Goal: Transaction & Acquisition: Book appointment/travel/reservation

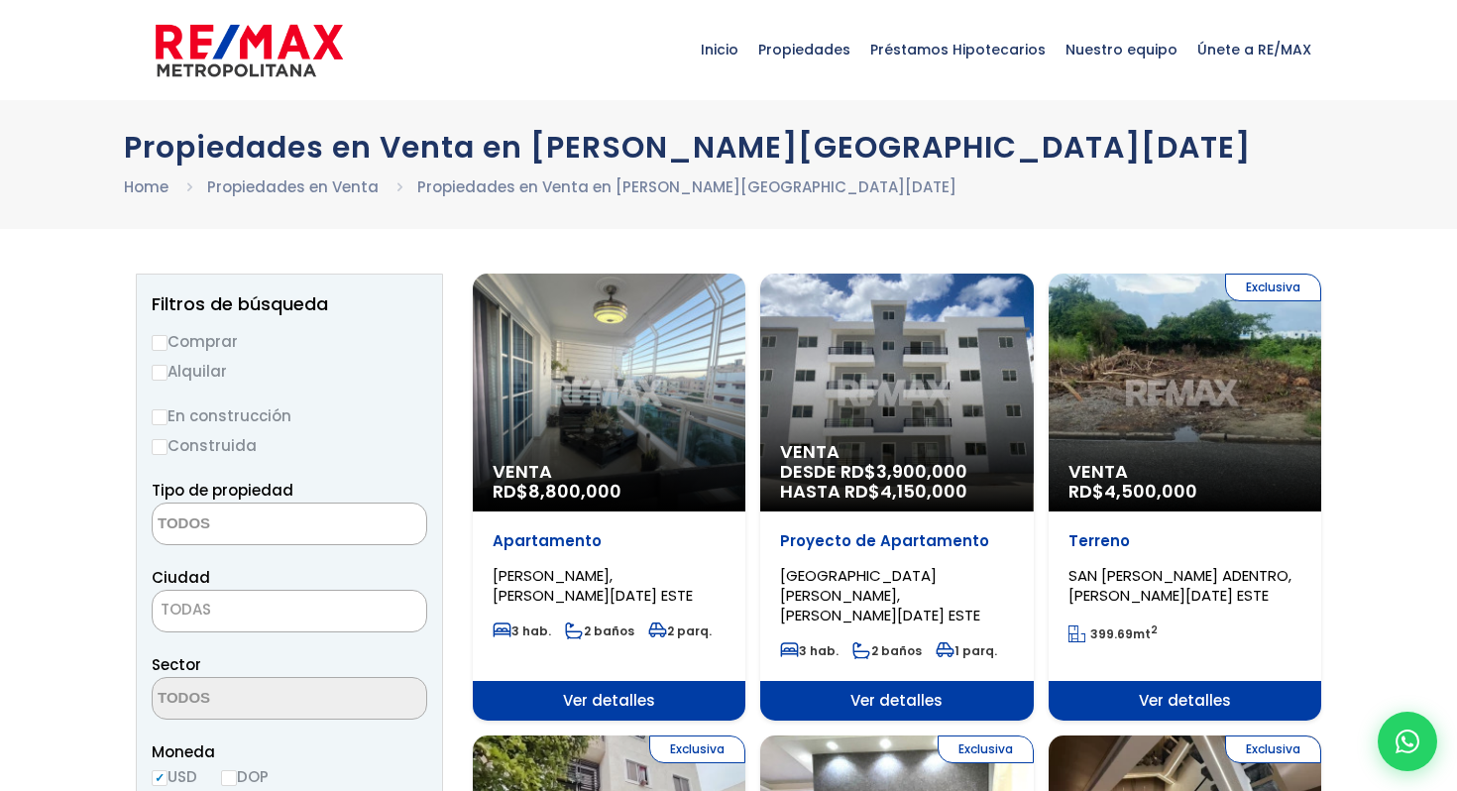
select select
click at [166, 377] on input "Alquilar" at bounding box center [160, 373] width 16 height 16
radio input "true"
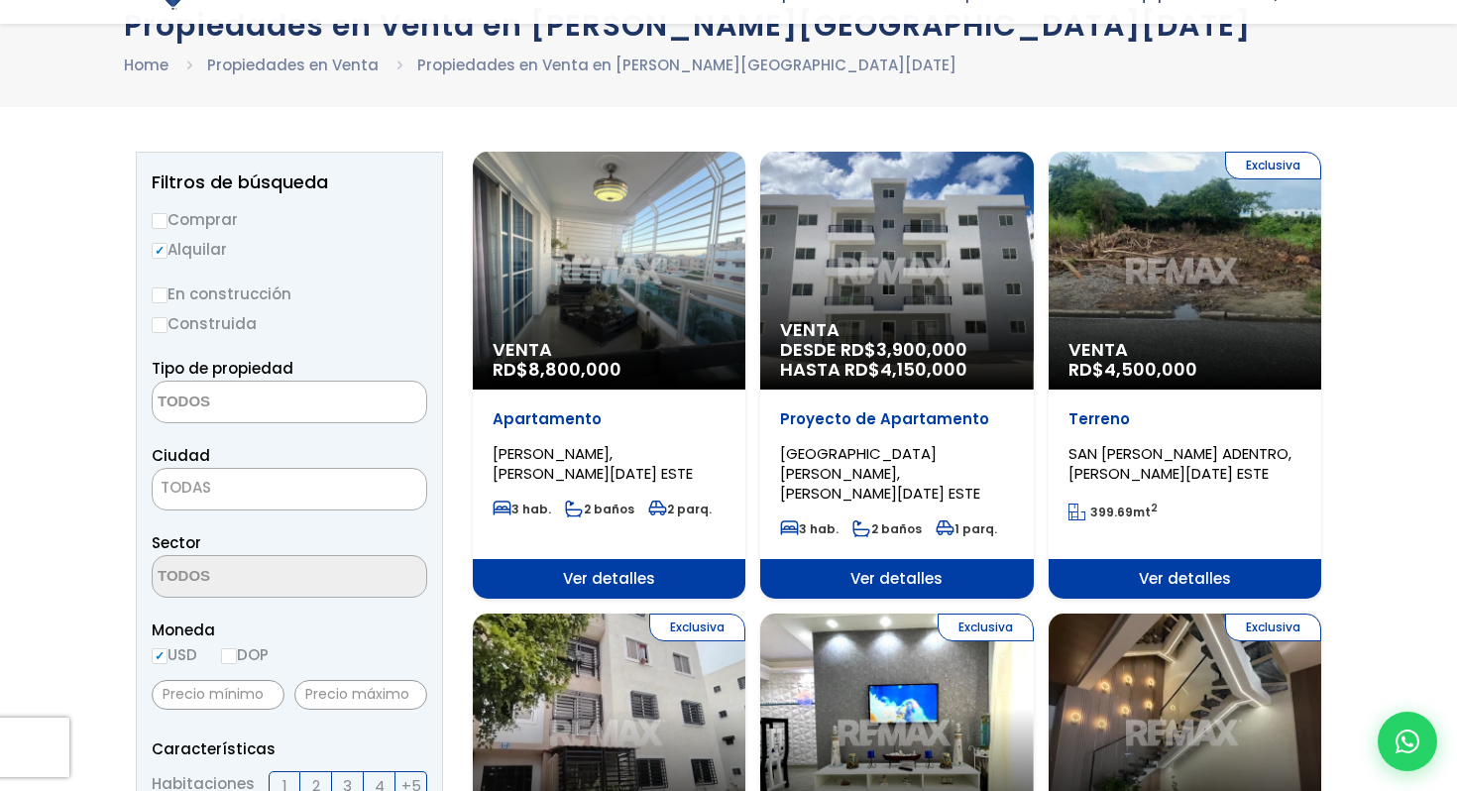
scroll to position [139, 0]
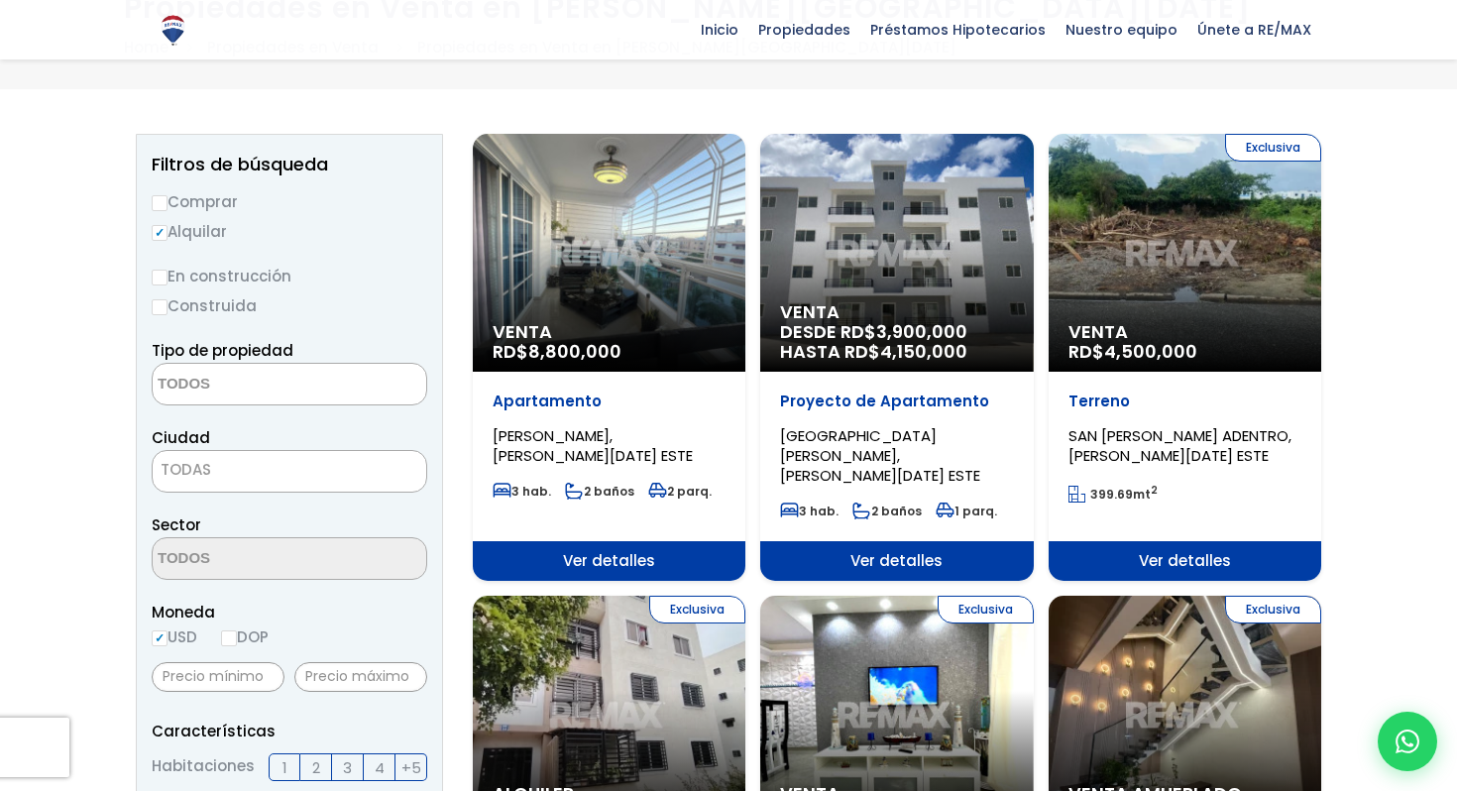
click at [236, 382] on textarea "Search" at bounding box center [249, 385] width 192 height 43
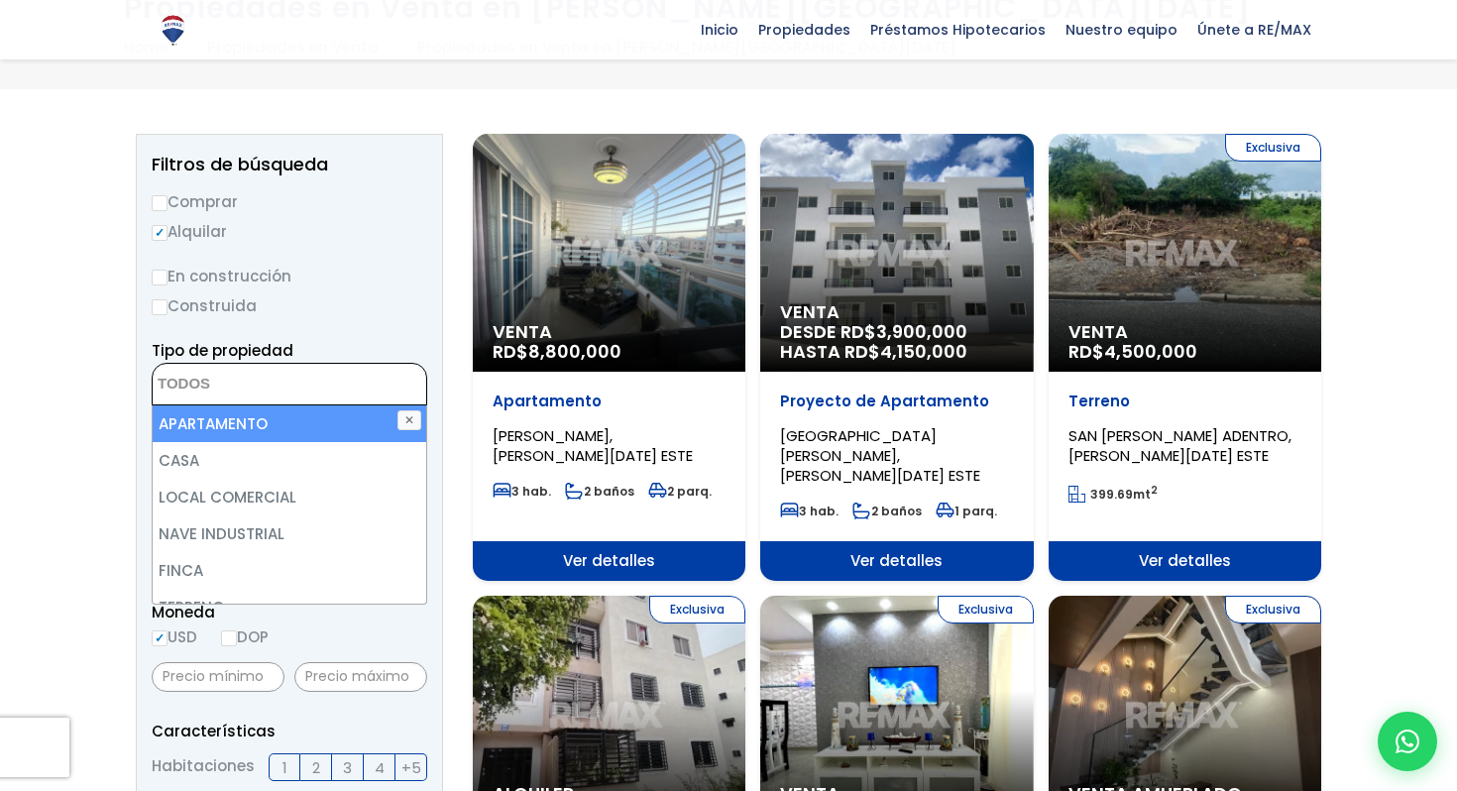
click at [241, 439] on li "APARTAMENTO" at bounding box center [290, 424] width 274 height 37
select select "apartment"
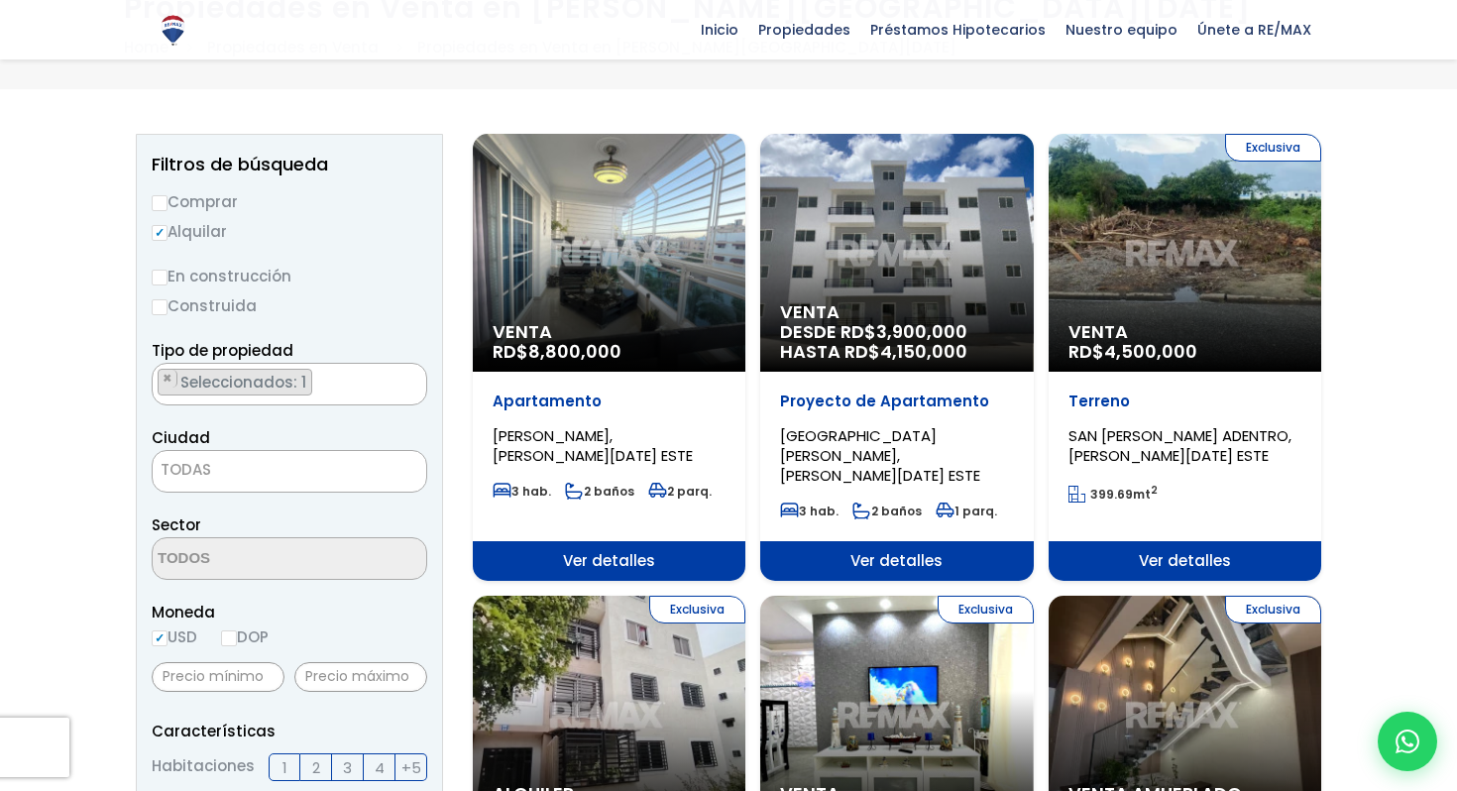
click at [173, 479] on span "TODAS" at bounding box center [186, 469] width 51 height 21
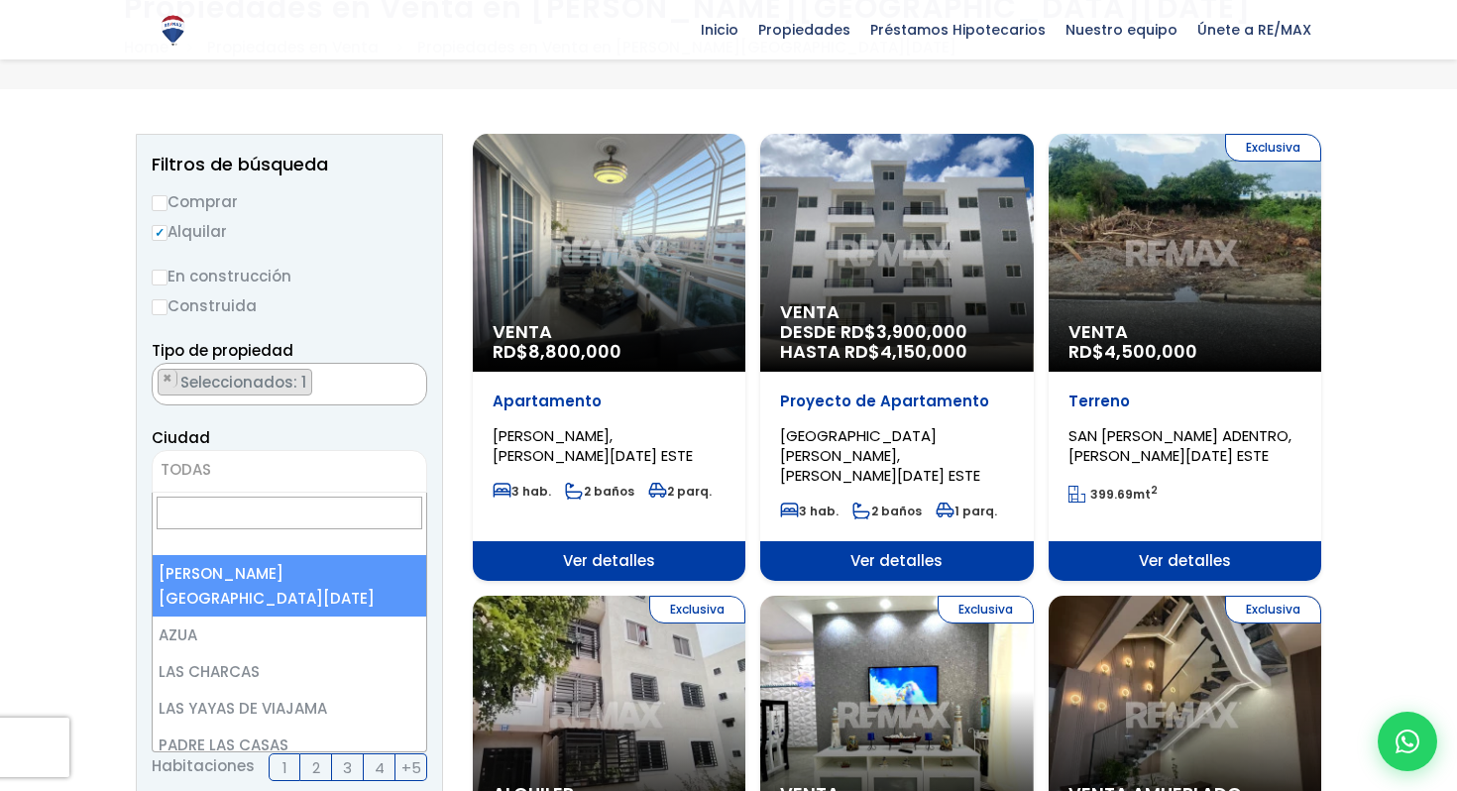
scroll to position [0, 0]
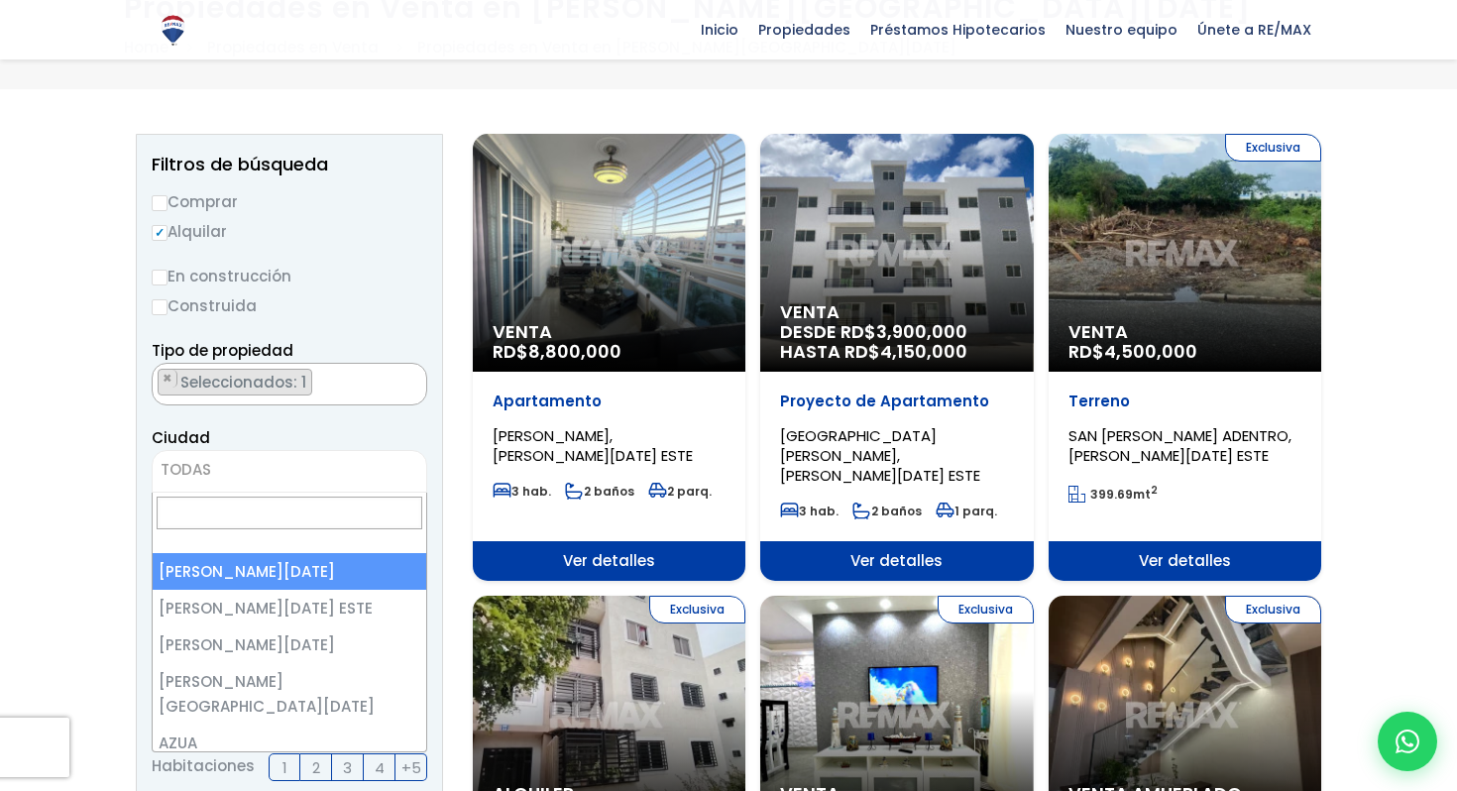
select select "1"
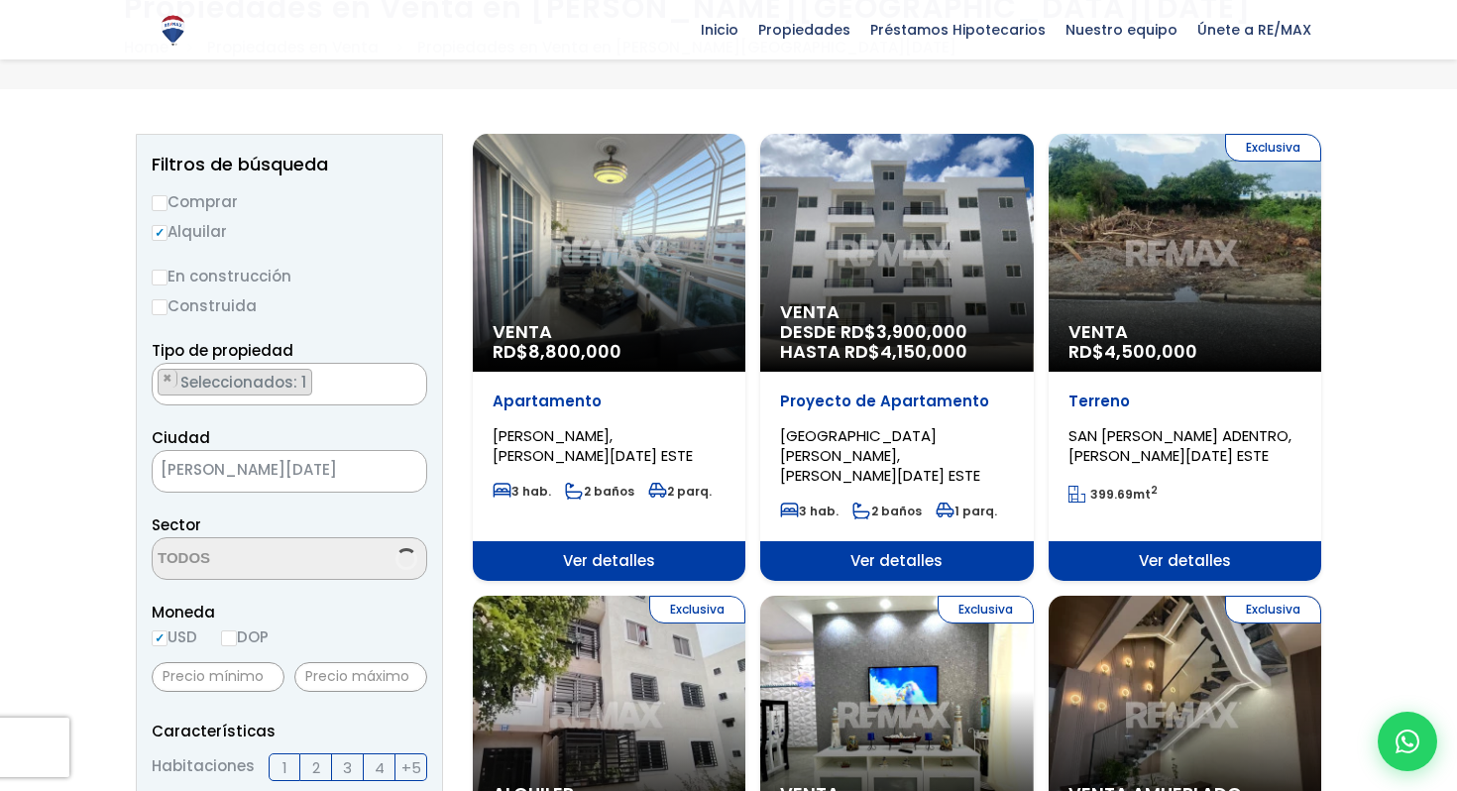
scroll to position [213, 0]
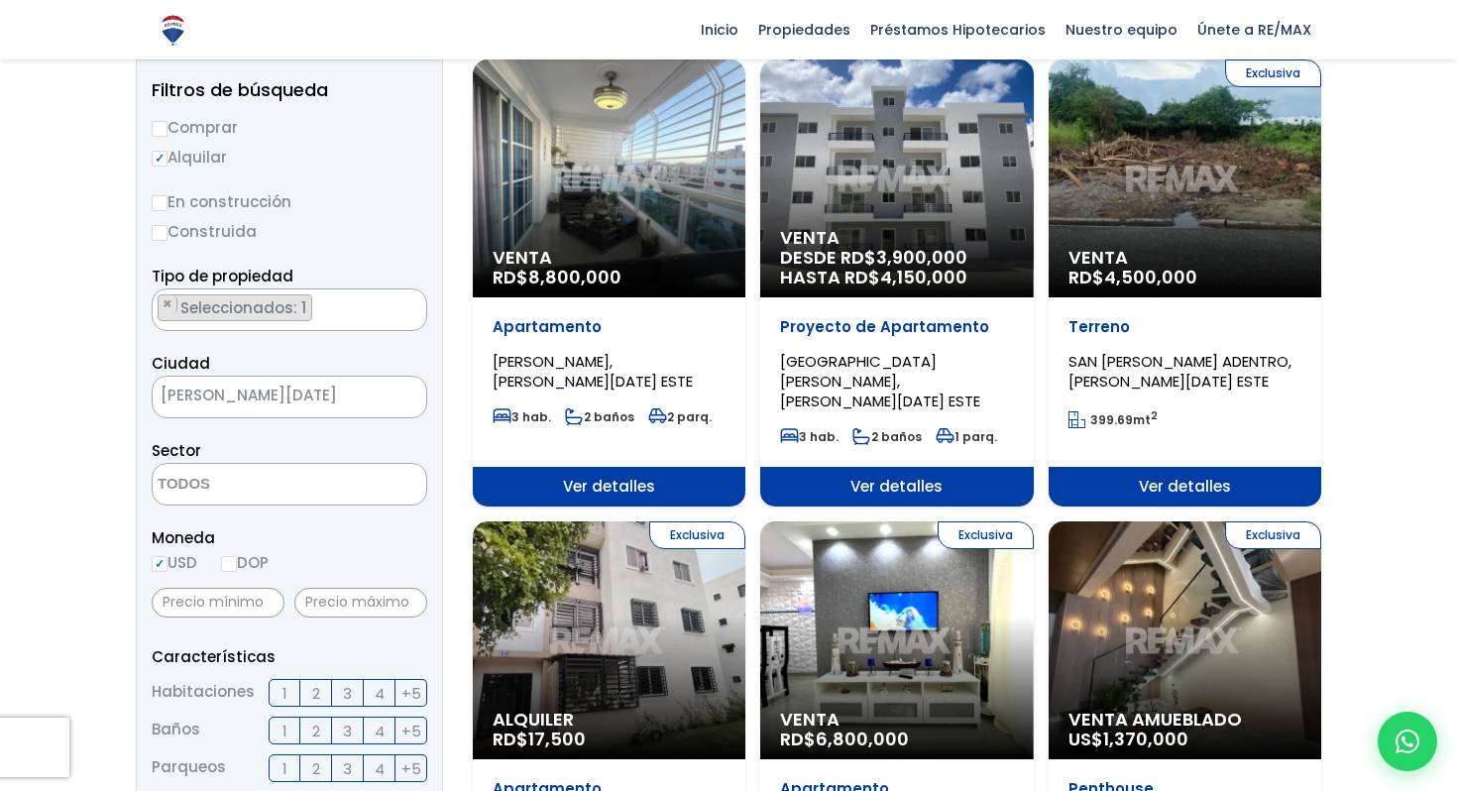
click at [260, 484] on textarea "Search" at bounding box center [249, 485] width 192 height 43
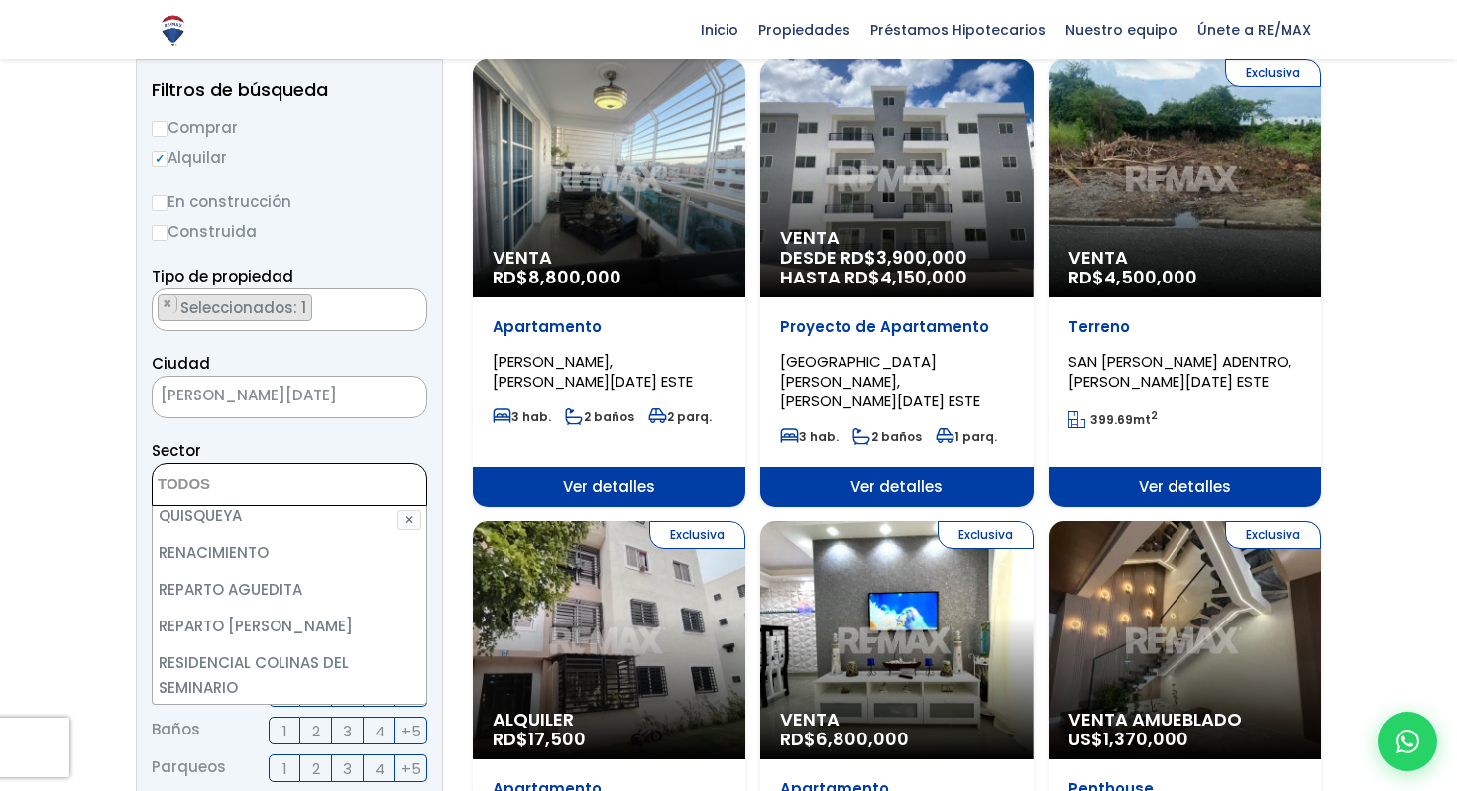
scroll to position [7779, 0]
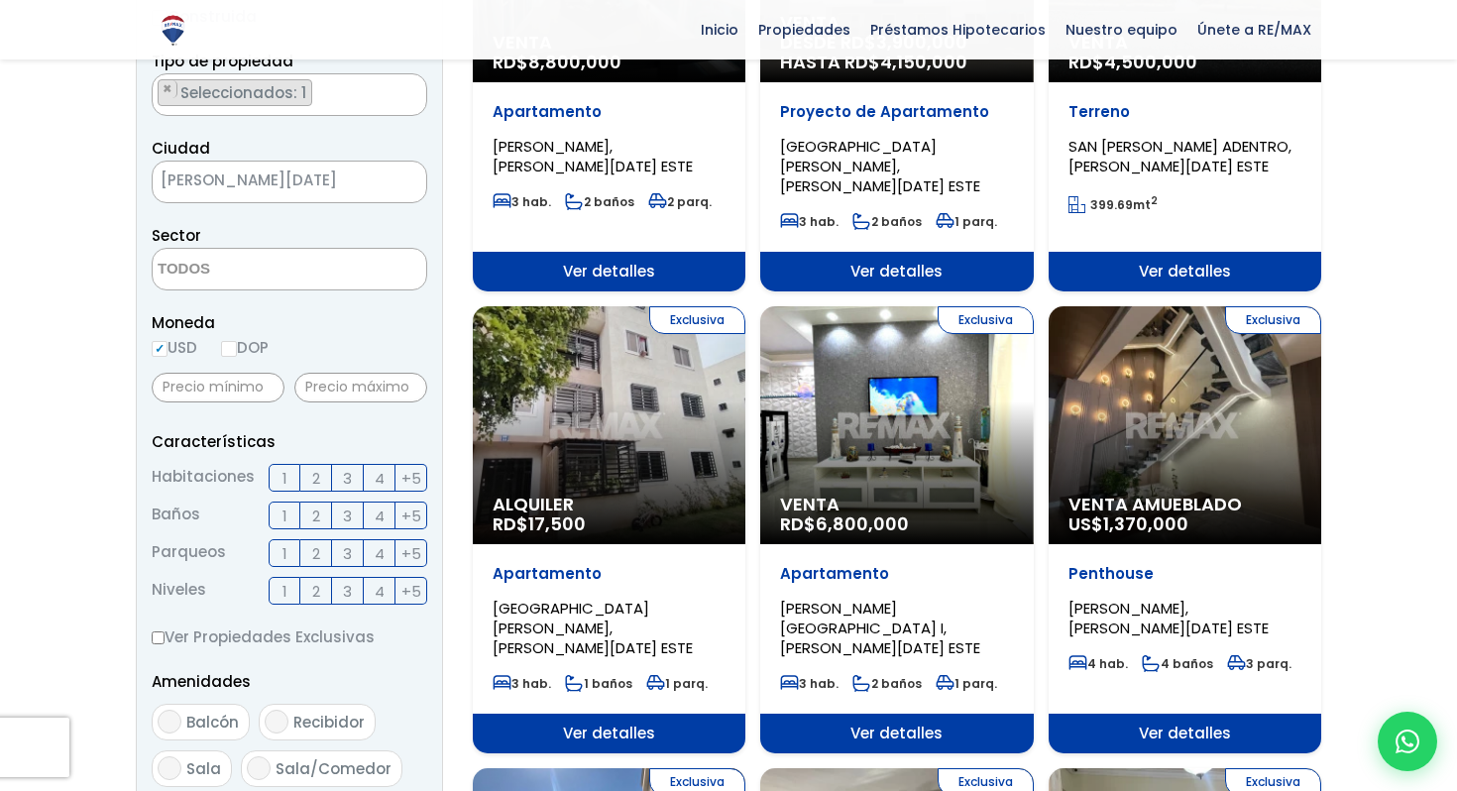
scroll to position [439, 0]
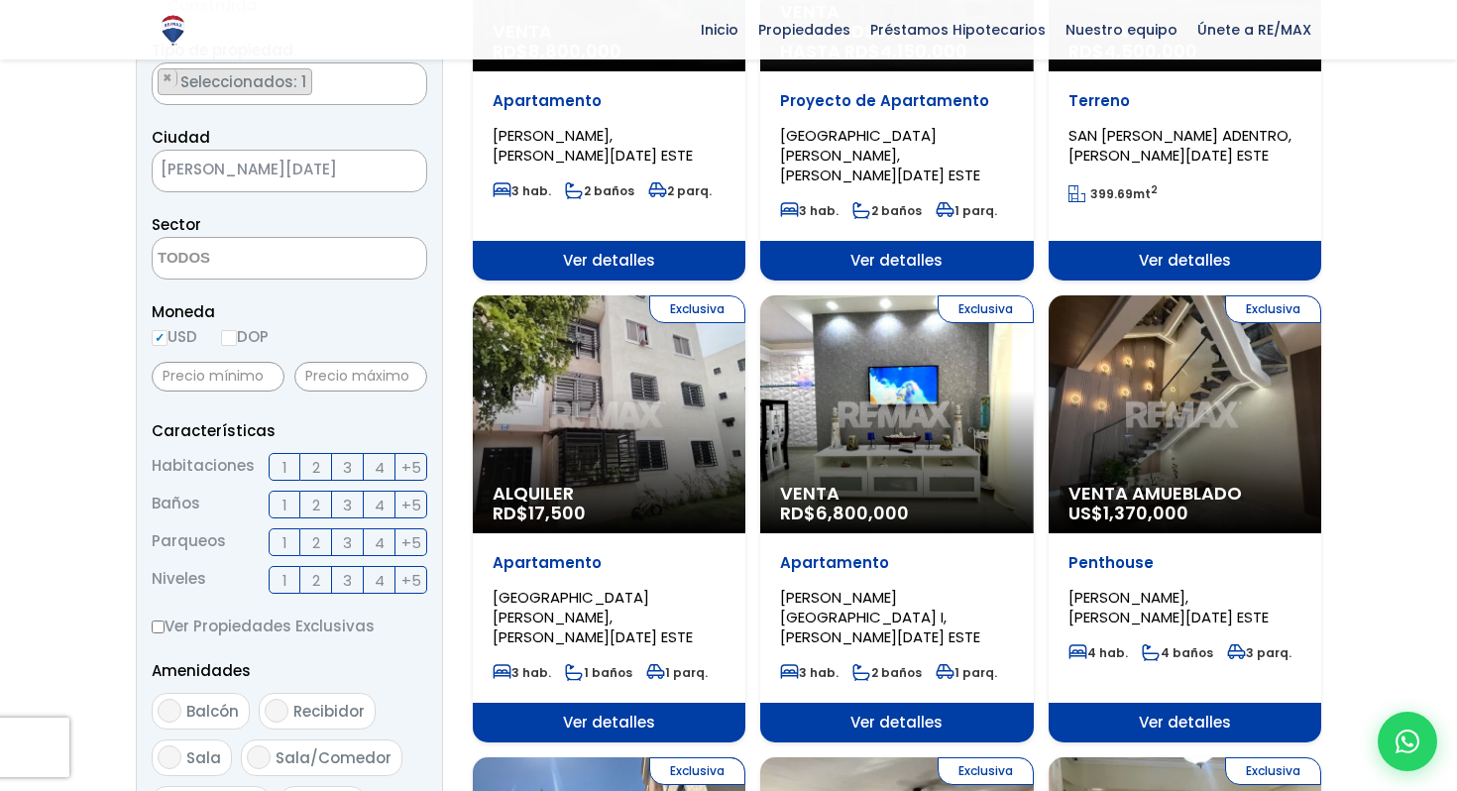
click at [235, 342] on input "DOP" at bounding box center [229, 338] width 16 height 16
radio input "true"
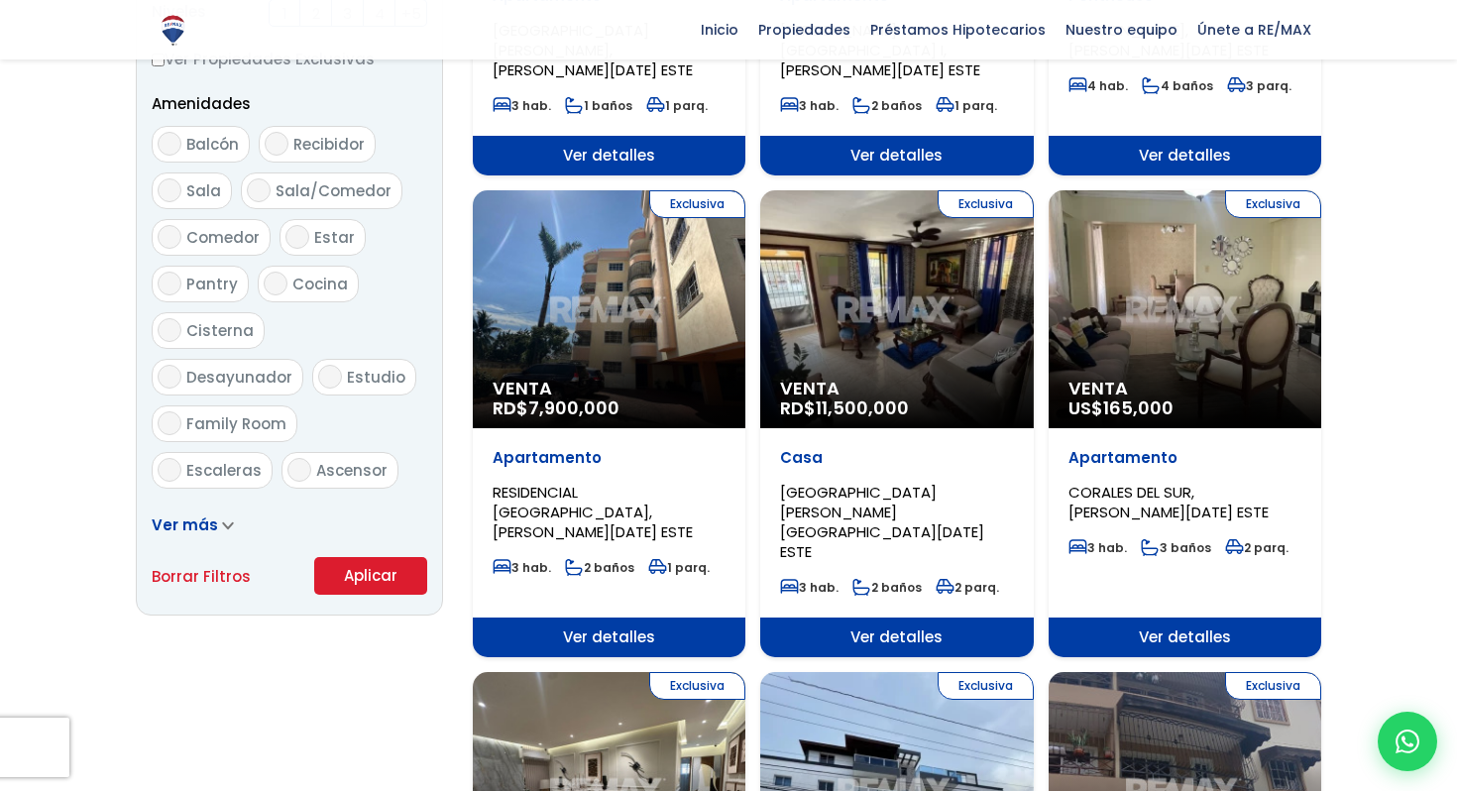
scroll to position [1010, 0]
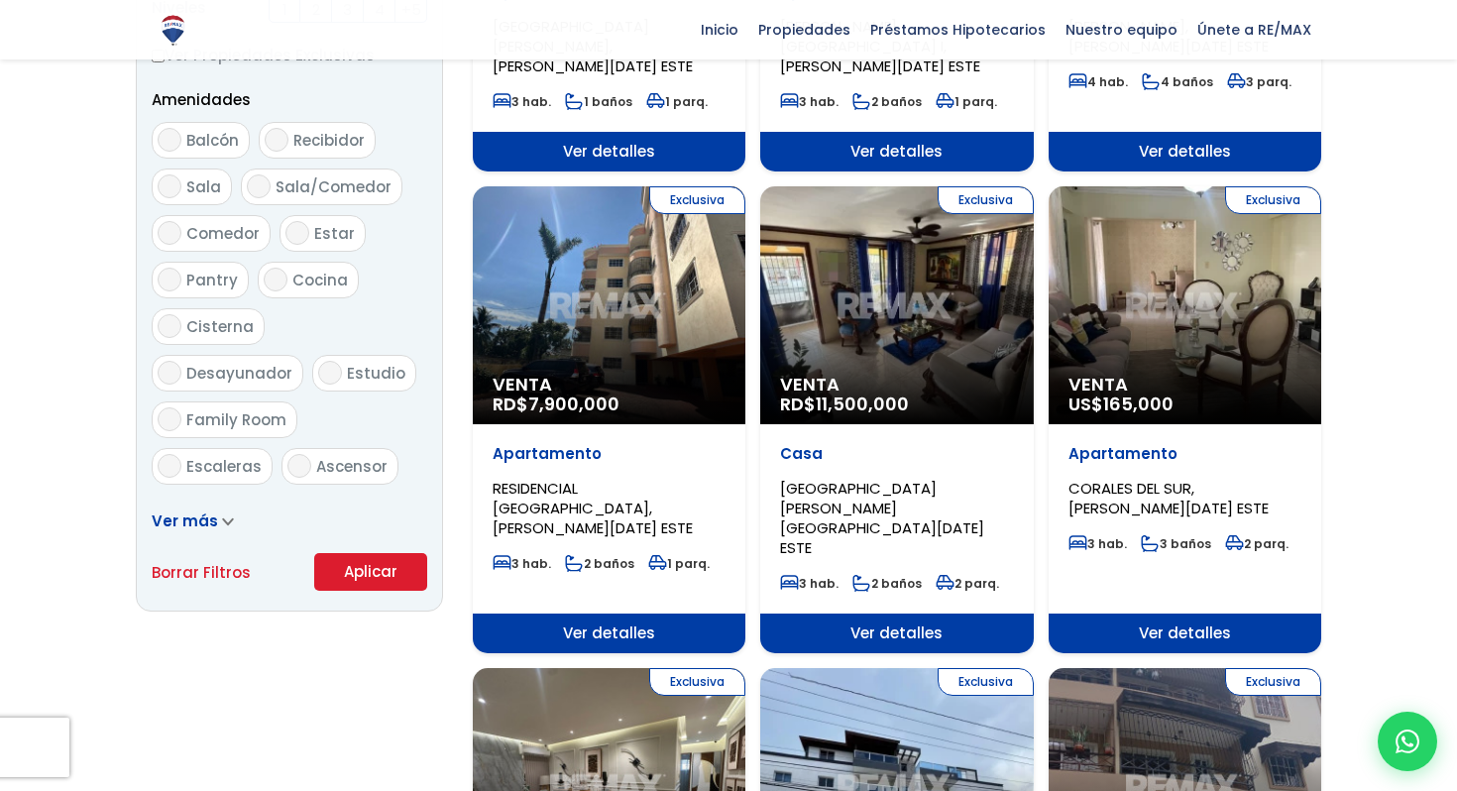
click at [351, 562] on button "Aplicar" at bounding box center [370, 572] width 113 height 38
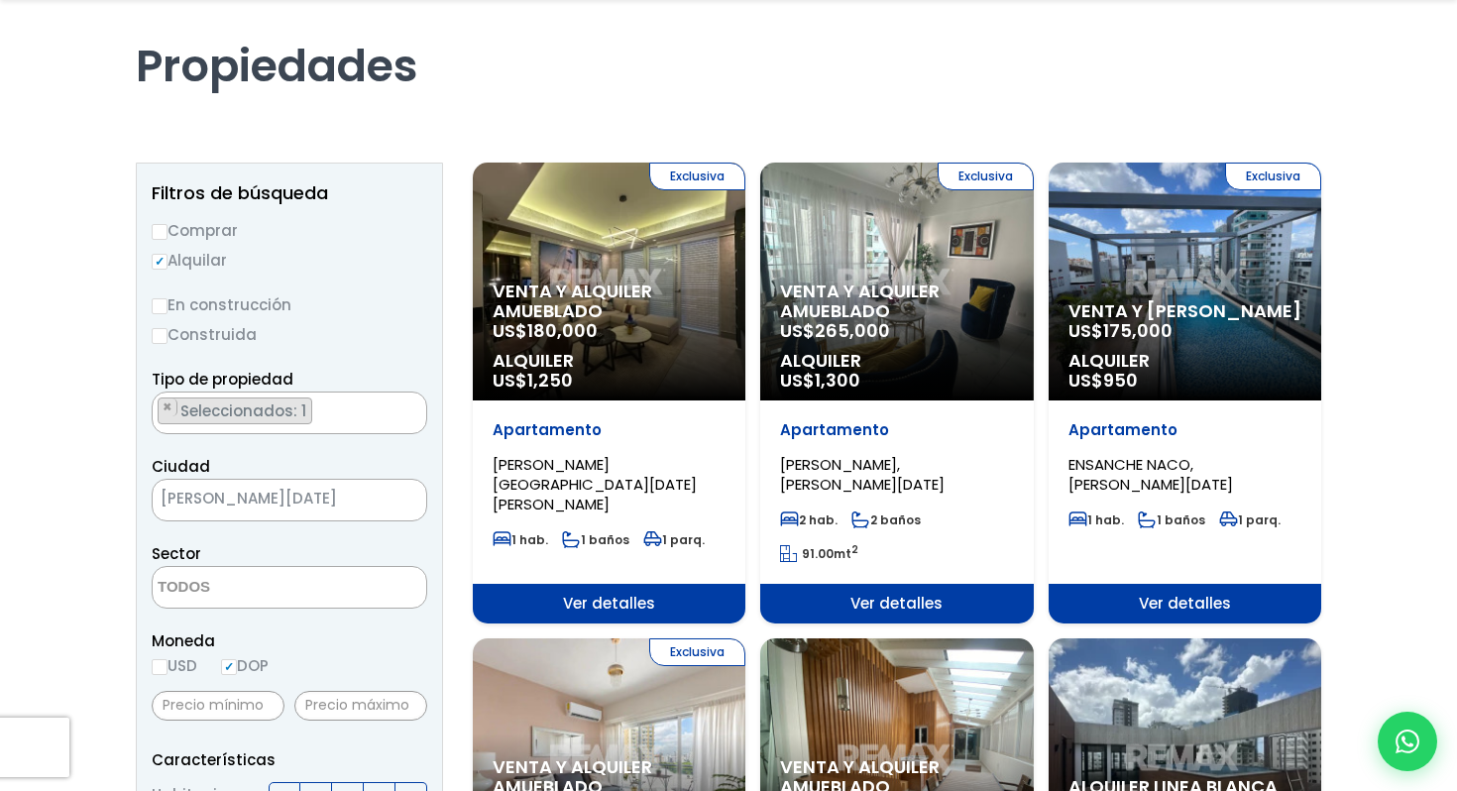
scroll to position [390, 0]
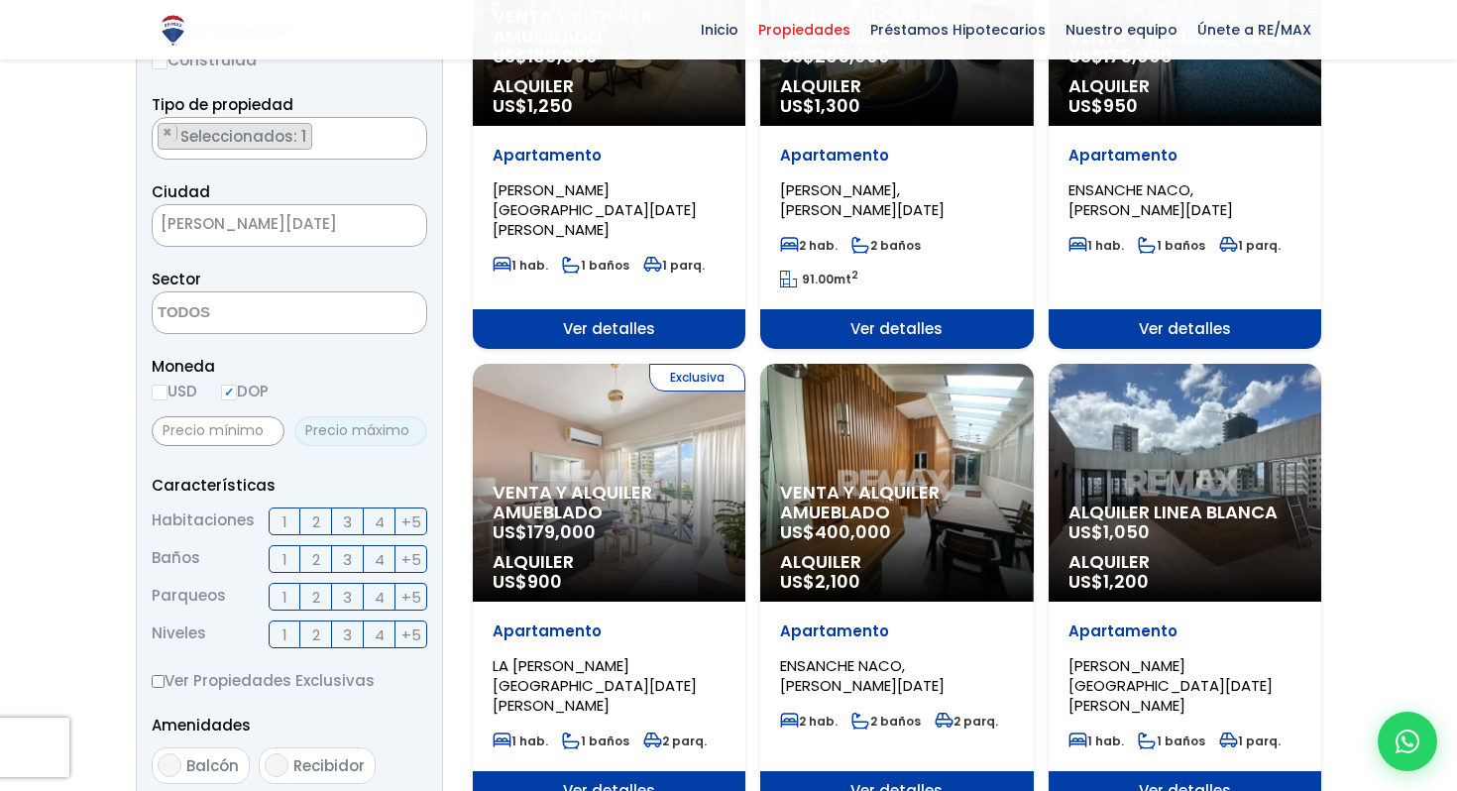
click at [328, 438] on input "text" at bounding box center [360, 431] width 133 height 30
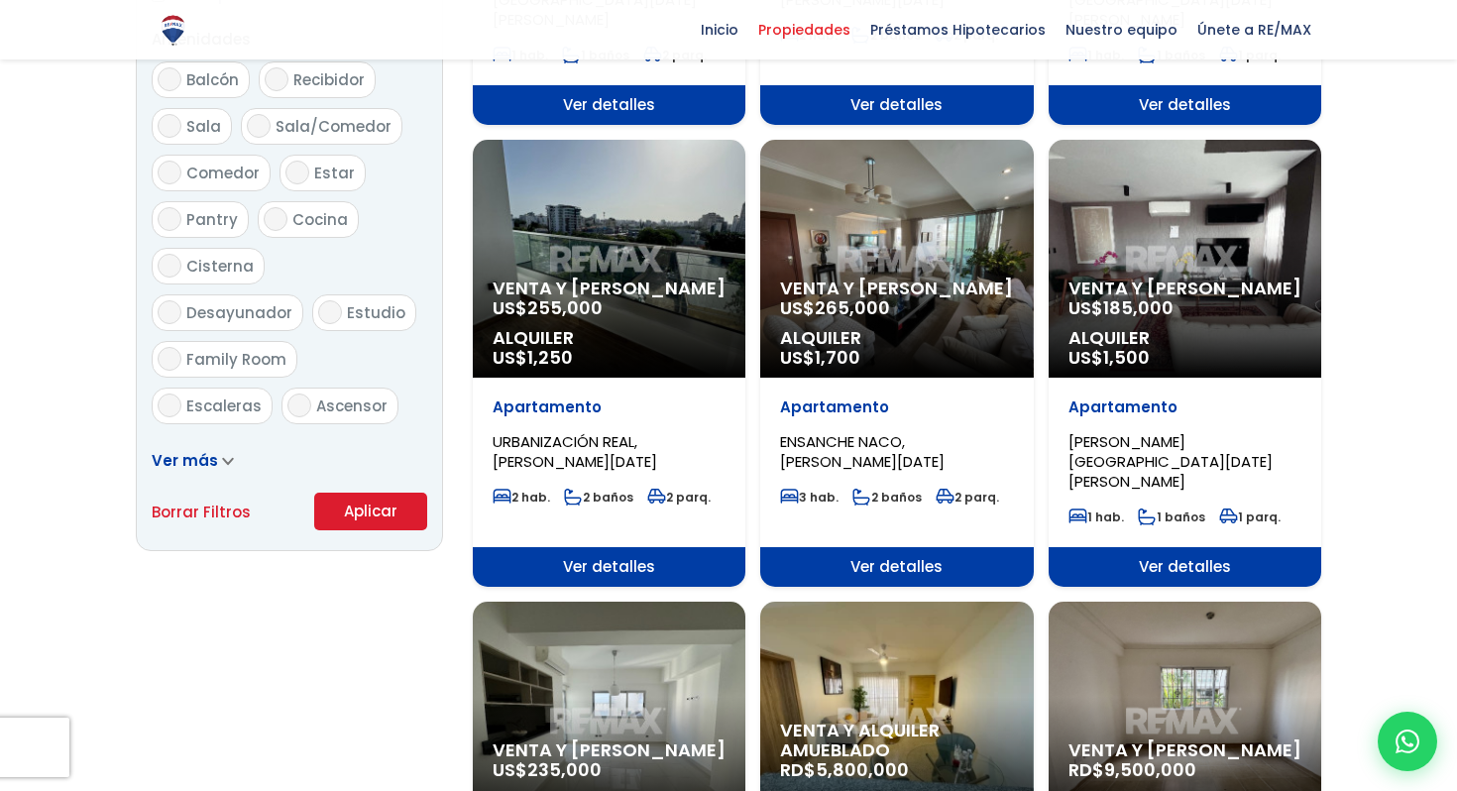
scroll to position [1134, 0]
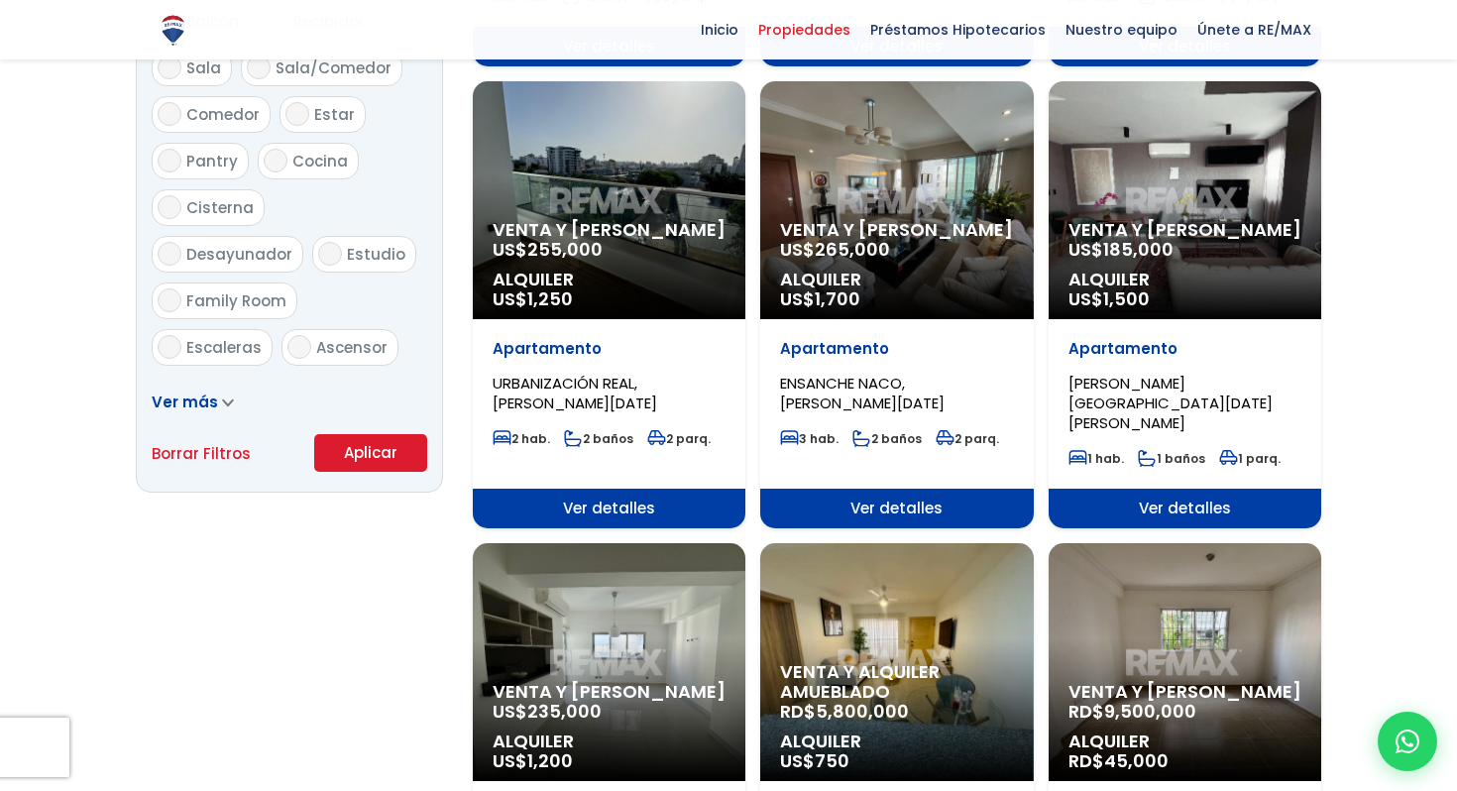
type input "42,000"
click at [372, 451] on button "Aplicar" at bounding box center [370, 453] width 113 height 38
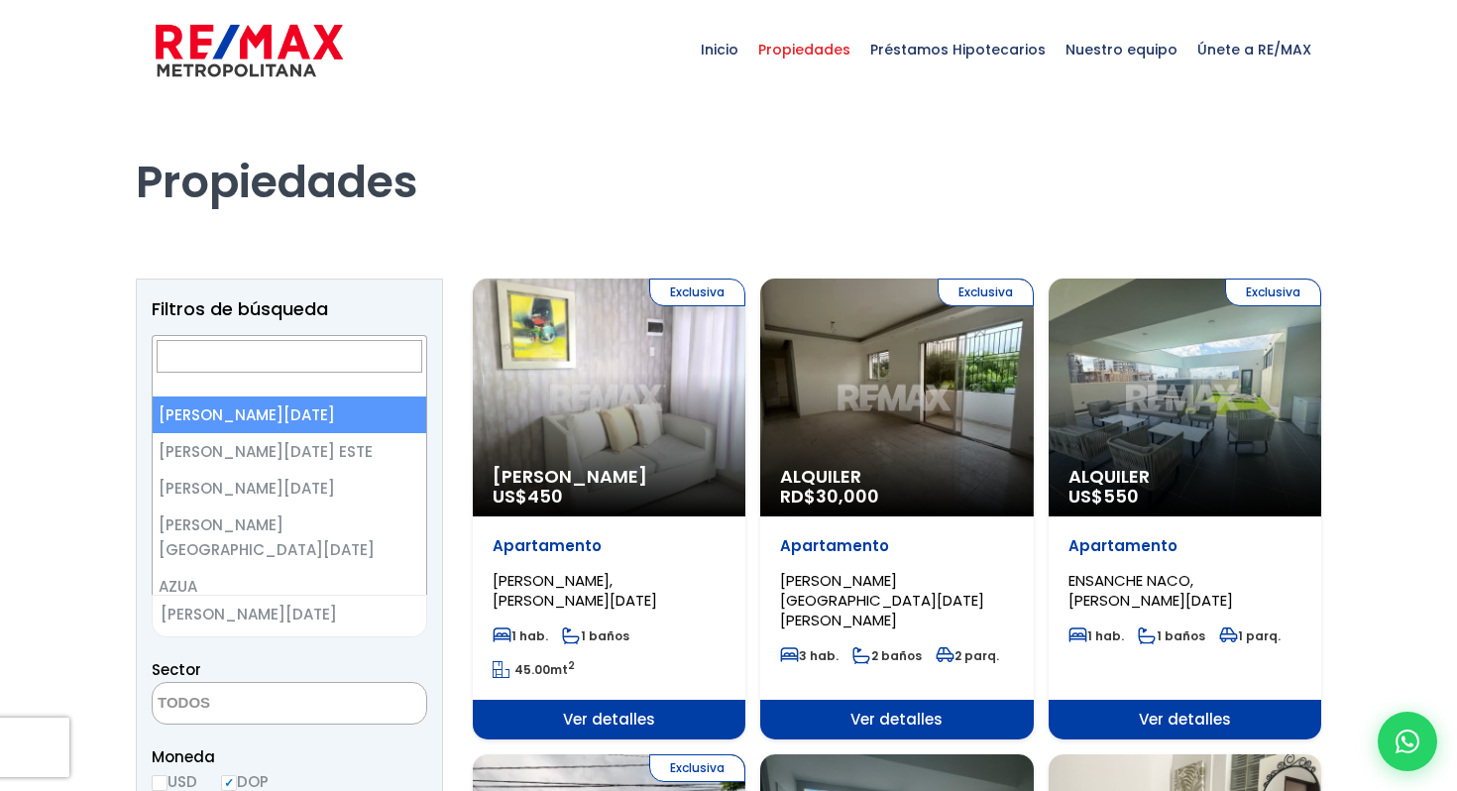
click at [327, 602] on span "[PERSON_NAME][DATE]" at bounding box center [265, 615] width 224 height 28
click at [295, 691] on textarea "Search" at bounding box center [249, 704] width 192 height 43
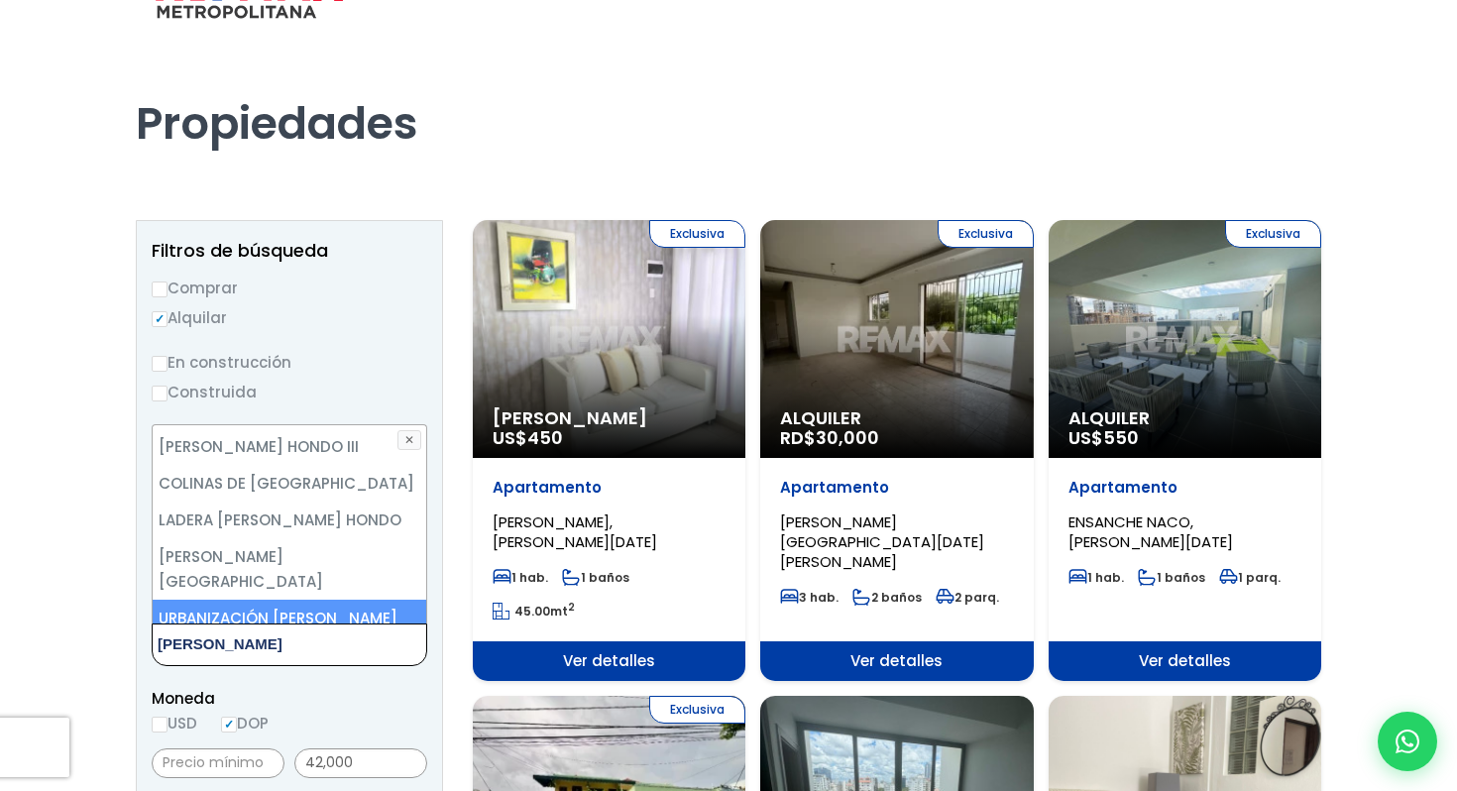
scroll to position [59, 0]
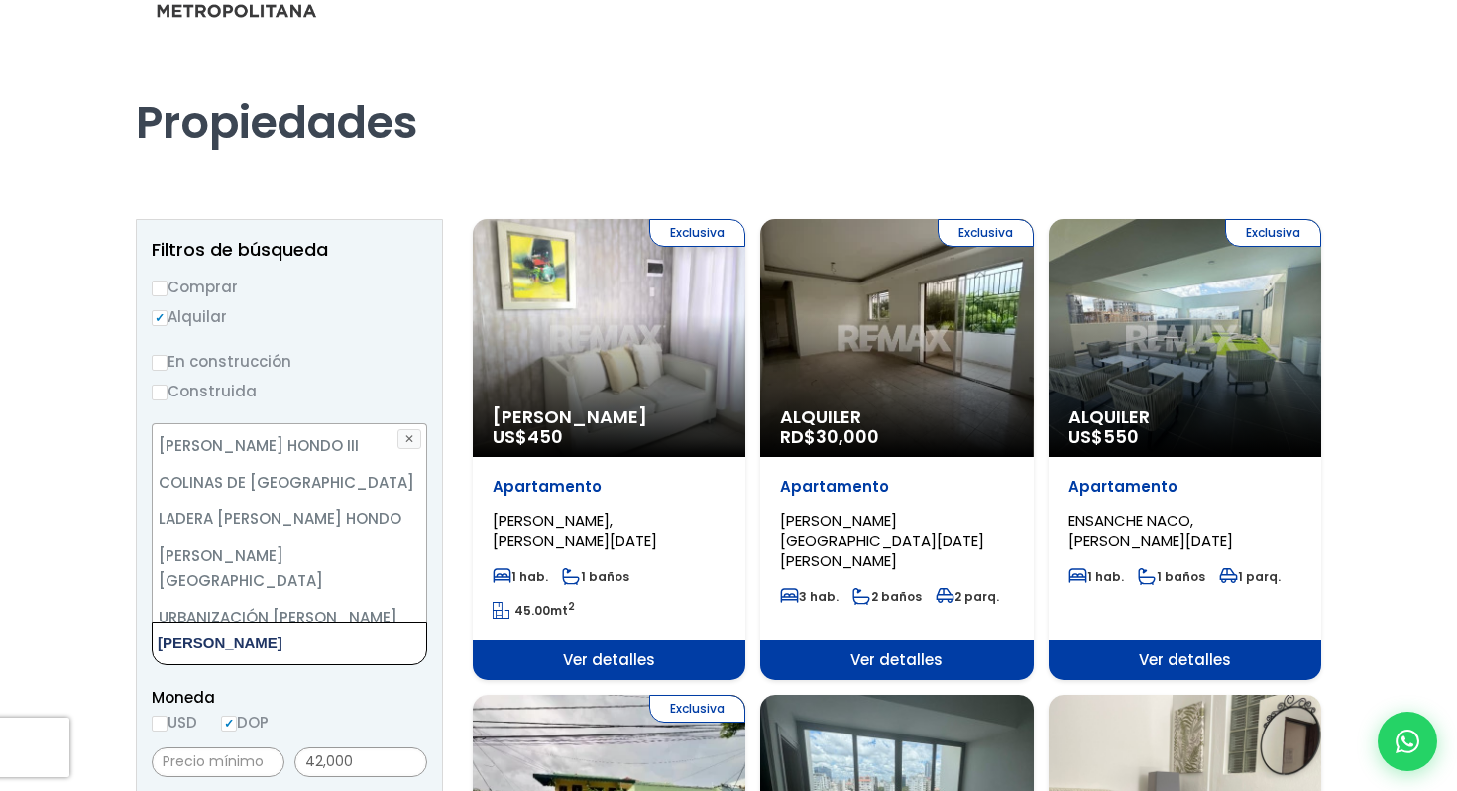
type textarea "arroyo"
click at [328, 685] on li "Viejo Arroyo Hondo" at bounding box center [290, 703] width 274 height 37
select select "16301"
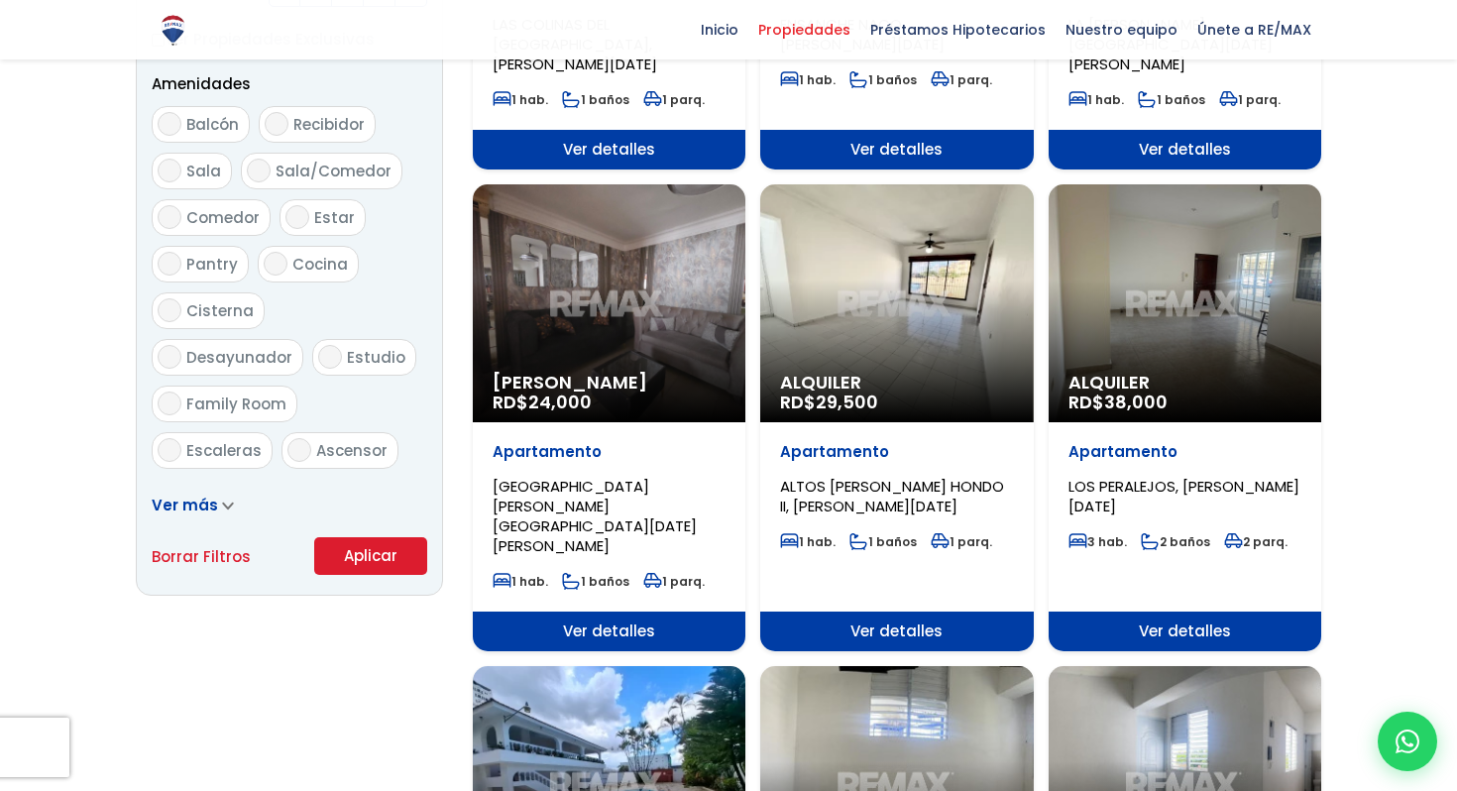
click at [388, 549] on button "Aplicar" at bounding box center [370, 556] width 113 height 38
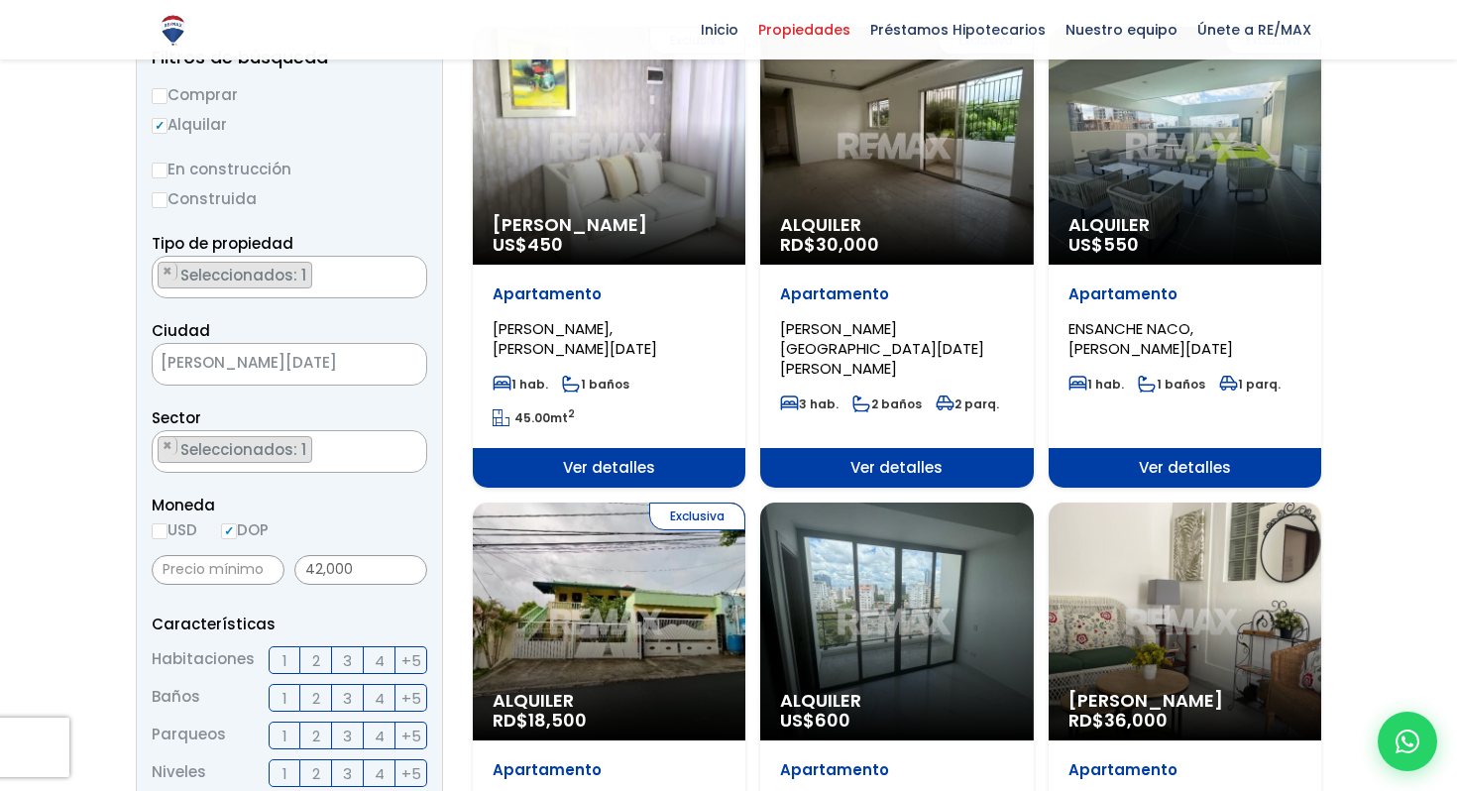
scroll to position [247, 0]
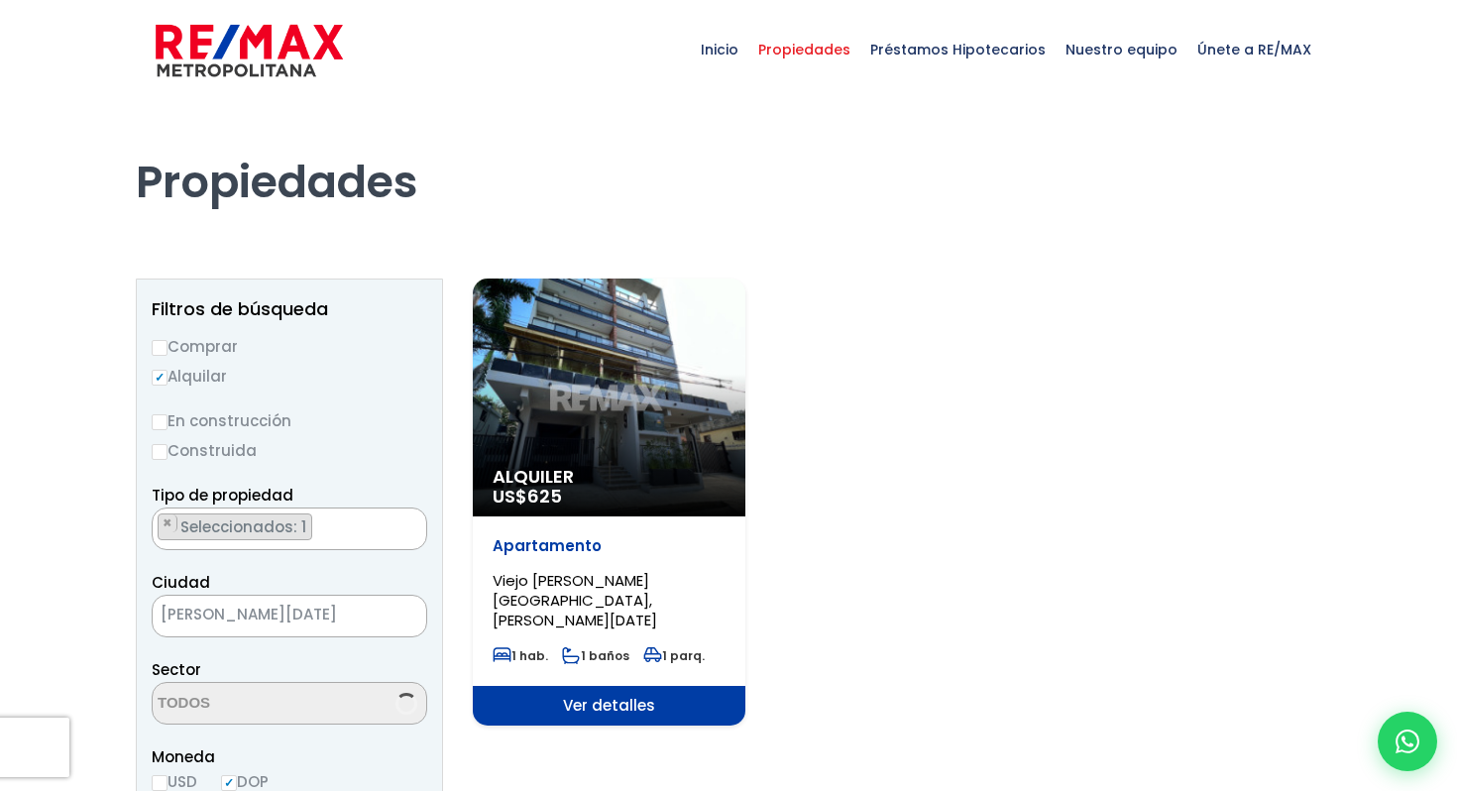
scroll to position [5541, 0]
select select "16301"
click at [646, 409] on div "Alquiler US$ 625" at bounding box center [609, 398] width 273 height 238
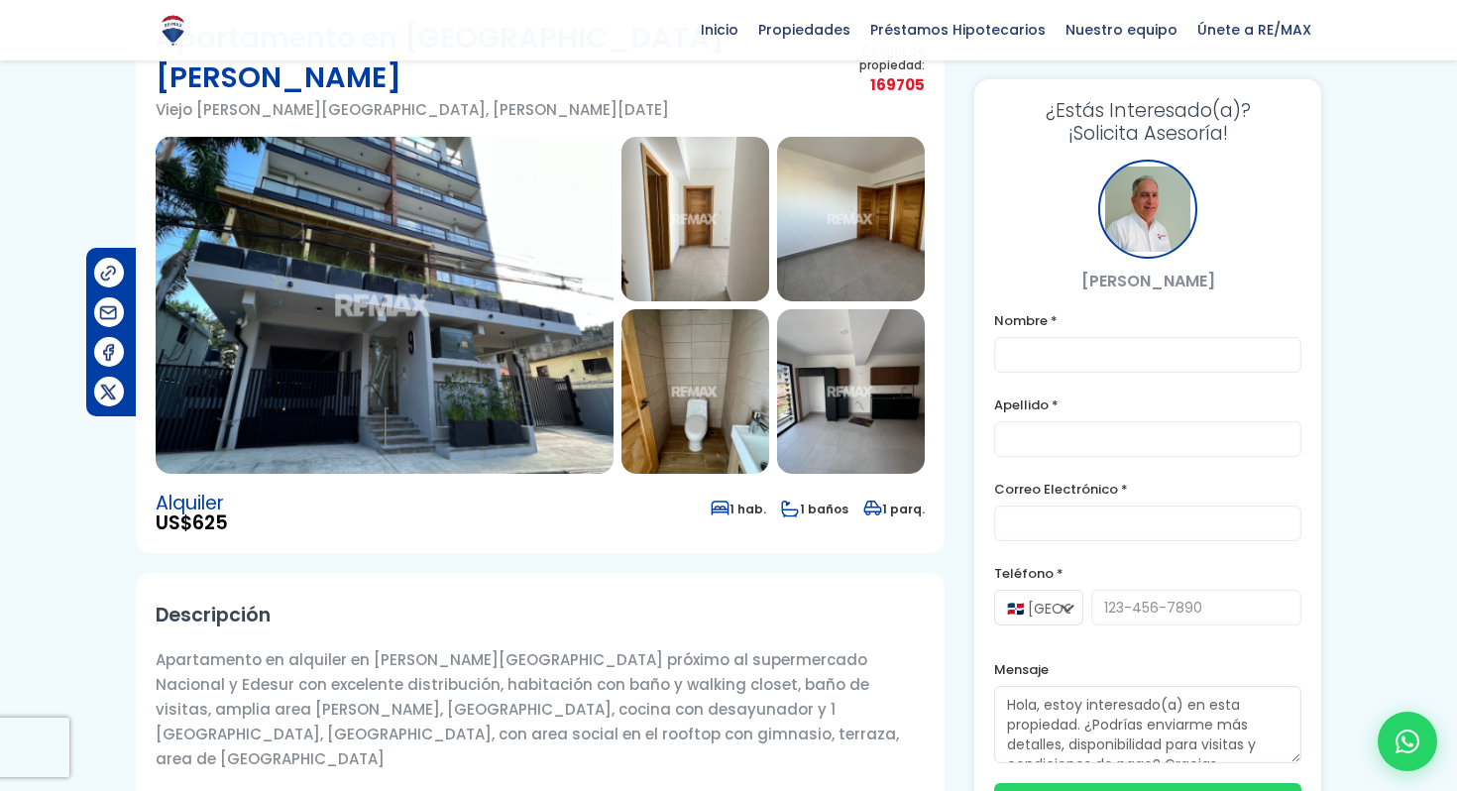
scroll to position [135, 0]
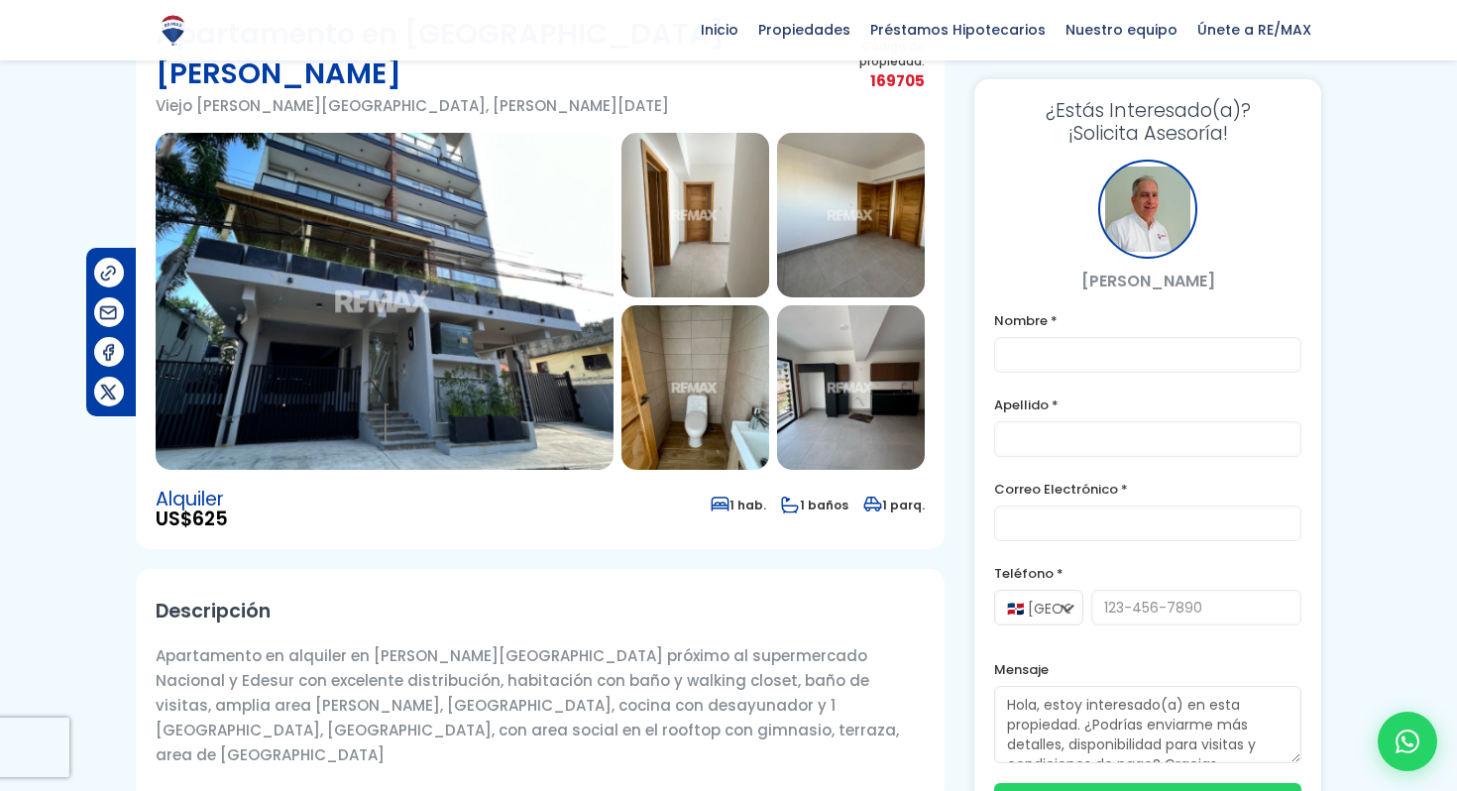
click at [566, 297] on img at bounding box center [385, 301] width 458 height 337
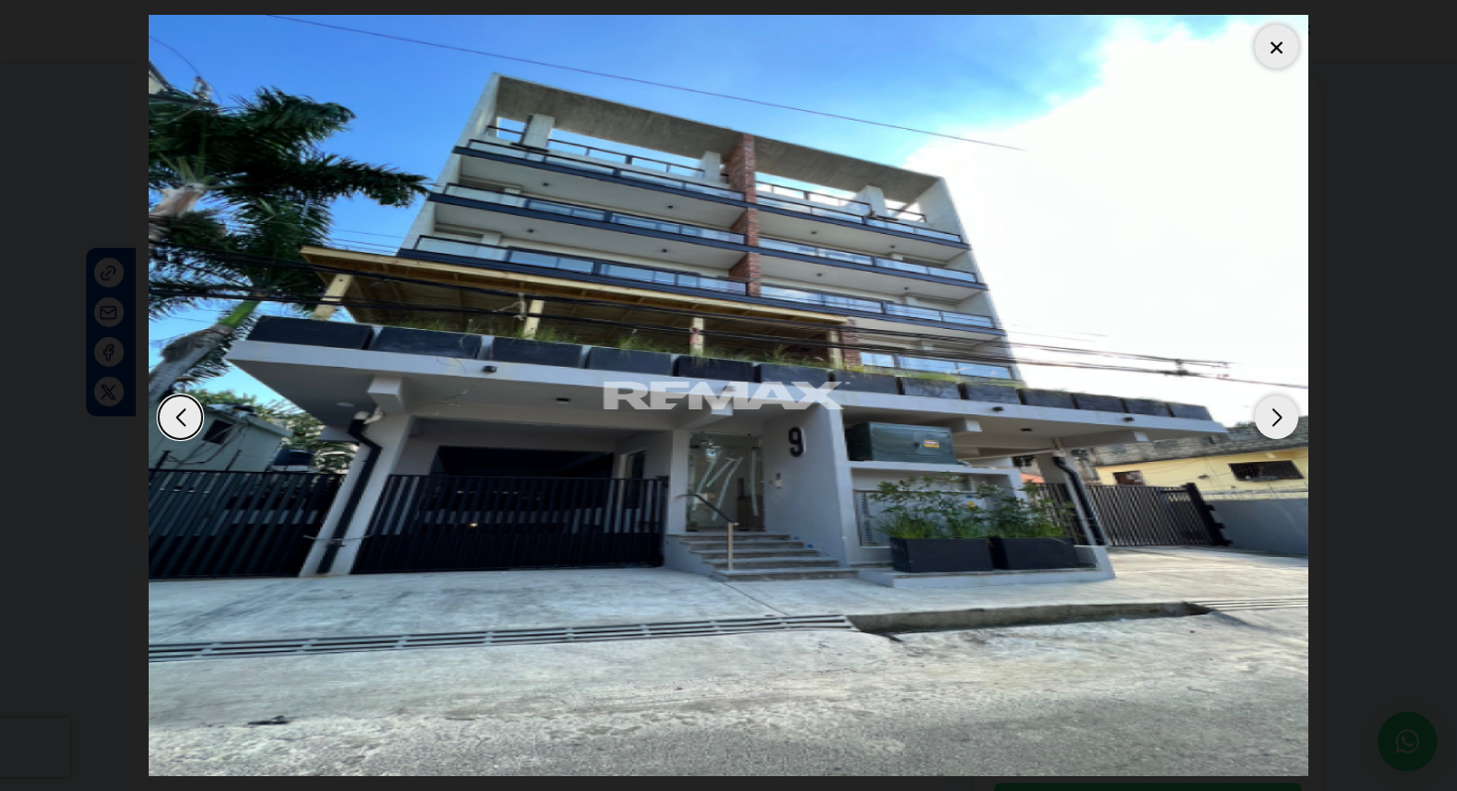
click at [1274, 419] on div "Next slide" at bounding box center [1277, 418] width 44 height 44
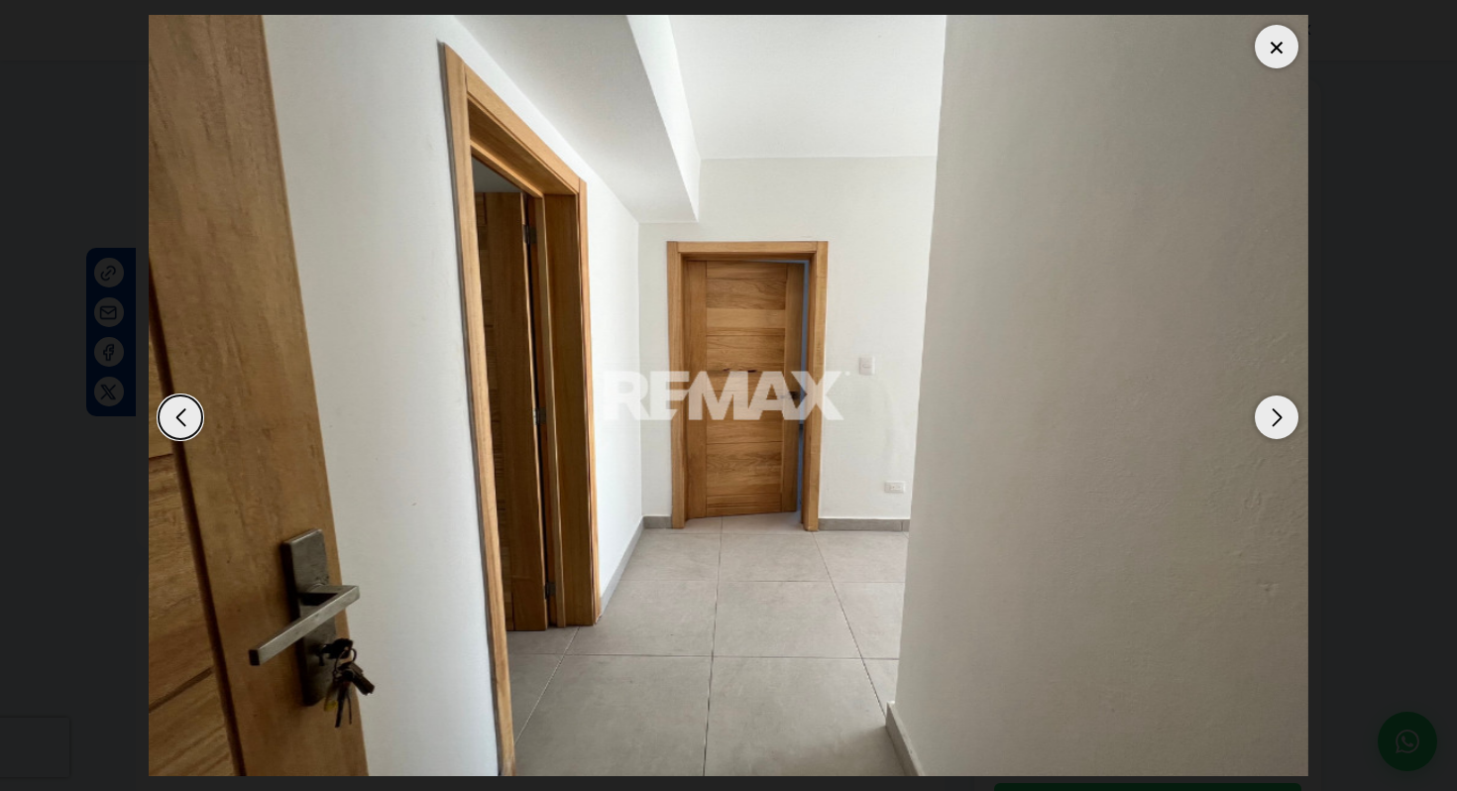
click at [1273, 419] on div "Next slide" at bounding box center [1277, 418] width 44 height 44
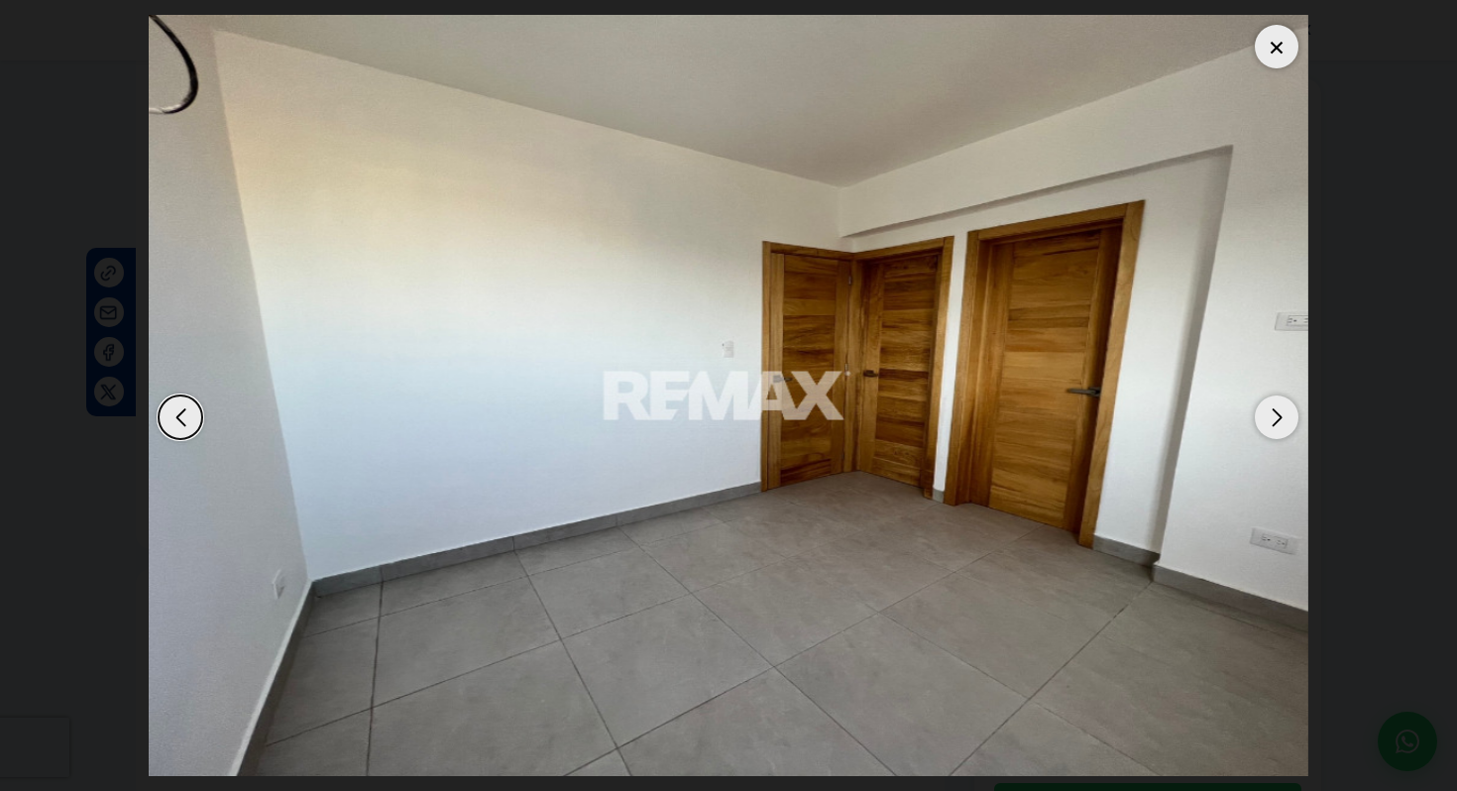
click at [1273, 419] on div "Next slide" at bounding box center [1277, 418] width 44 height 44
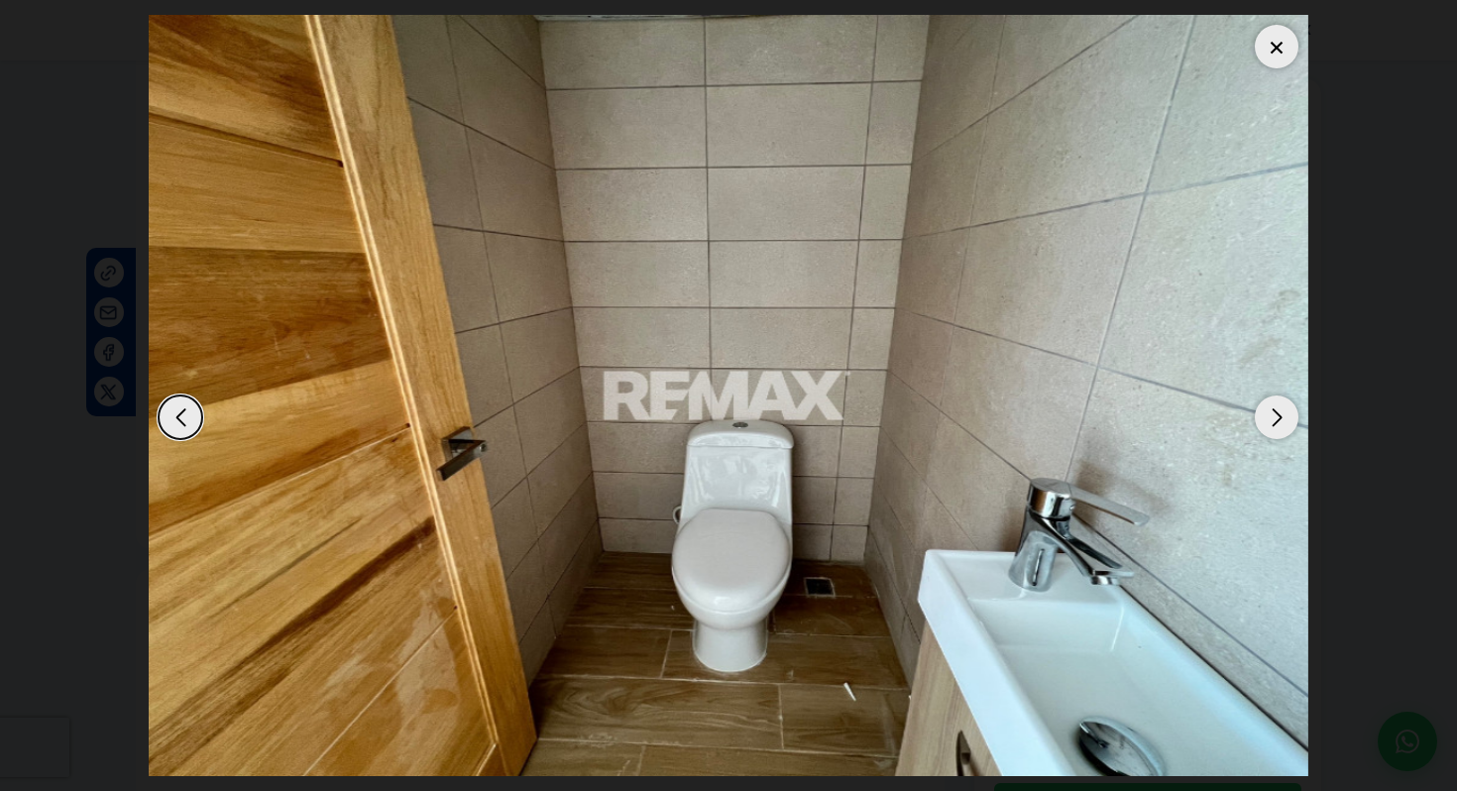
click at [1273, 419] on div "Next slide" at bounding box center [1277, 418] width 44 height 44
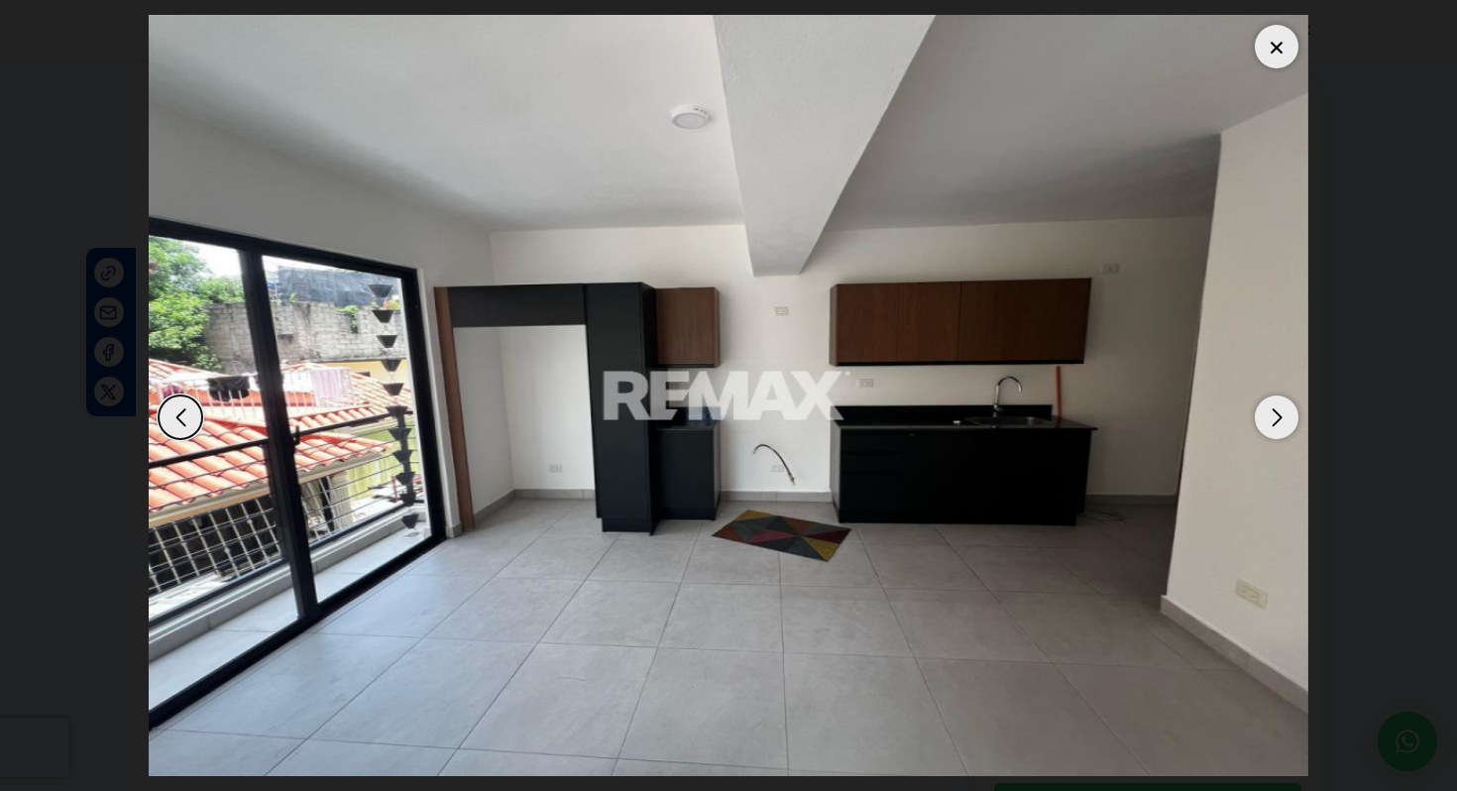
click at [1282, 427] on div "Next slide" at bounding box center [1277, 418] width 44 height 44
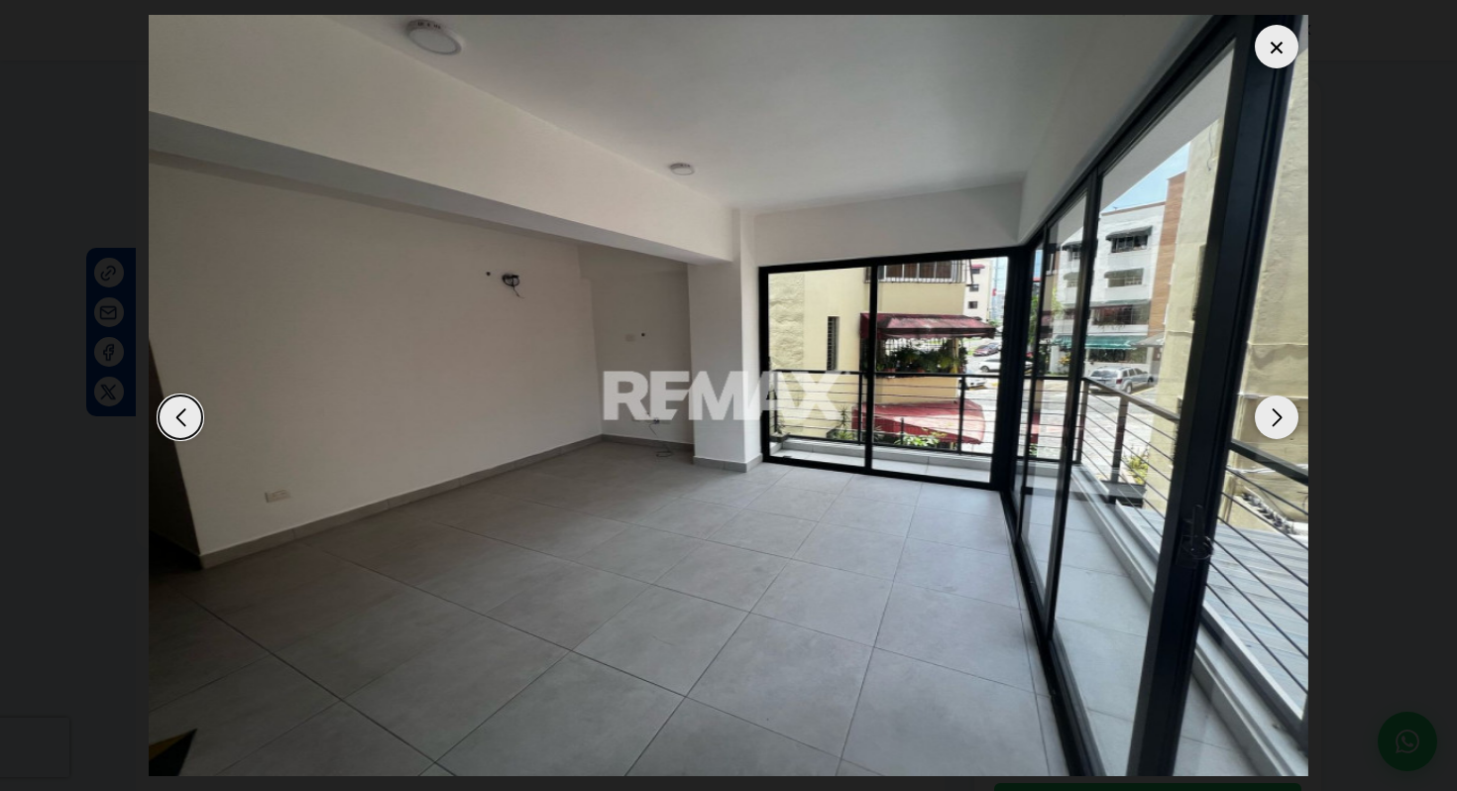
click at [1282, 427] on div "Next slide" at bounding box center [1277, 418] width 44 height 44
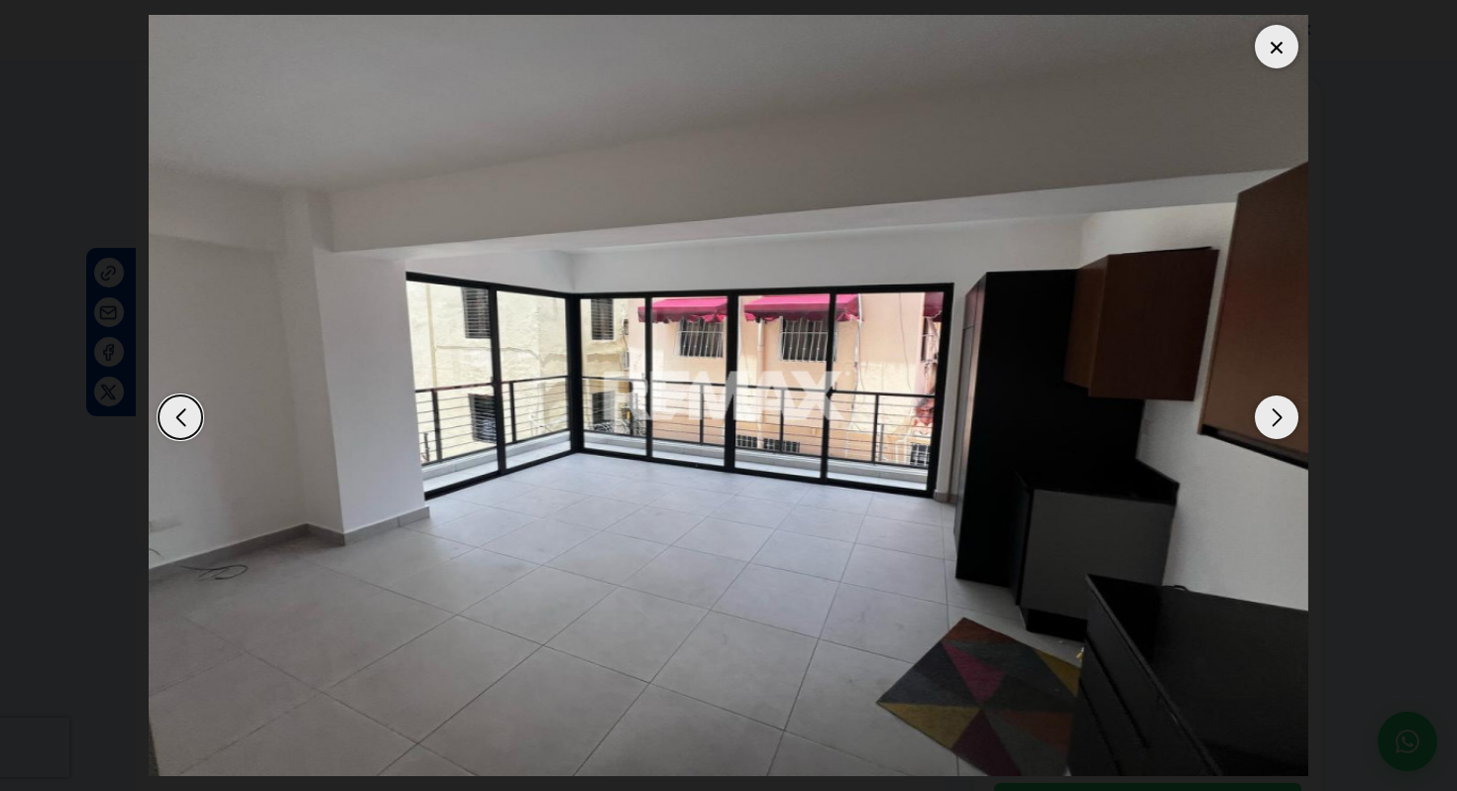
click at [1274, 407] on div "Next slide" at bounding box center [1277, 418] width 44 height 44
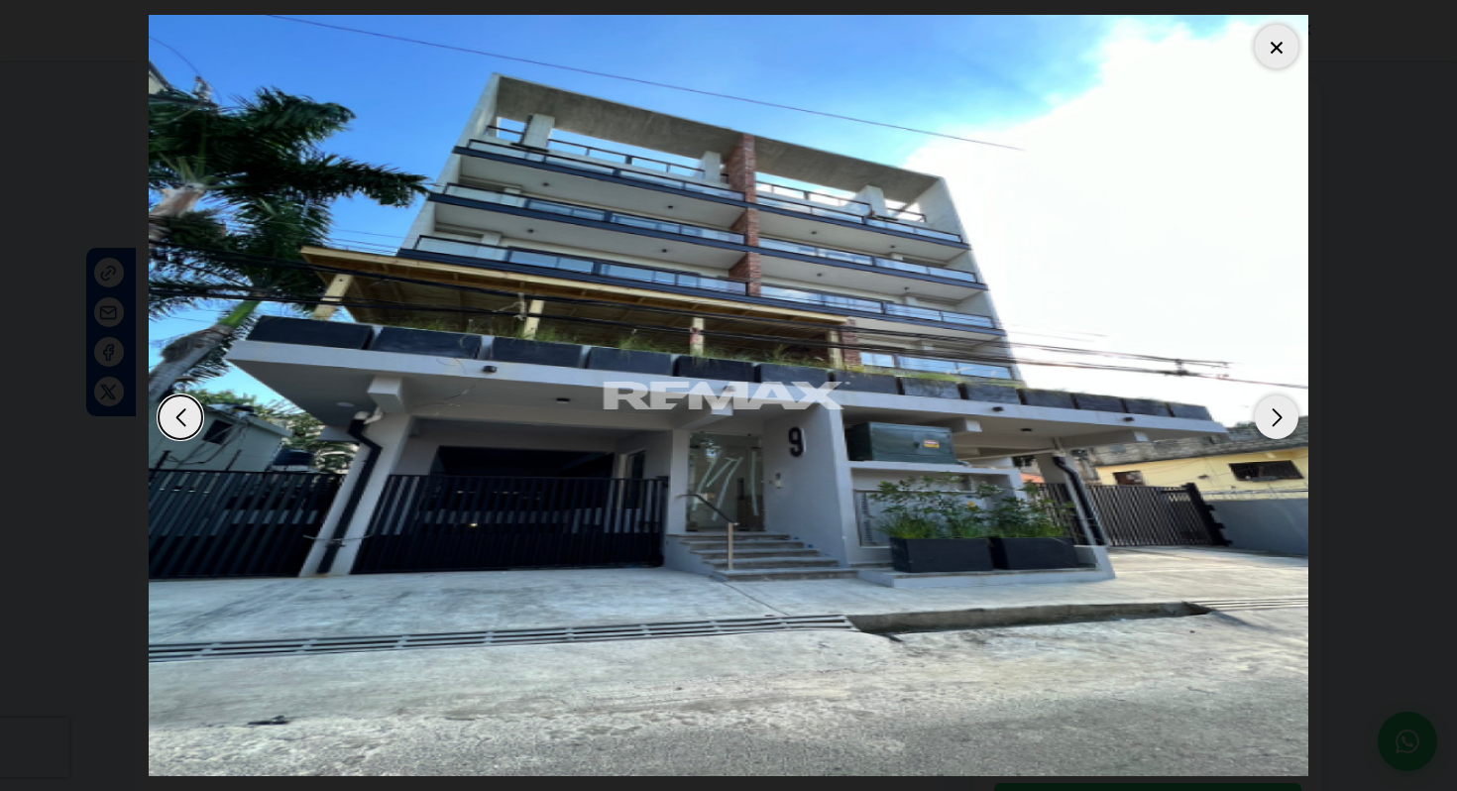
click at [1274, 407] on div "Next slide" at bounding box center [1277, 418] width 44 height 44
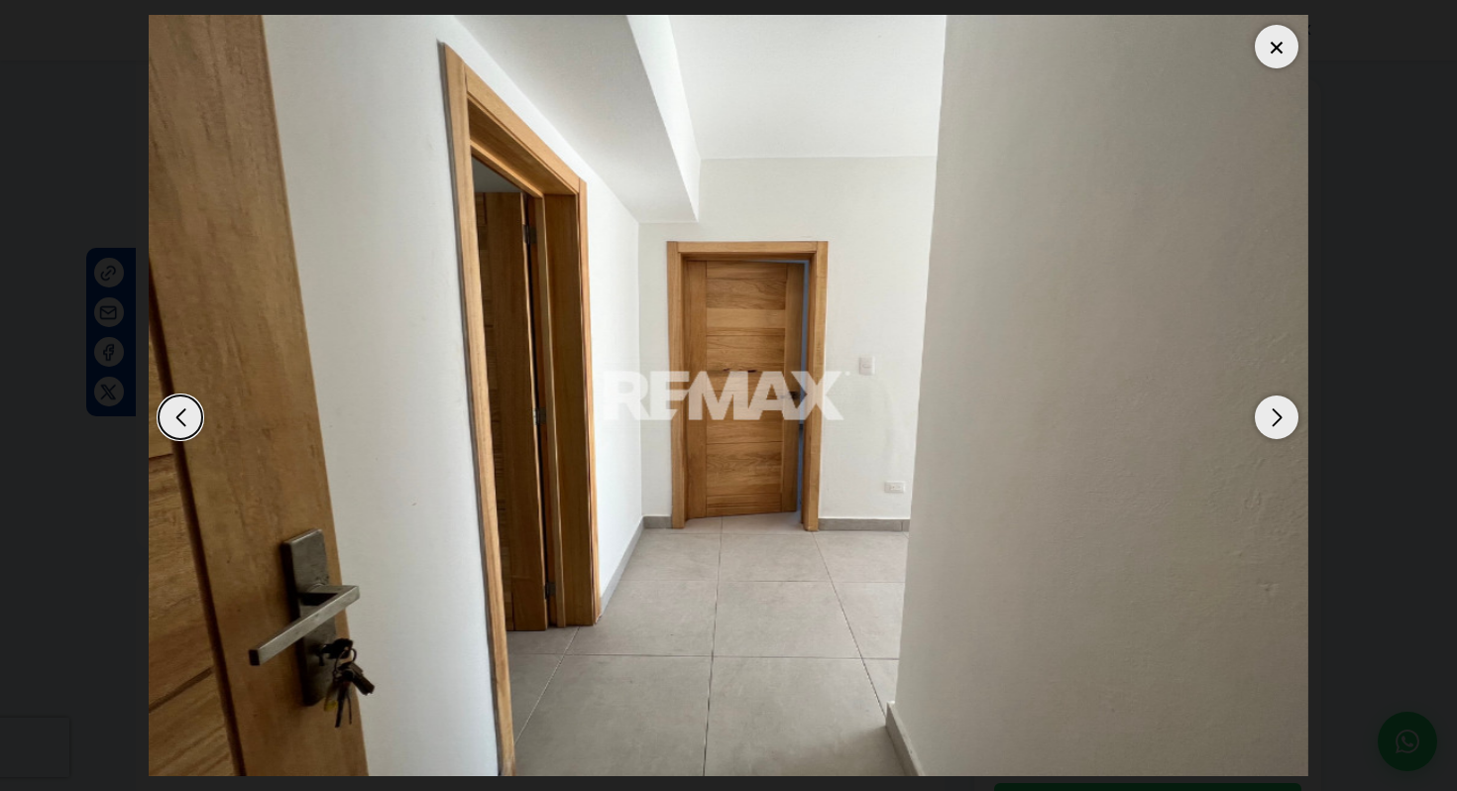
click at [1274, 407] on div "Next slide" at bounding box center [1277, 418] width 44 height 44
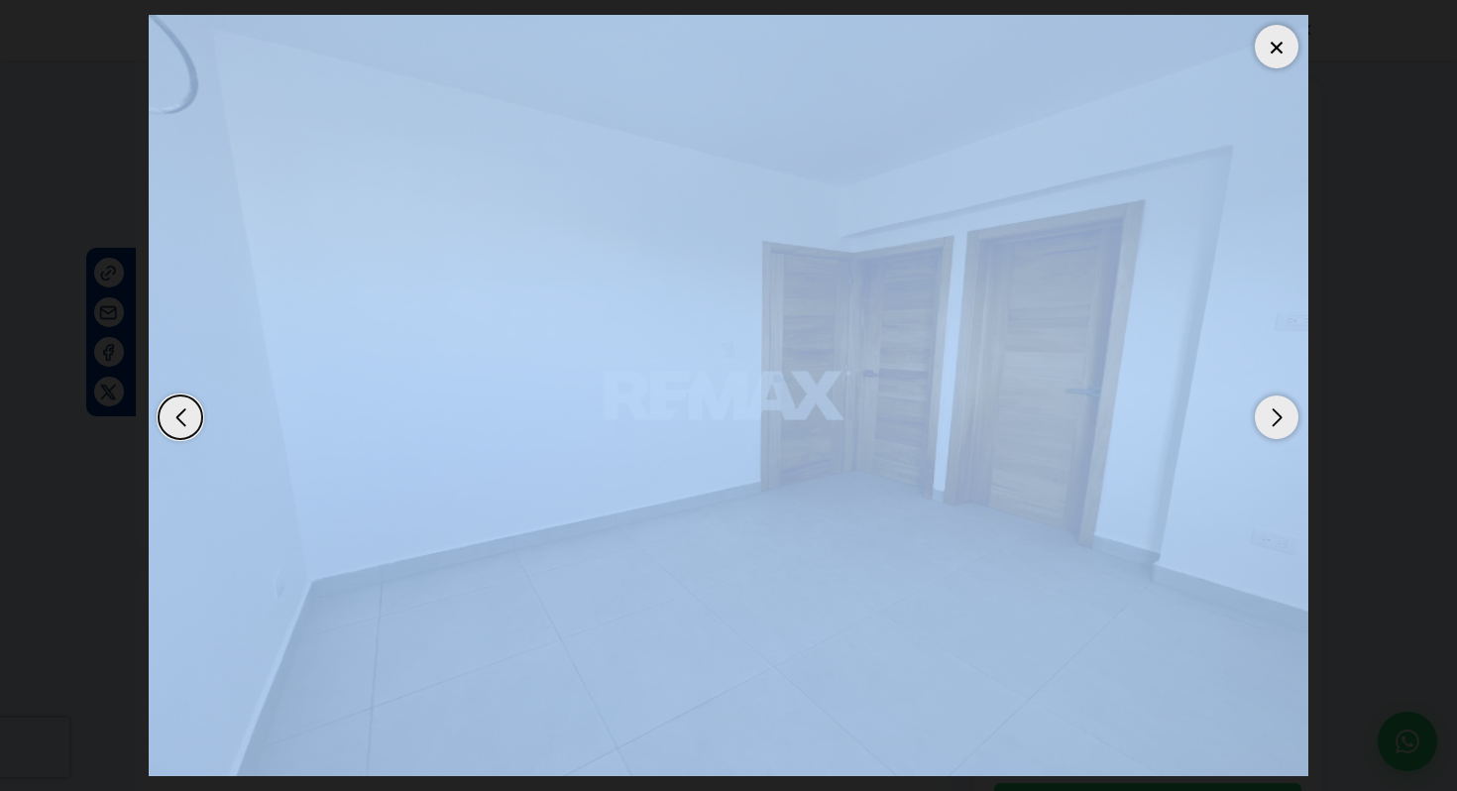
click at [1274, 407] on div "Next slide" at bounding box center [1277, 418] width 44 height 44
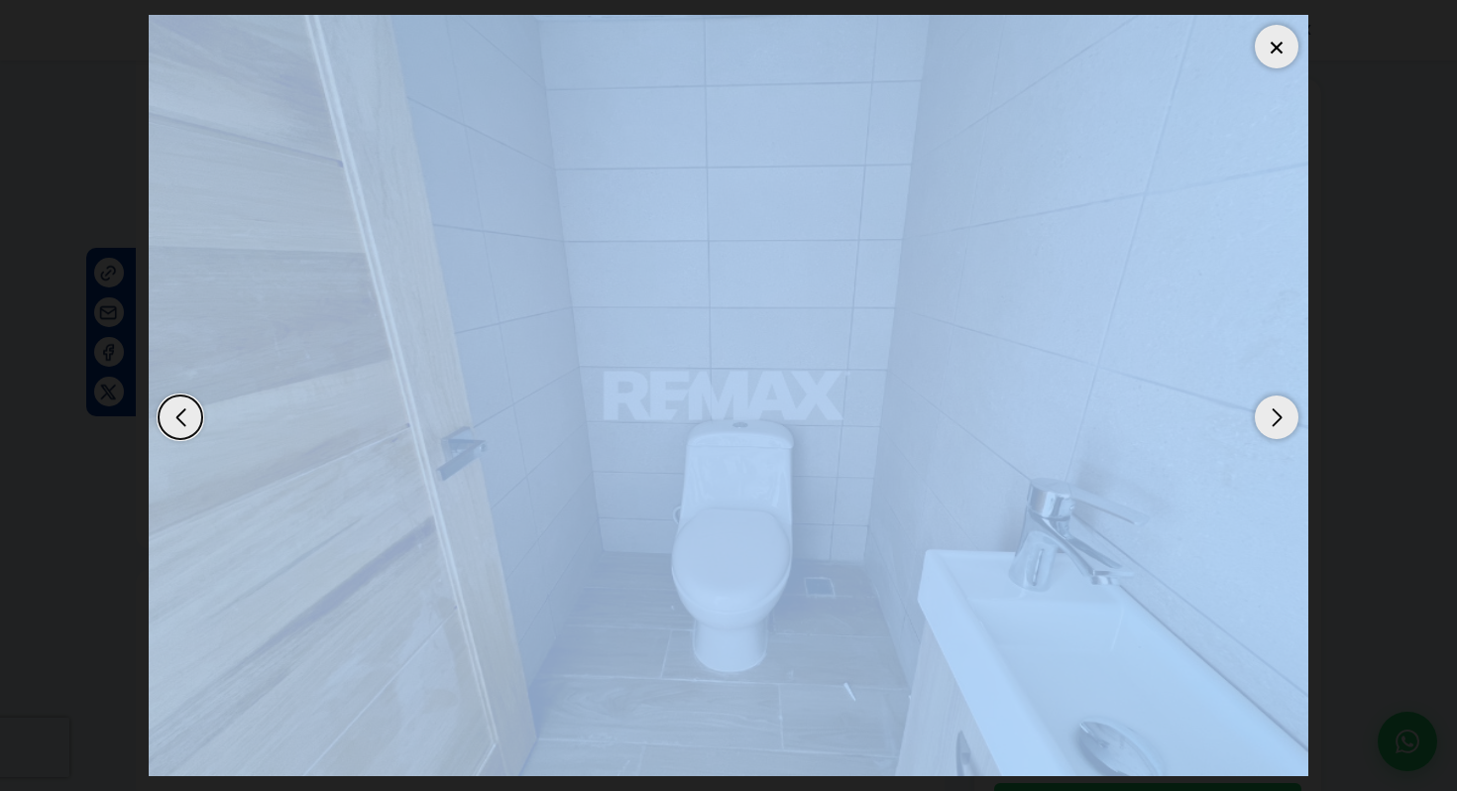
click at [1274, 407] on div "Next slide" at bounding box center [1277, 418] width 44 height 44
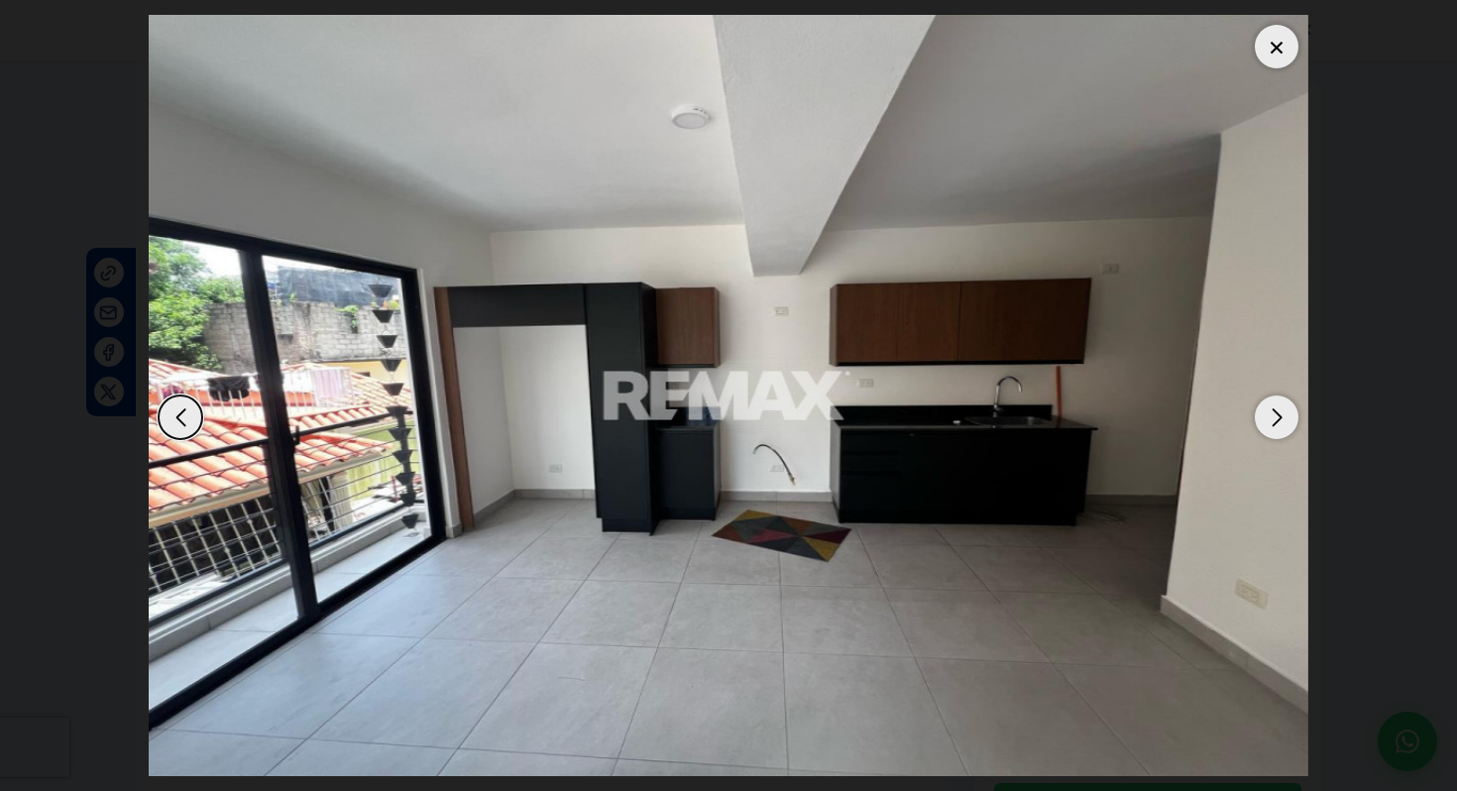
click at [1274, 407] on div "Next slide" at bounding box center [1277, 418] width 44 height 44
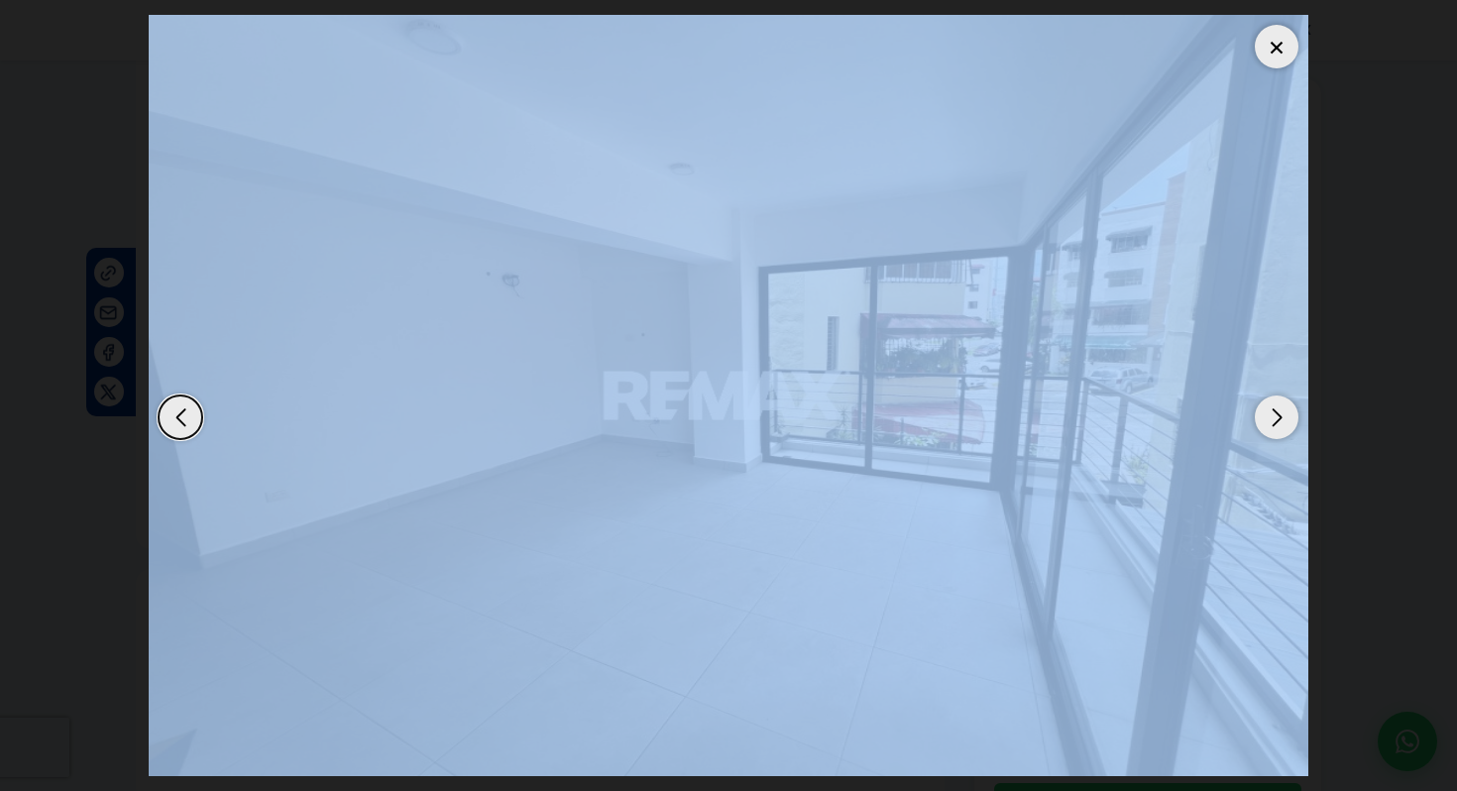
click at [1274, 407] on div "Next slide" at bounding box center [1277, 418] width 44 height 44
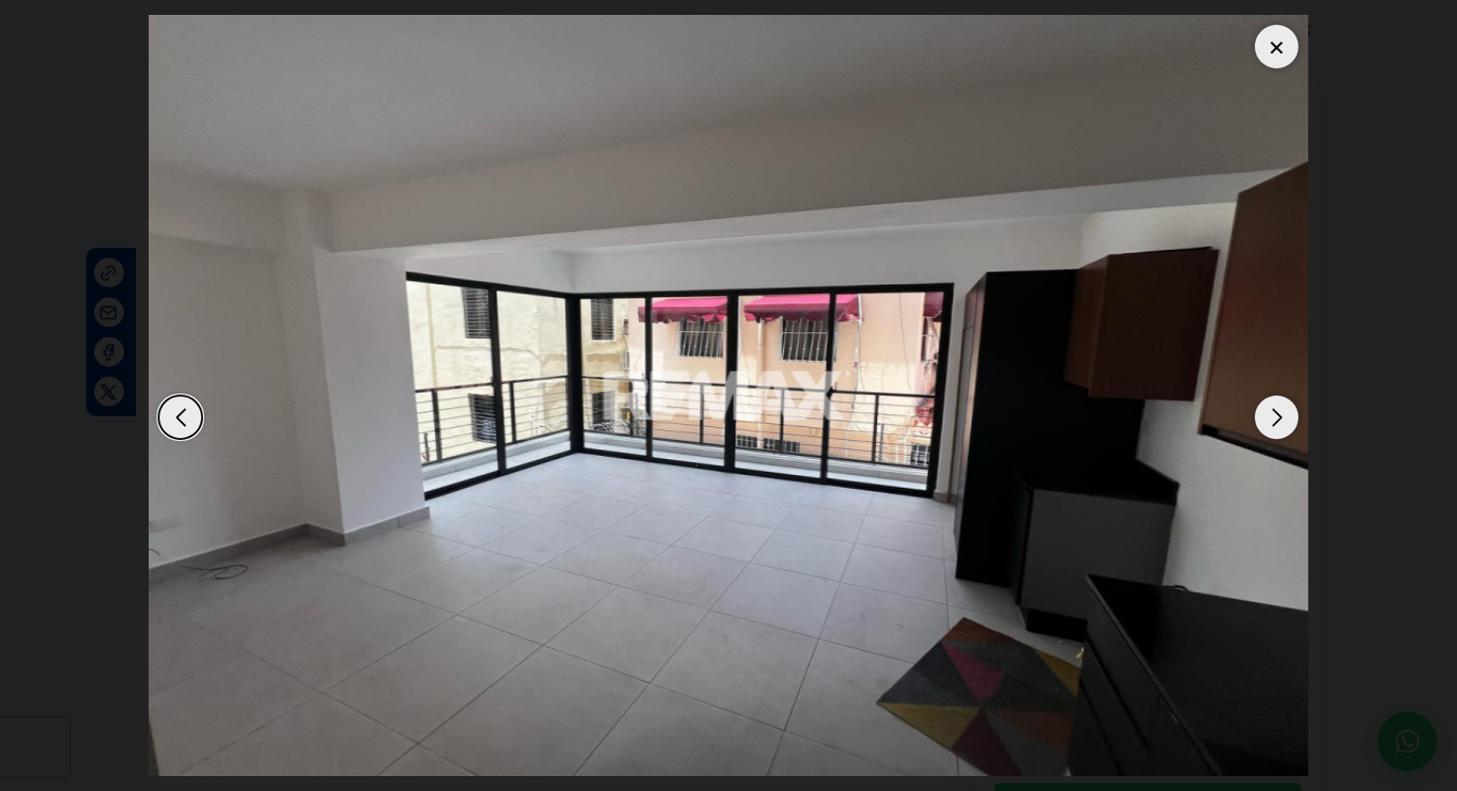
click at [1274, 407] on div "Next slide" at bounding box center [1277, 418] width 44 height 44
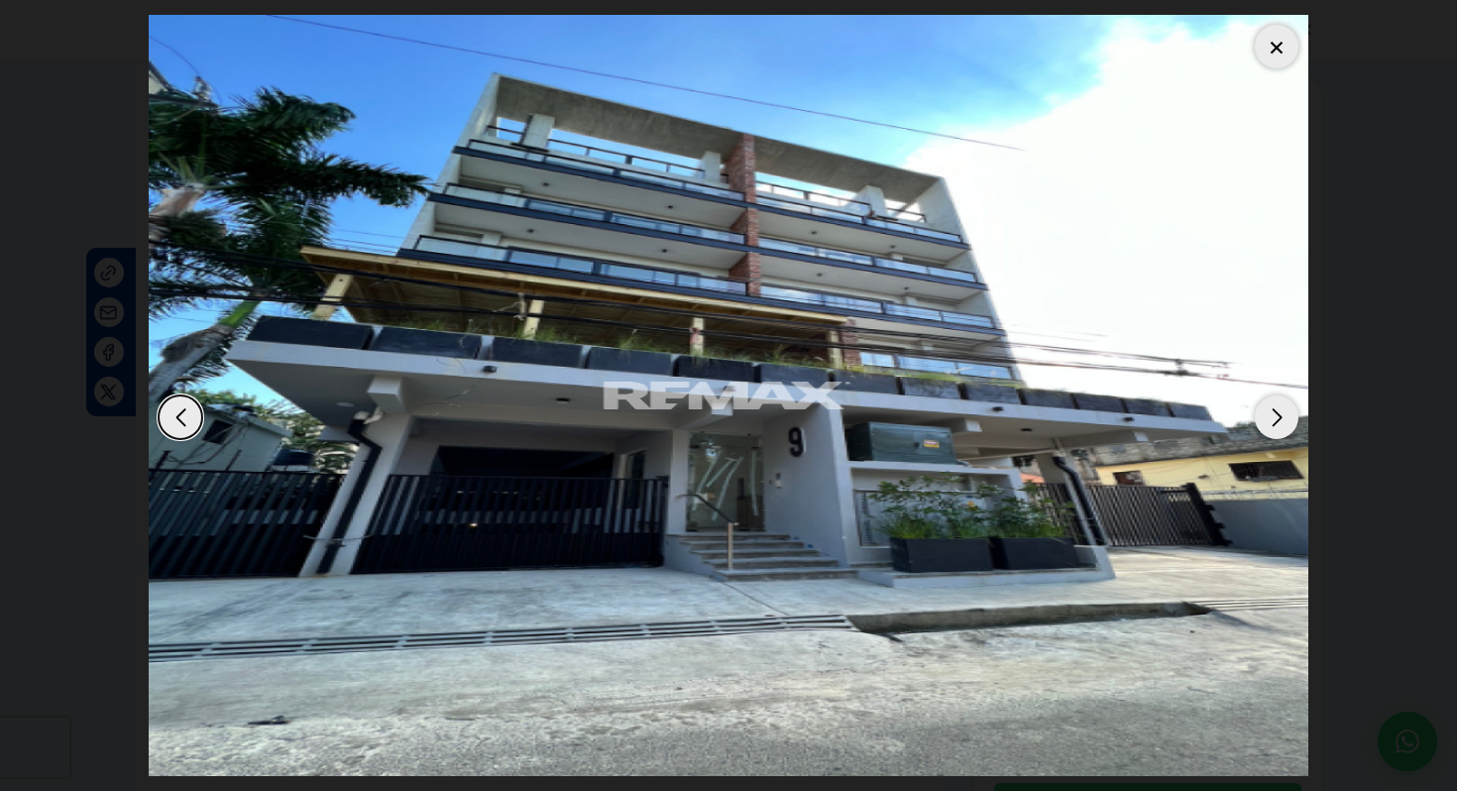
click at [1274, 407] on div "Next slide" at bounding box center [1277, 418] width 44 height 44
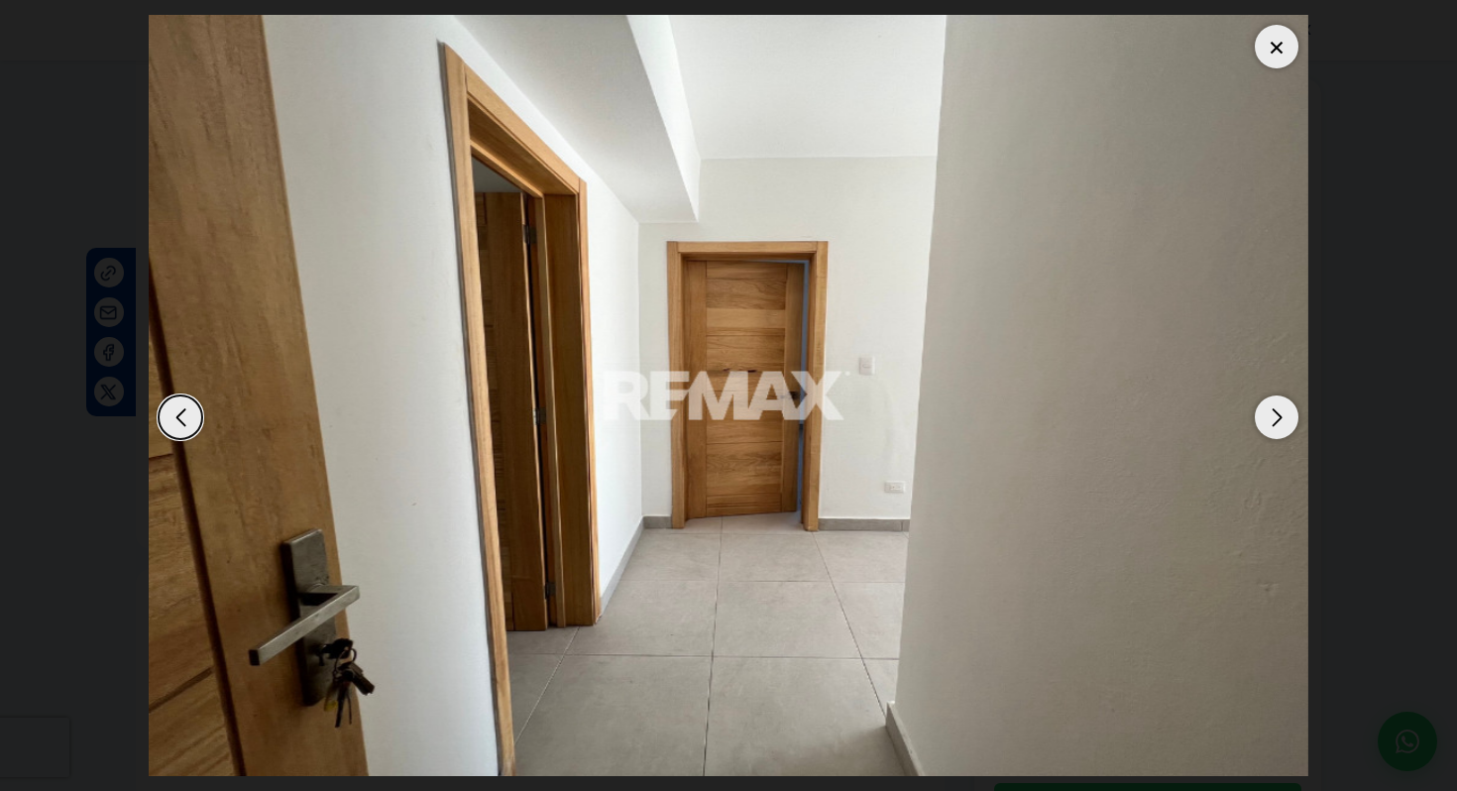
click at [1274, 407] on div "Next slide" at bounding box center [1277, 418] width 44 height 44
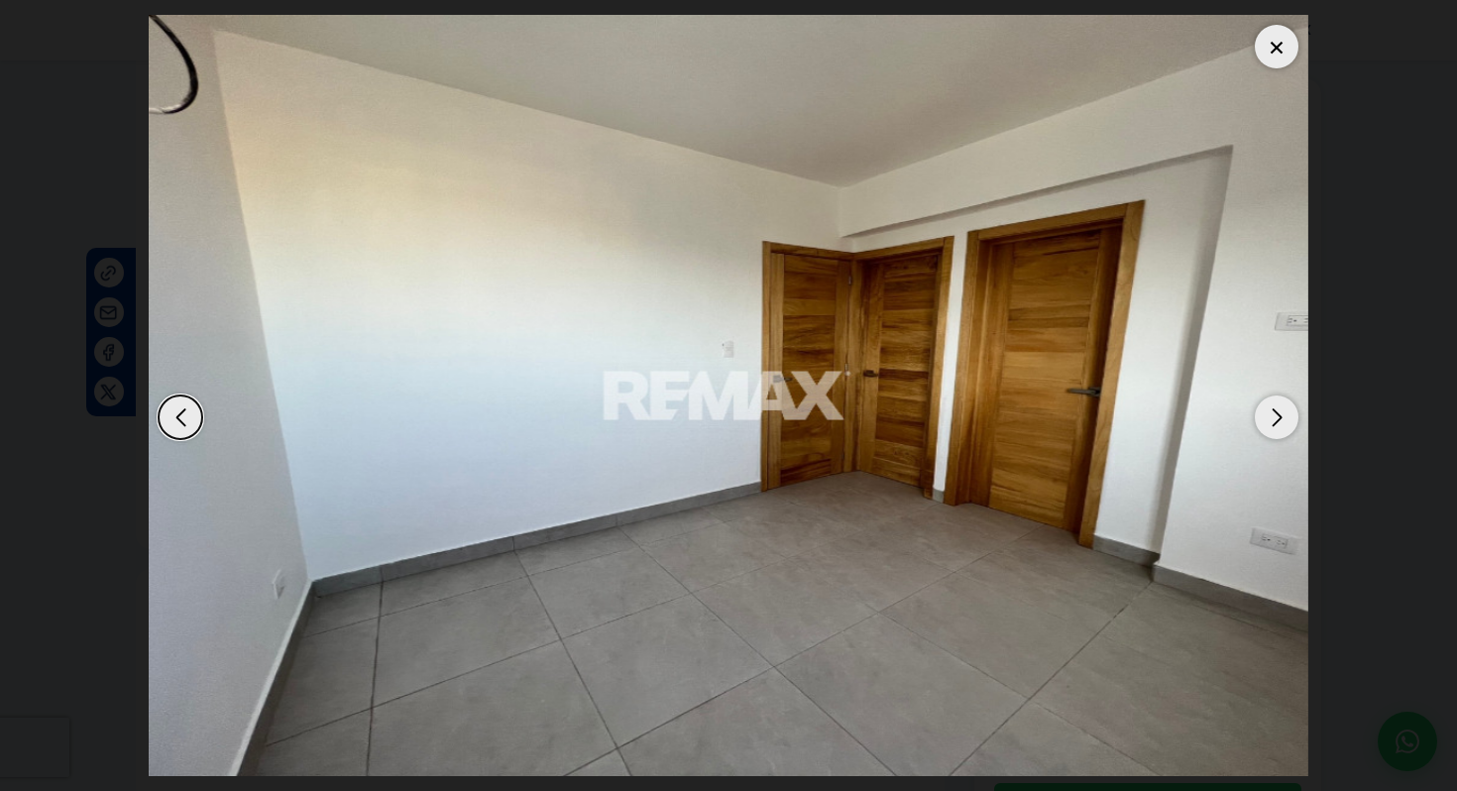
click at [1274, 407] on div "Next slide" at bounding box center [1277, 418] width 44 height 44
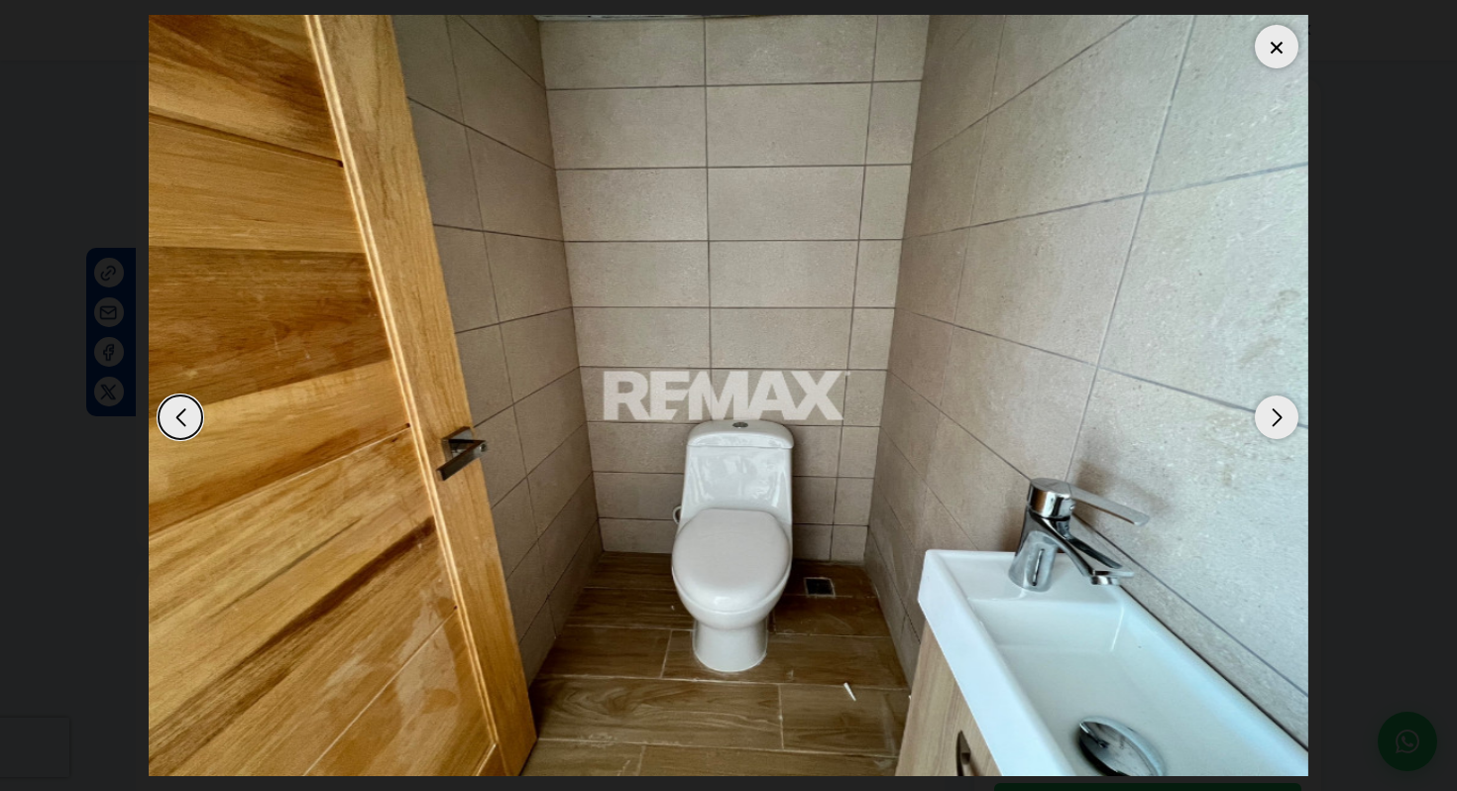
click at [1283, 22] on img "4 / 7" at bounding box center [729, 395] width 1160 height 761
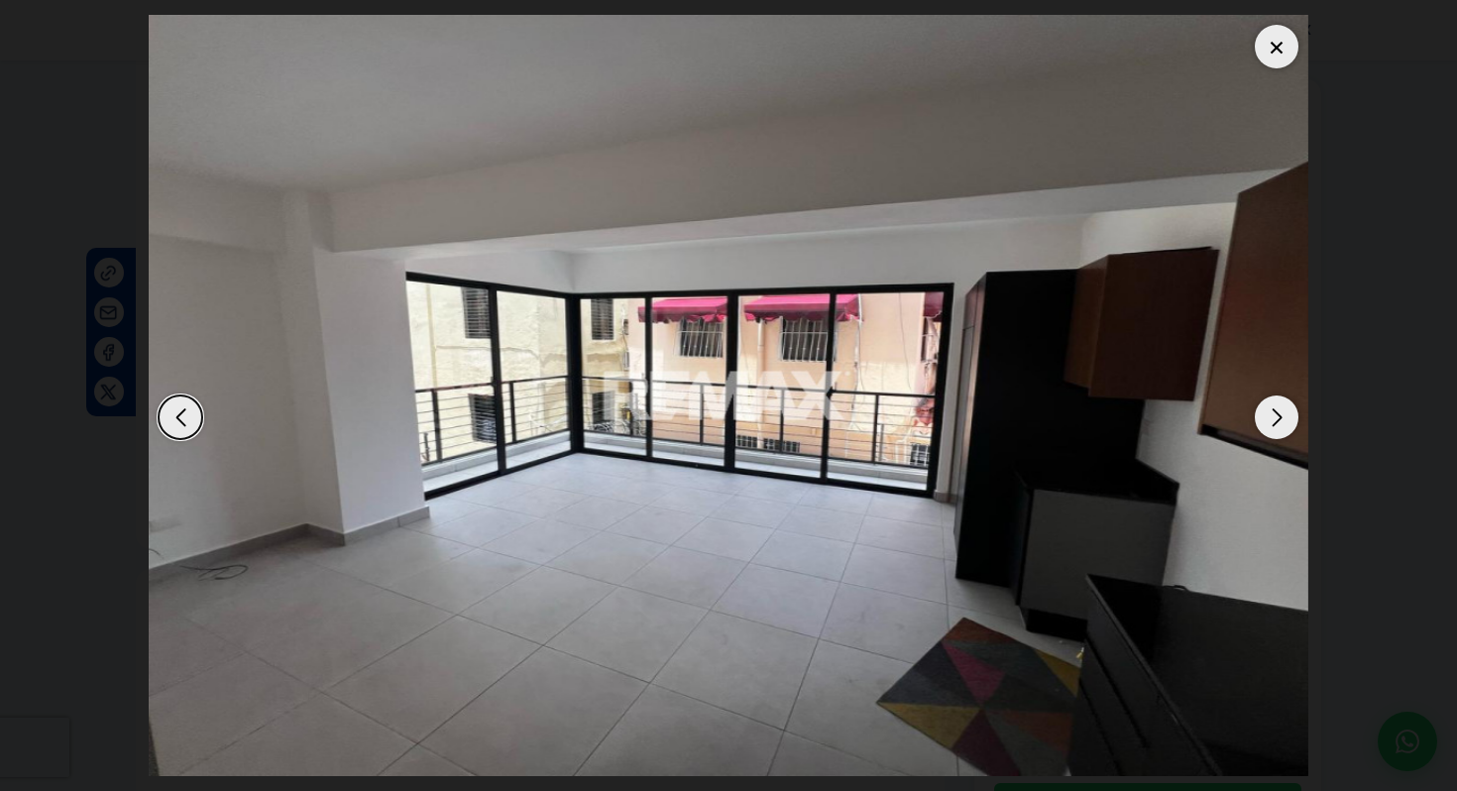
click at [1278, 32] on div at bounding box center [1277, 47] width 44 height 44
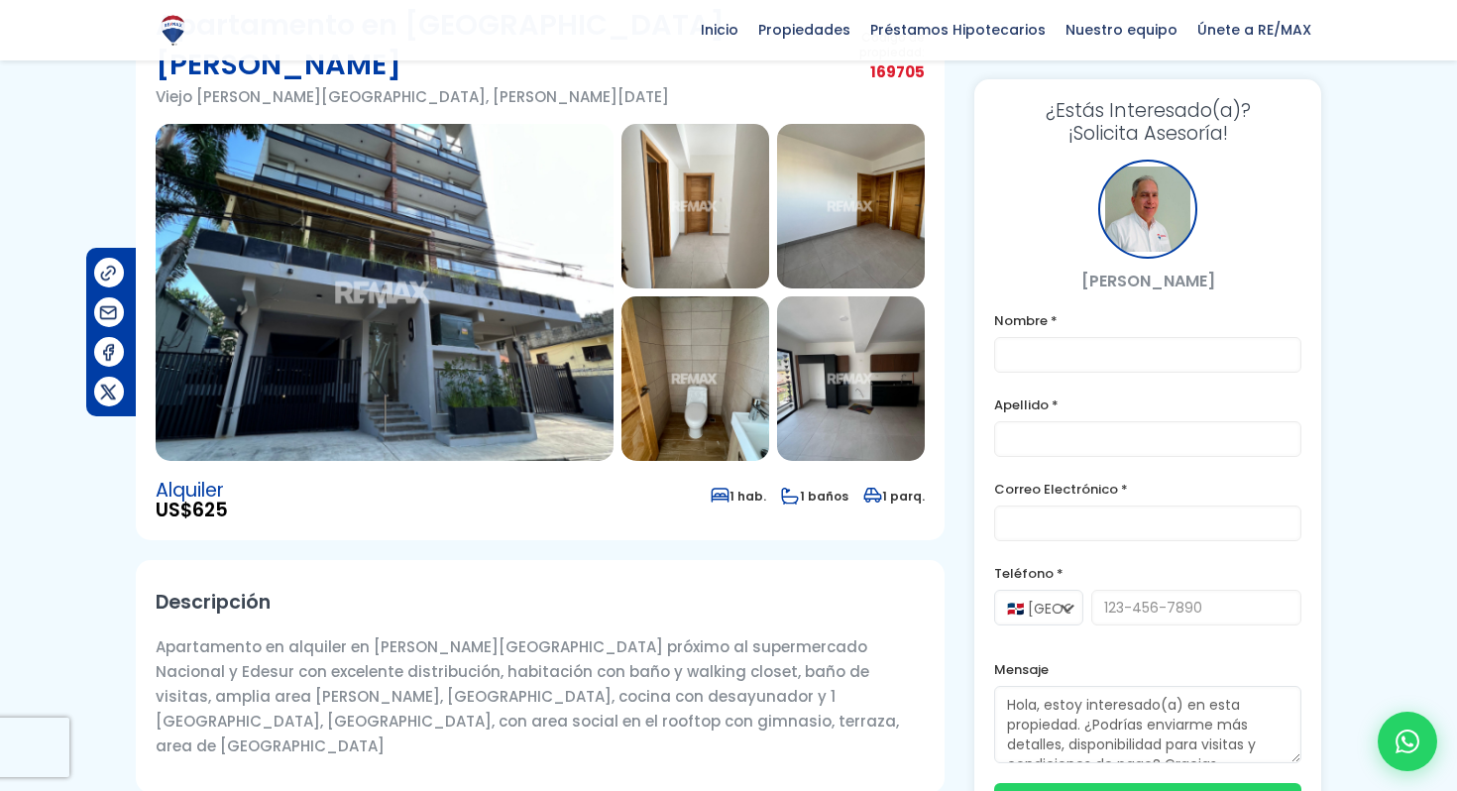
scroll to position [0, 0]
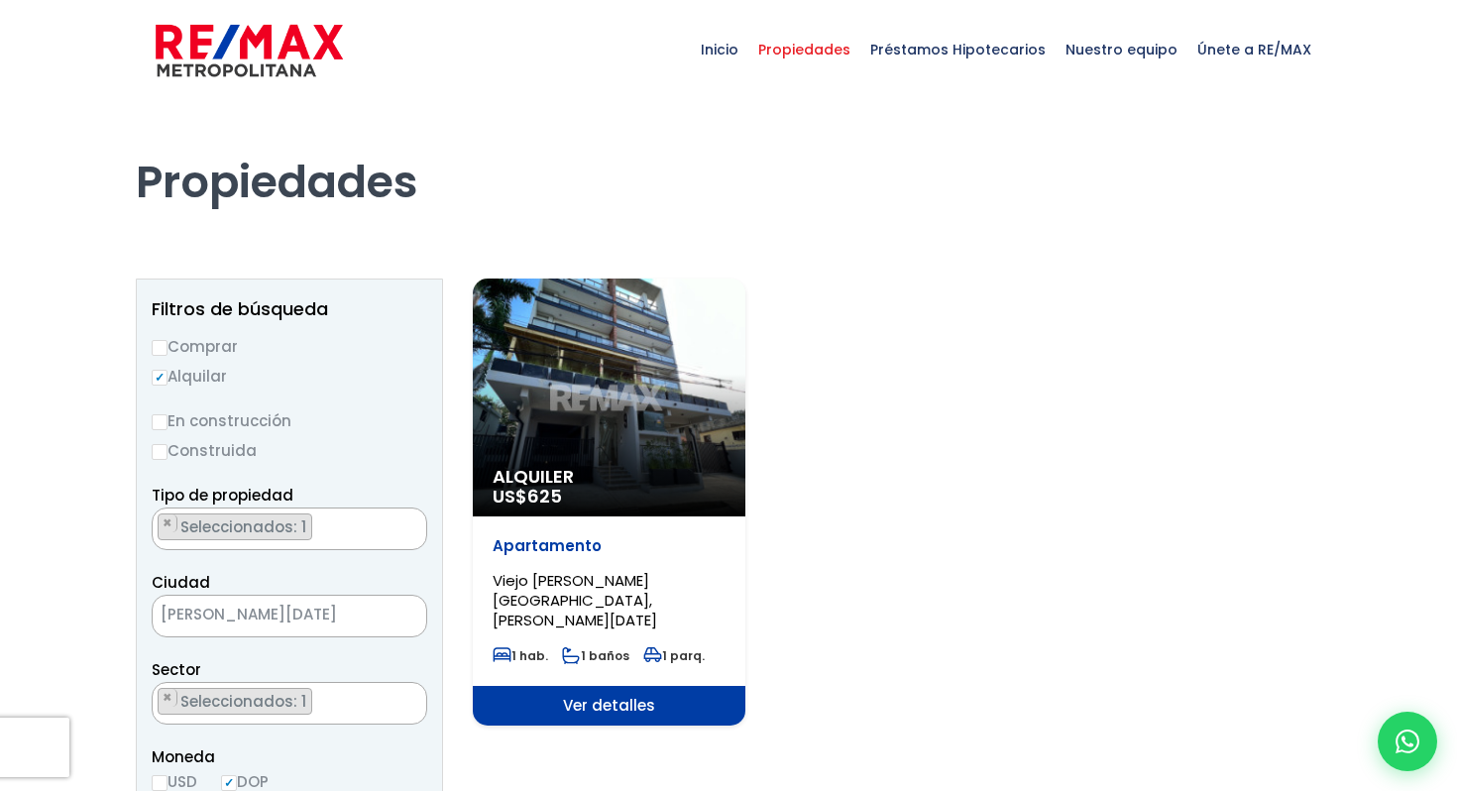
scroll to position [5541, 0]
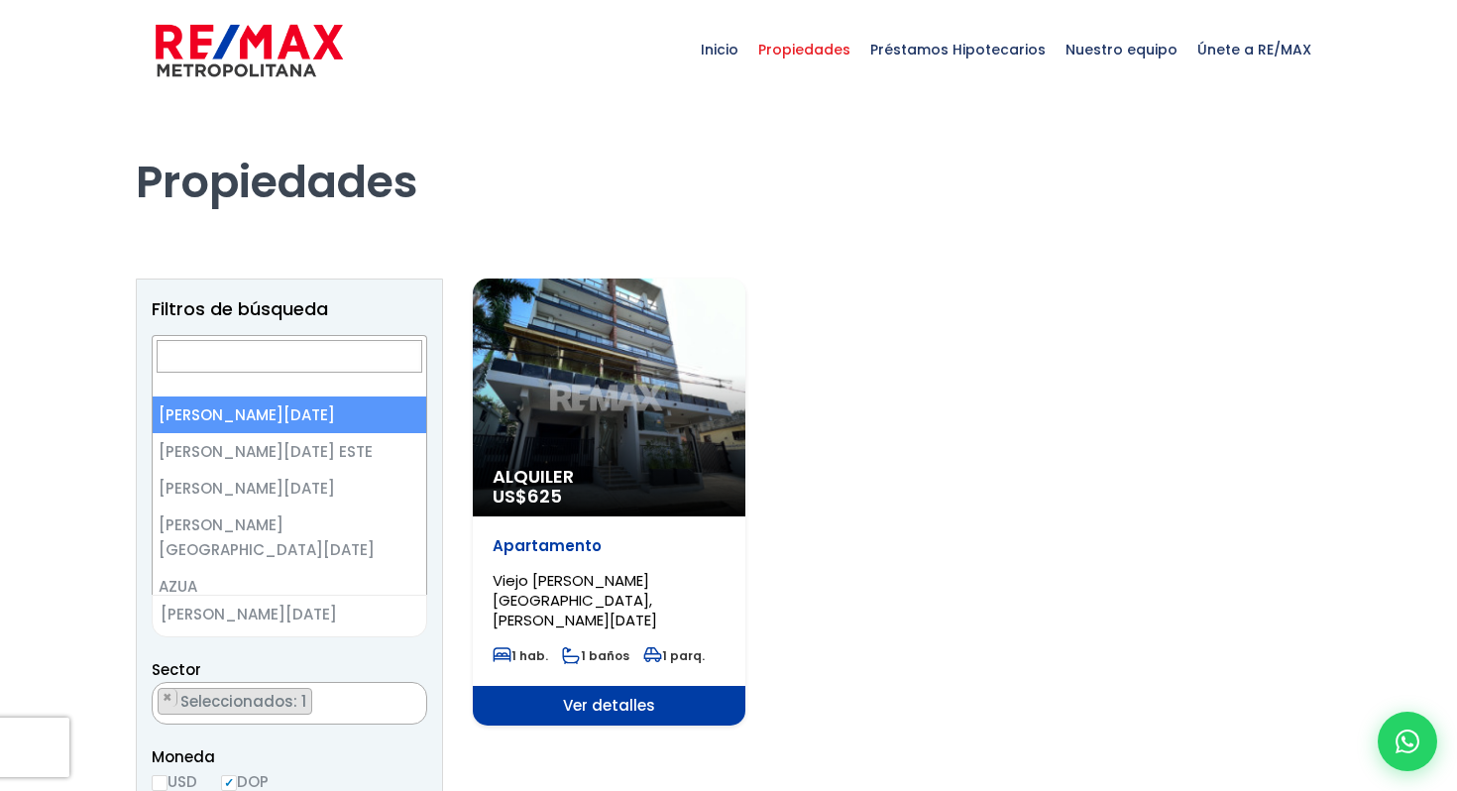
click at [316, 622] on span "SANTO DOMINGO DE GUZMÁN" at bounding box center [265, 615] width 224 height 28
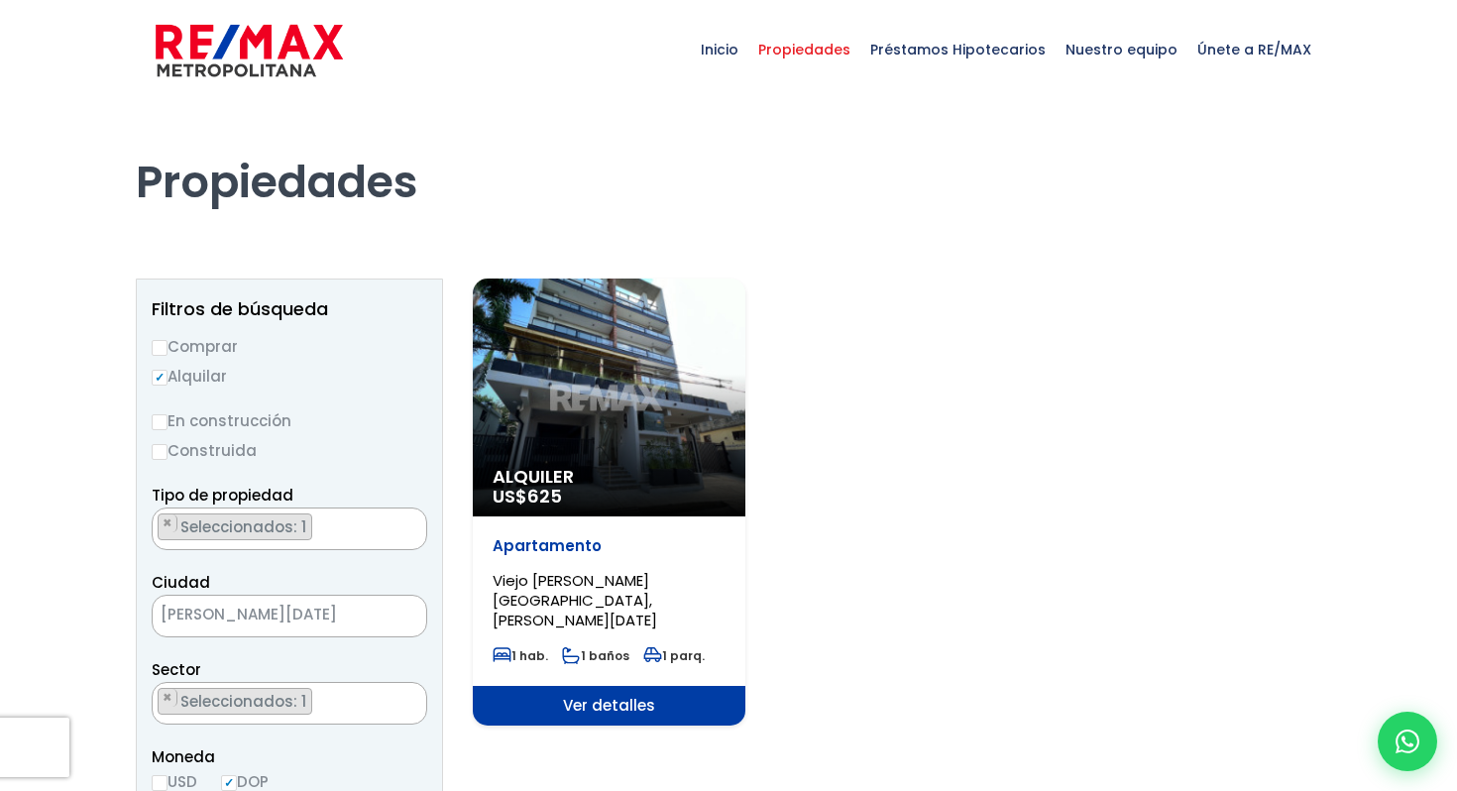
click at [318, 680] on div "Sector 16 DE AGOSTO 24 DE ABRIL 27 DE FEBRERO 30 DE MAYO AESA ALFIMAR ALTOS DE …" at bounding box center [290, 690] width 276 height 67
click at [318, 693] on ul "× Seleccionados: 1" at bounding box center [277, 704] width 249 height 43
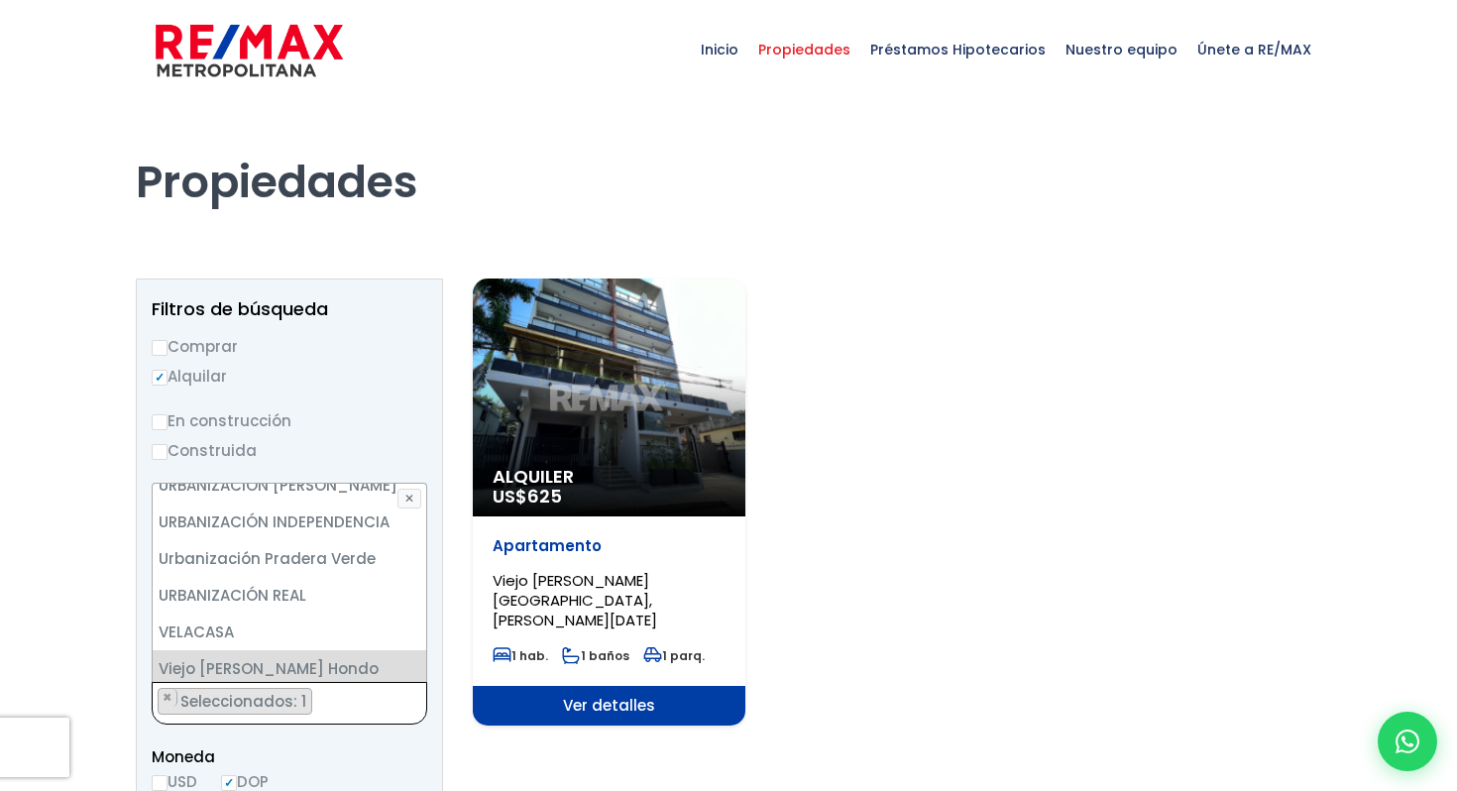
scroll to position [9041, 0]
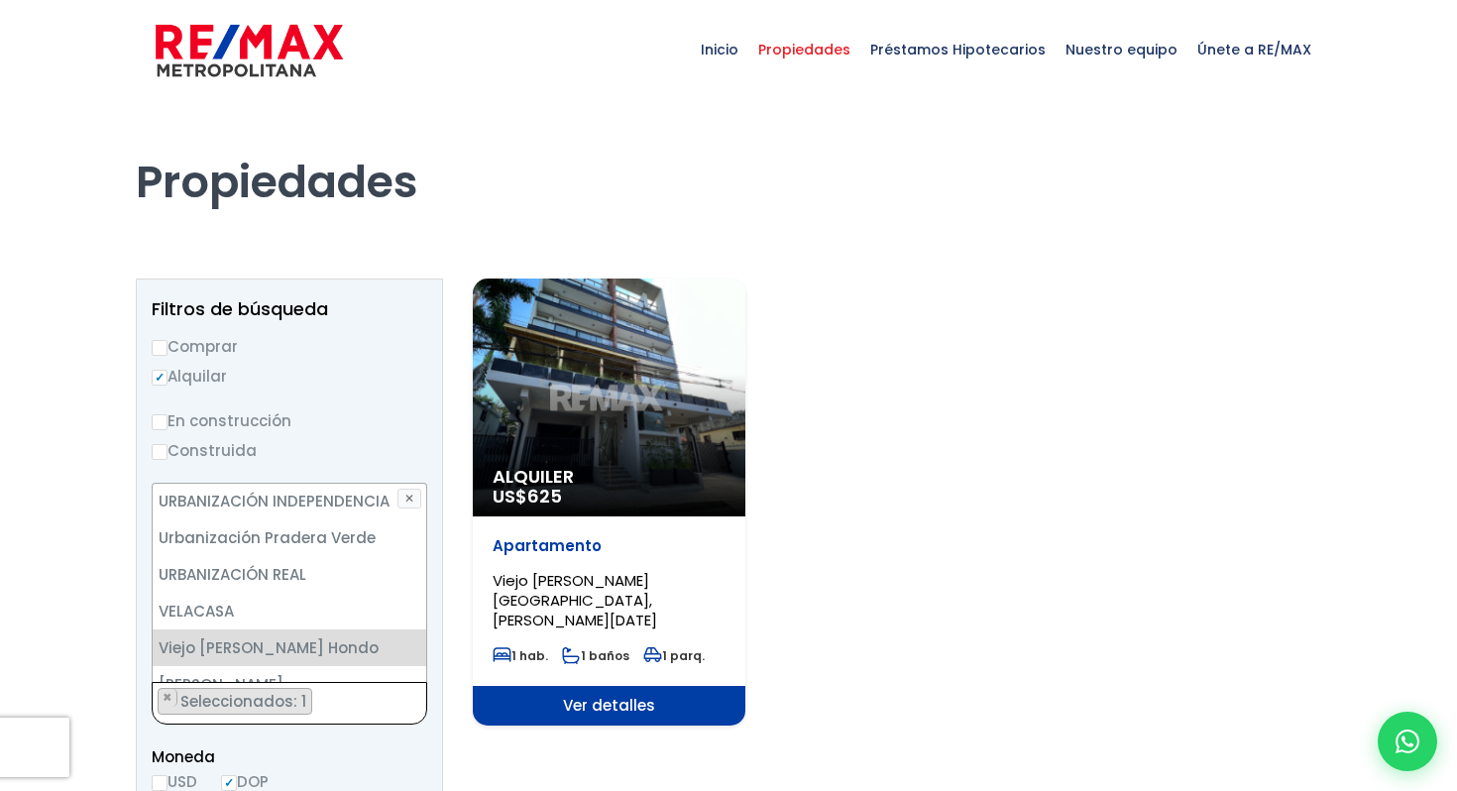
click at [291, 740] on li "VILLA CLAUDIA" at bounding box center [290, 758] width 274 height 37
click at [291, 740] on li "[PERSON_NAME]" at bounding box center [290, 758] width 274 height 37
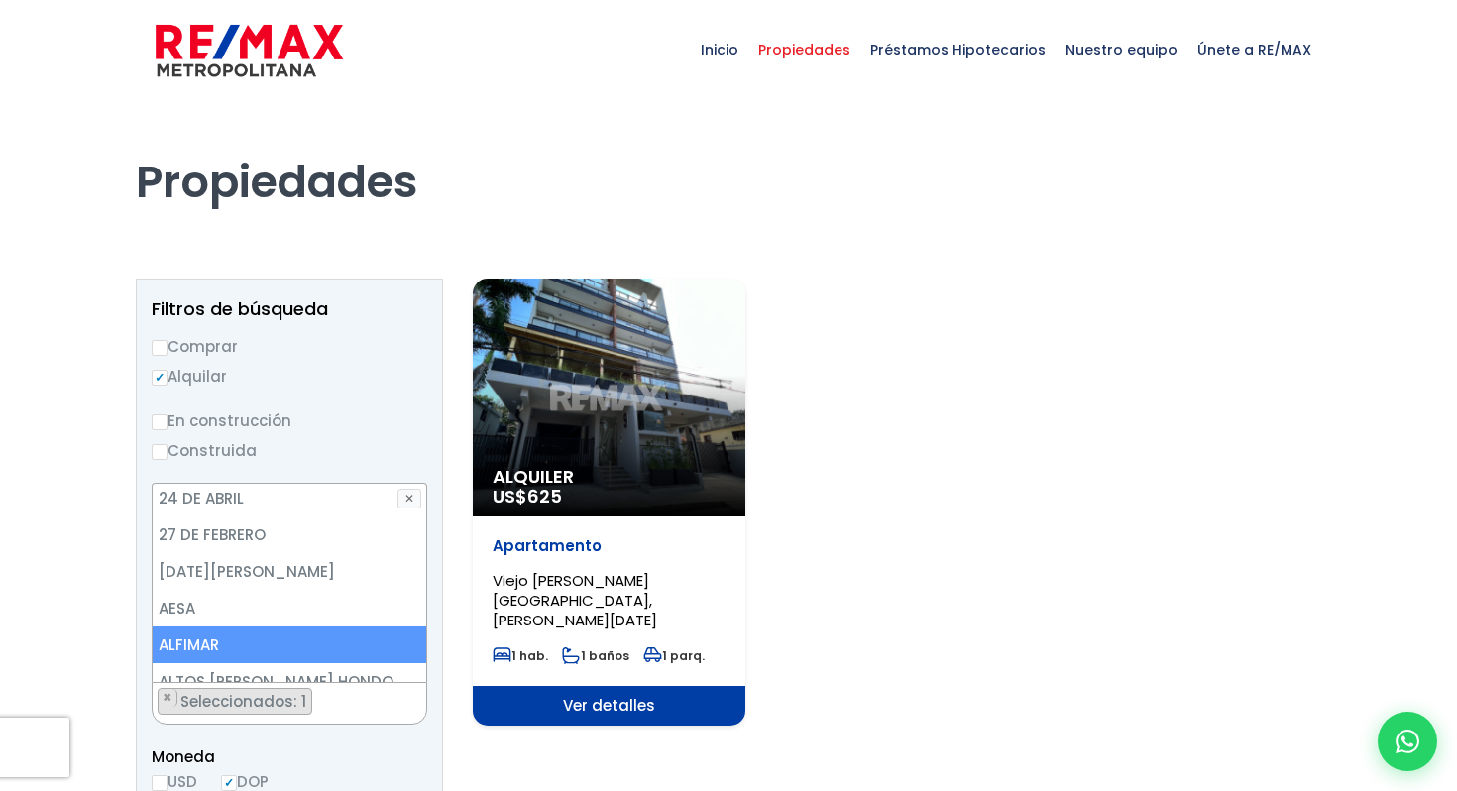
scroll to position [0, 0]
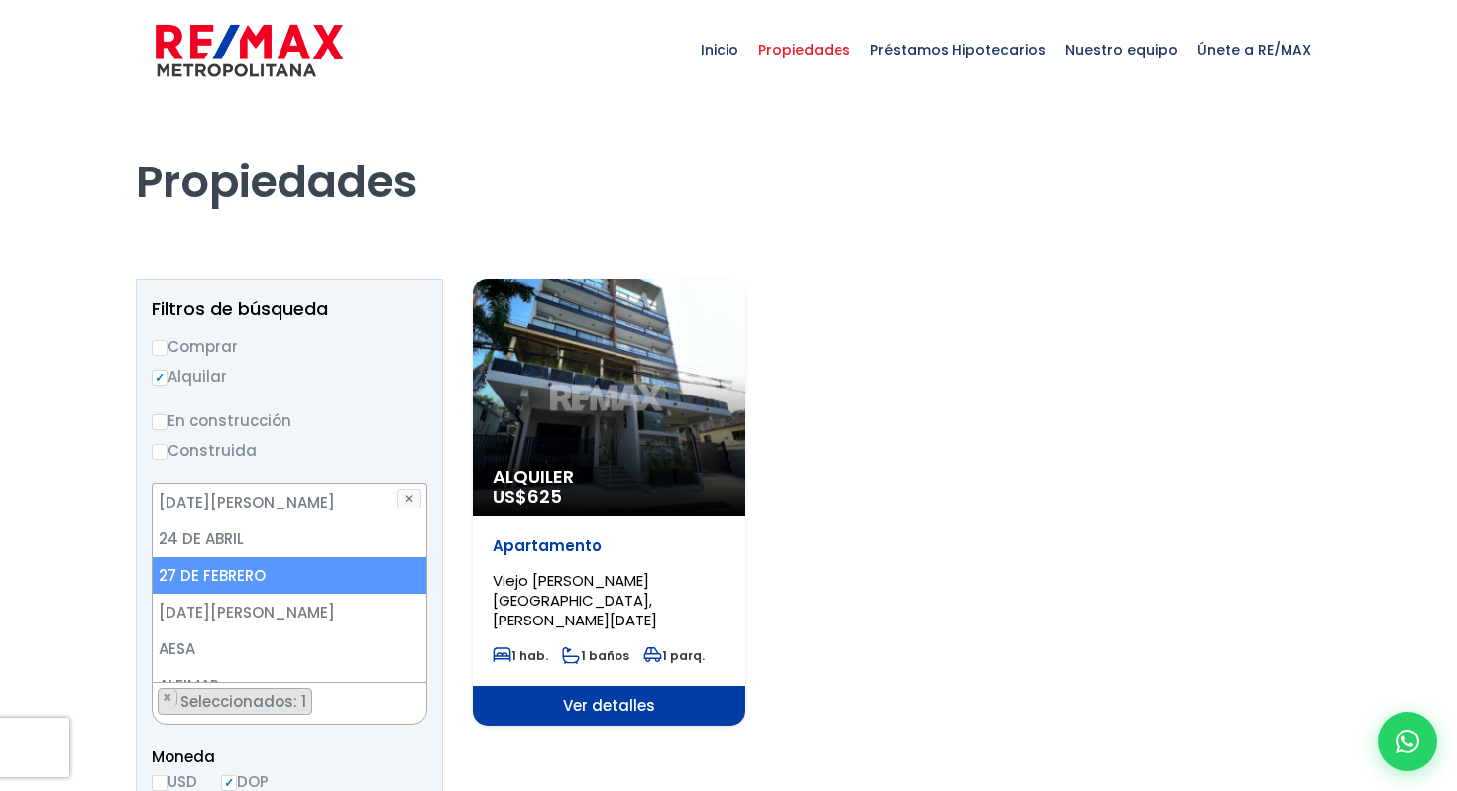
click at [298, 585] on li "27 DE FEBRERO" at bounding box center [290, 575] width 274 height 37
select select "225"
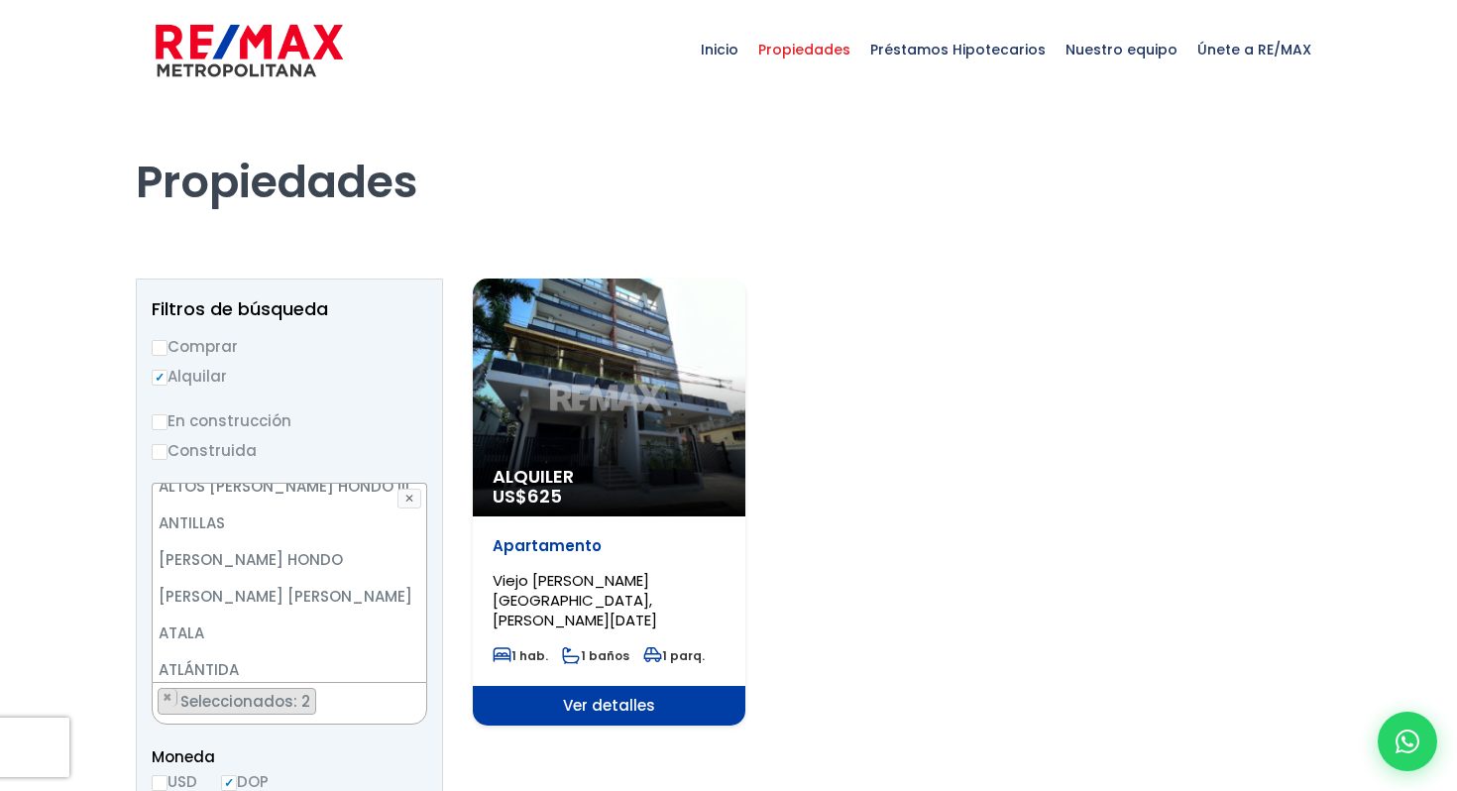
scroll to position [360, 0]
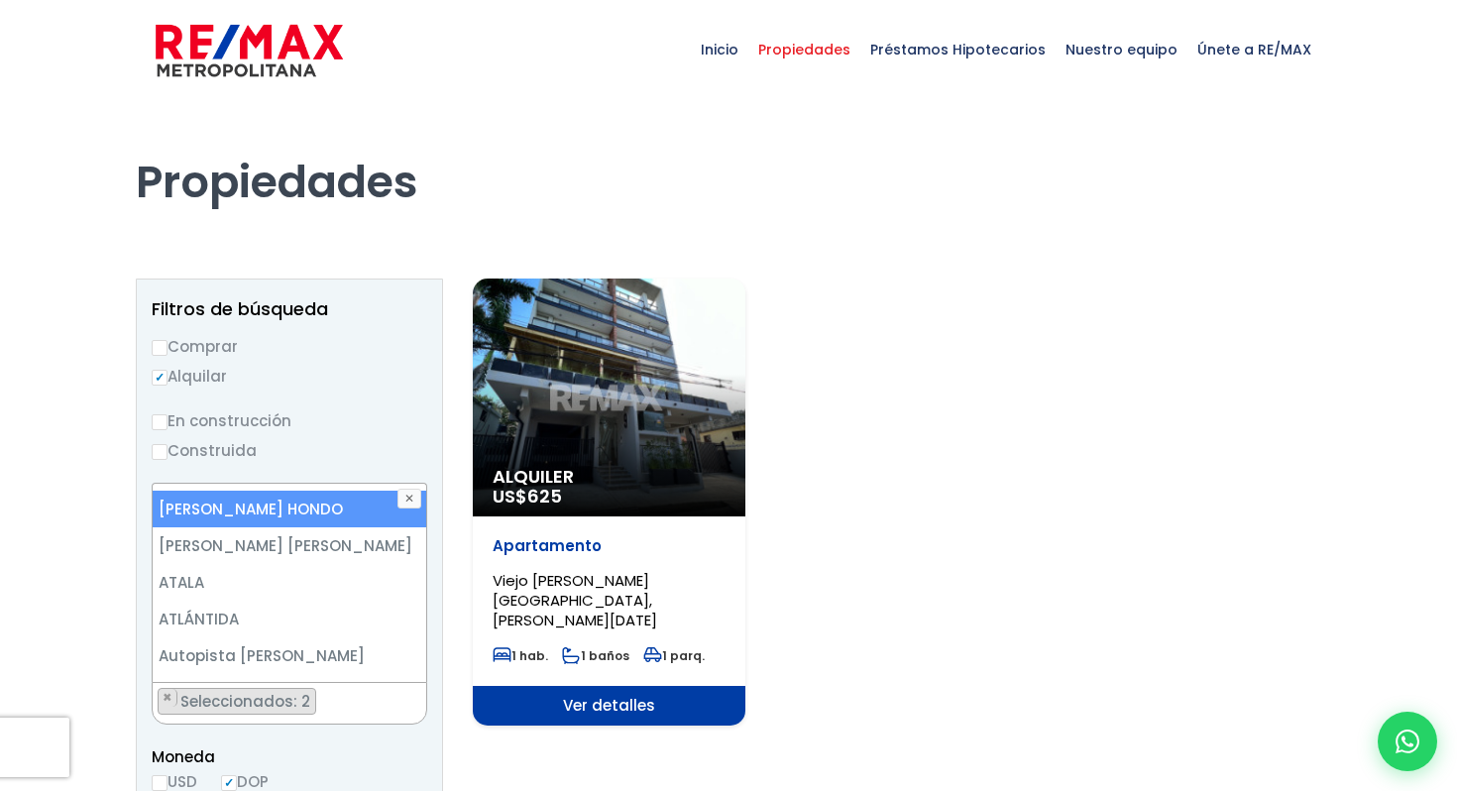
click at [308, 521] on li "[PERSON_NAME] HONDO" at bounding box center [290, 509] width 274 height 37
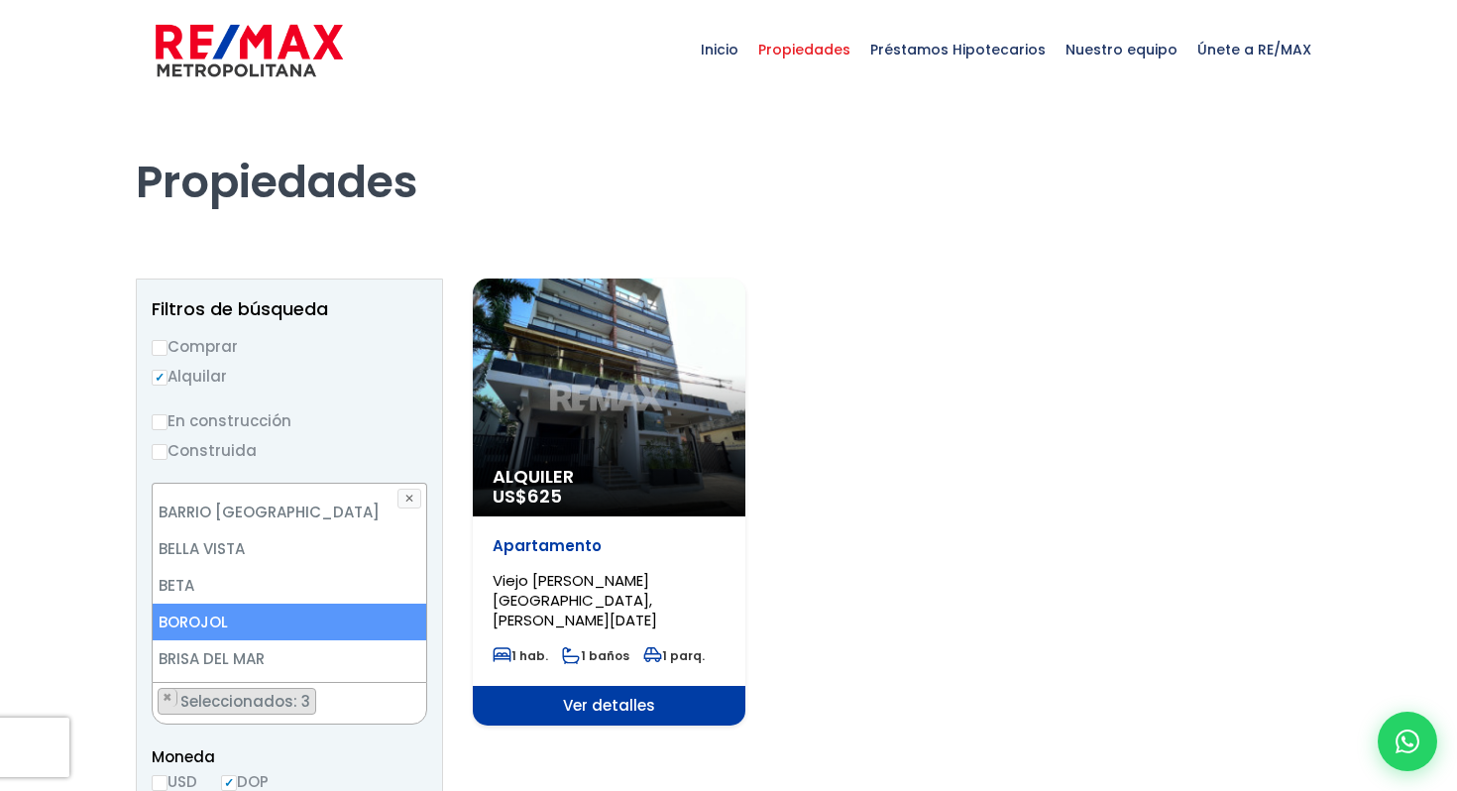
scroll to position [628, 0]
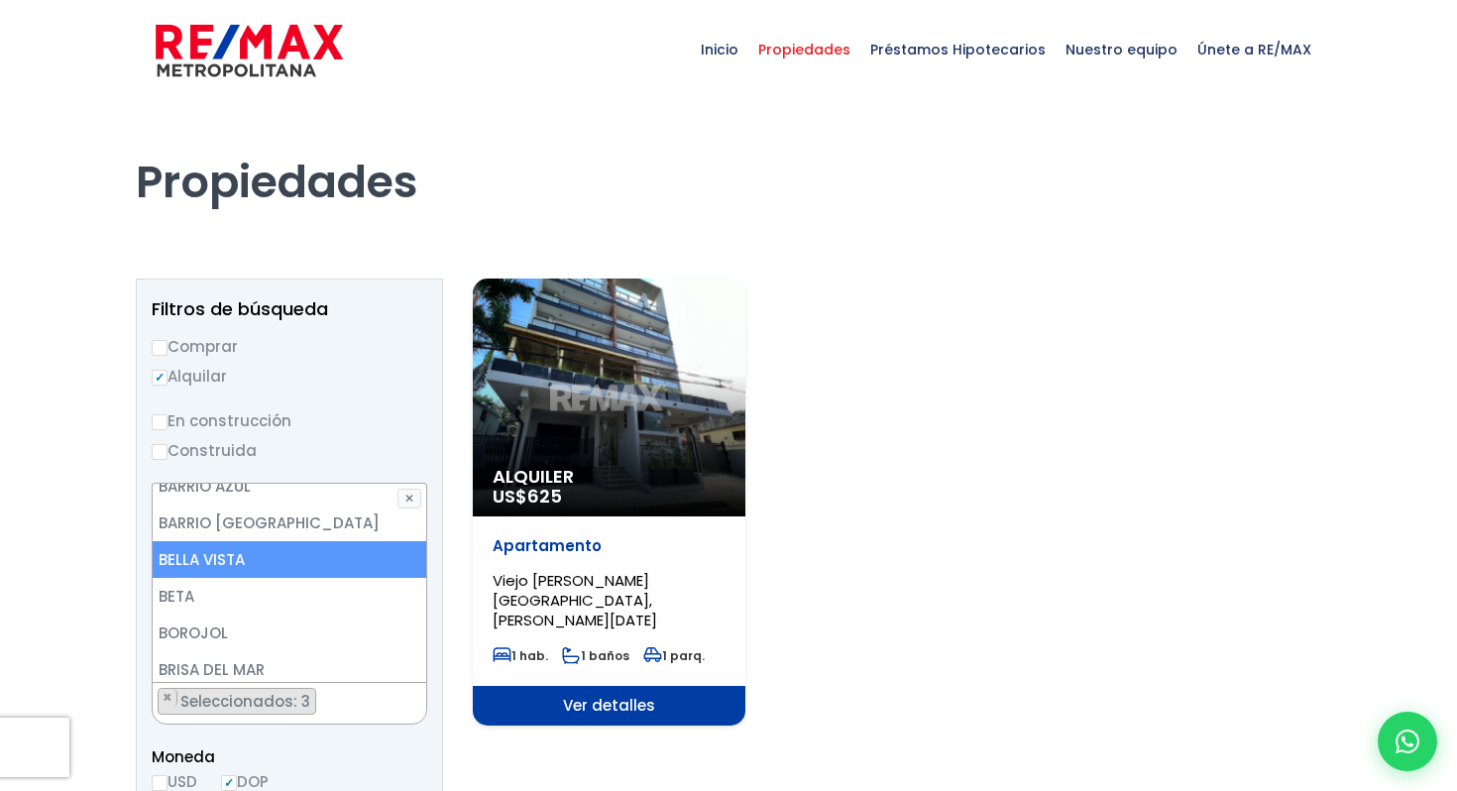
click at [292, 541] on li "BELLA VISTA" at bounding box center [290, 559] width 274 height 37
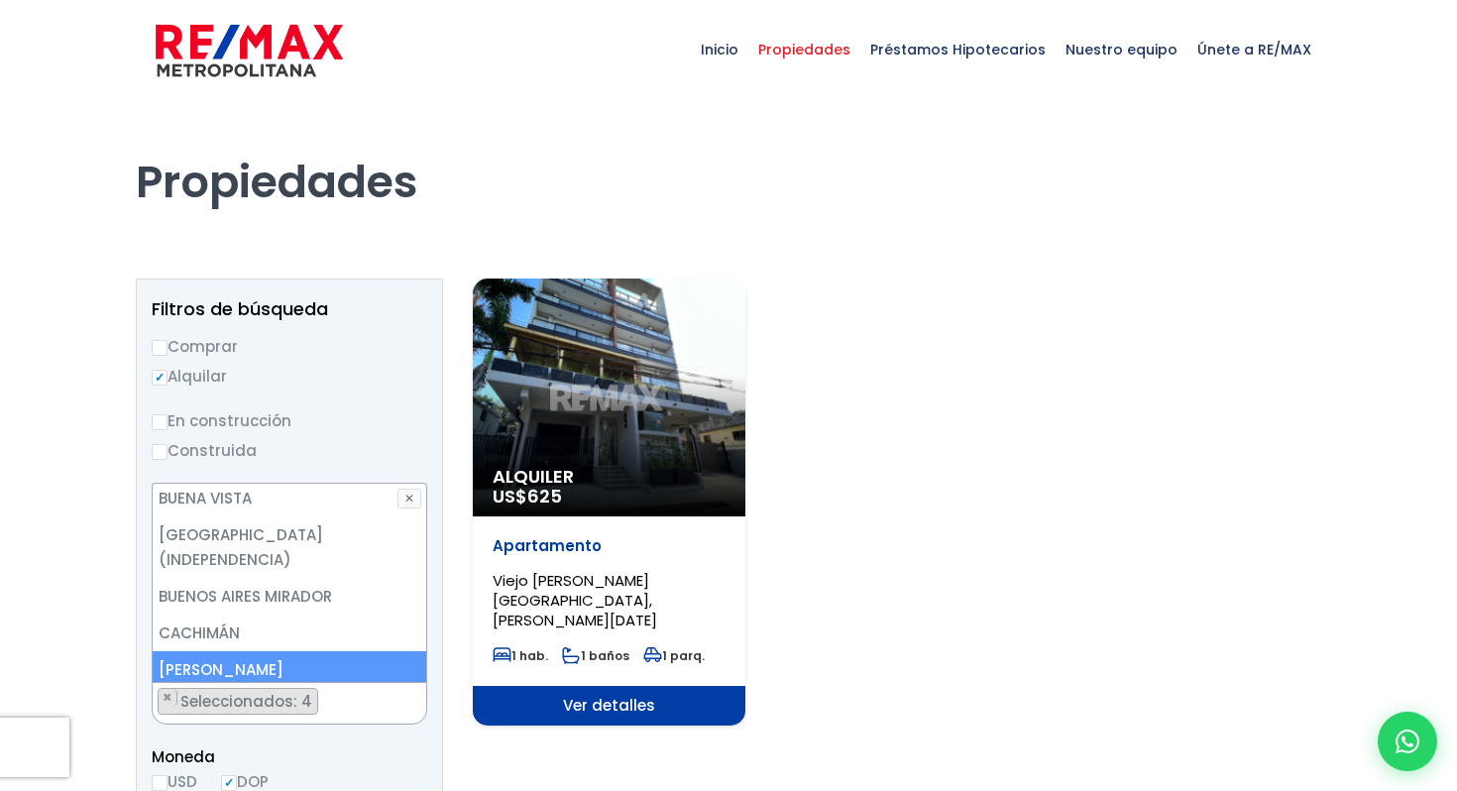
scroll to position [871, 0]
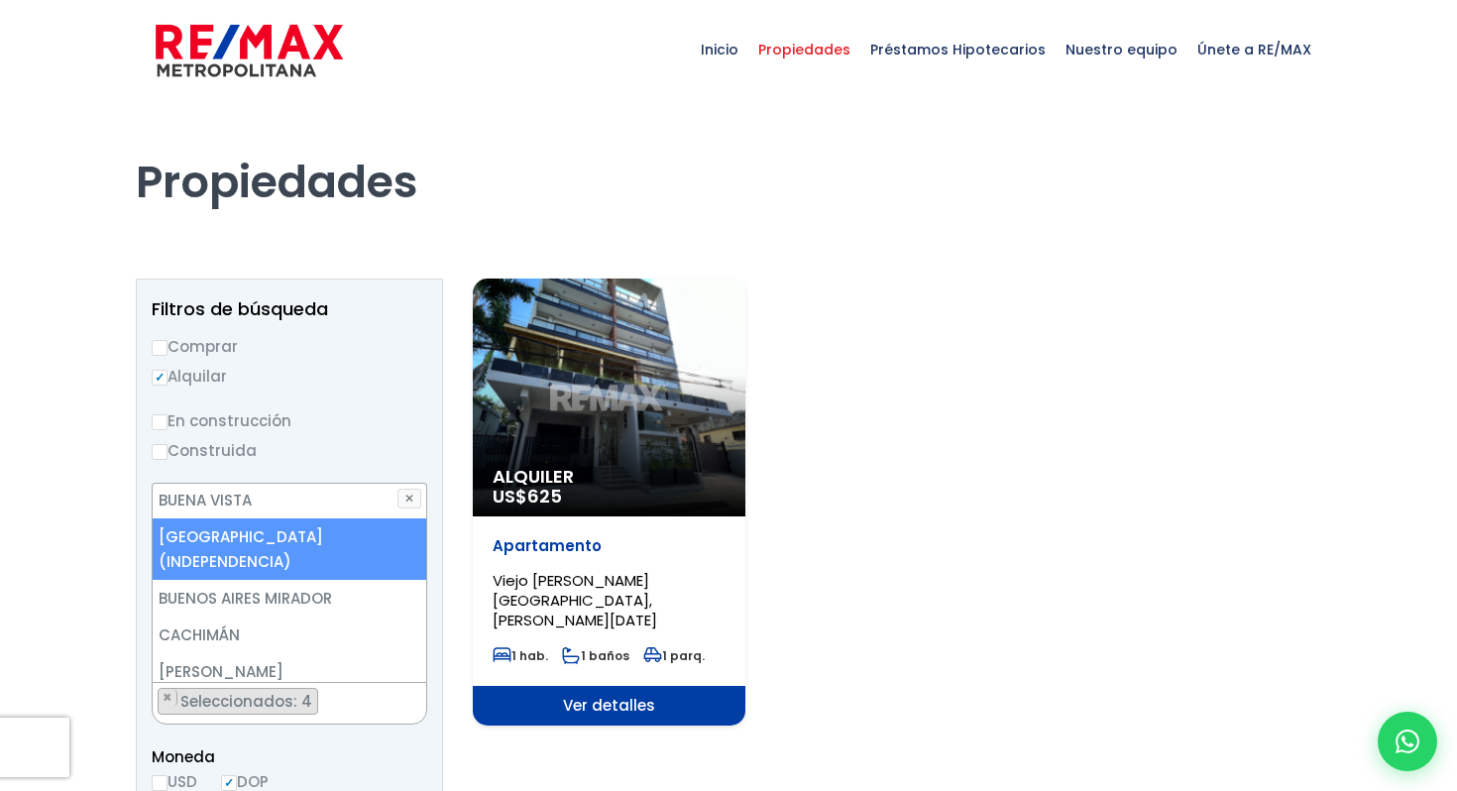
click at [299, 522] on li "[GEOGRAPHIC_DATA] (INDEPENDENCIA)" at bounding box center [290, 549] width 274 height 61
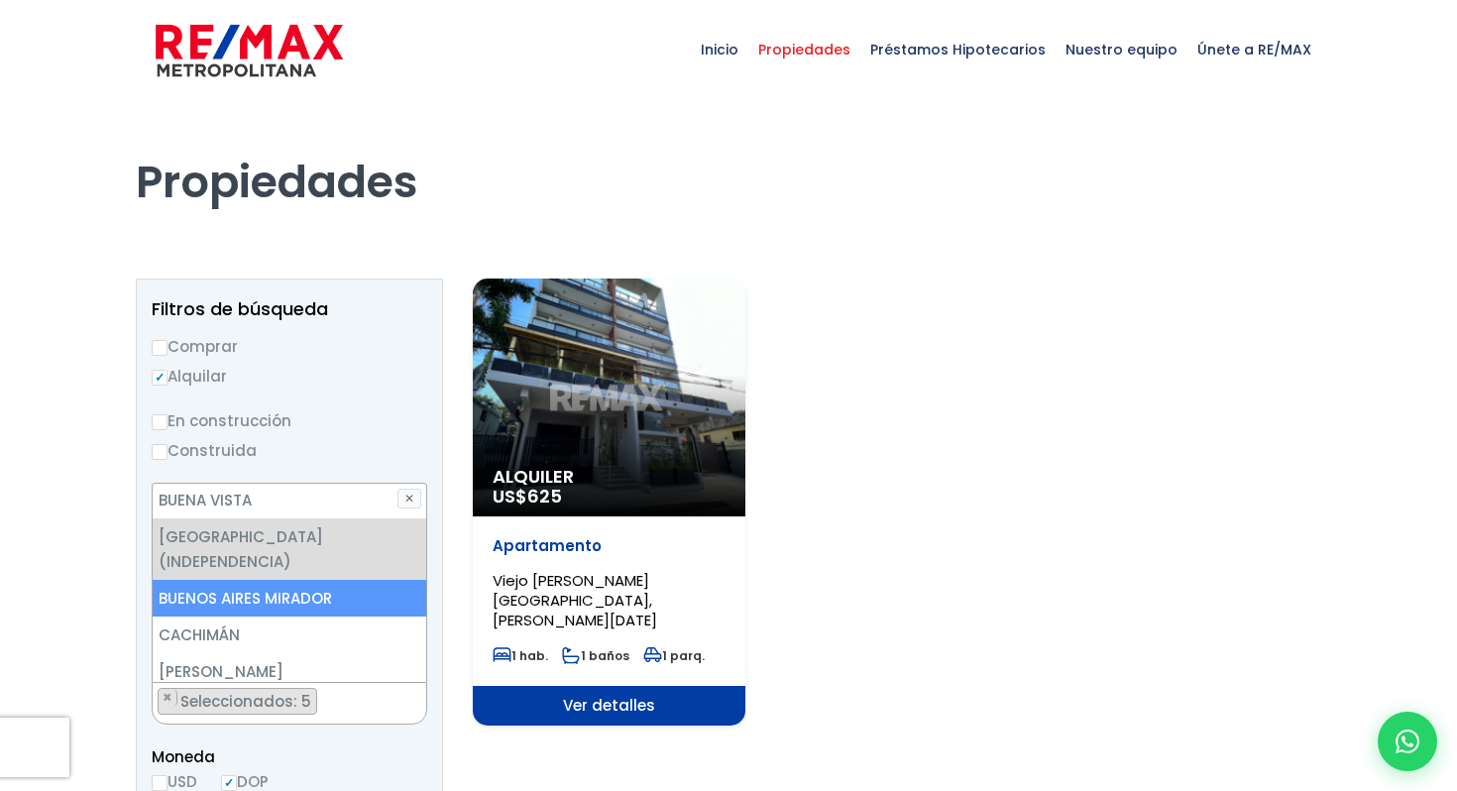
click at [311, 580] on li "BUENOS AIRES MIRADOR" at bounding box center [290, 598] width 274 height 37
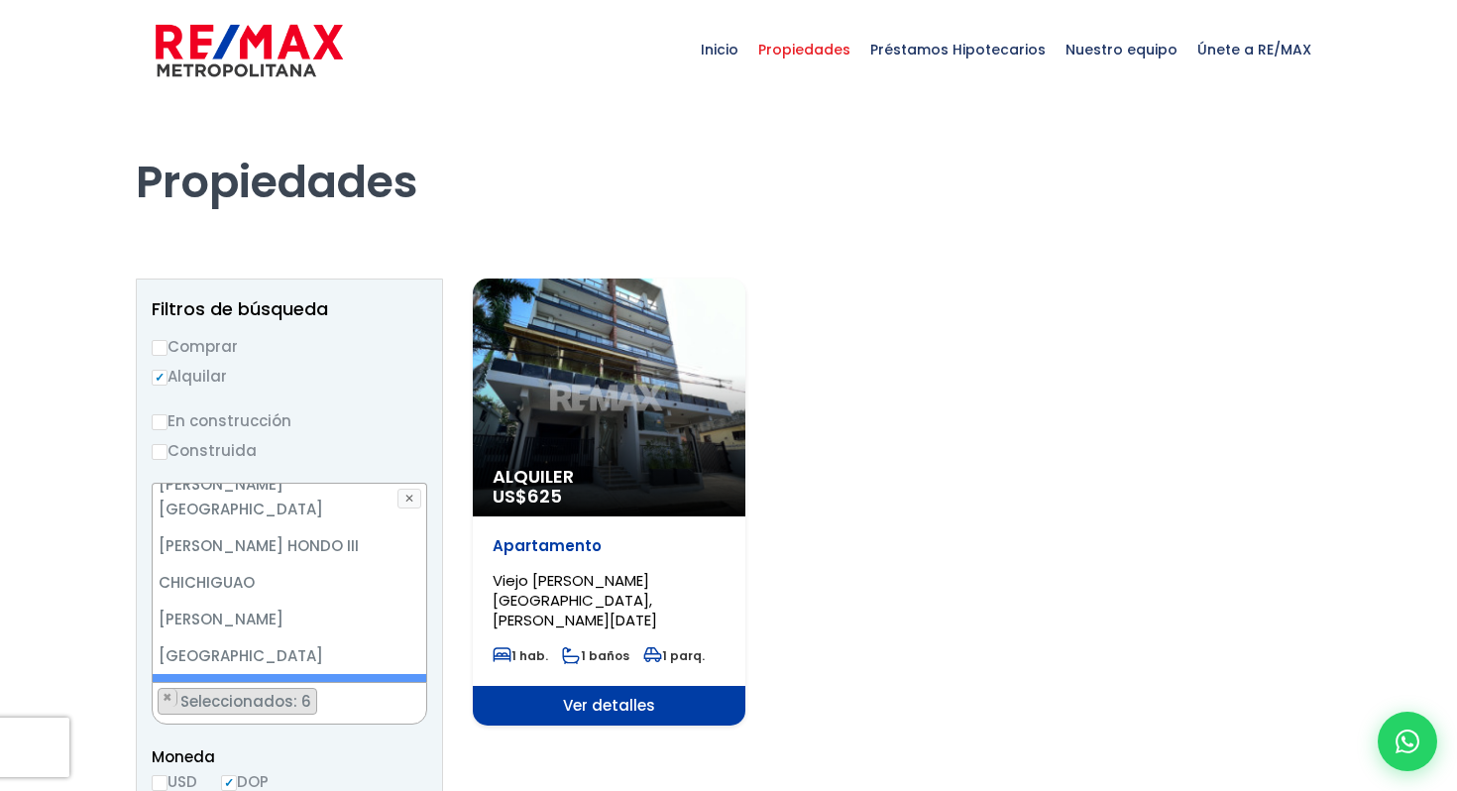
scroll to position [1247, 0]
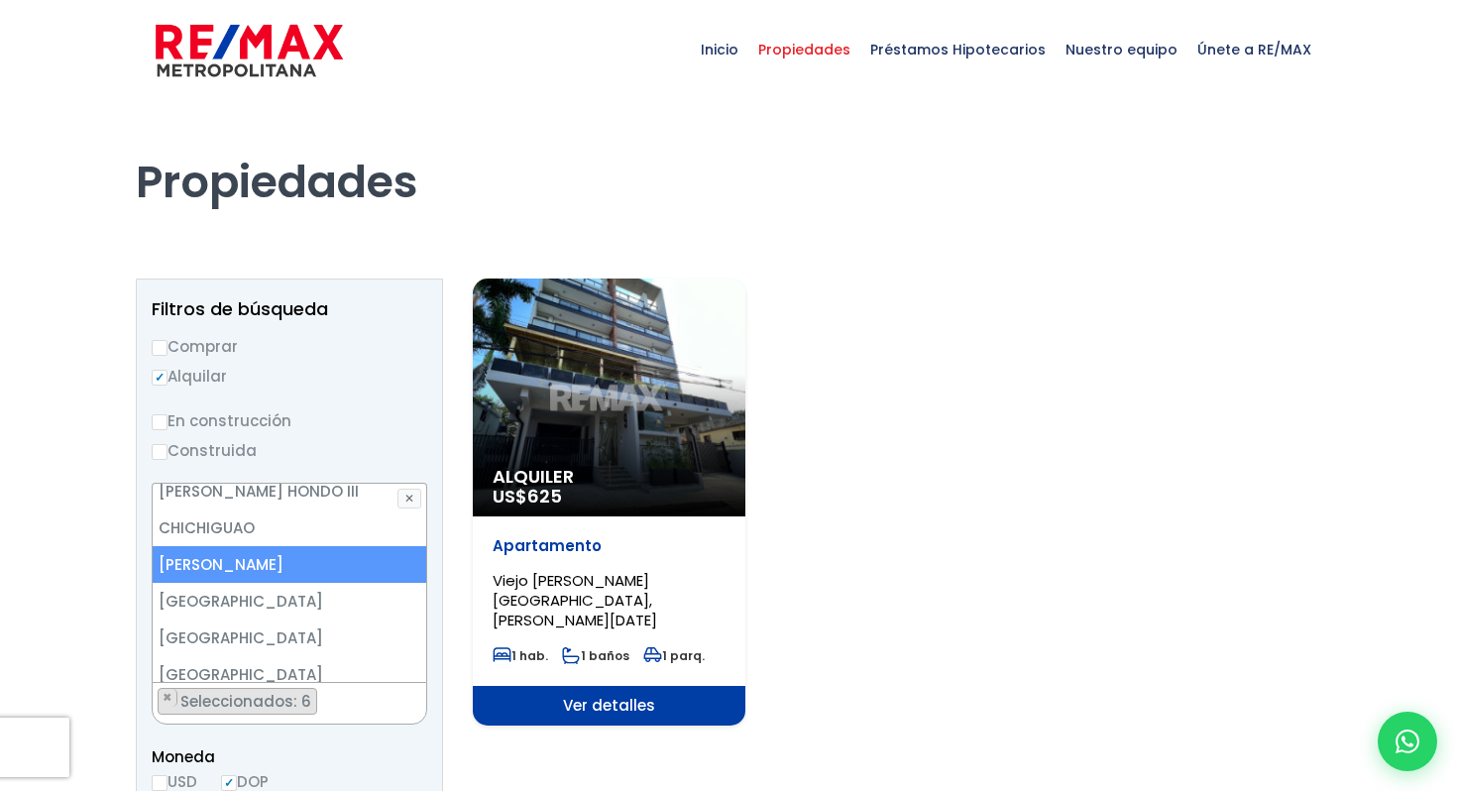
click at [303, 546] on li "[PERSON_NAME]" at bounding box center [290, 564] width 274 height 37
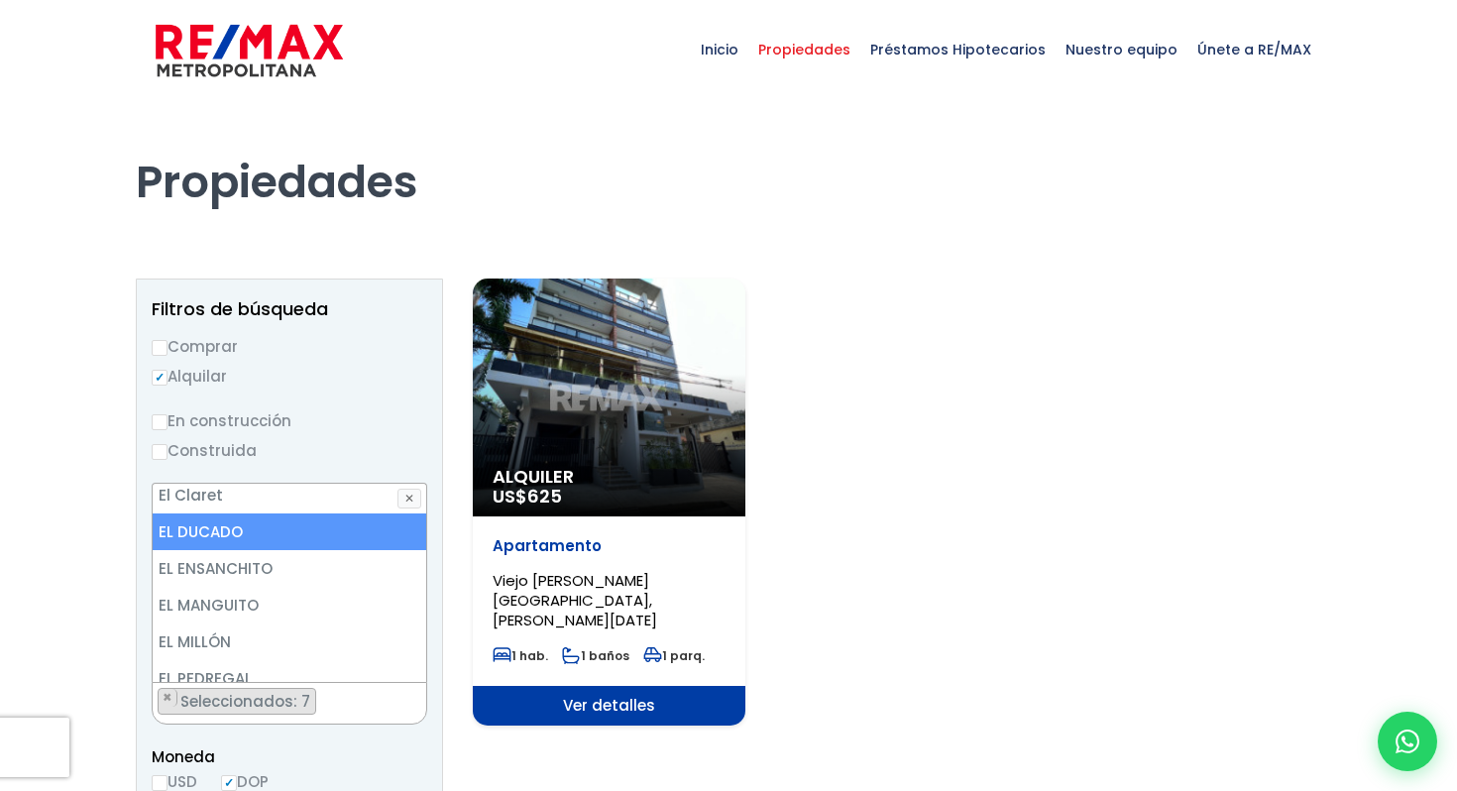
scroll to position [2198, 0]
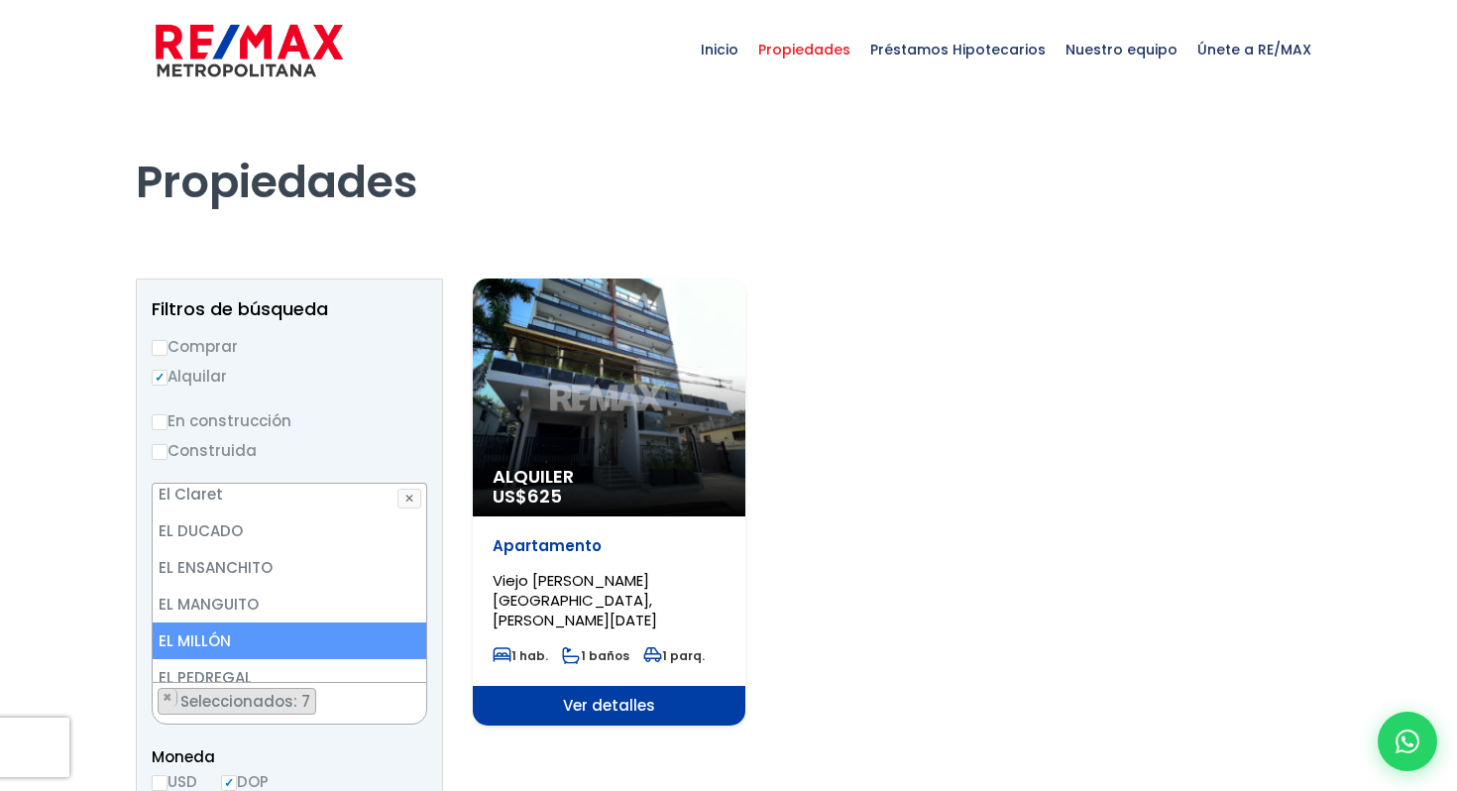
click at [304, 623] on li "EL MILLÓN" at bounding box center [290, 641] width 274 height 37
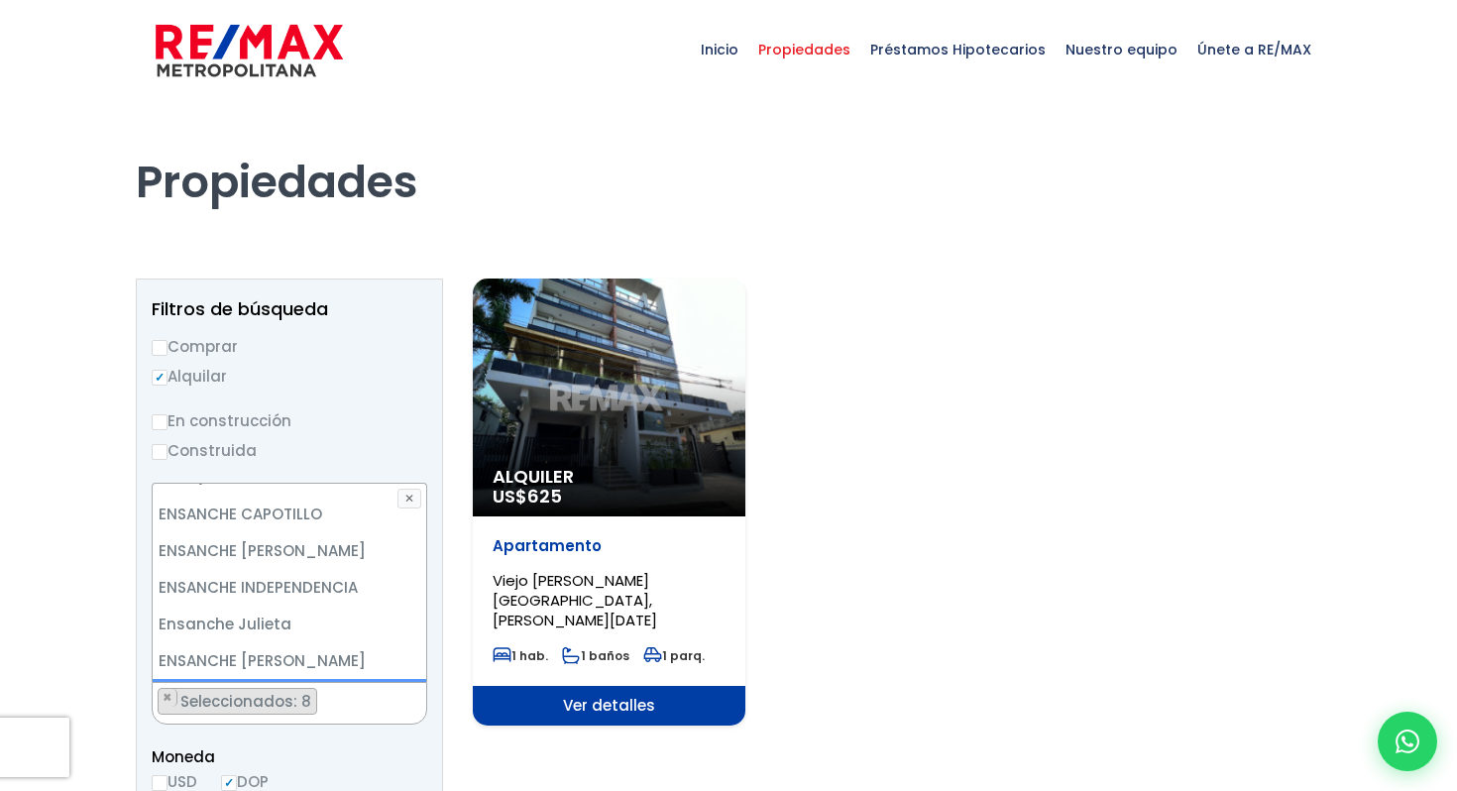
scroll to position [2757, 0]
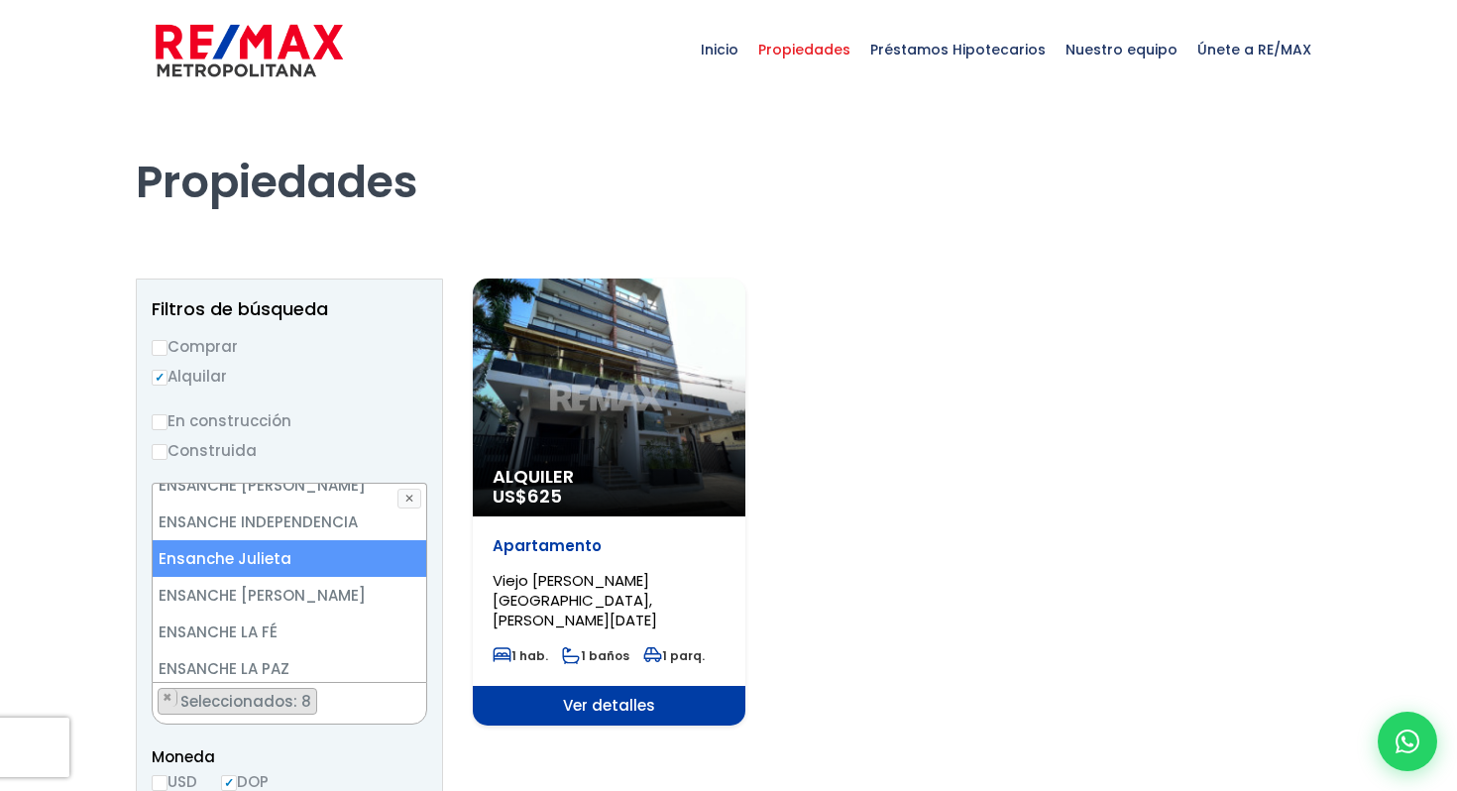
click at [286, 540] on li "Ensanche Julieta" at bounding box center [290, 558] width 274 height 37
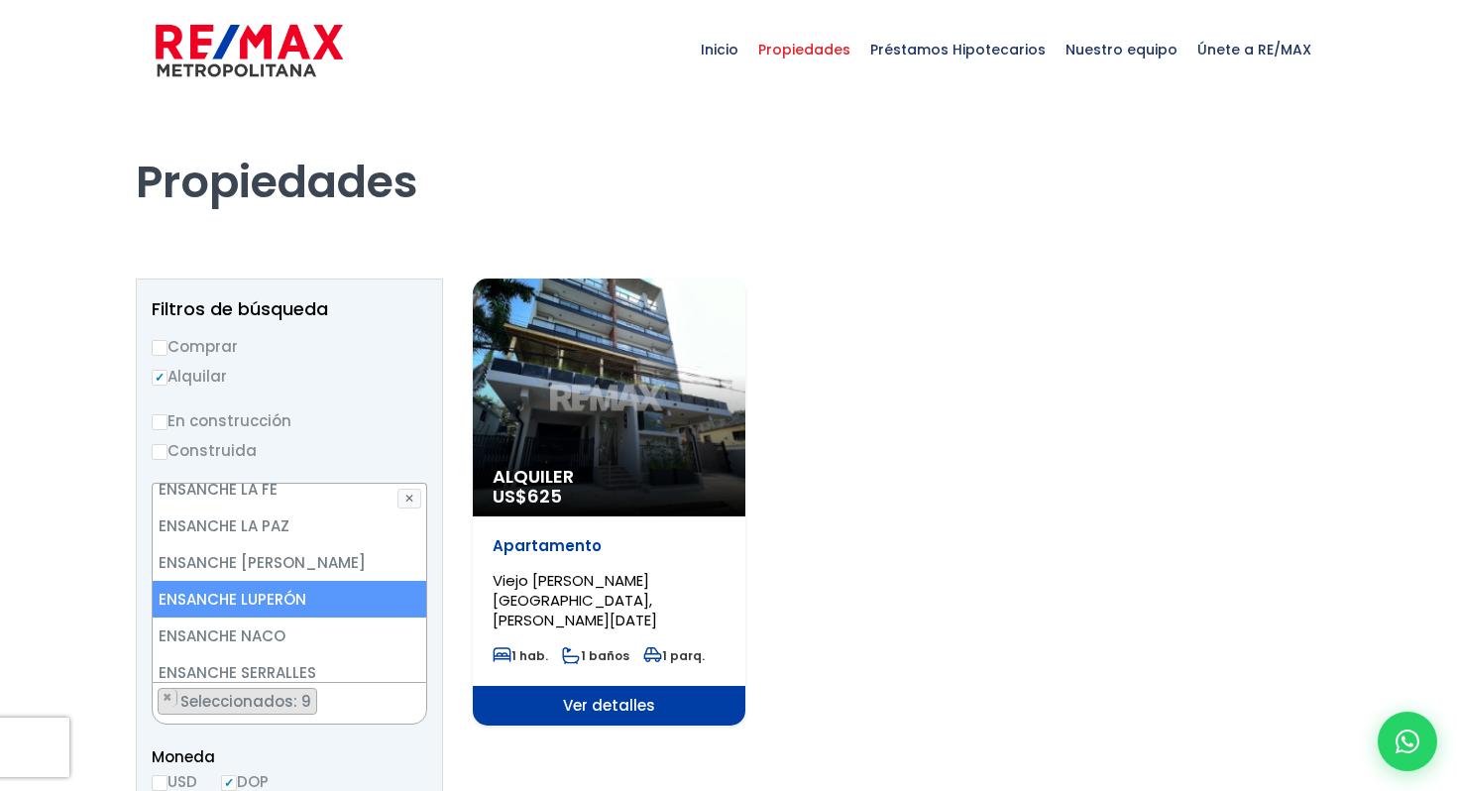
scroll to position [2814, 0]
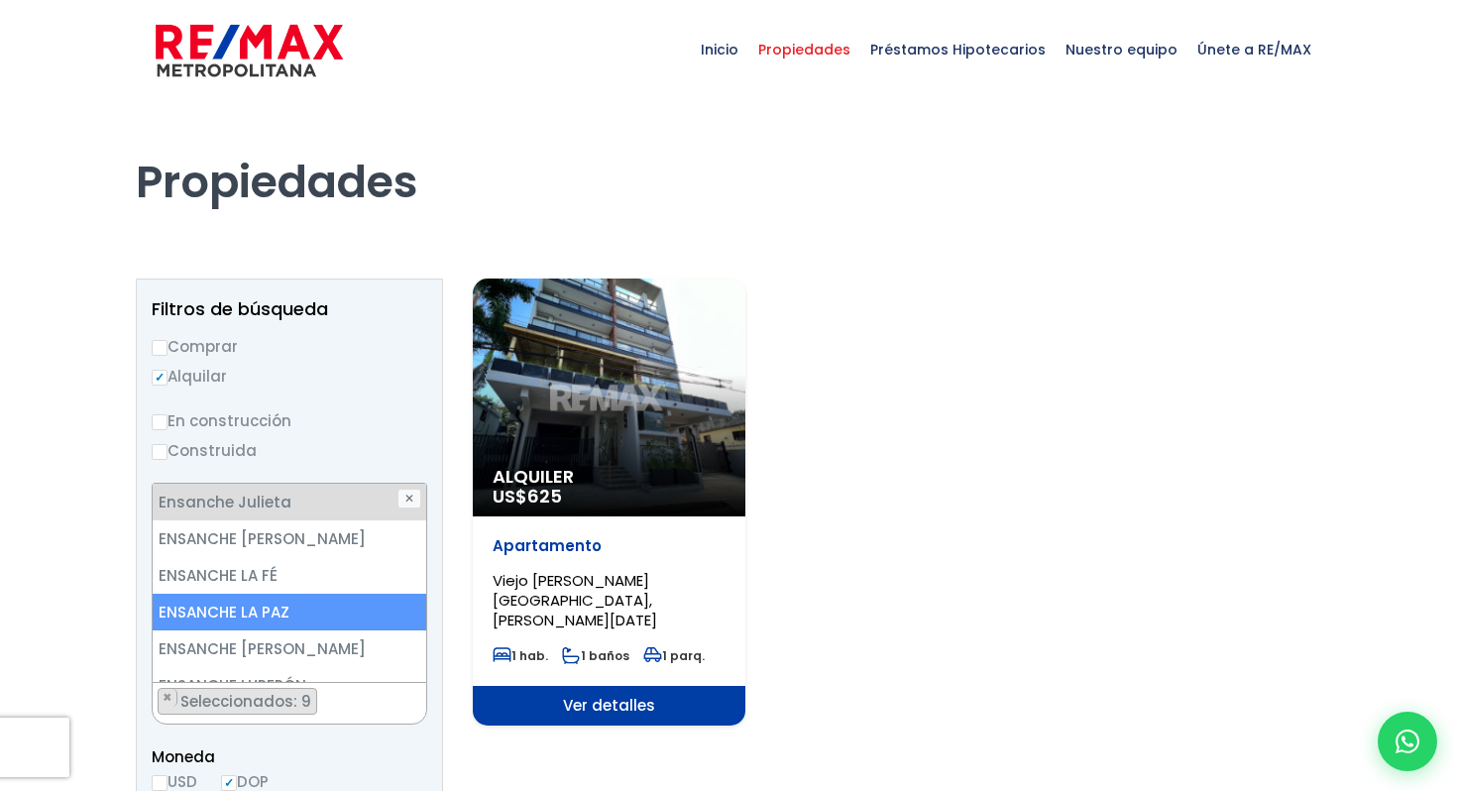
click at [298, 594] on li "ENSANCHE LA PAZ" at bounding box center [290, 612] width 274 height 37
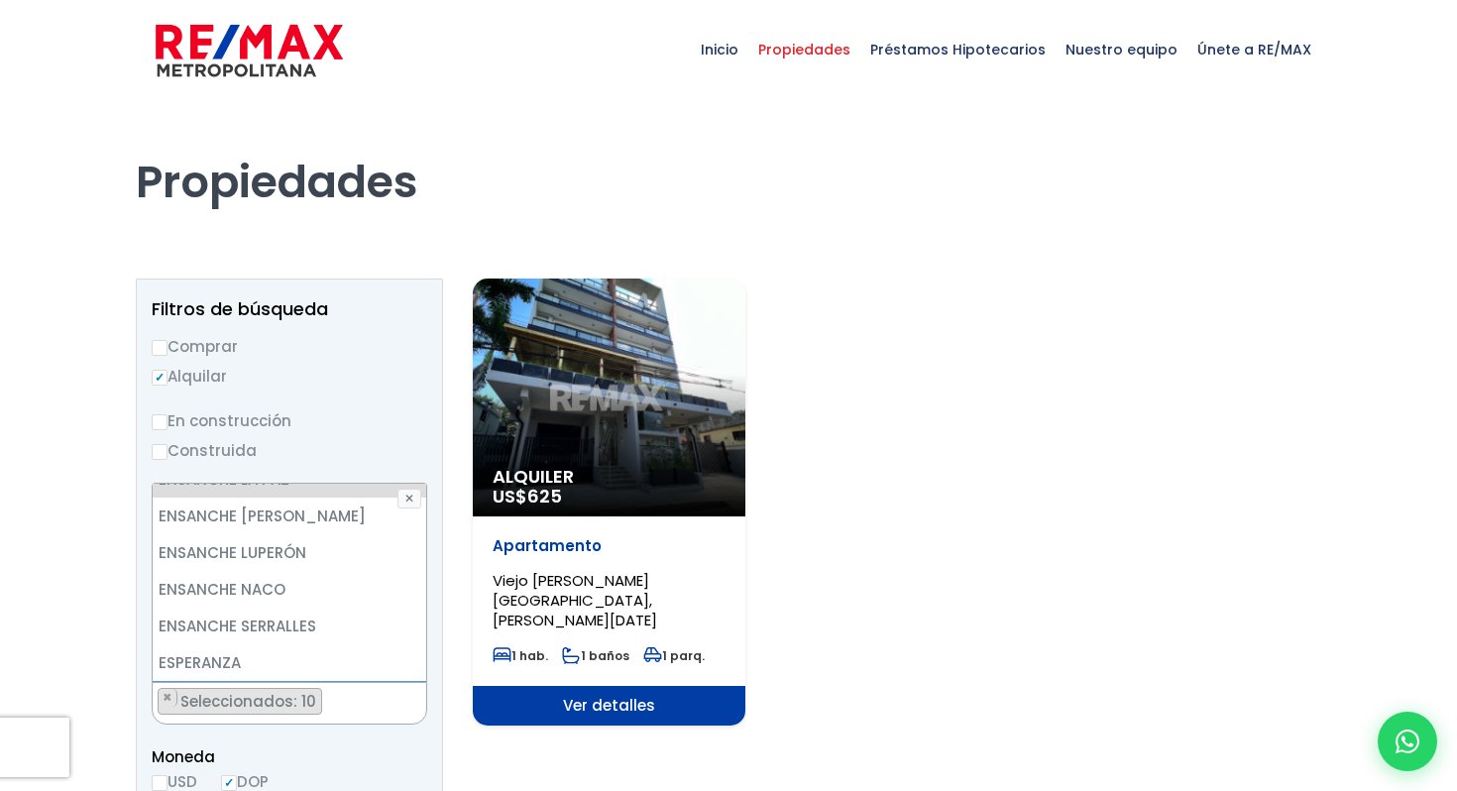
scroll to position [2958, 0]
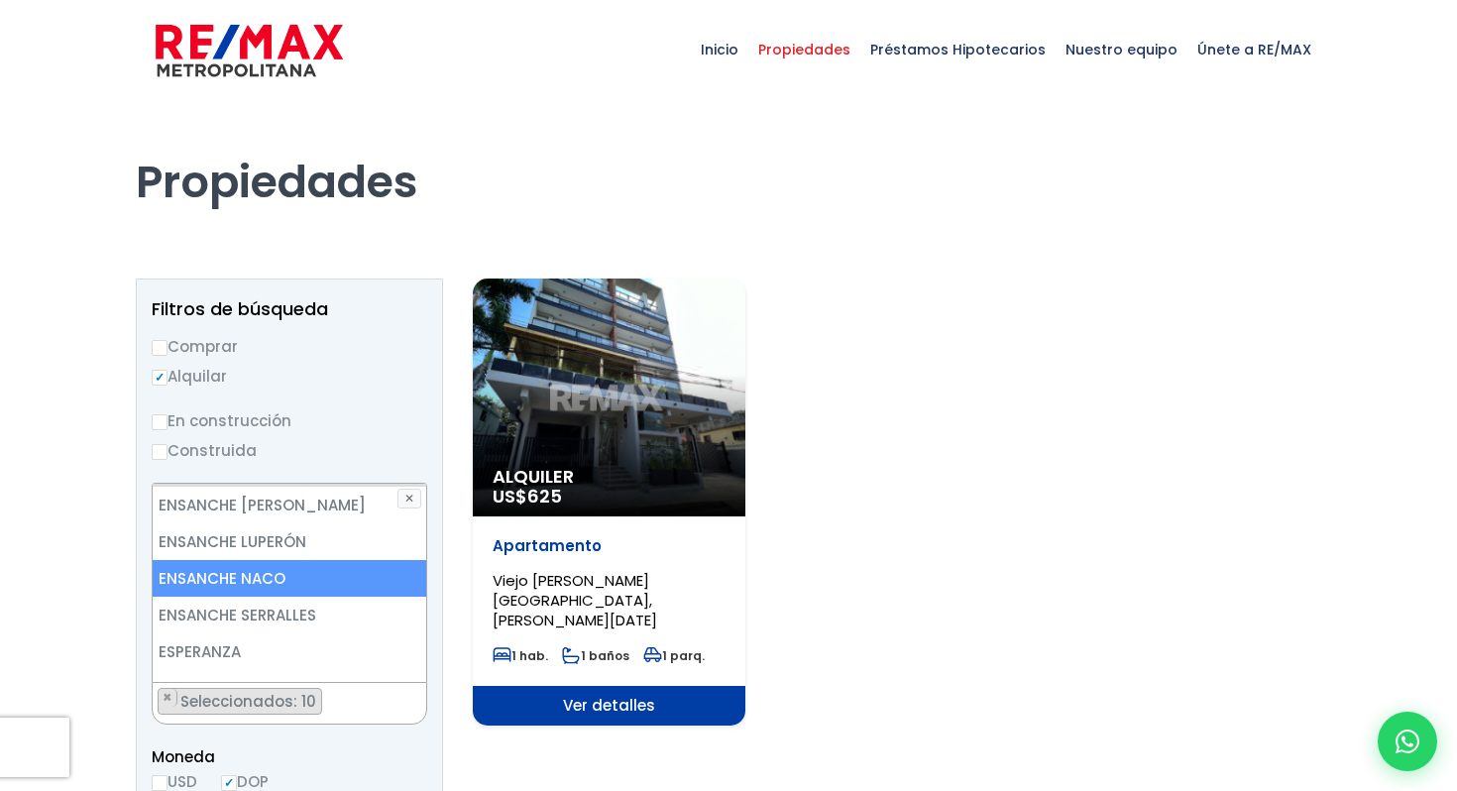
click at [287, 560] on li "ENSANCHE NACO" at bounding box center [290, 578] width 274 height 37
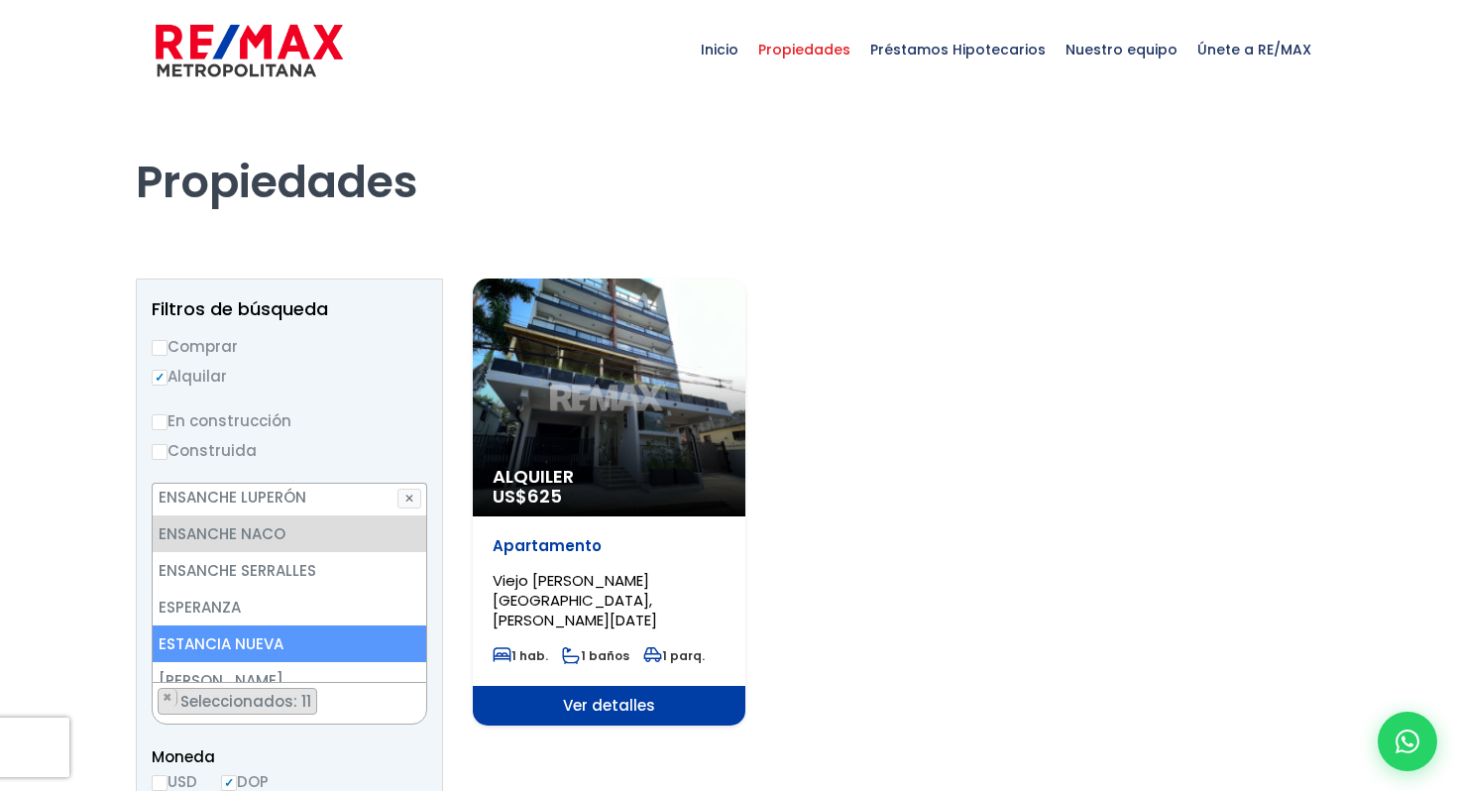
scroll to position [3044, 0]
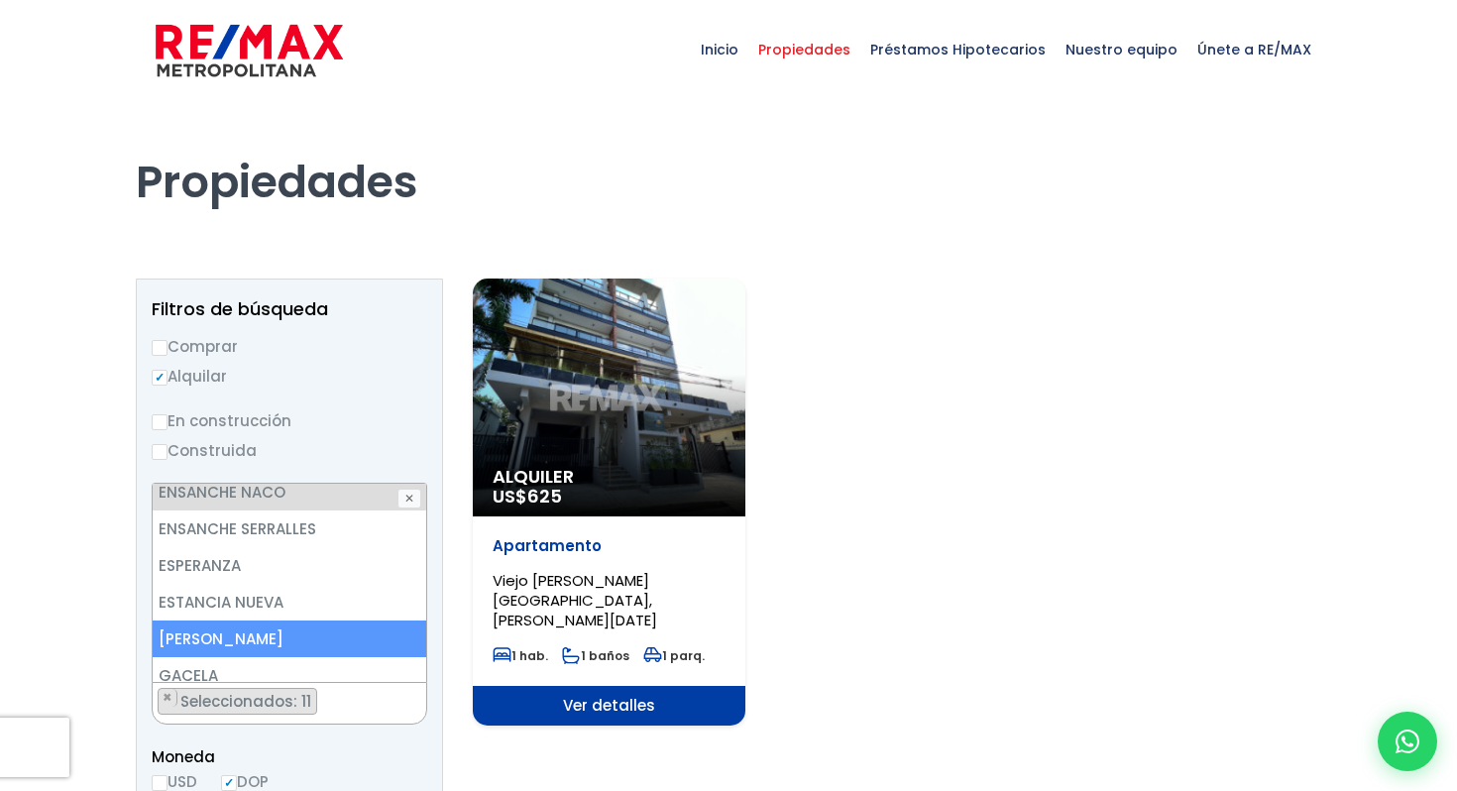
click at [283, 621] on li "[PERSON_NAME]" at bounding box center [290, 639] width 274 height 37
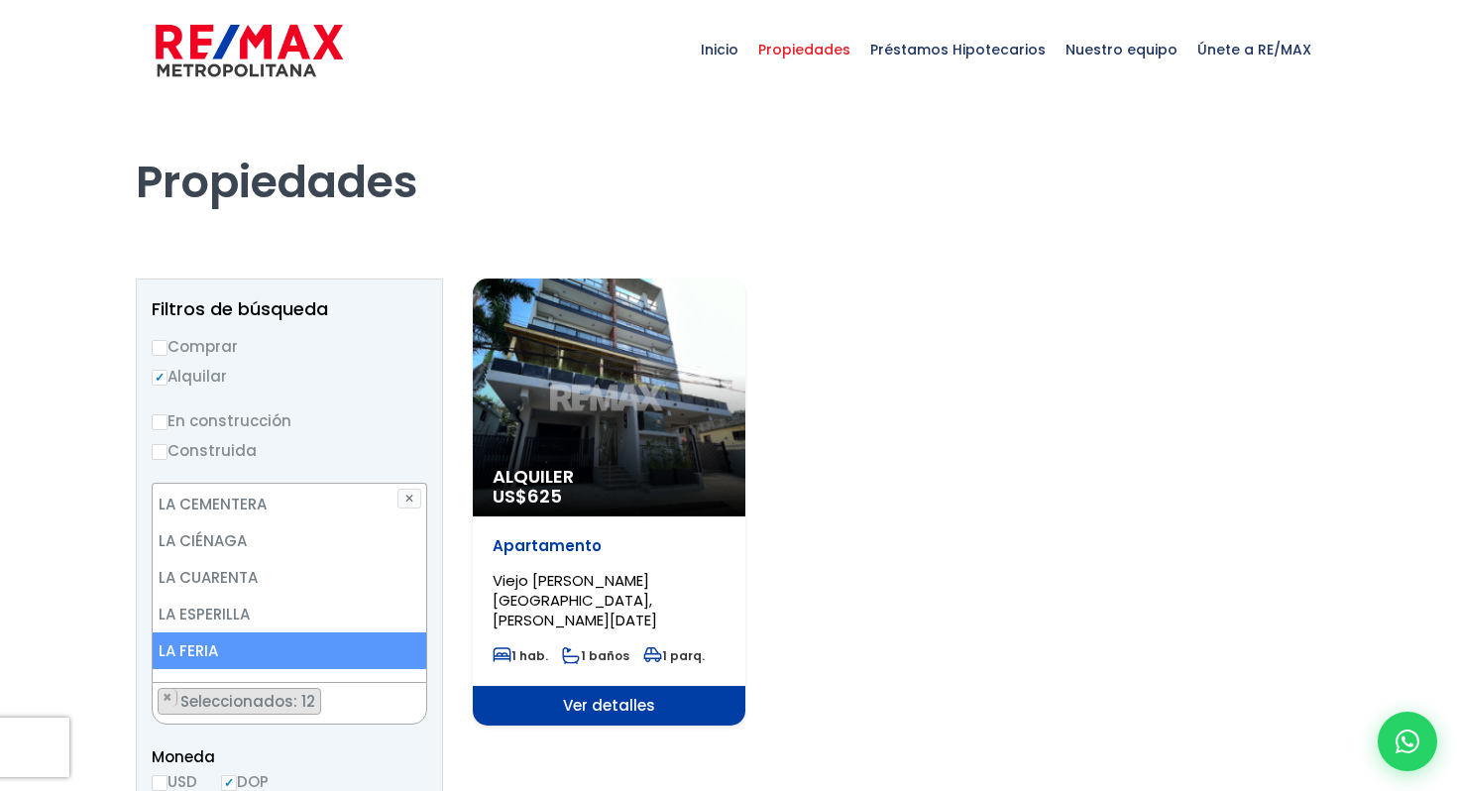
scroll to position [4255, 0]
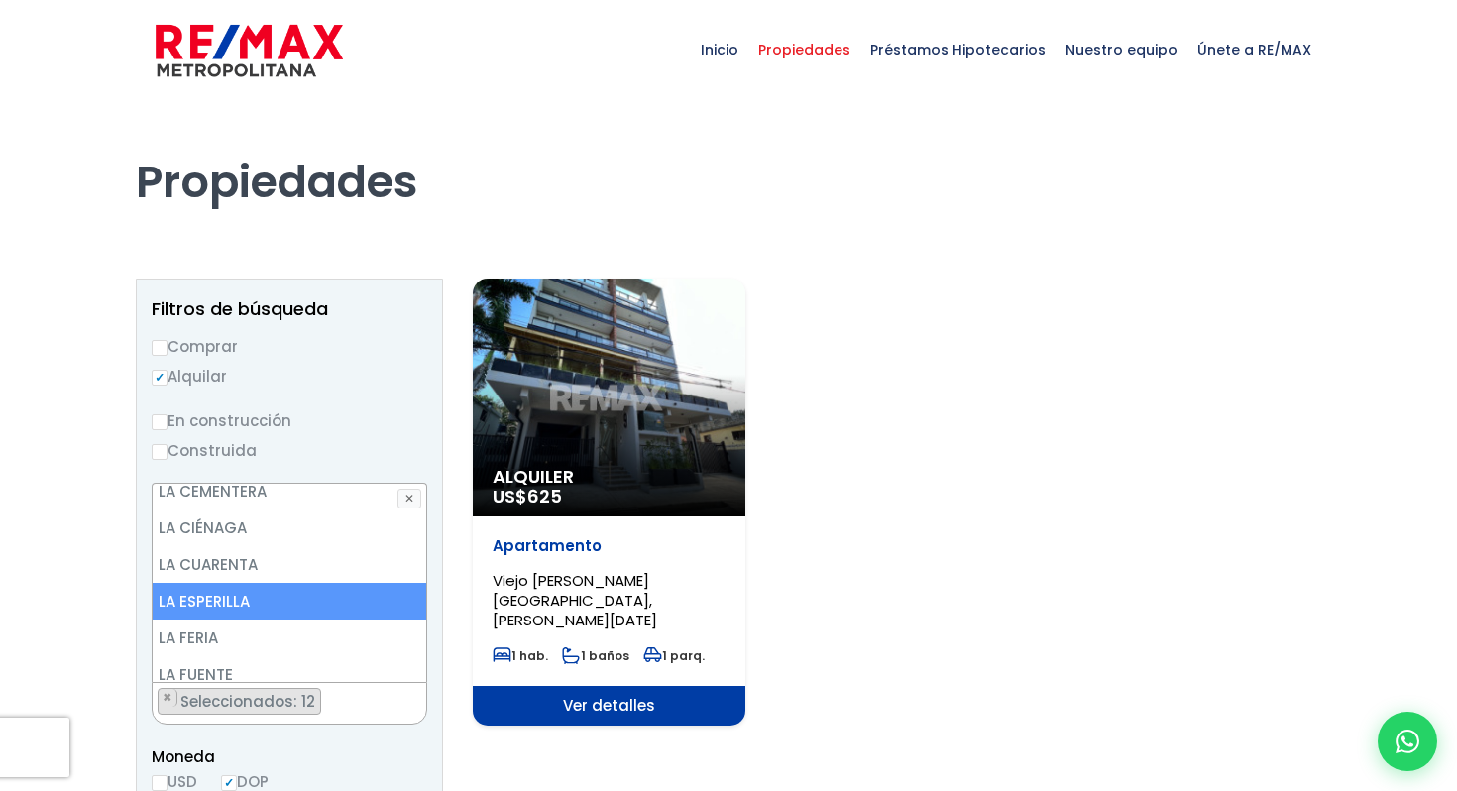
click at [275, 583] on li "LA ESPERILLA" at bounding box center [290, 601] width 274 height 37
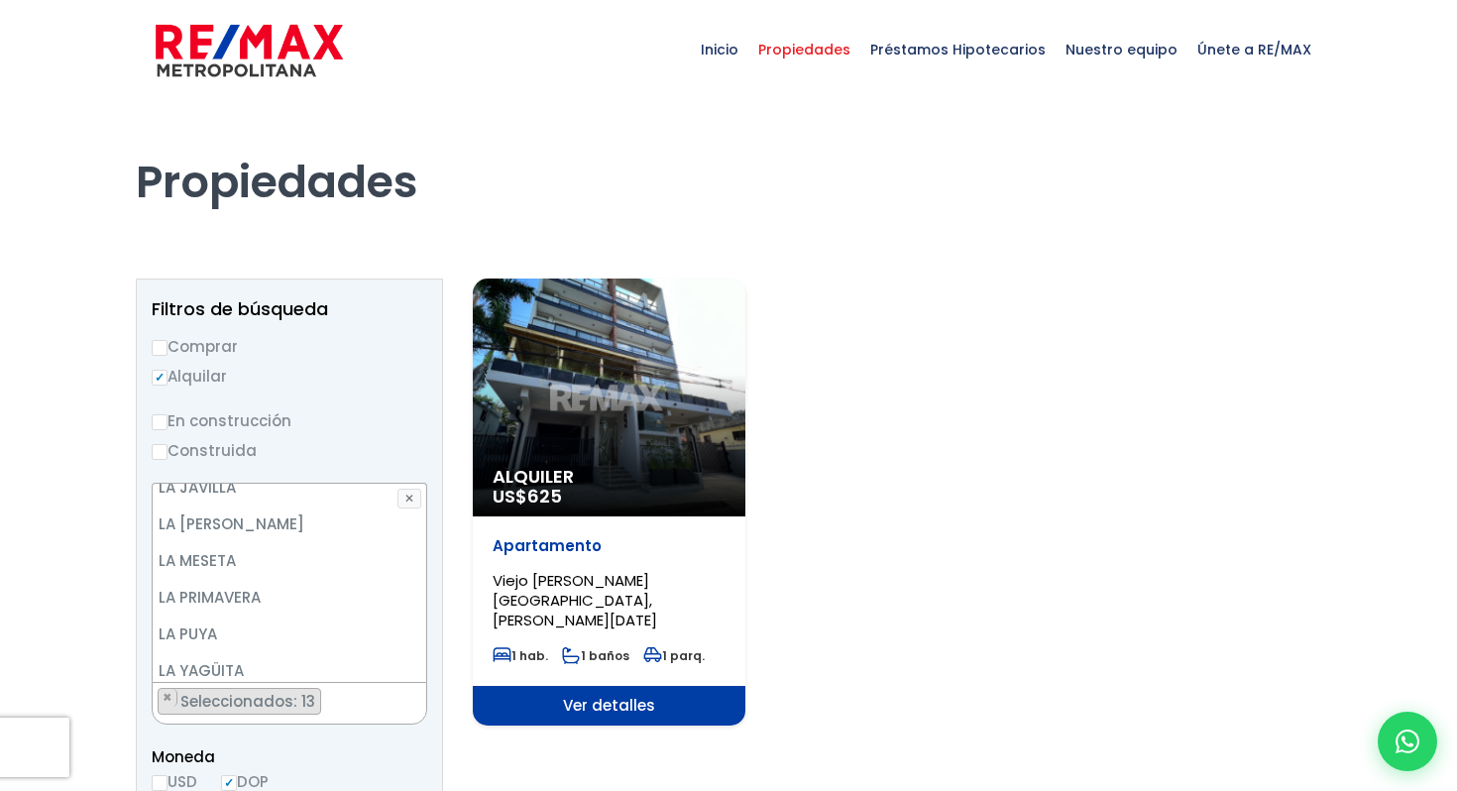
scroll to position [4495, 0]
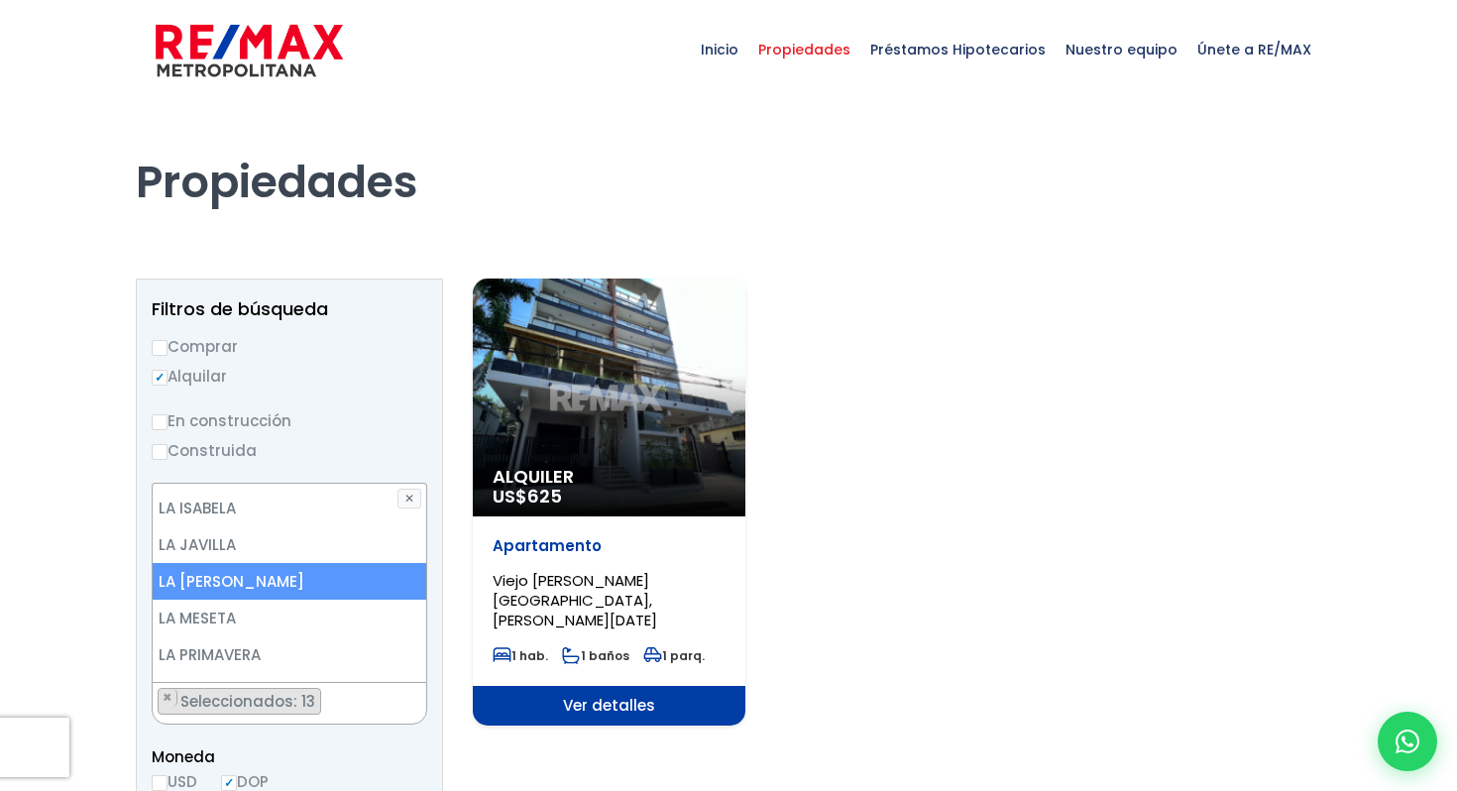
click at [264, 563] on li "LA [PERSON_NAME]" at bounding box center [290, 581] width 274 height 37
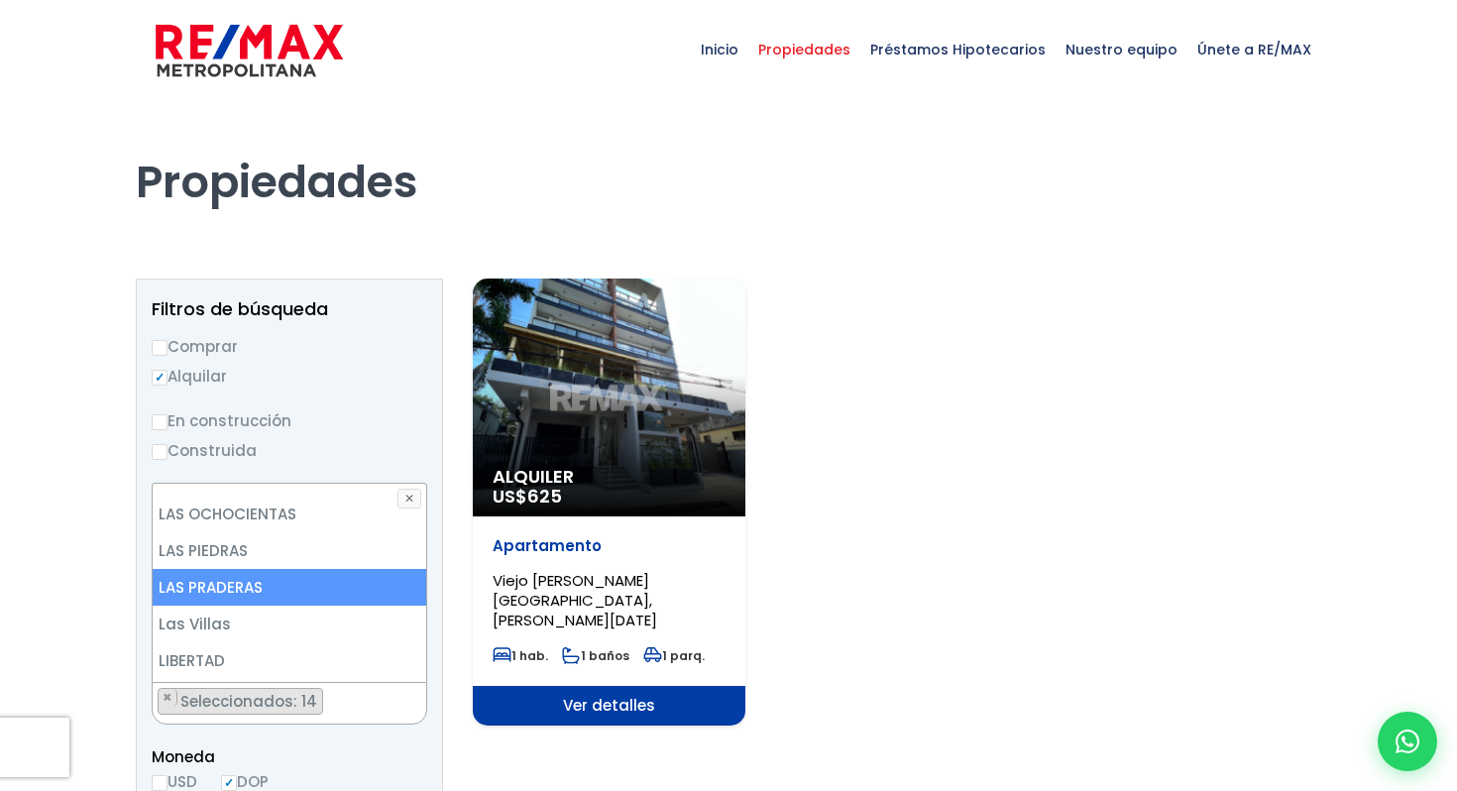
click at [263, 569] on li "LAS PRADERAS" at bounding box center [290, 587] width 274 height 37
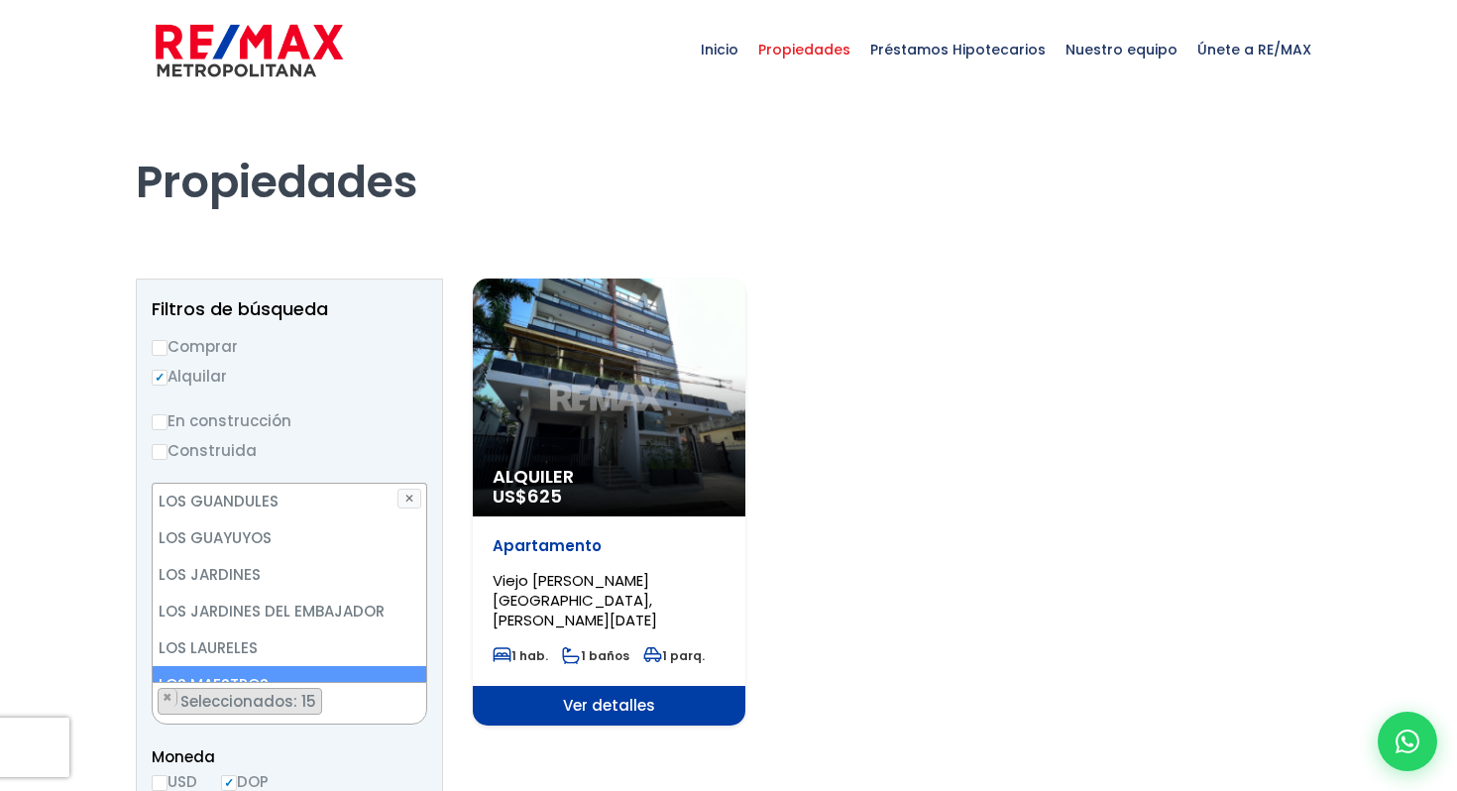
scroll to position [5615, 0]
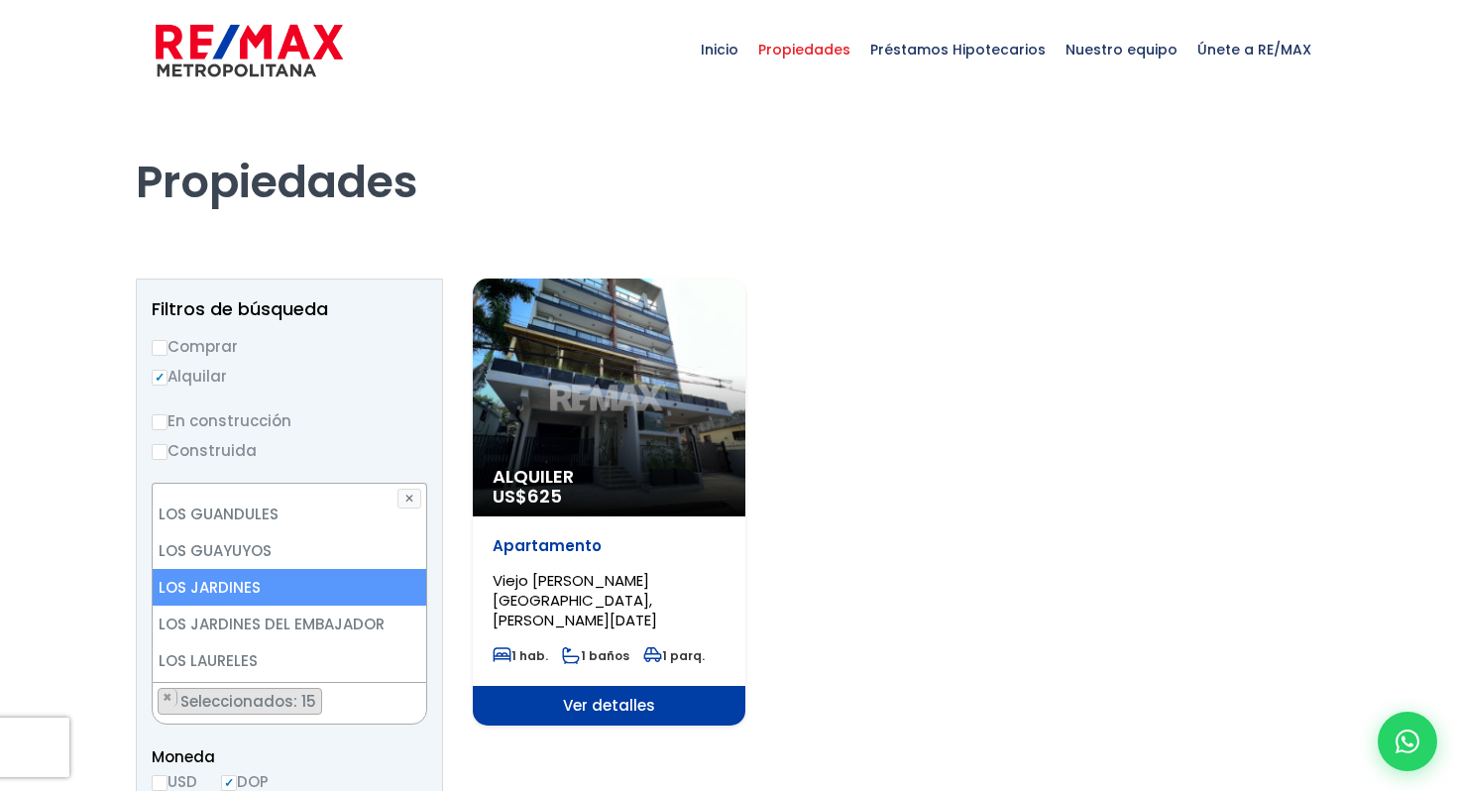
click at [254, 569] on li "LOS JARDINES" at bounding box center [290, 587] width 274 height 37
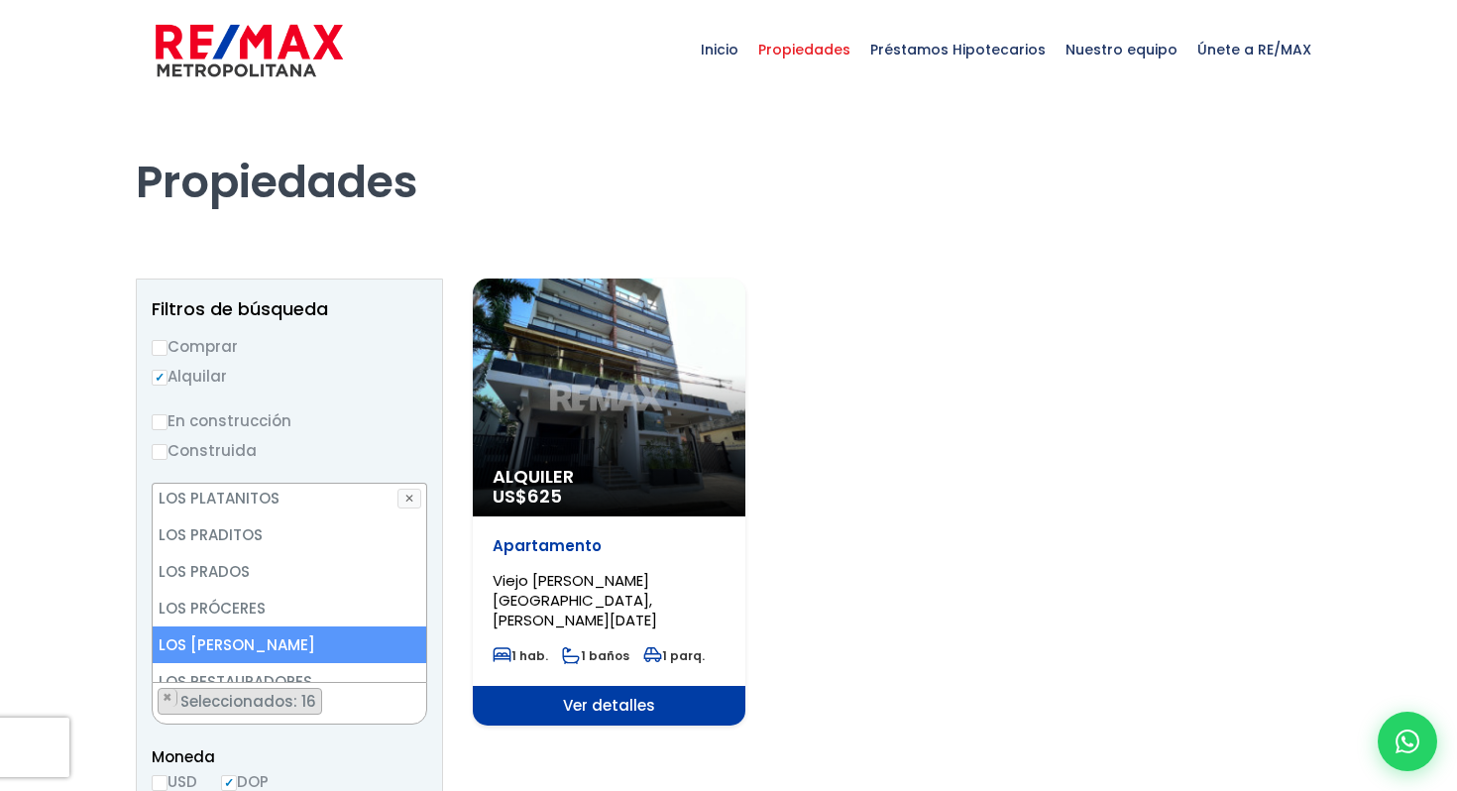
scroll to position [6010, 0]
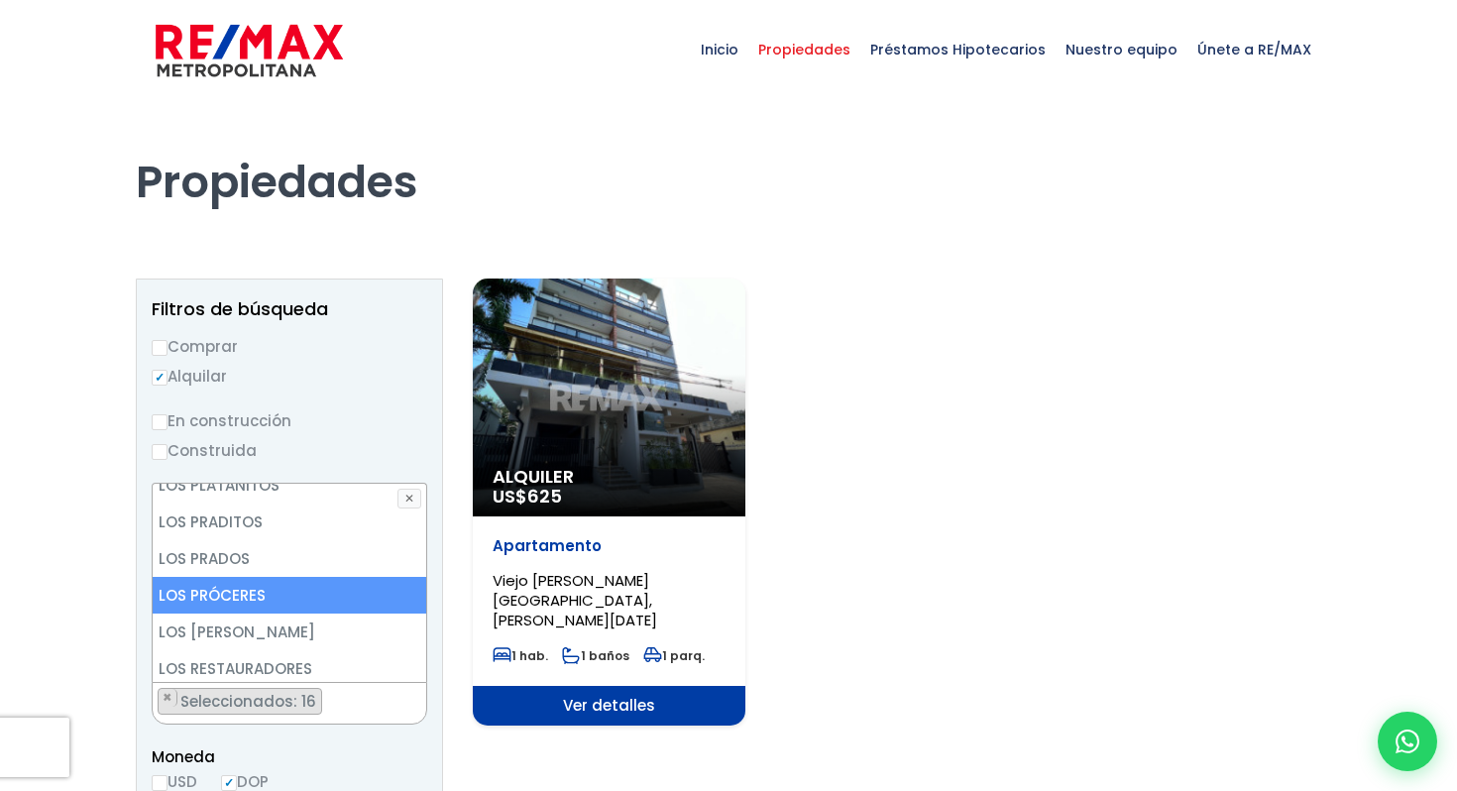
click at [268, 577] on li "LOS PRÓCERES" at bounding box center [290, 595] width 274 height 37
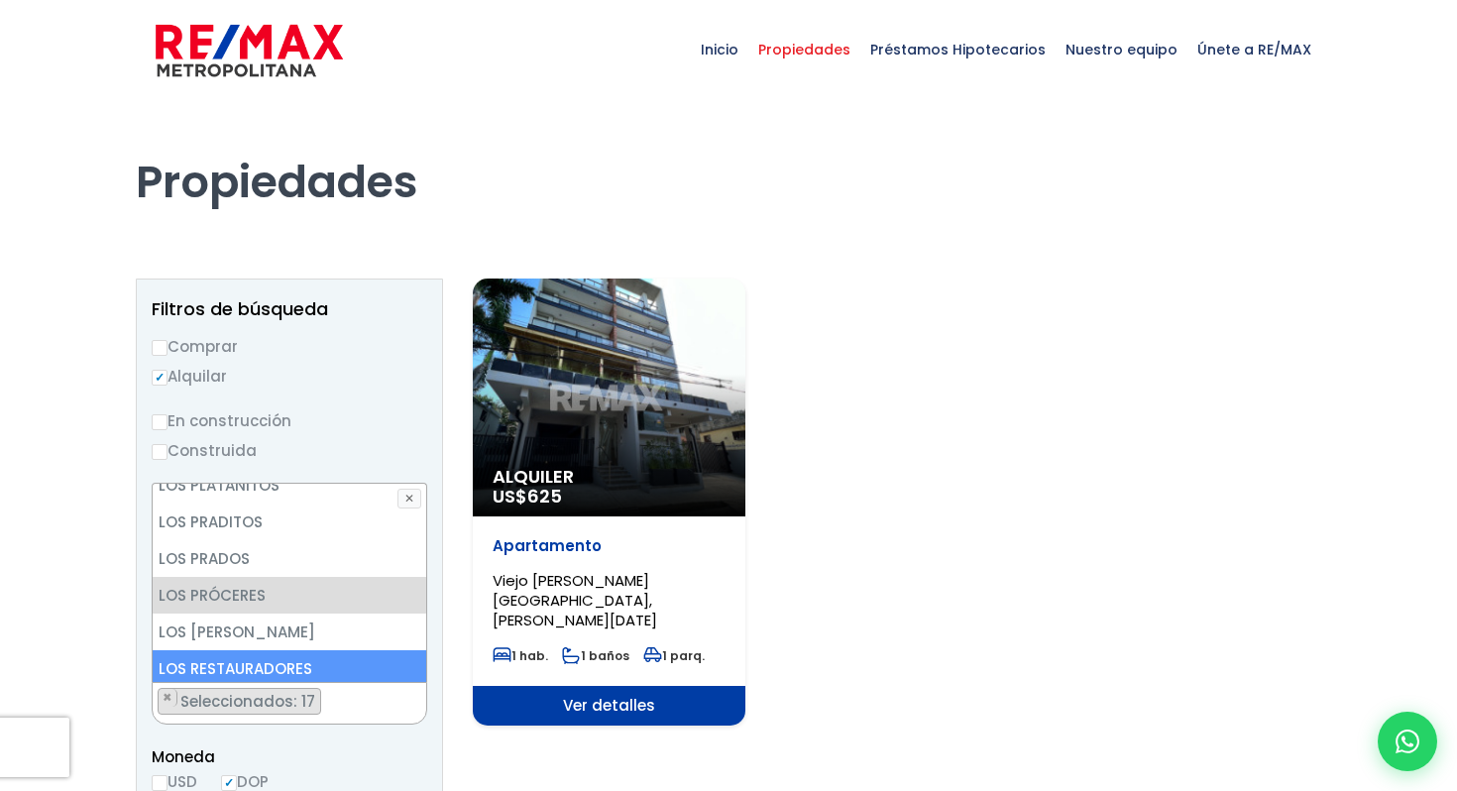
click at [300, 650] on li "LOS RESTAURADORES" at bounding box center [290, 668] width 274 height 37
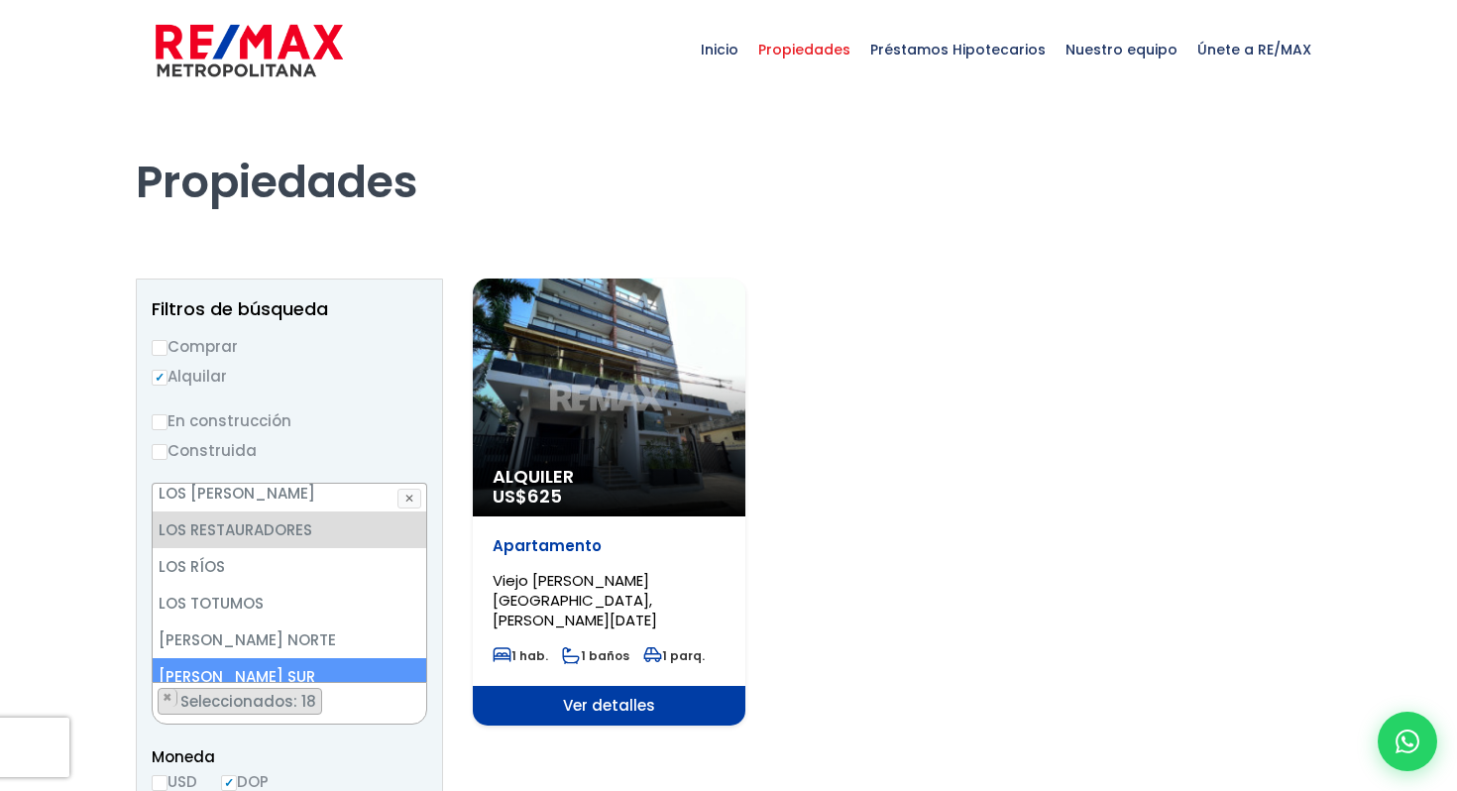
scroll to position [6098, 0]
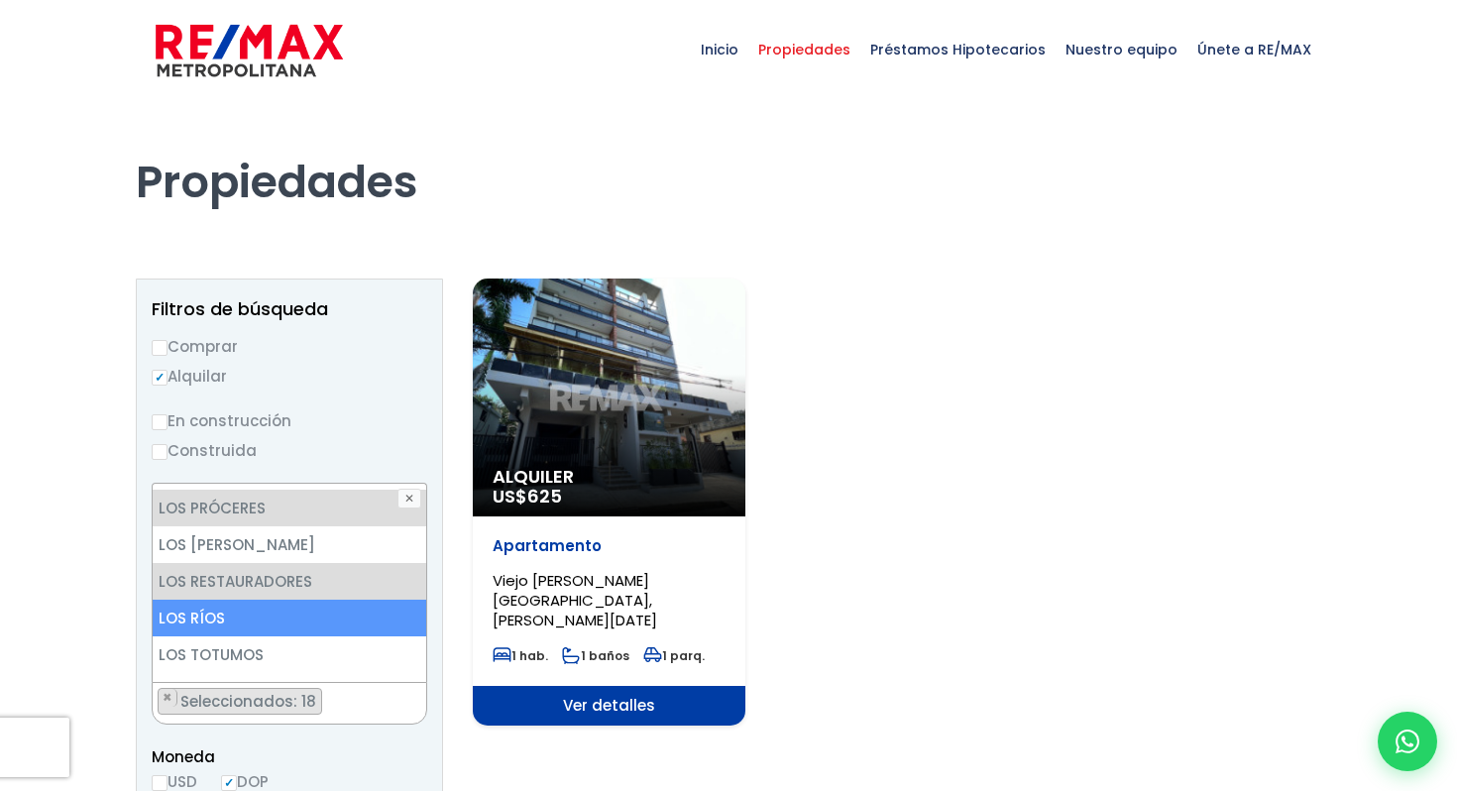
click at [293, 600] on li "LOS RÍOS" at bounding box center [290, 618] width 274 height 37
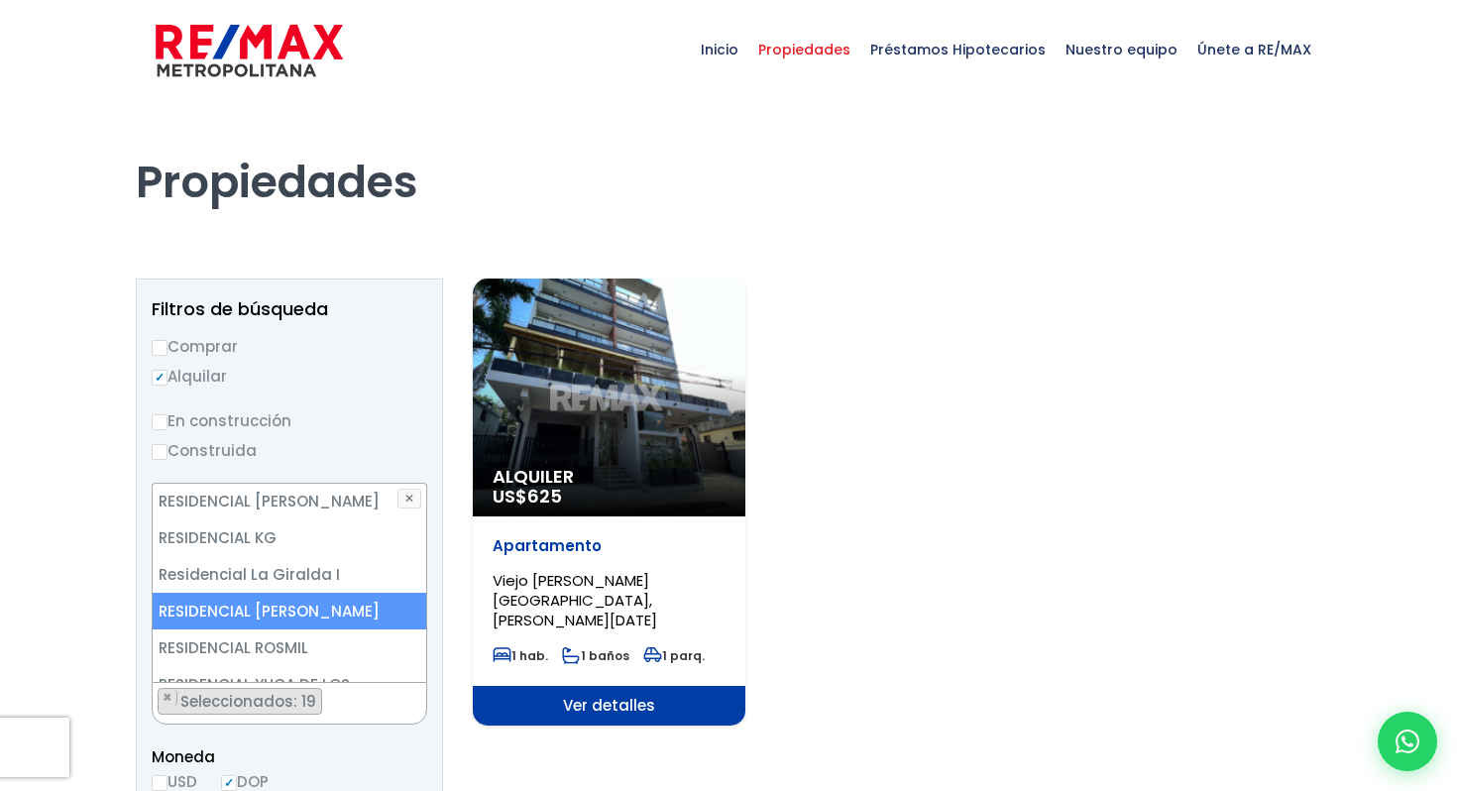
scroll to position [7904, 0]
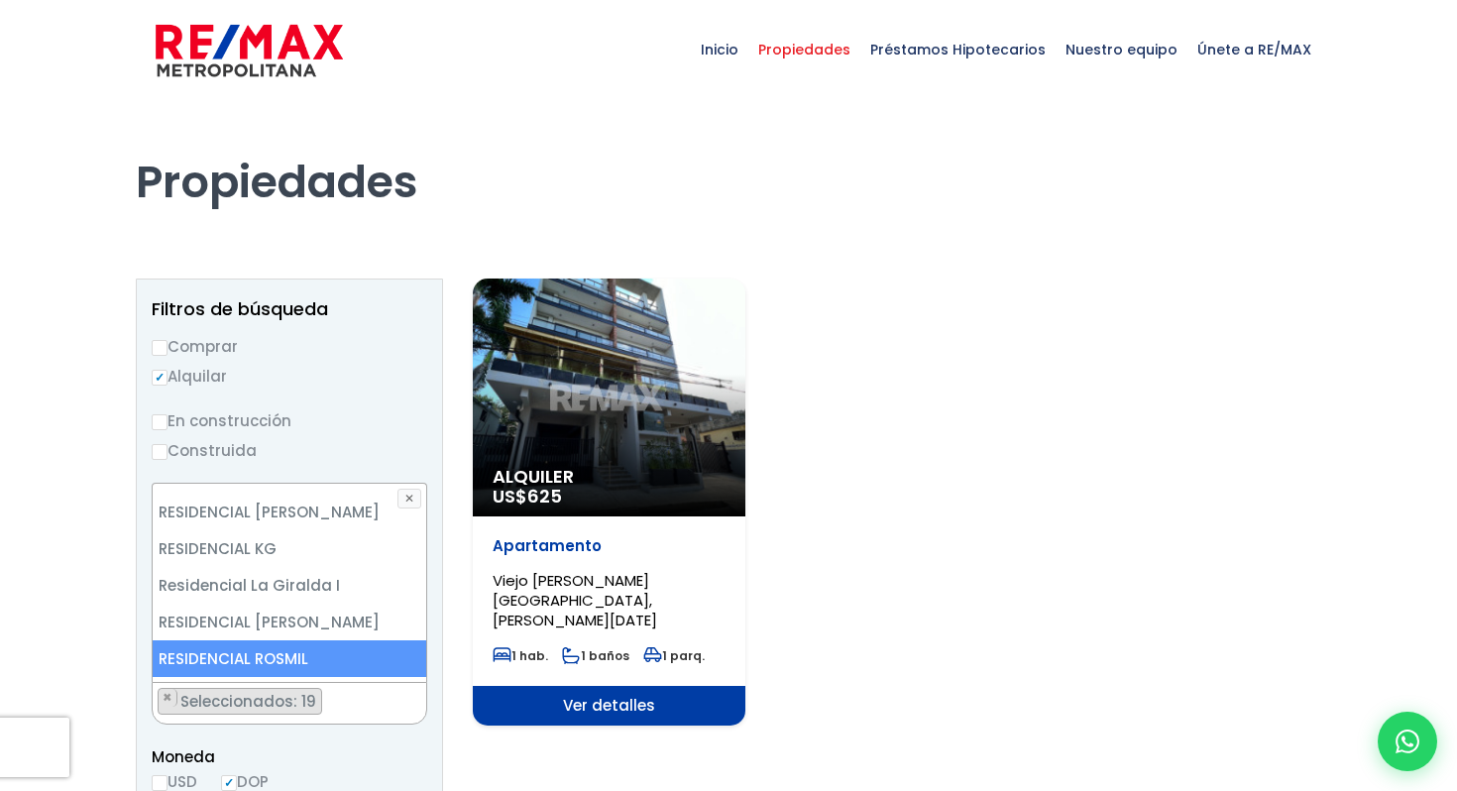
click at [290, 640] on li "RESIDENCIAL ROSMIL" at bounding box center [290, 658] width 274 height 37
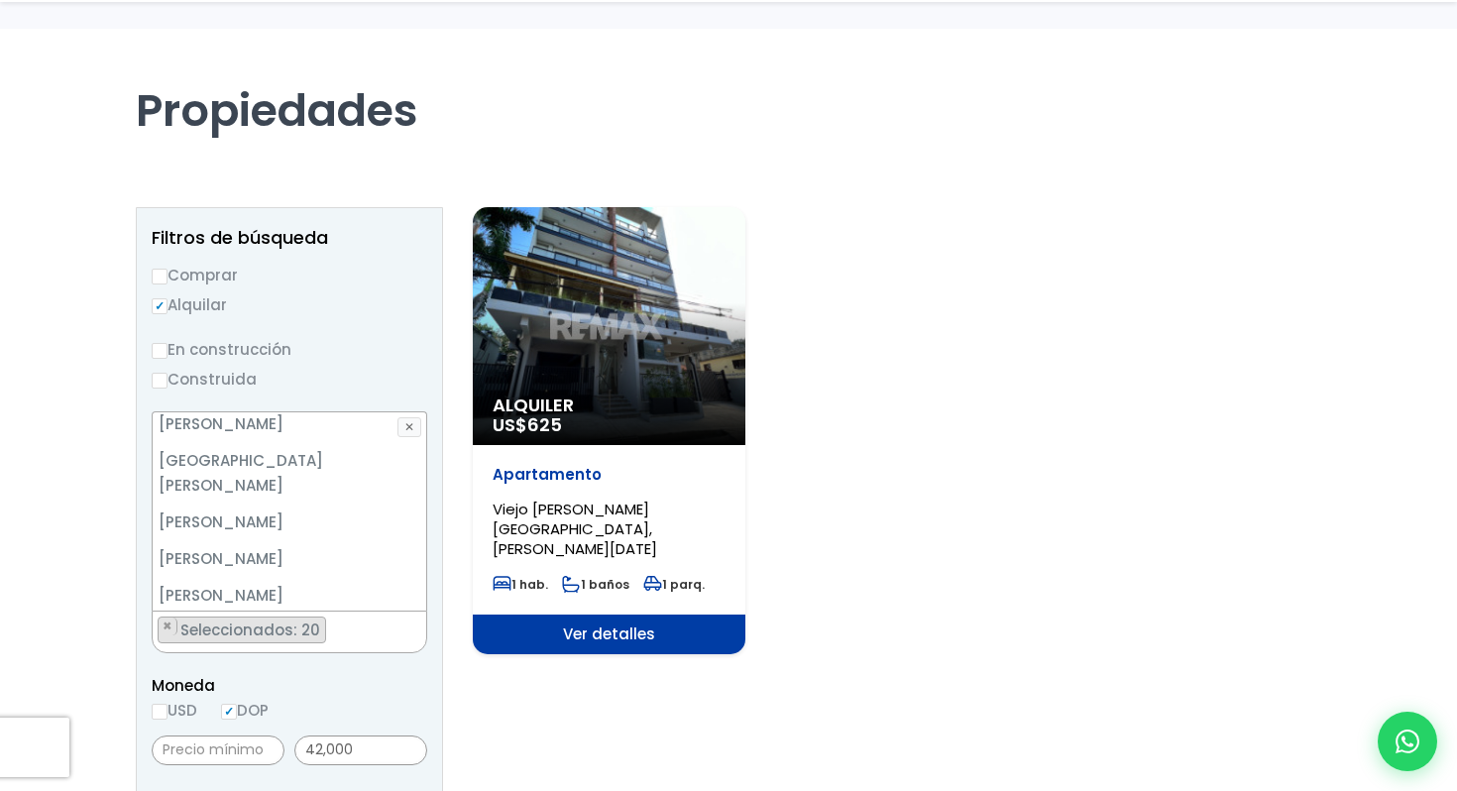
scroll to position [239, 0]
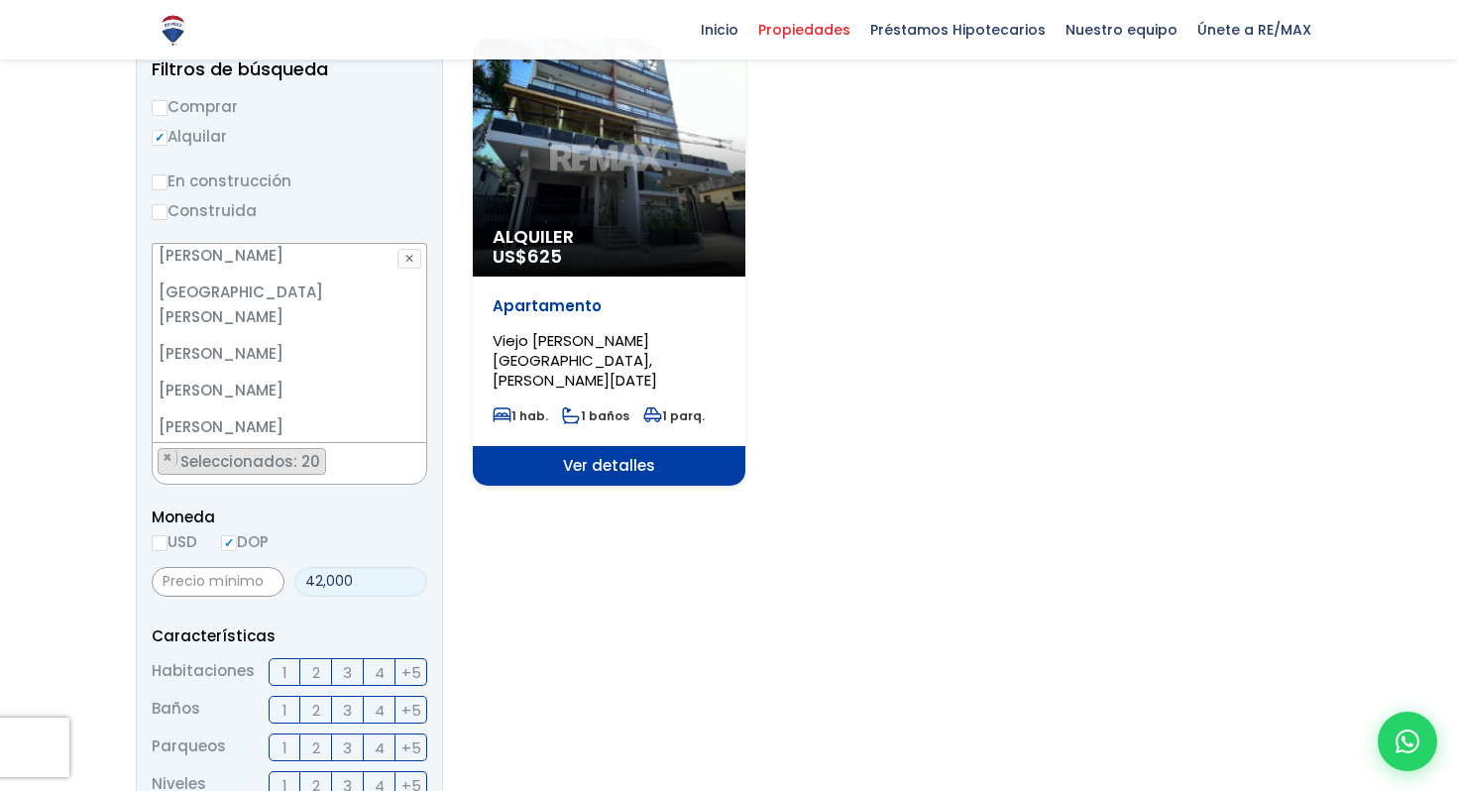
click at [370, 586] on input "42,000" at bounding box center [360, 582] width 133 height 30
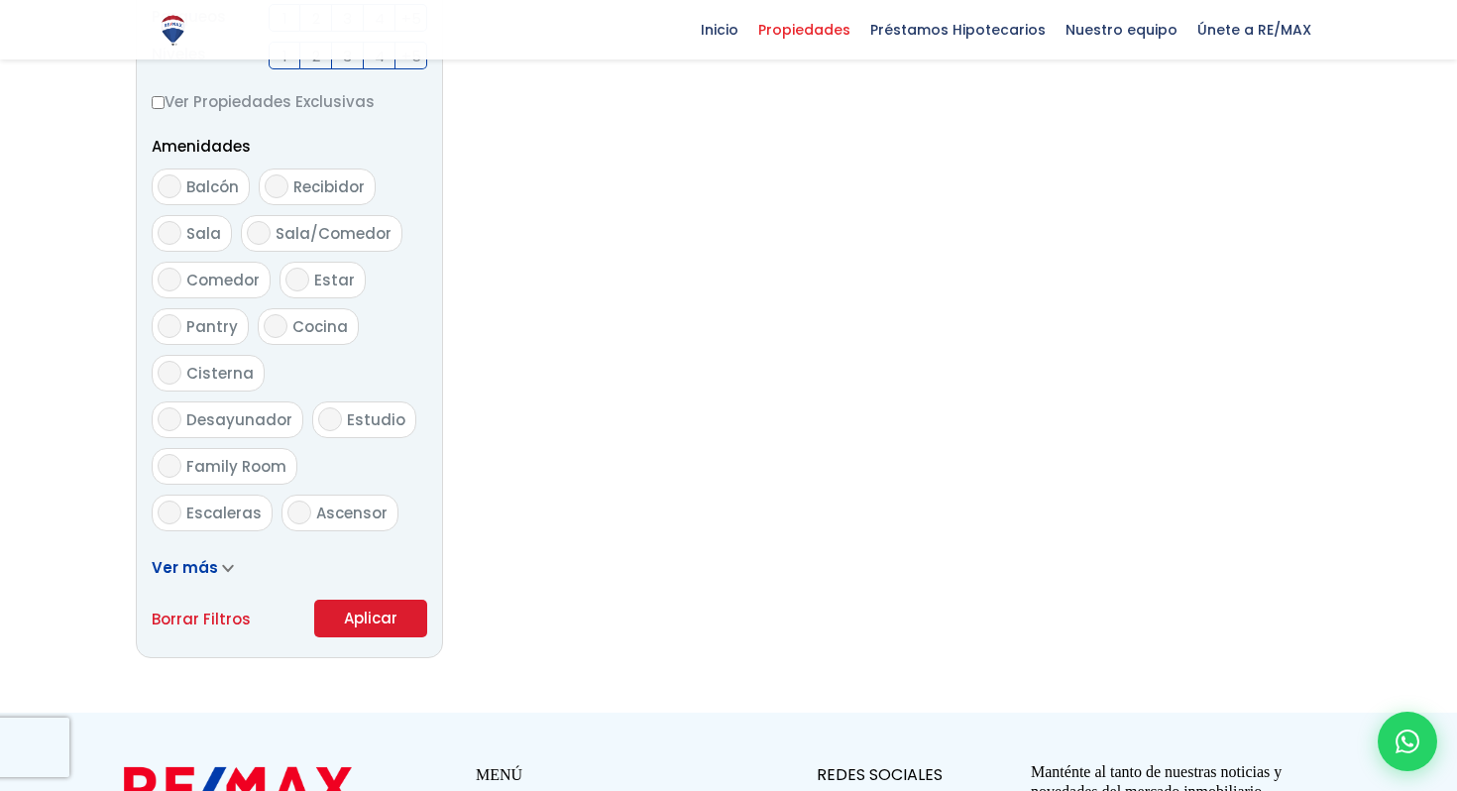
scroll to position [1002, 0]
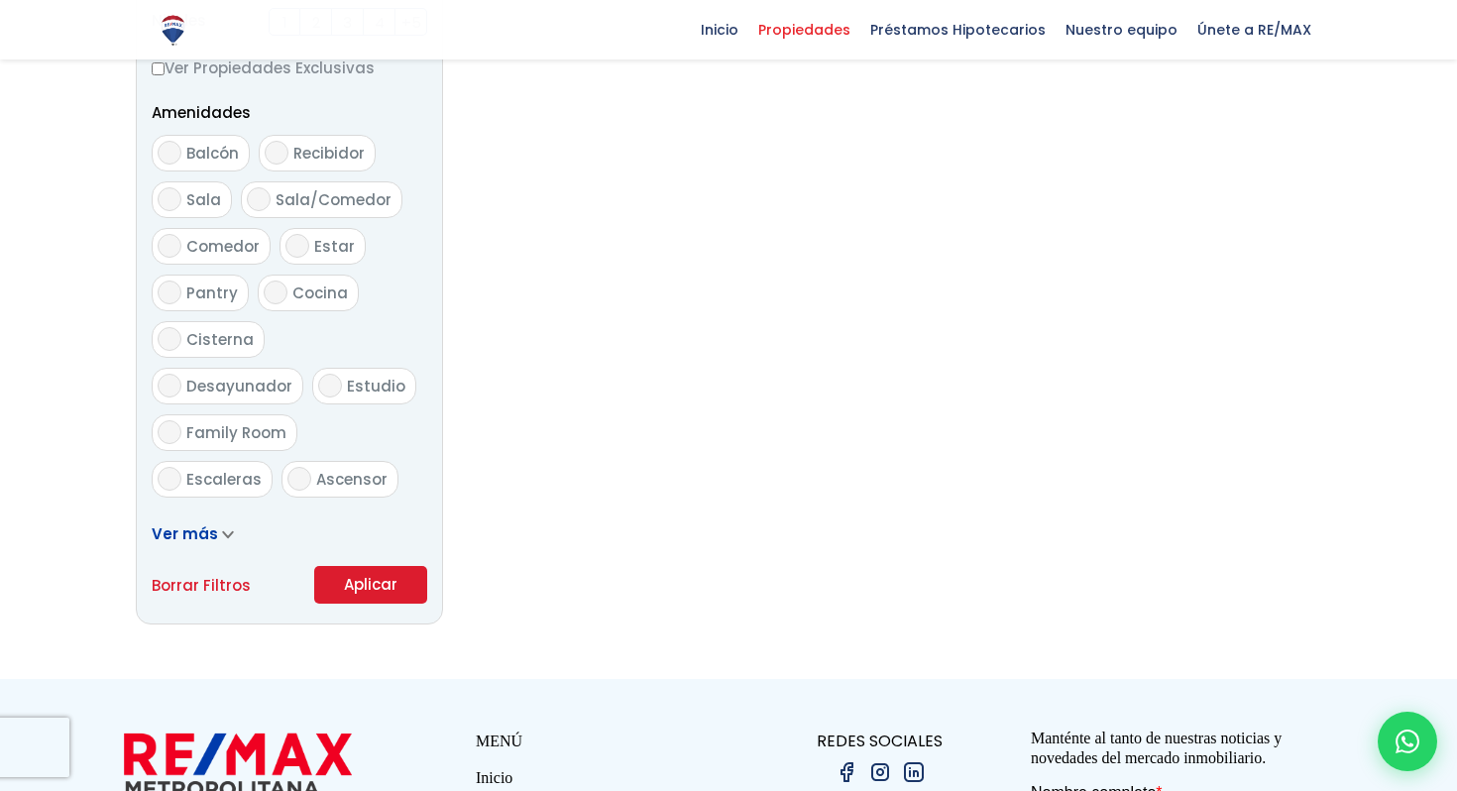
type input "40,000"
click at [415, 581] on button "Aplicar" at bounding box center [370, 585] width 113 height 38
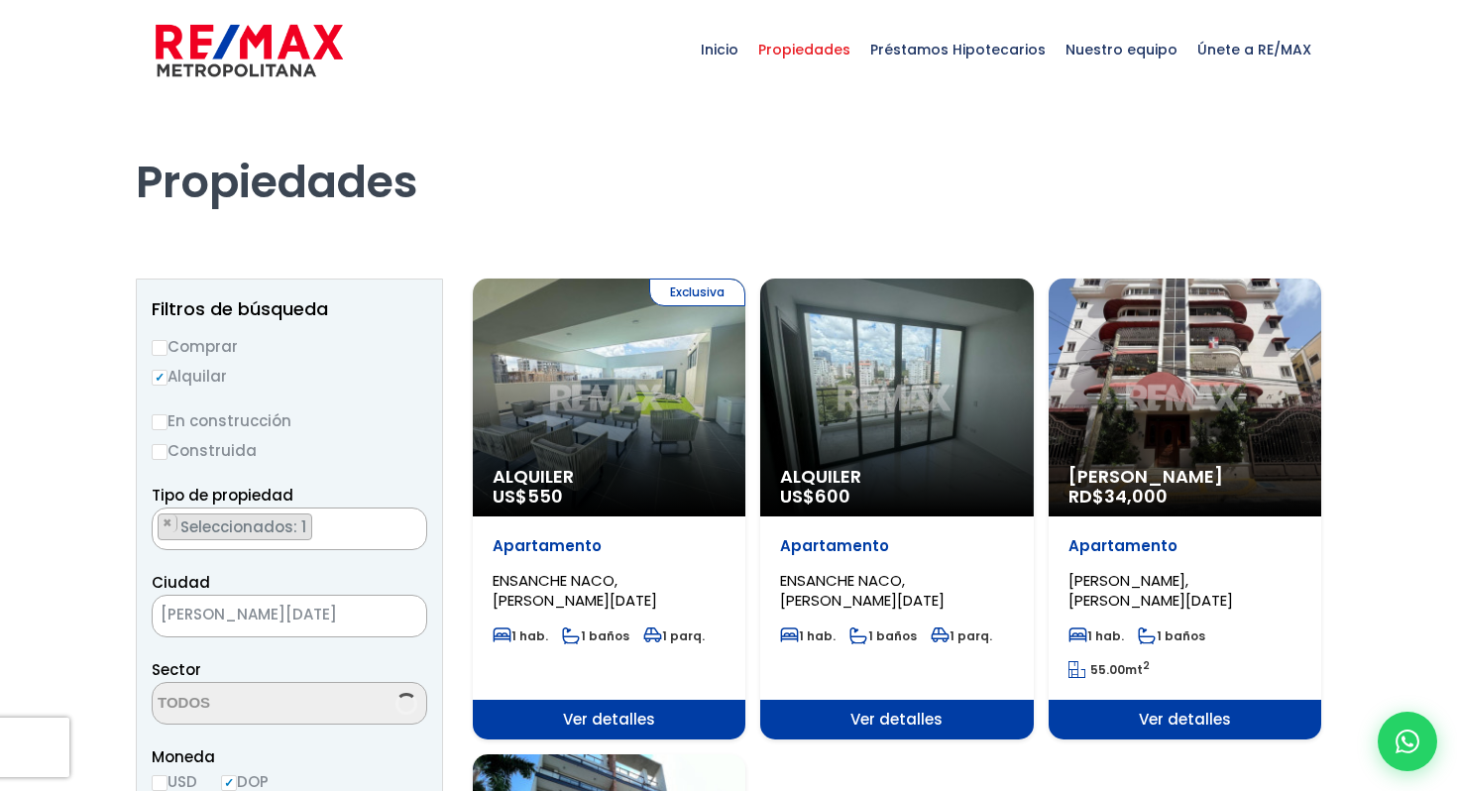
scroll to position [5541, 0]
select select "225"
click at [690, 358] on div "Exclusiva Alquiler US$ 550" at bounding box center [609, 398] width 273 height 238
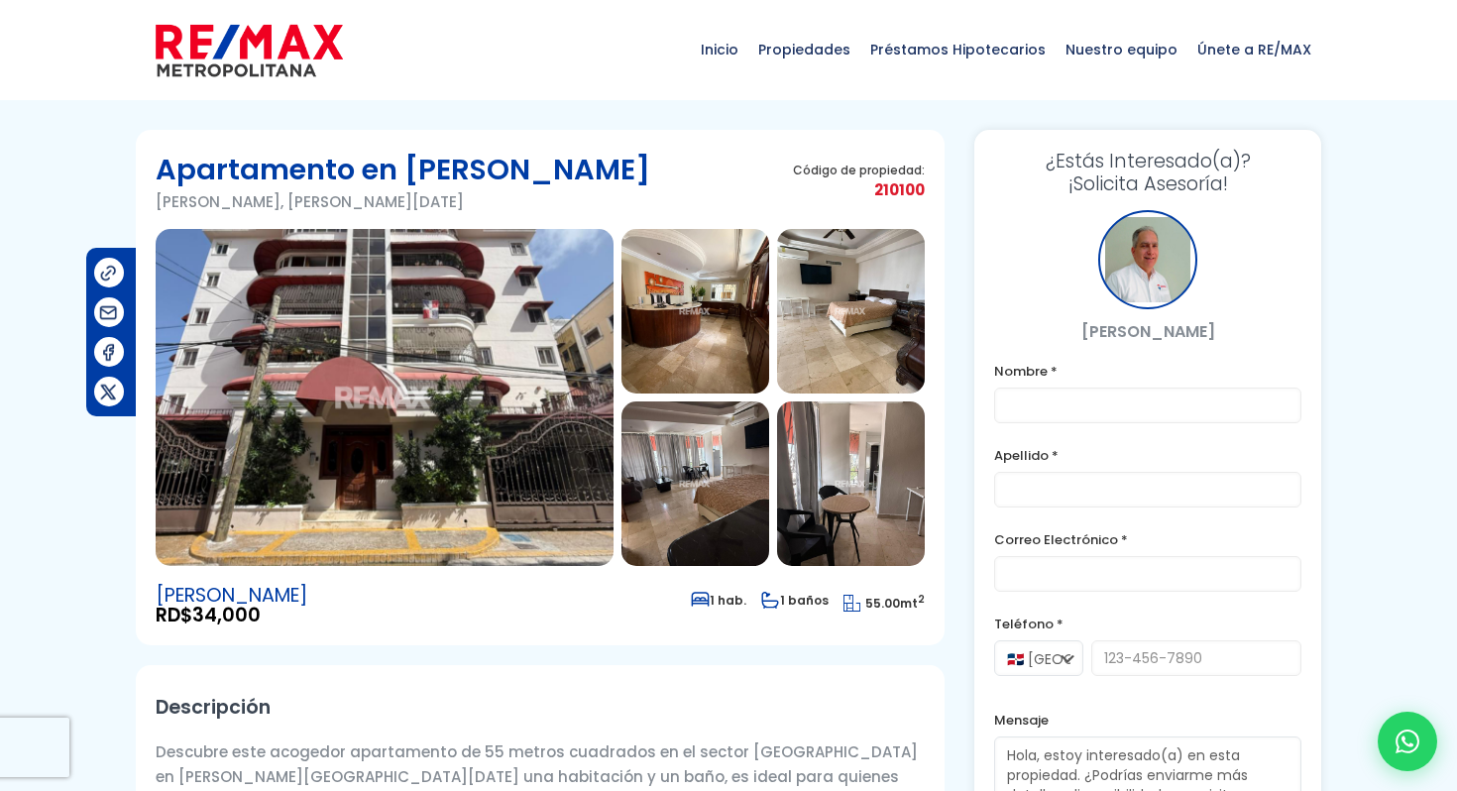
click at [599, 347] on img at bounding box center [385, 397] width 458 height 337
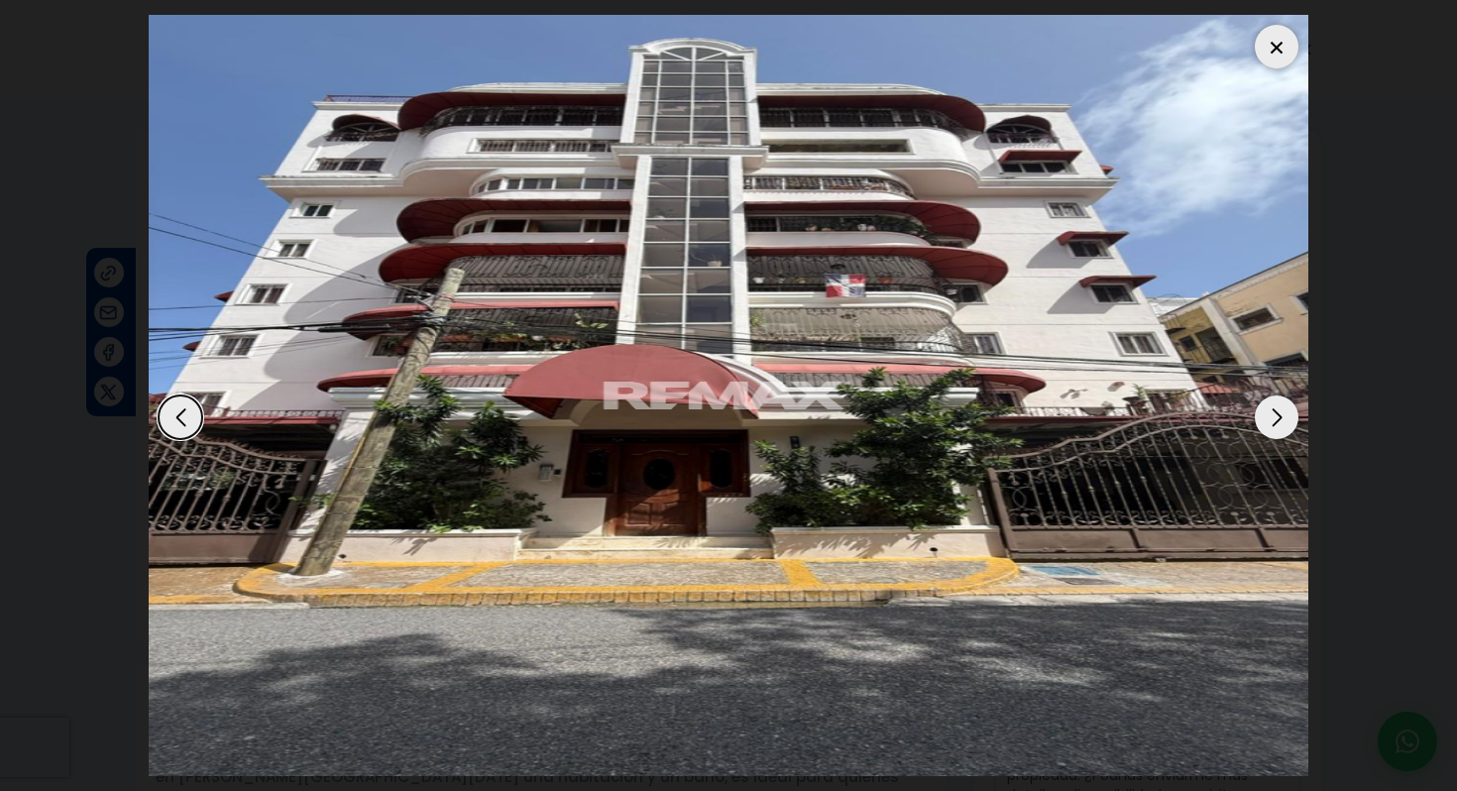
click at [1272, 436] on div "Next slide" at bounding box center [1277, 418] width 44 height 44
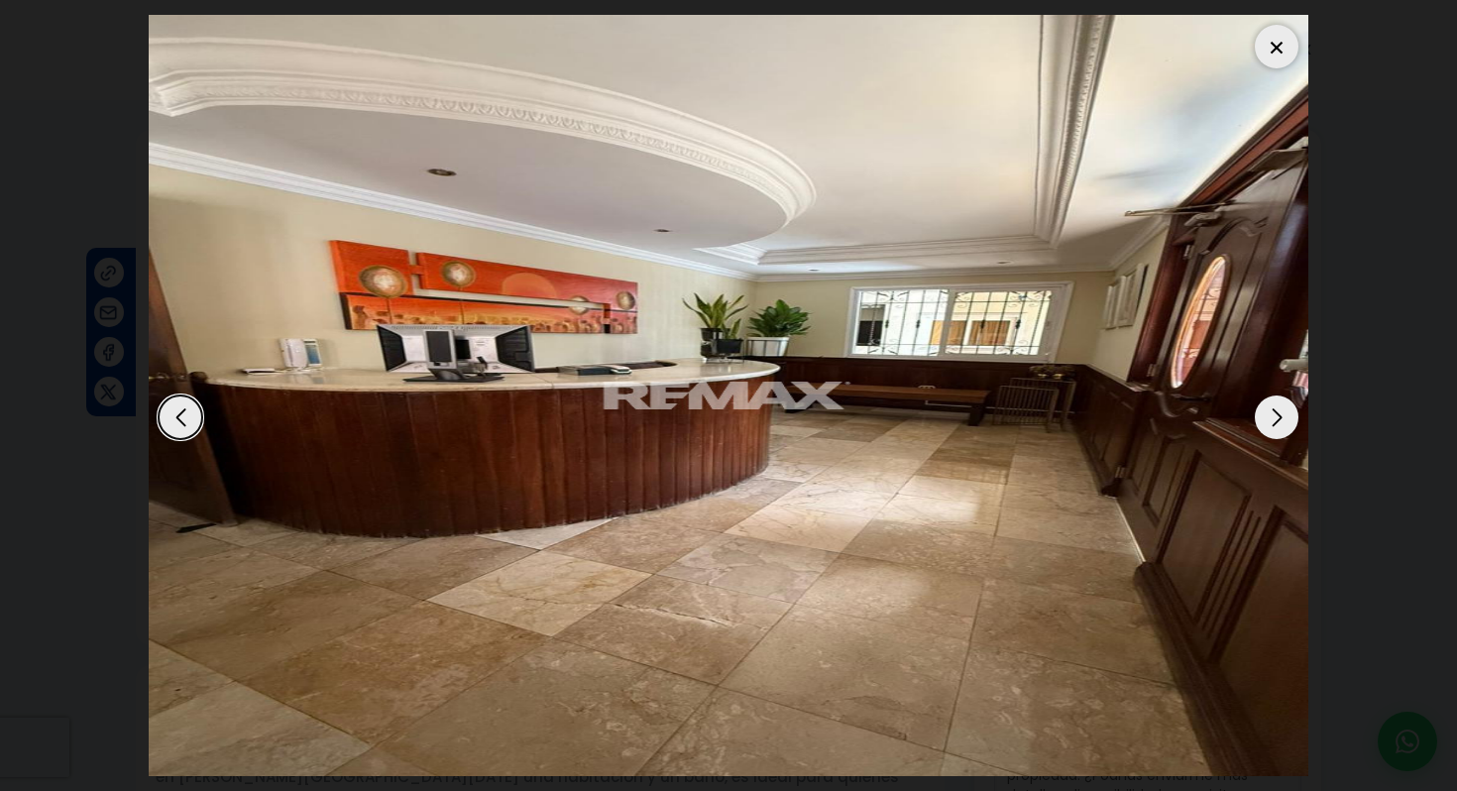
click at [1272, 436] on div "Next slide" at bounding box center [1277, 418] width 44 height 44
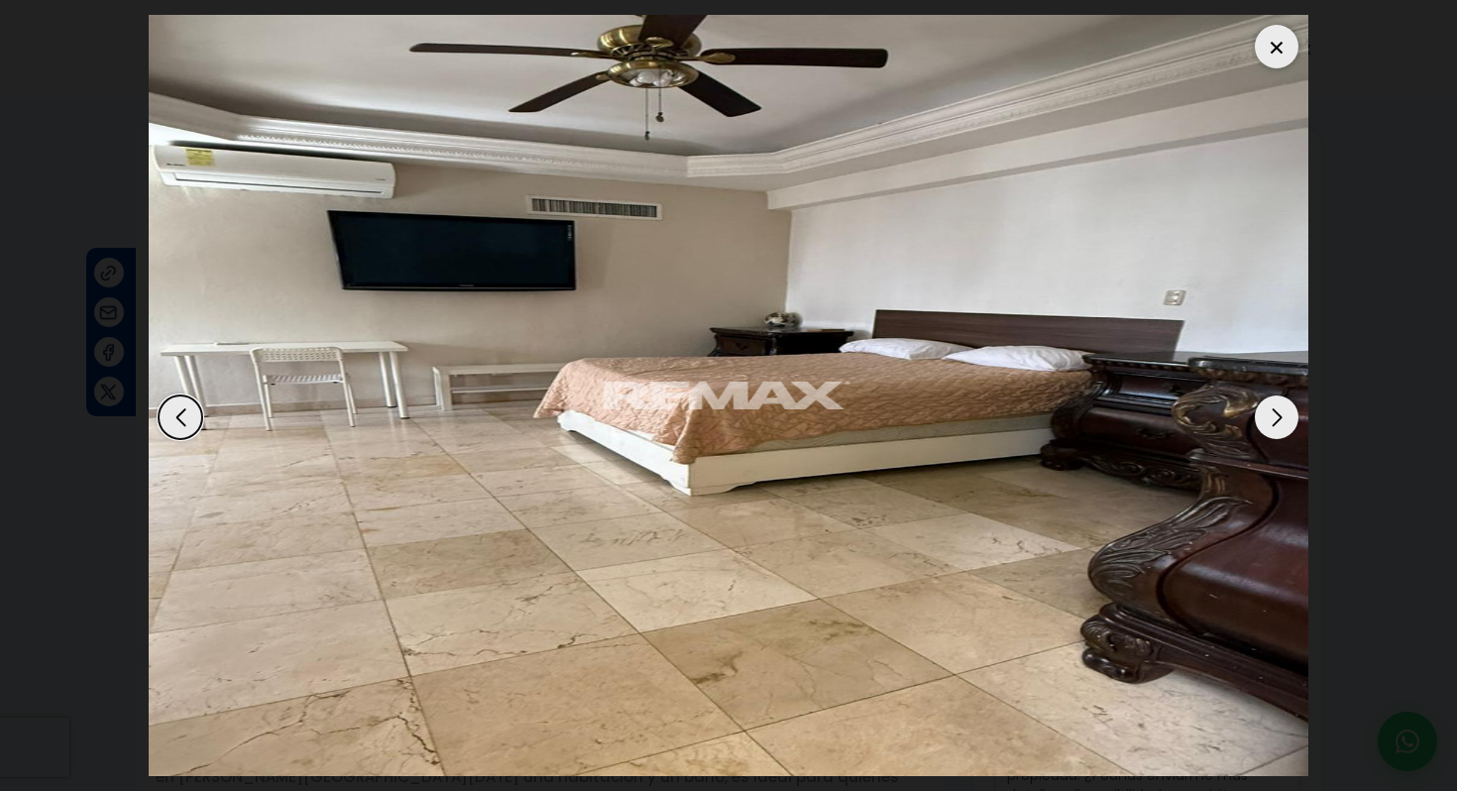
click at [1272, 436] on div "Next slide" at bounding box center [1277, 418] width 44 height 44
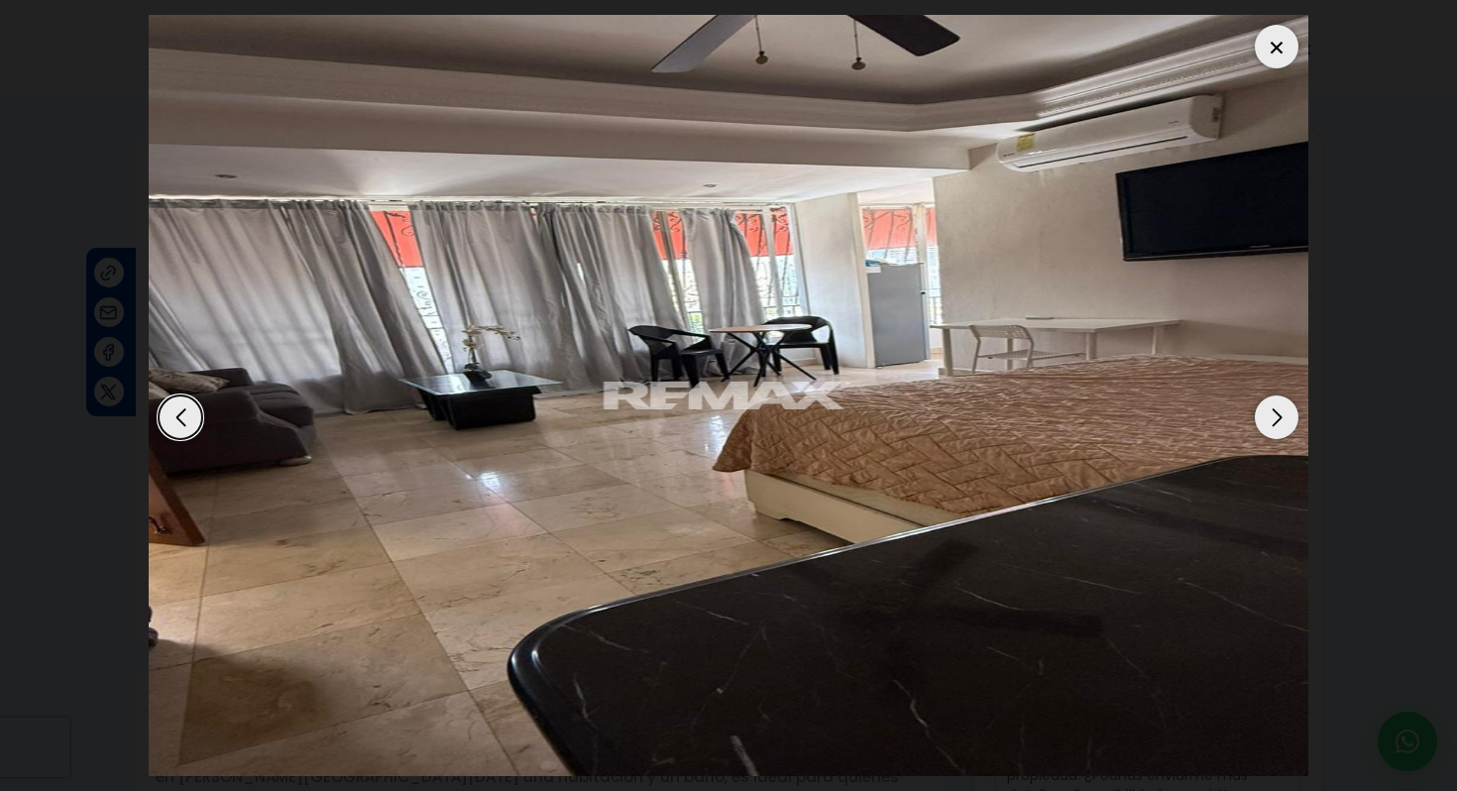
click at [1272, 436] on div "Next slide" at bounding box center [1277, 418] width 44 height 44
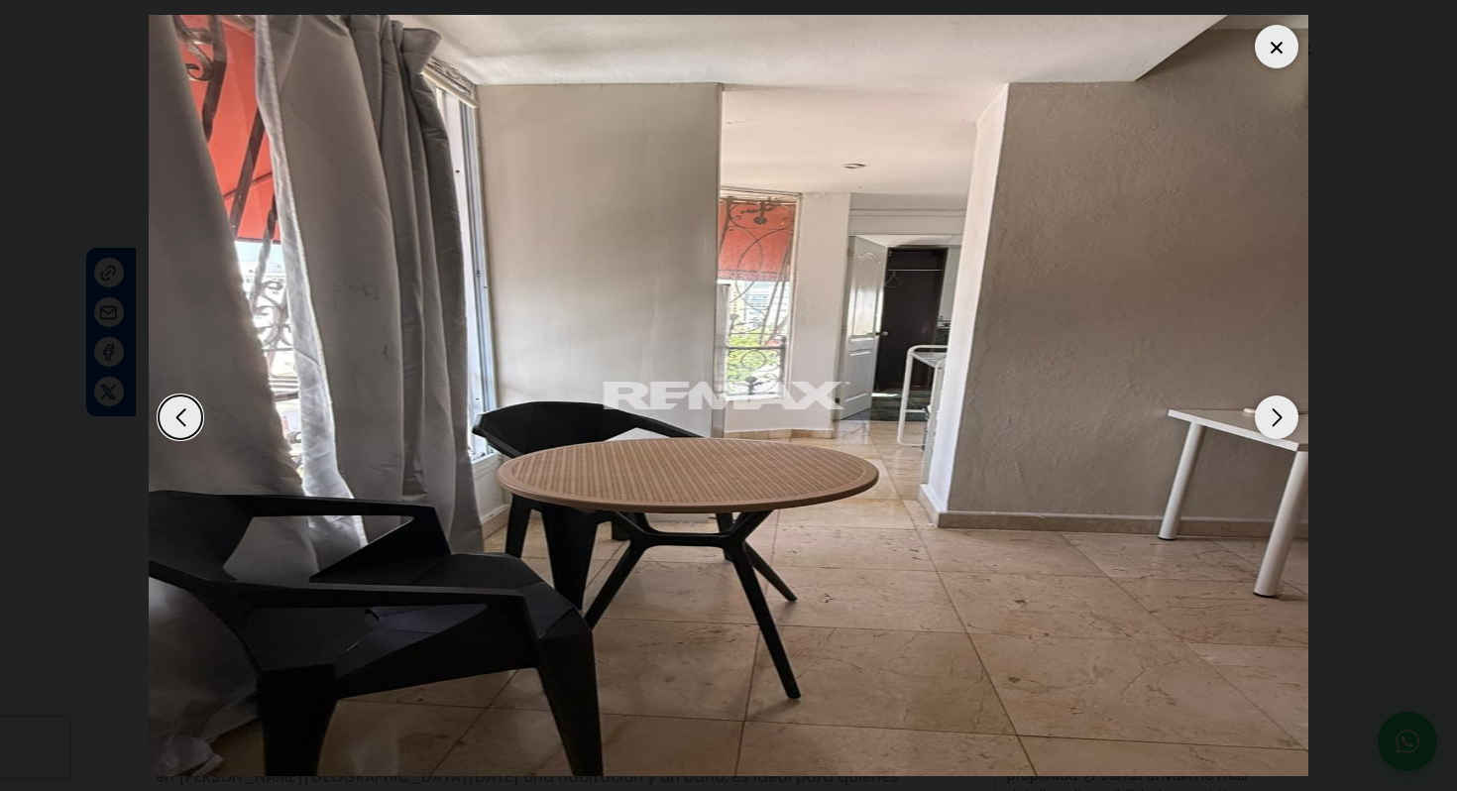
click at [1272, 436] on div "Next slide" at bounding box center [1277, 418] width 44 height 44
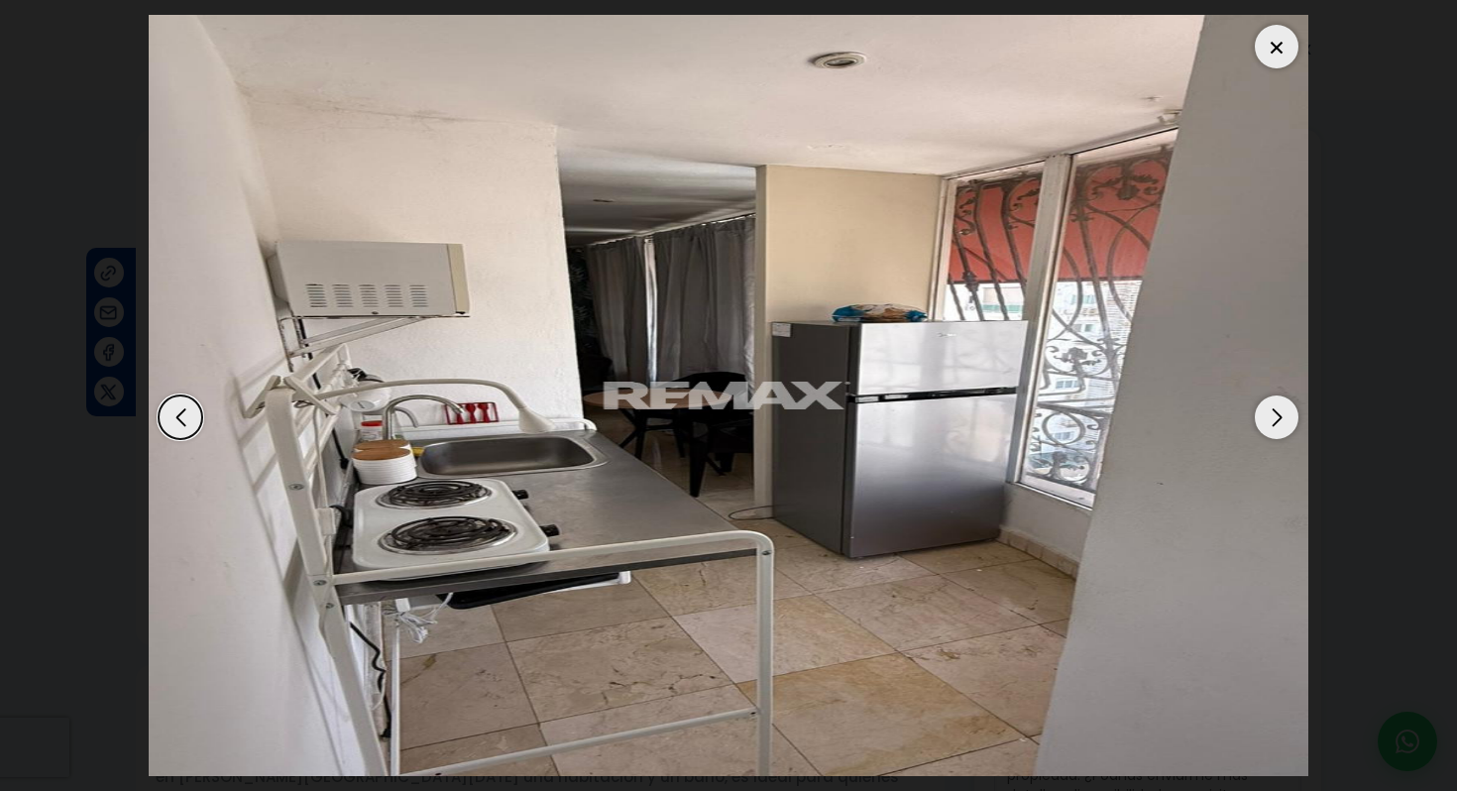
click at [1310, 423] on dialog at bounding box center [729, 395] width 1190 height 791
click at [1273, 41] on div at bounding box center [1277, 47] width 44 height 44
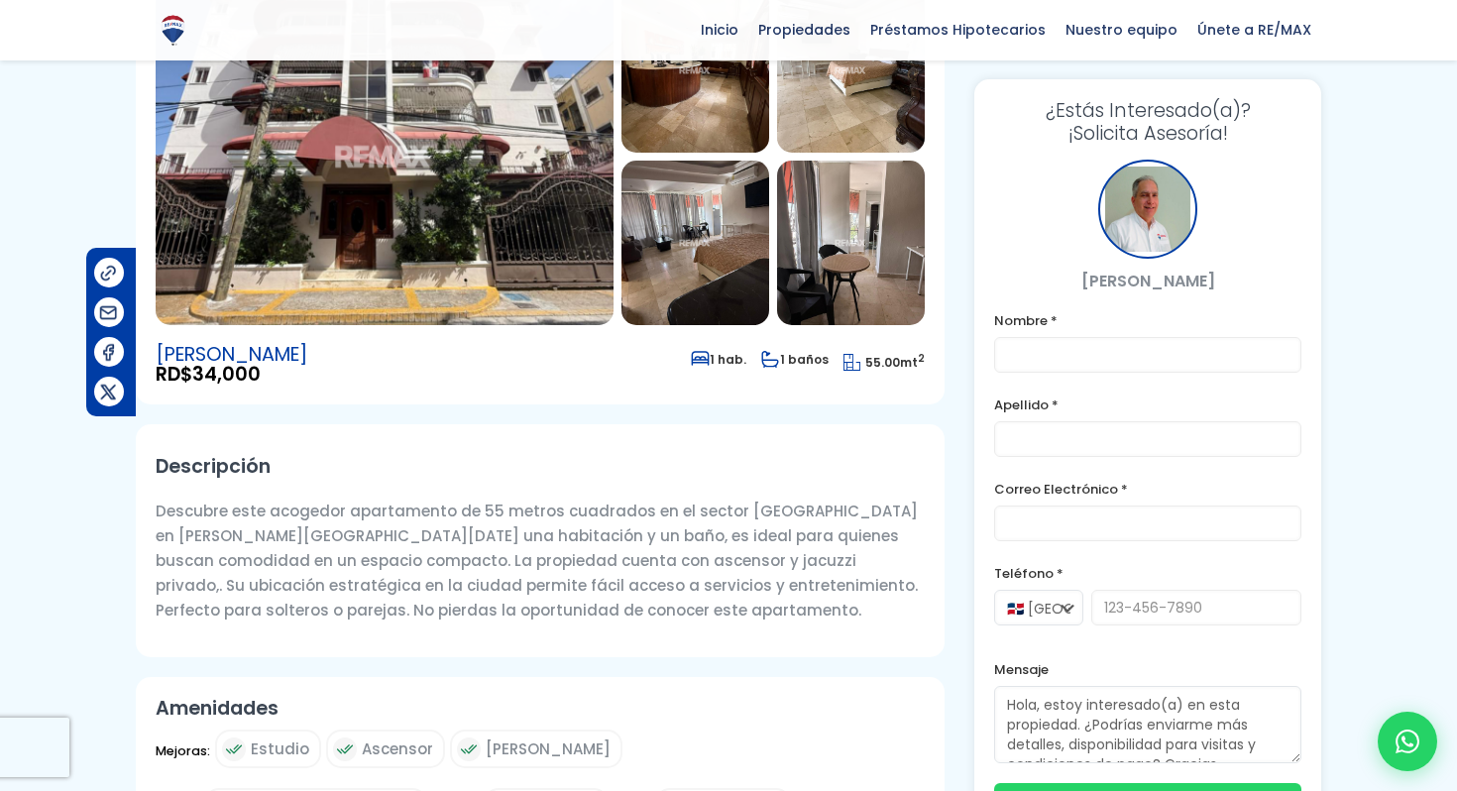
scroll to position [242, 0]
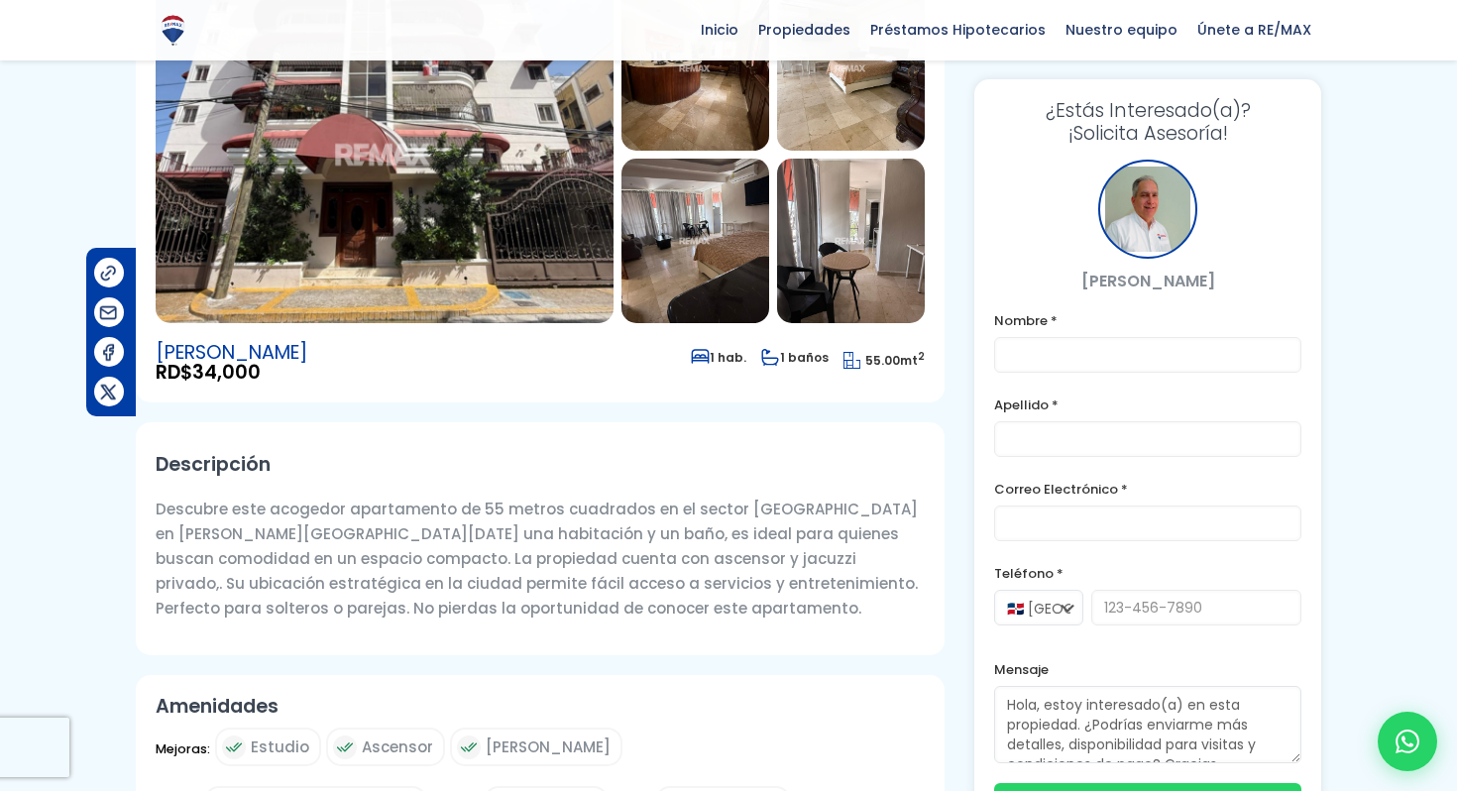
click at [554, 265] on img at bounding box center [385, 154] width 458 height 337
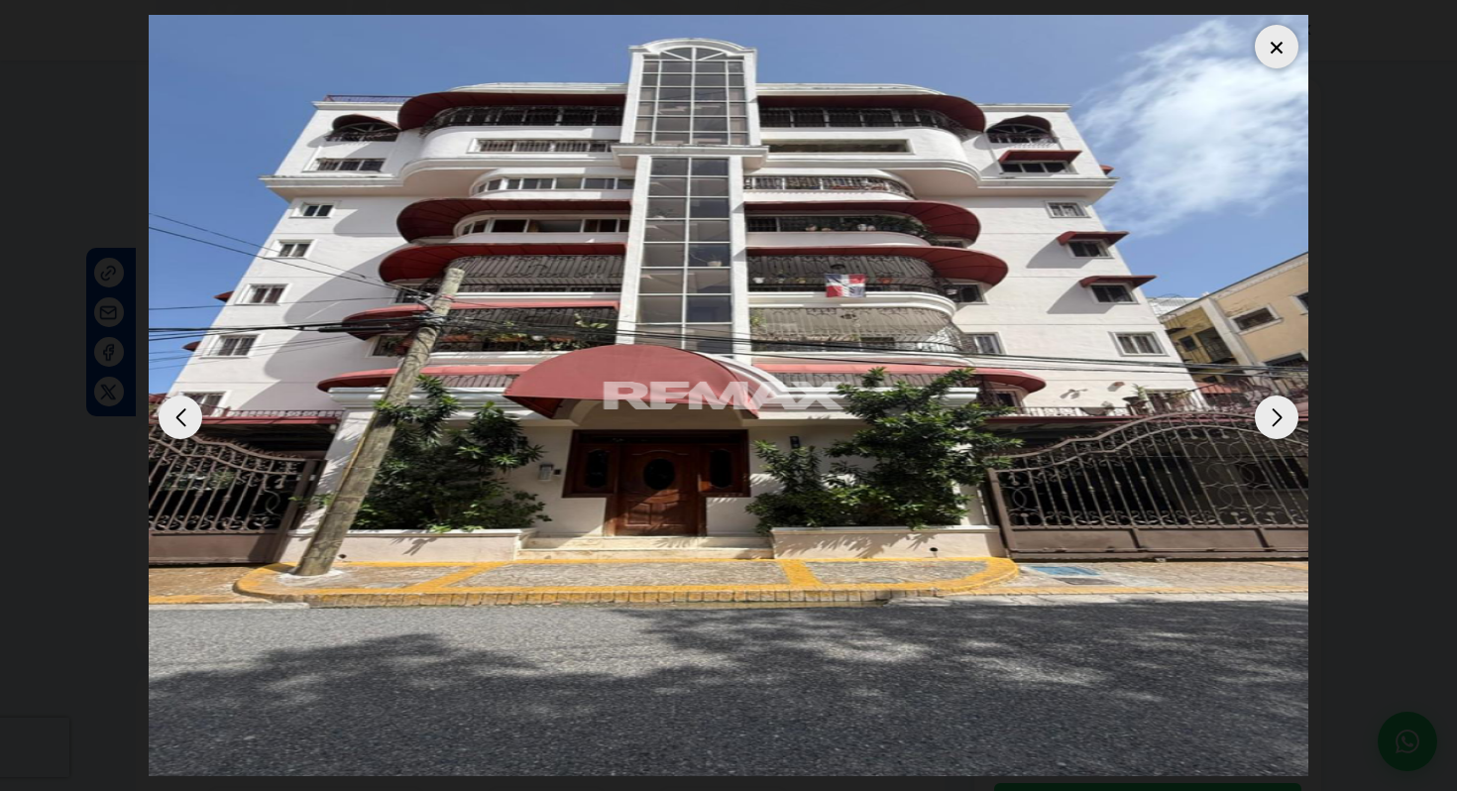
click at [1285, 412] on div "Next slide" at bounding box center [1277, 418] width 44 height 44
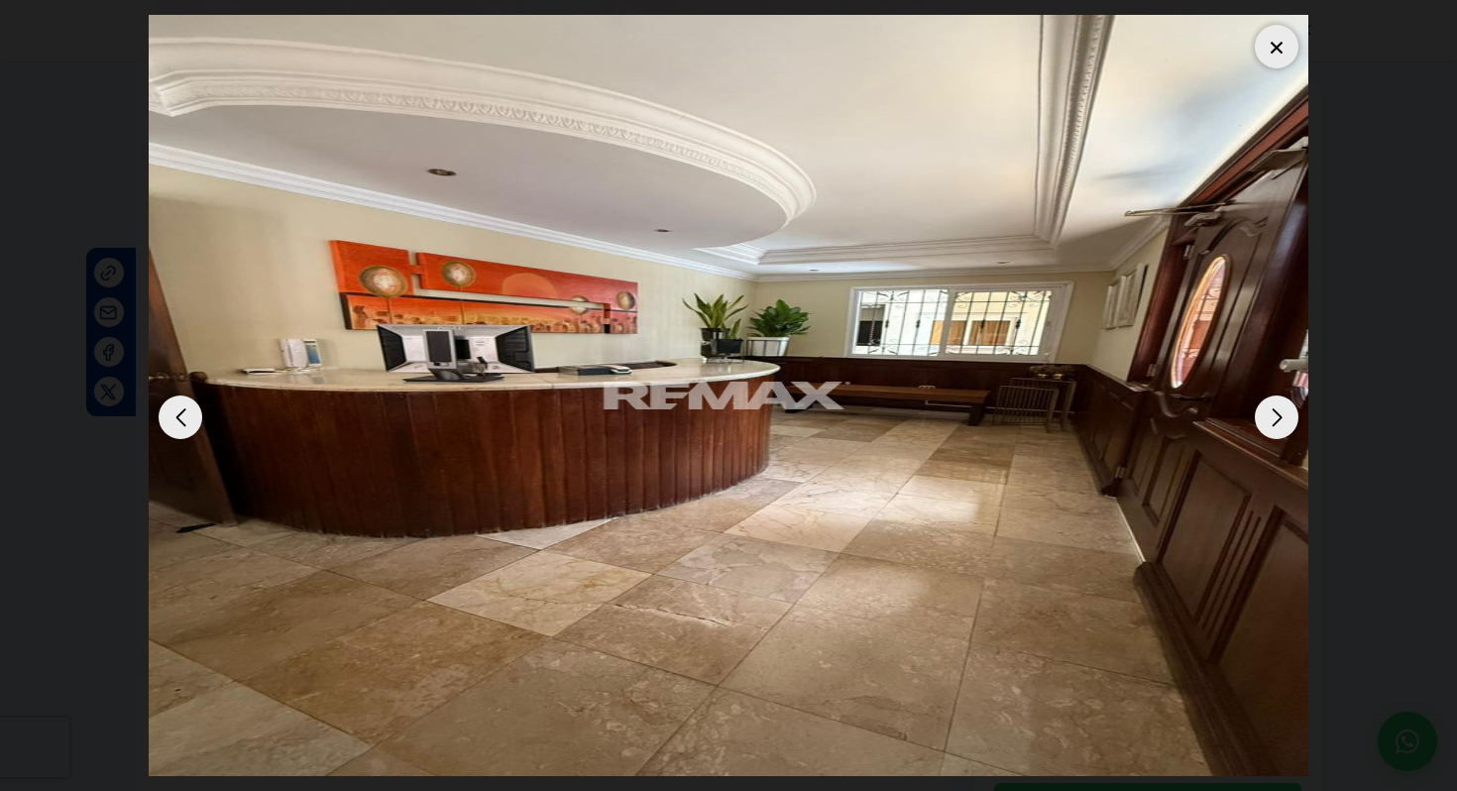
click at [1285, 412] on div "Next slide" at bounding box center [1277, 418] width 44 height 44
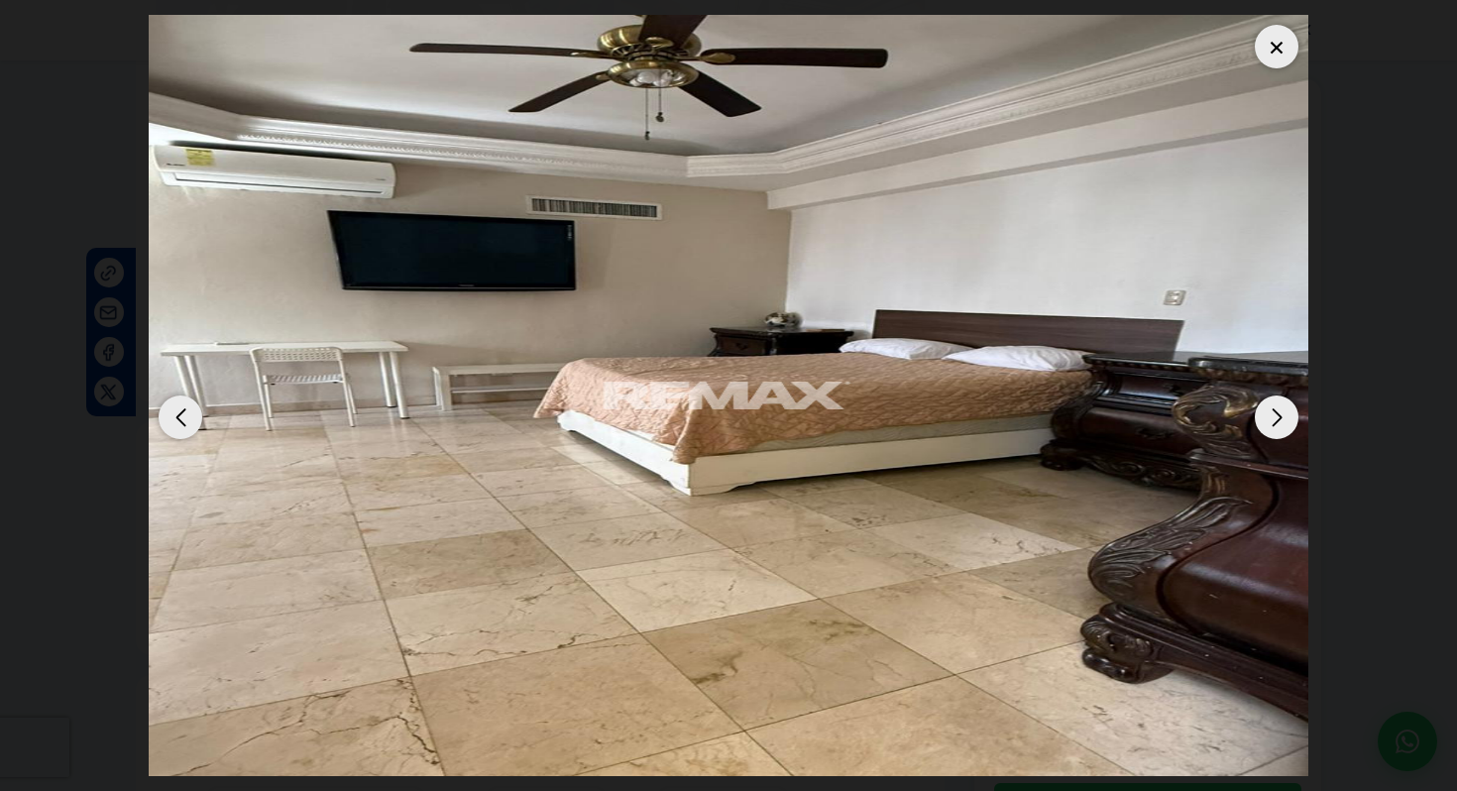
click at [1285, 412] on div "Next slide" at bounding box center [1277, 418] width 44 height 44
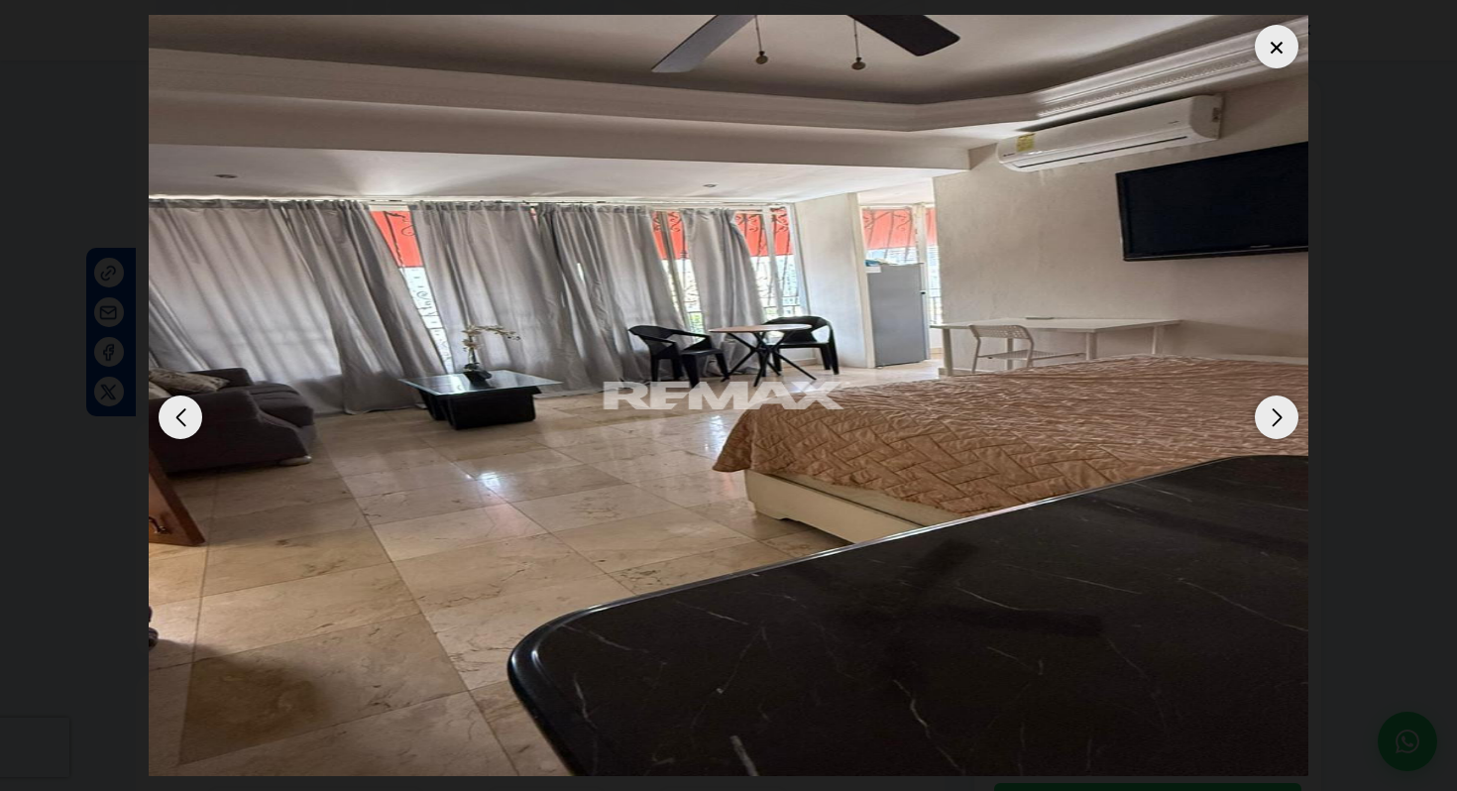
click at [1285, 412] on div "Next slide" at bounding box center [1277, 418] width 44 height 44
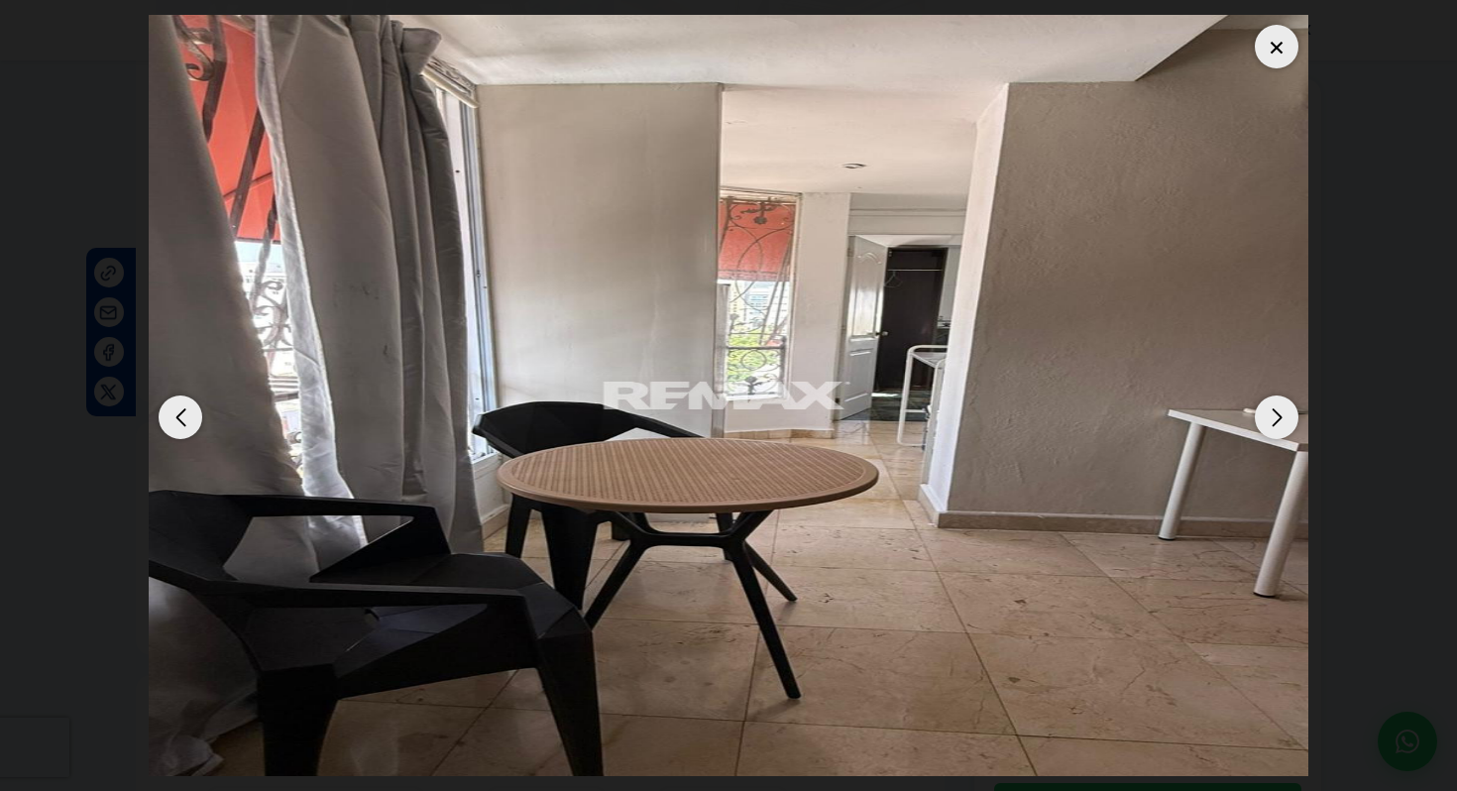
click at [174, 407] on div "Previous slide" at bounding box center [181, 418] width 44 height 44
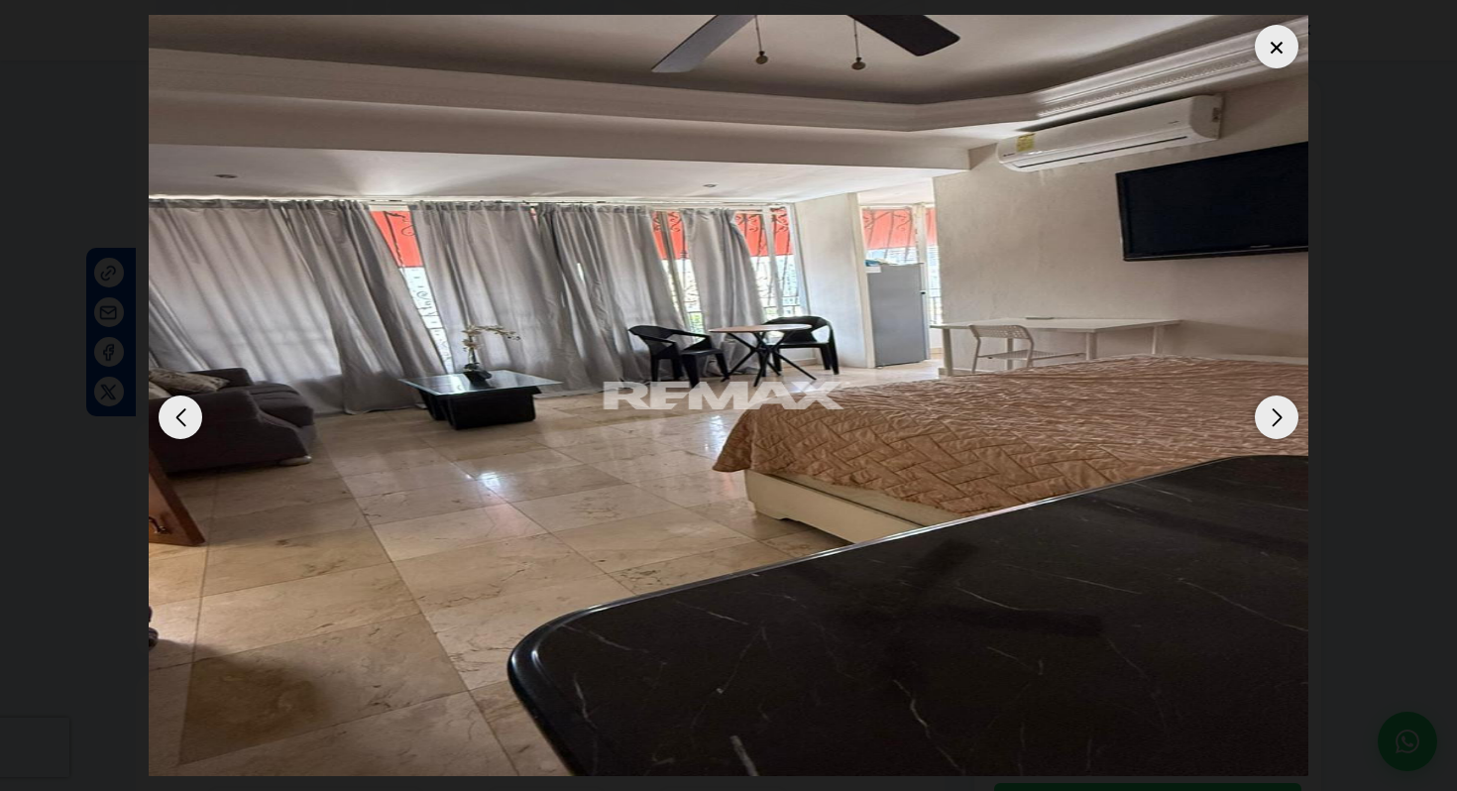
click at [1297, 421] on div "Next slide" at bounding box center [1277, 418] width 44 height 44
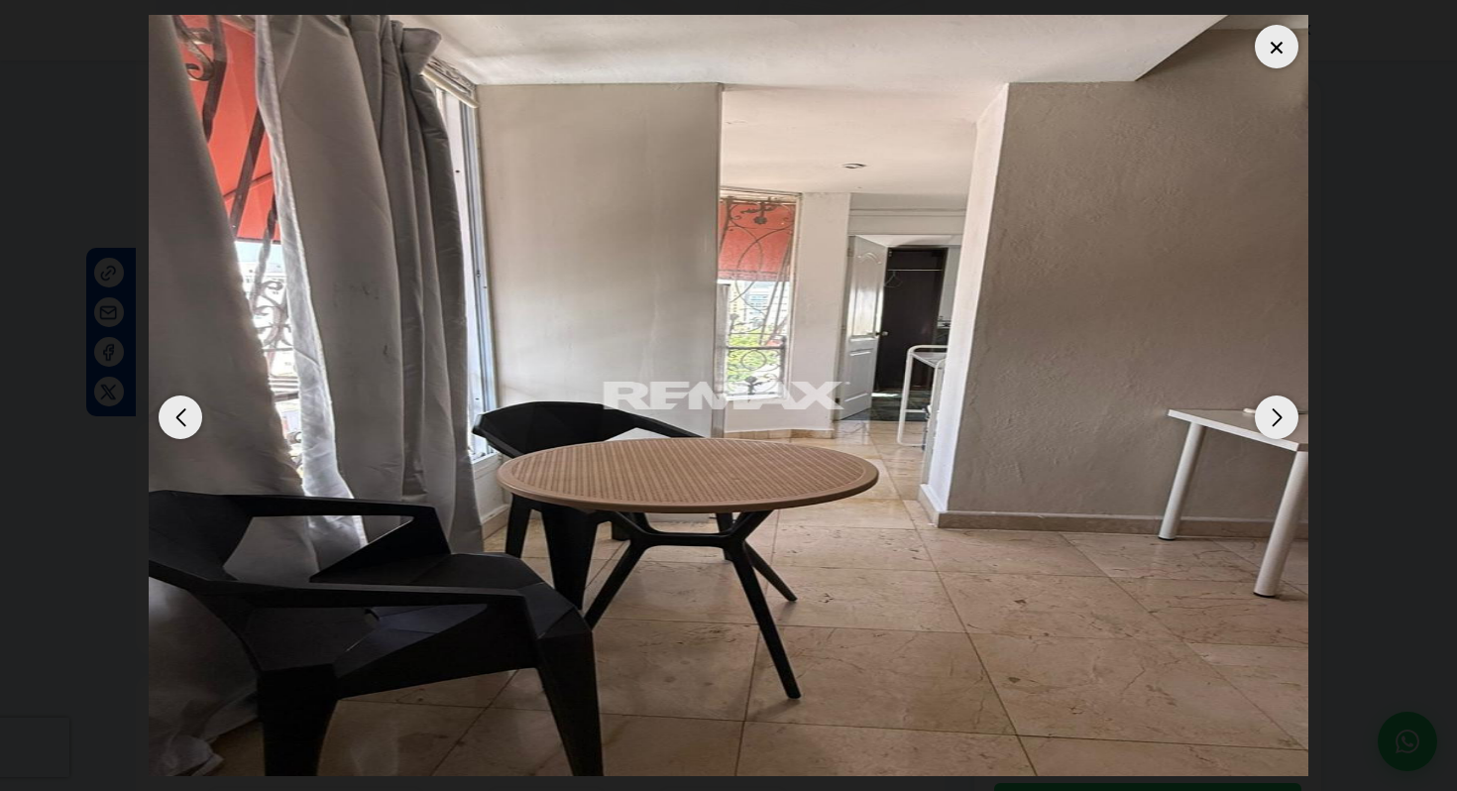
click at [1297, 421] on div "Next slide" at bounding box center [1277, 418] width 44 height 44
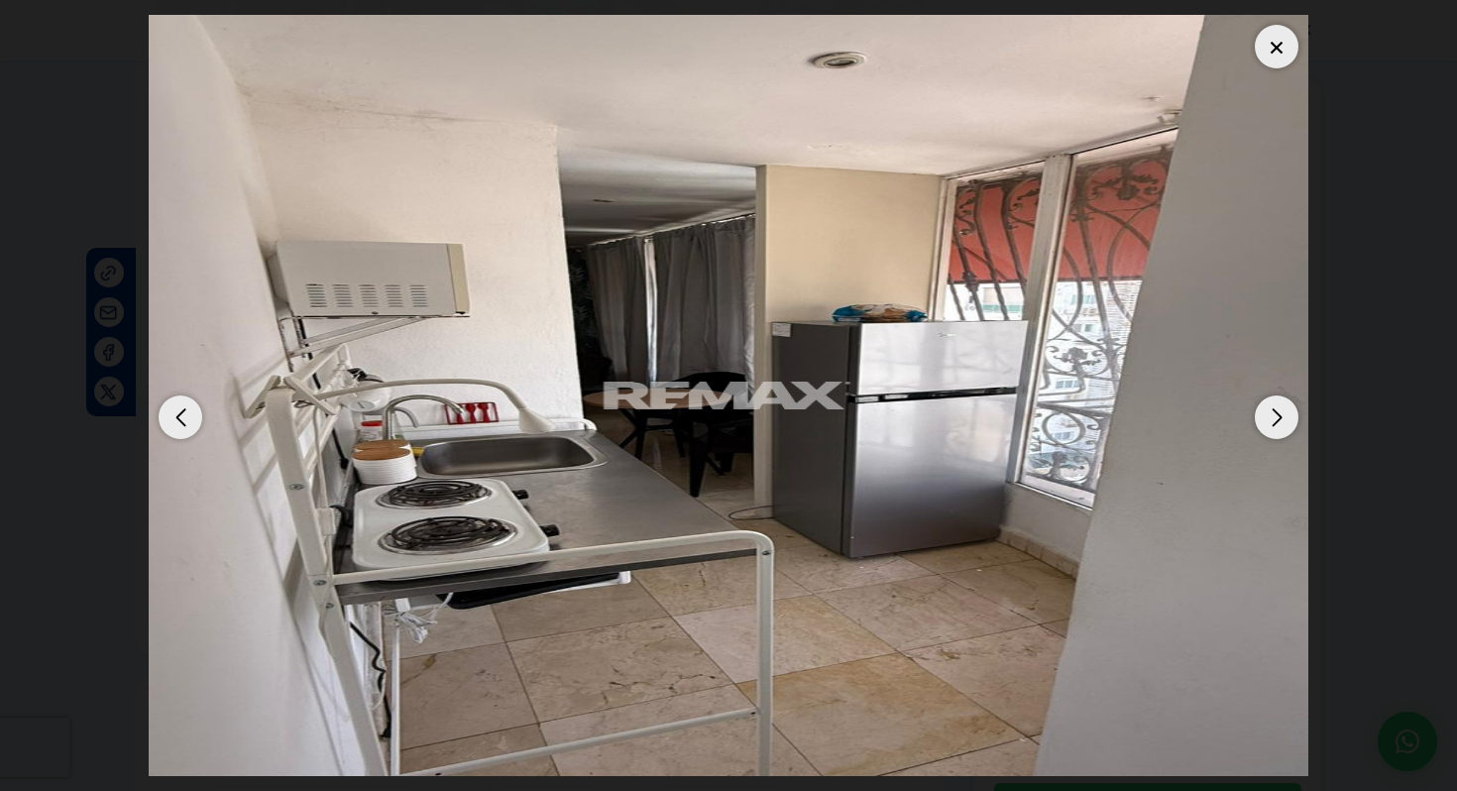
click at [1273, 427] on div "Next slide" at bounding box center [1277, 418] width 44 height 44
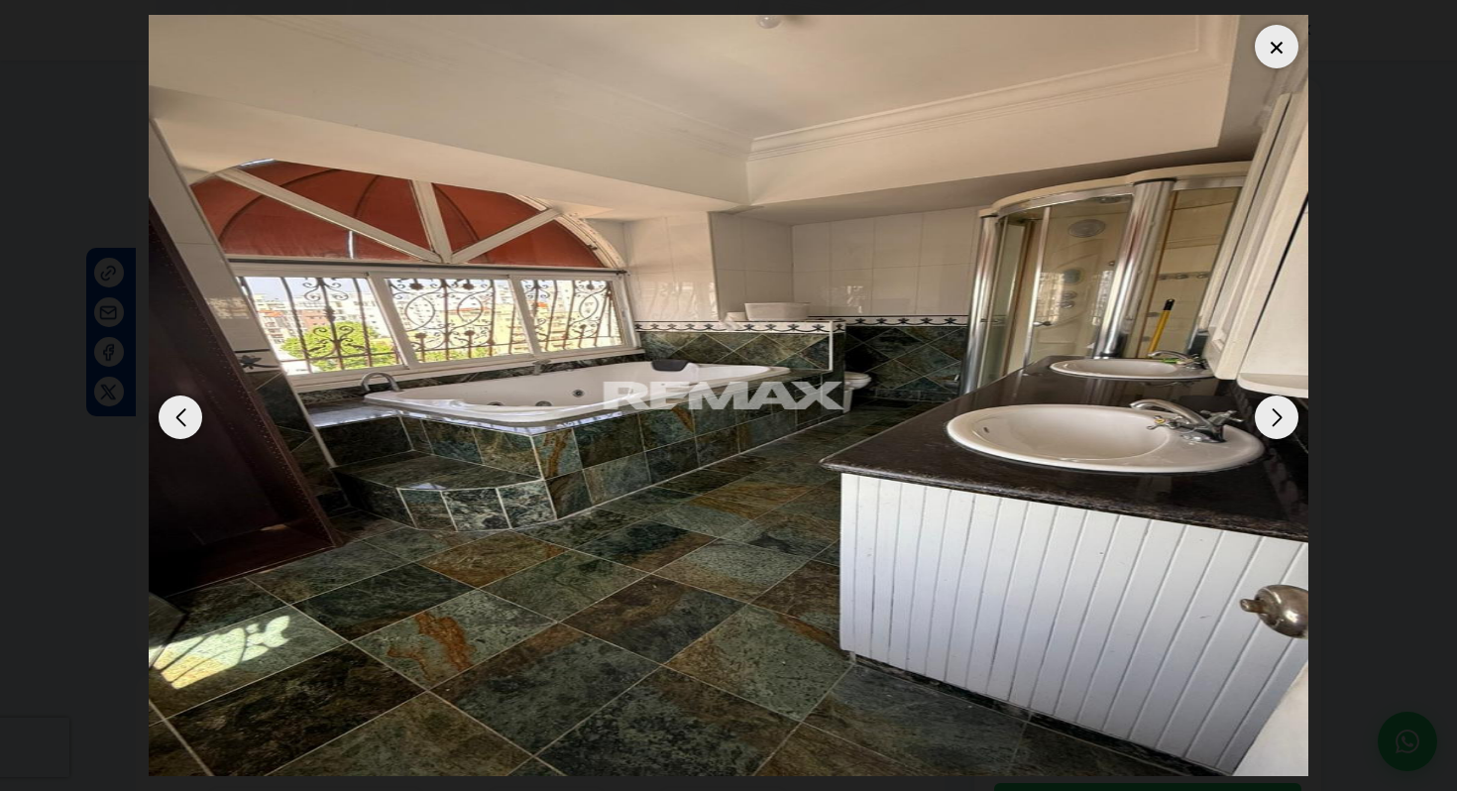
click at [1278, 427] on div "Next slide" at bounding box center [1277, 418] width 44 height 44
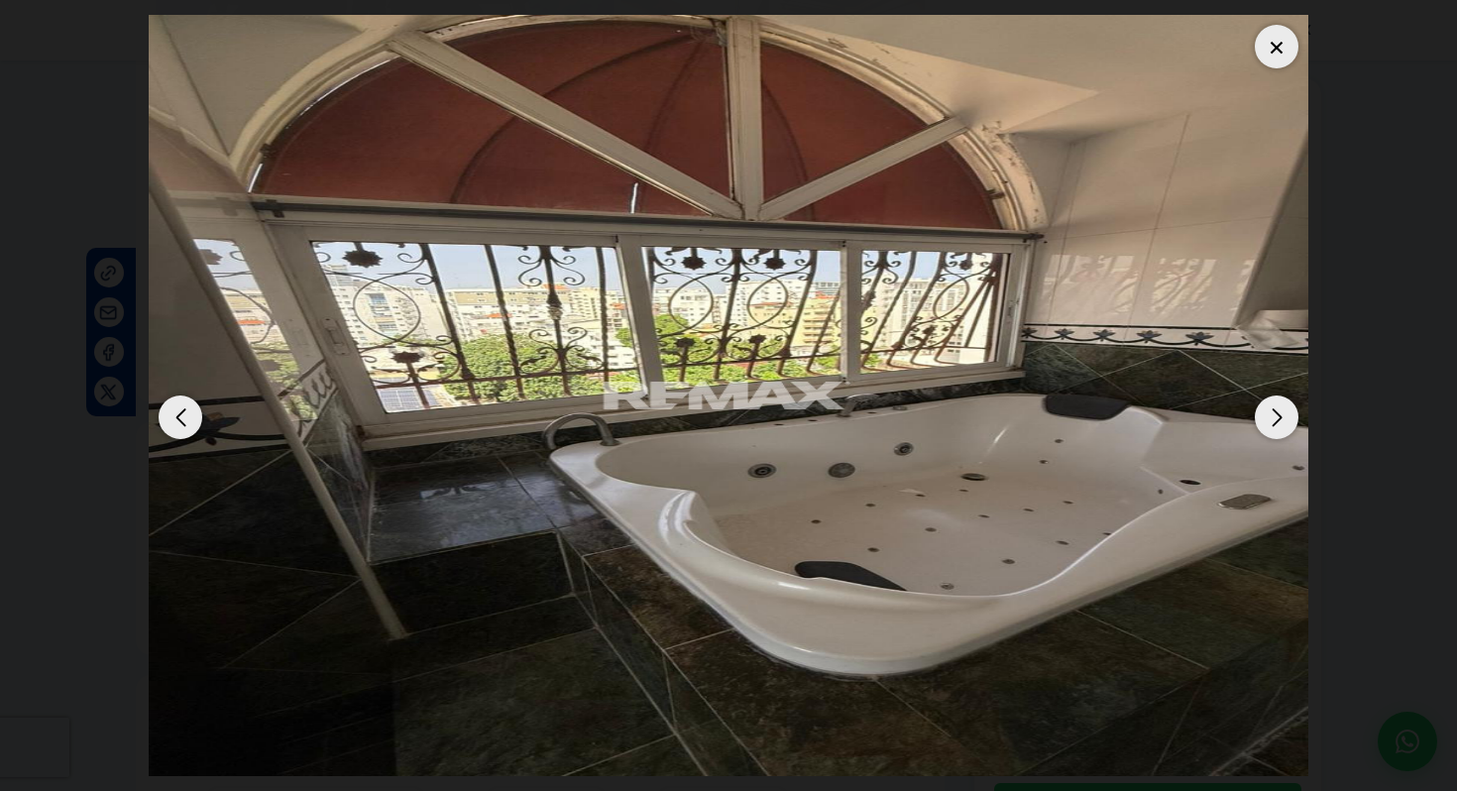
click at [1278, 427] on div "Next slide" at bounding box center [1277, 418] width 44 height 44
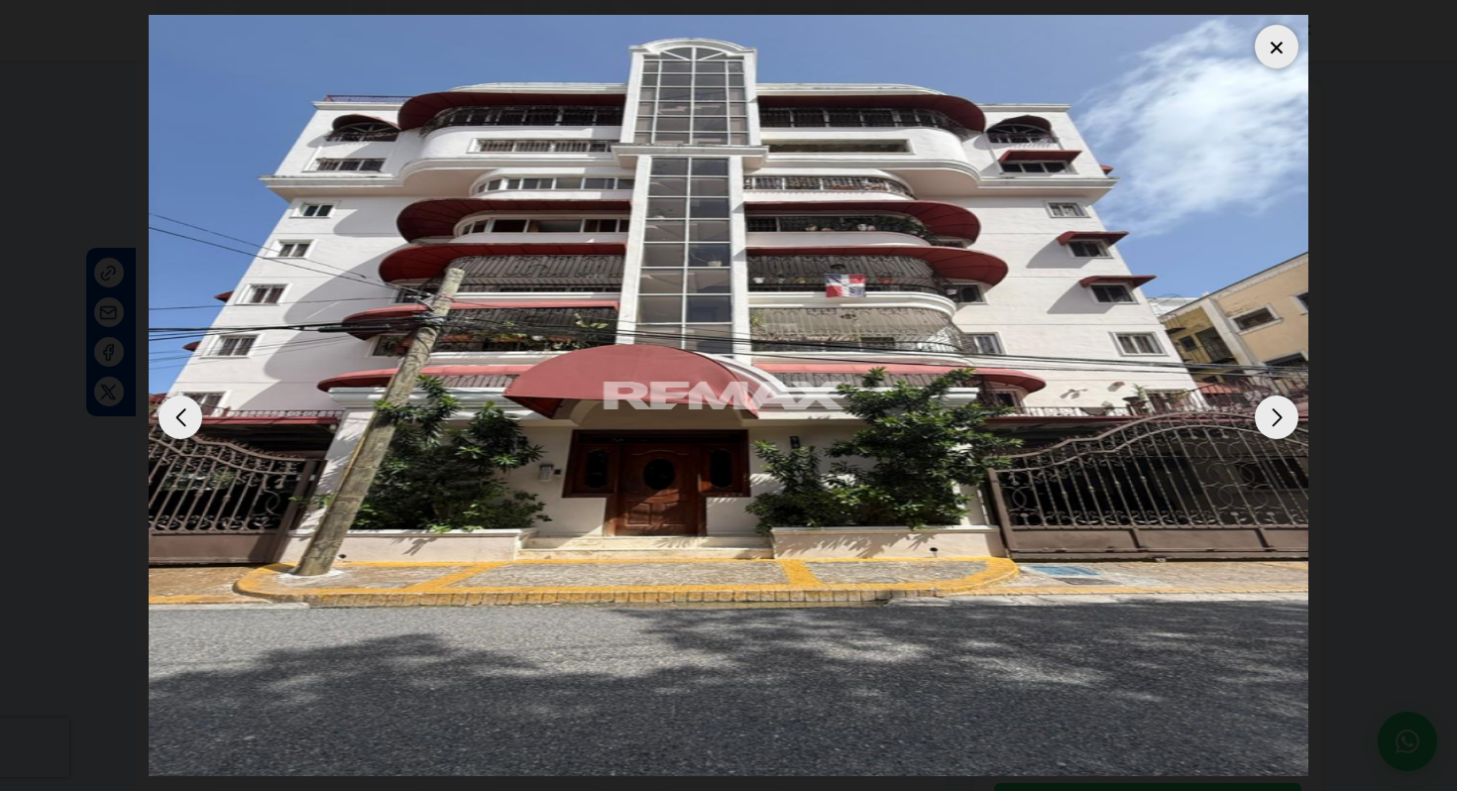
click at [1278, 427] on div "Next slide" at bounding box center [1277, 418] width 44 height 44
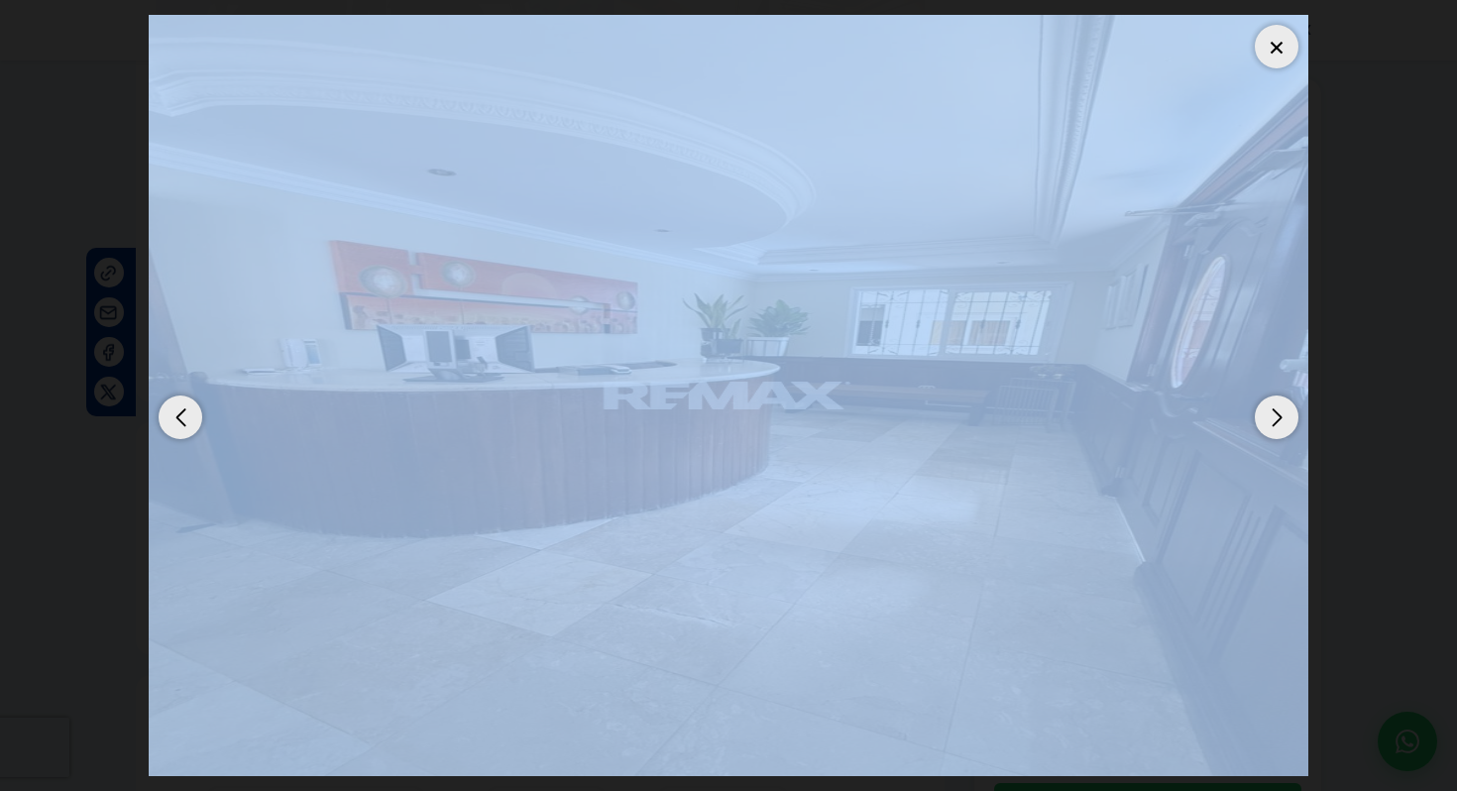
click at [1278, 427] on div "Next slide" at bounding box center [1277, 418] width 44 height 44
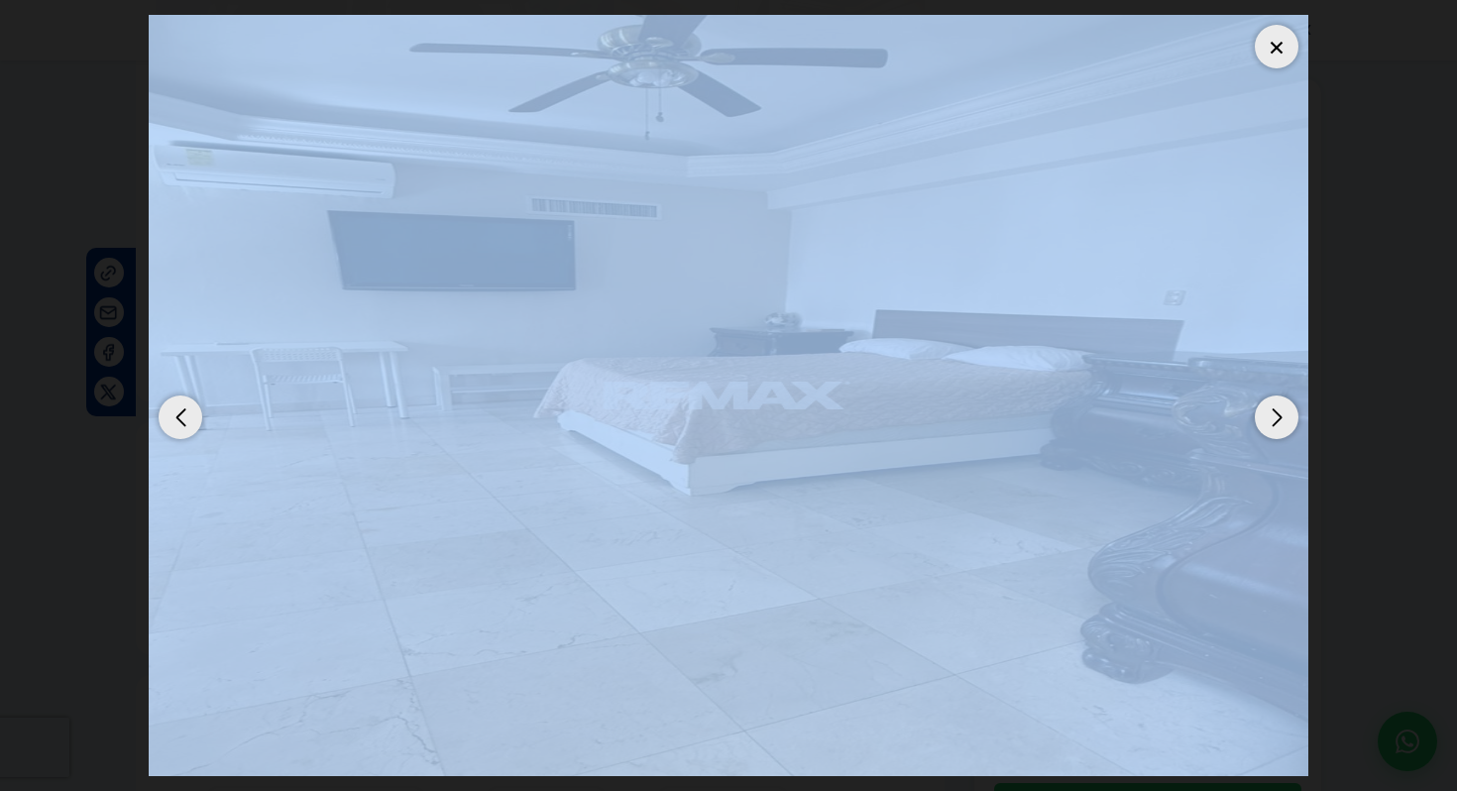
click at [1278, 427] on div "Next slide" at bounding box center [1277, 418] width 44 height 44
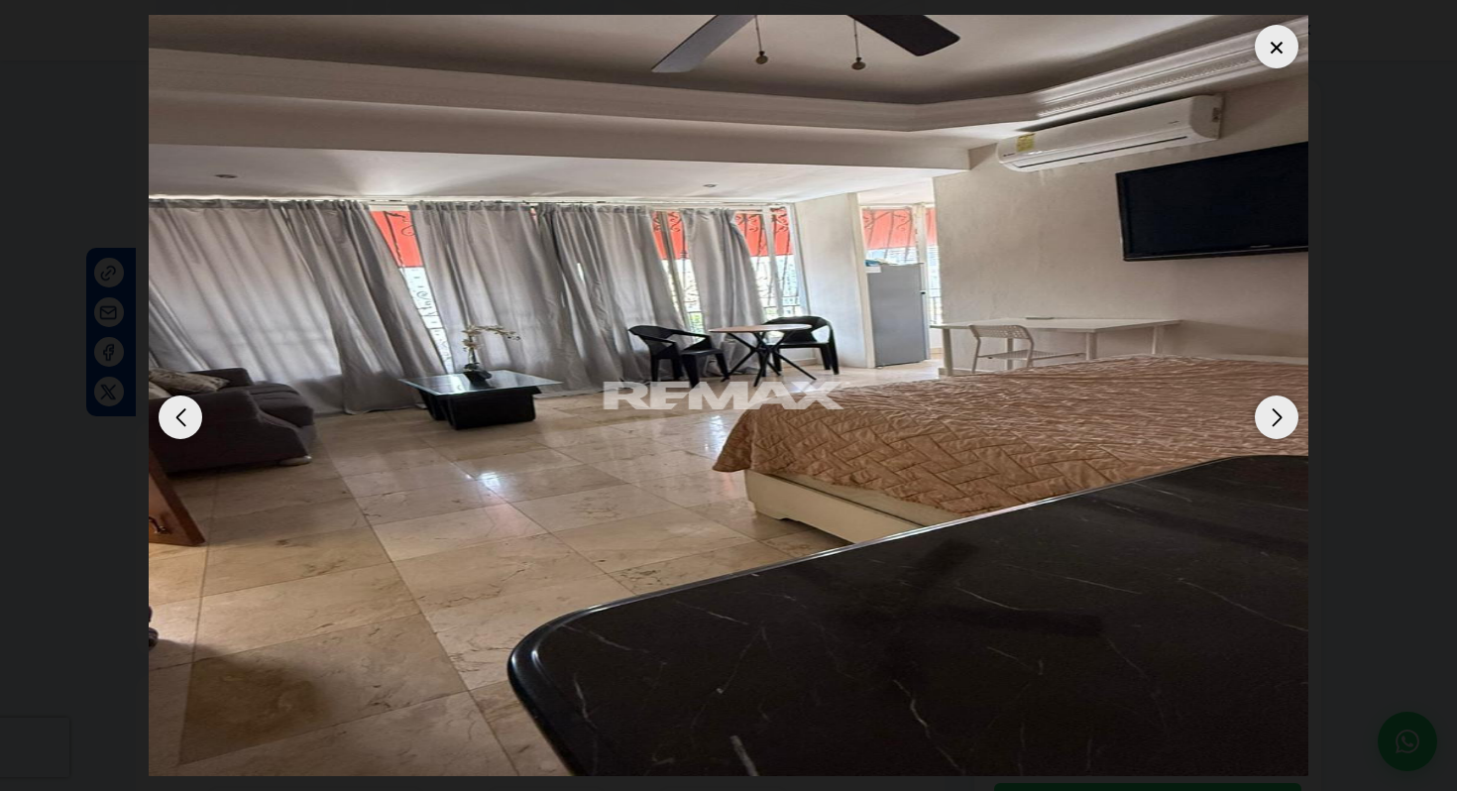
click at [1276, 44] on div at bounding box center [1277, 47] width 44 height 44
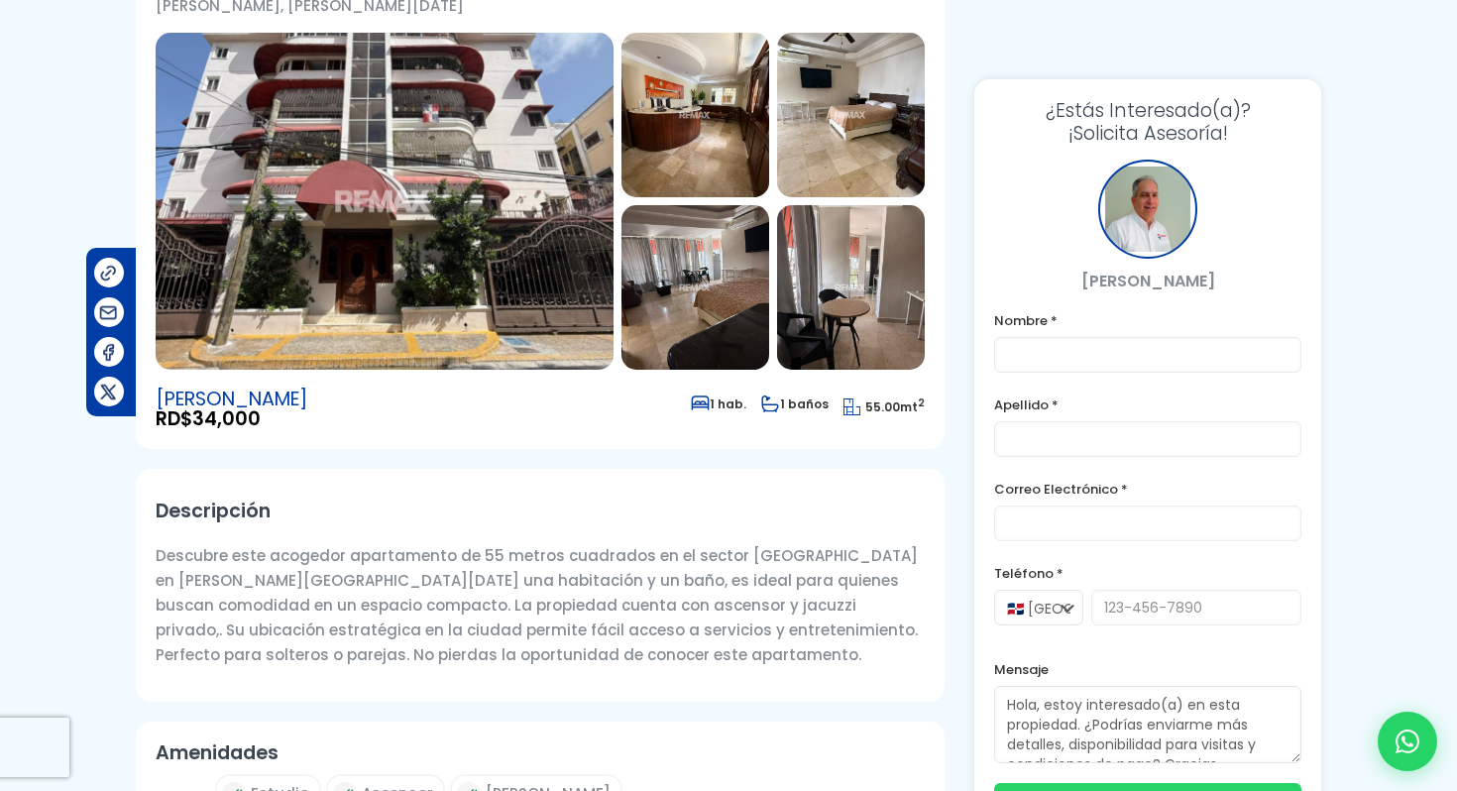
scroll to position [0, 0]
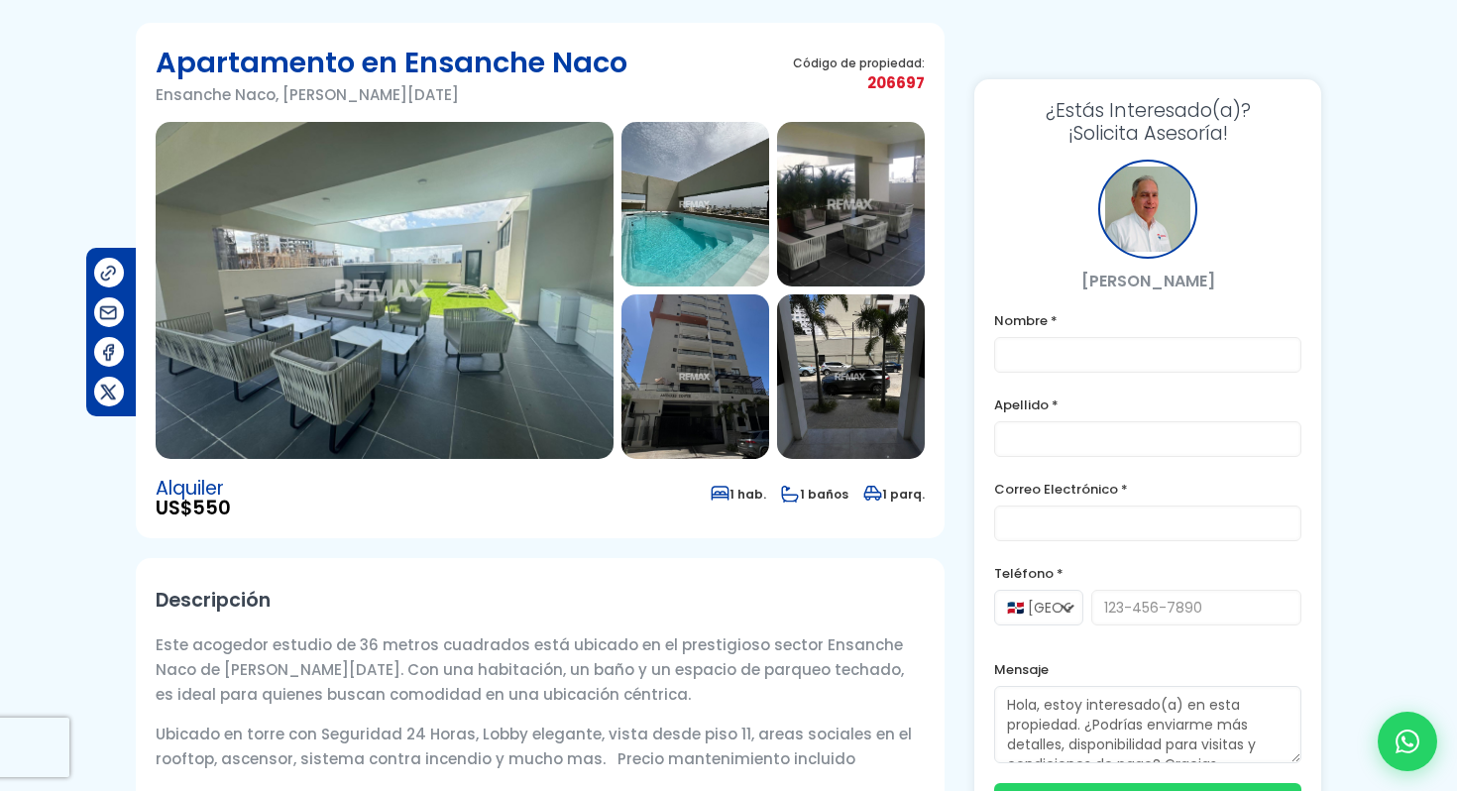
scroll to position [140, 0]
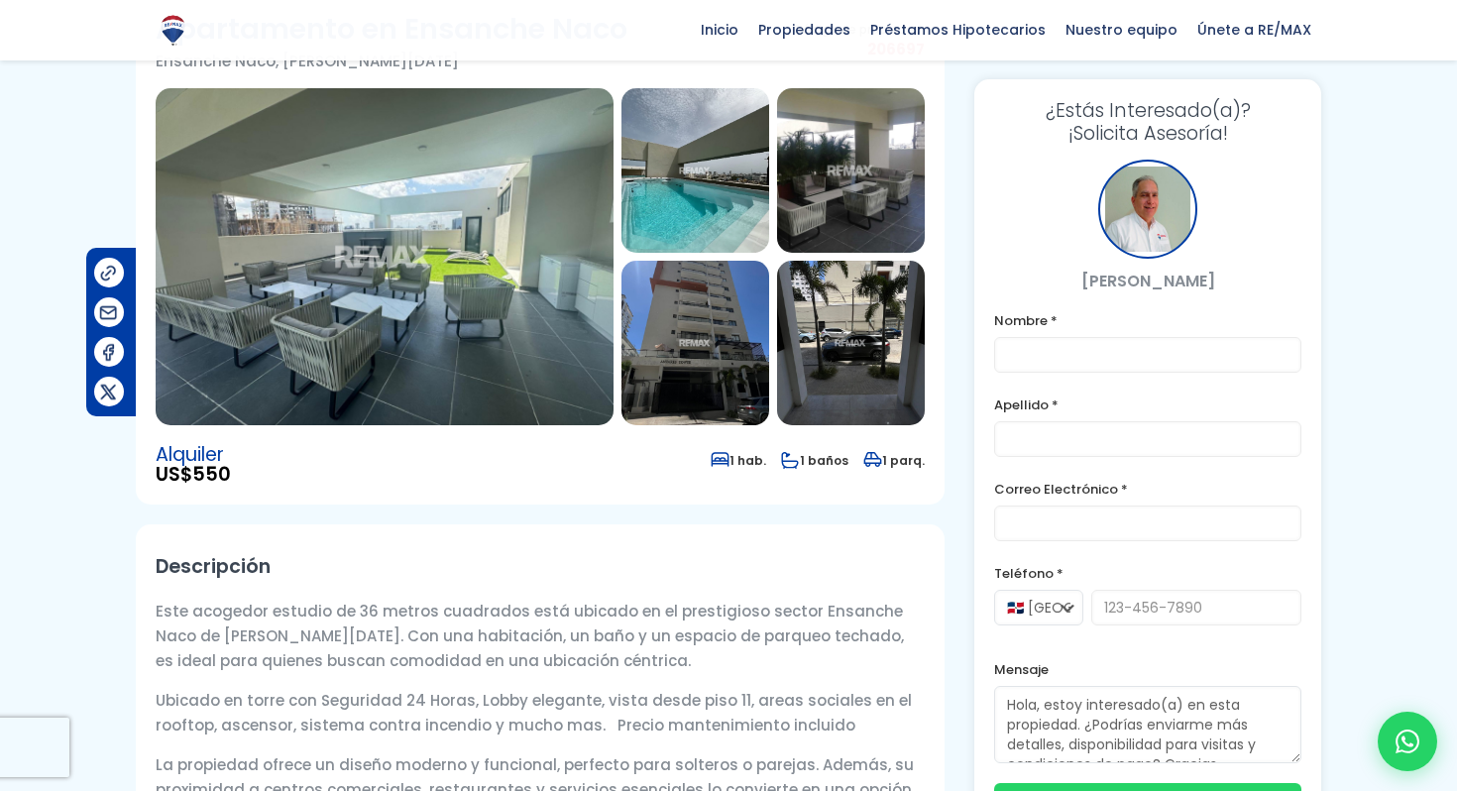
click at [544, 349] on img at bounding box center [385, 256] width 458 height 337
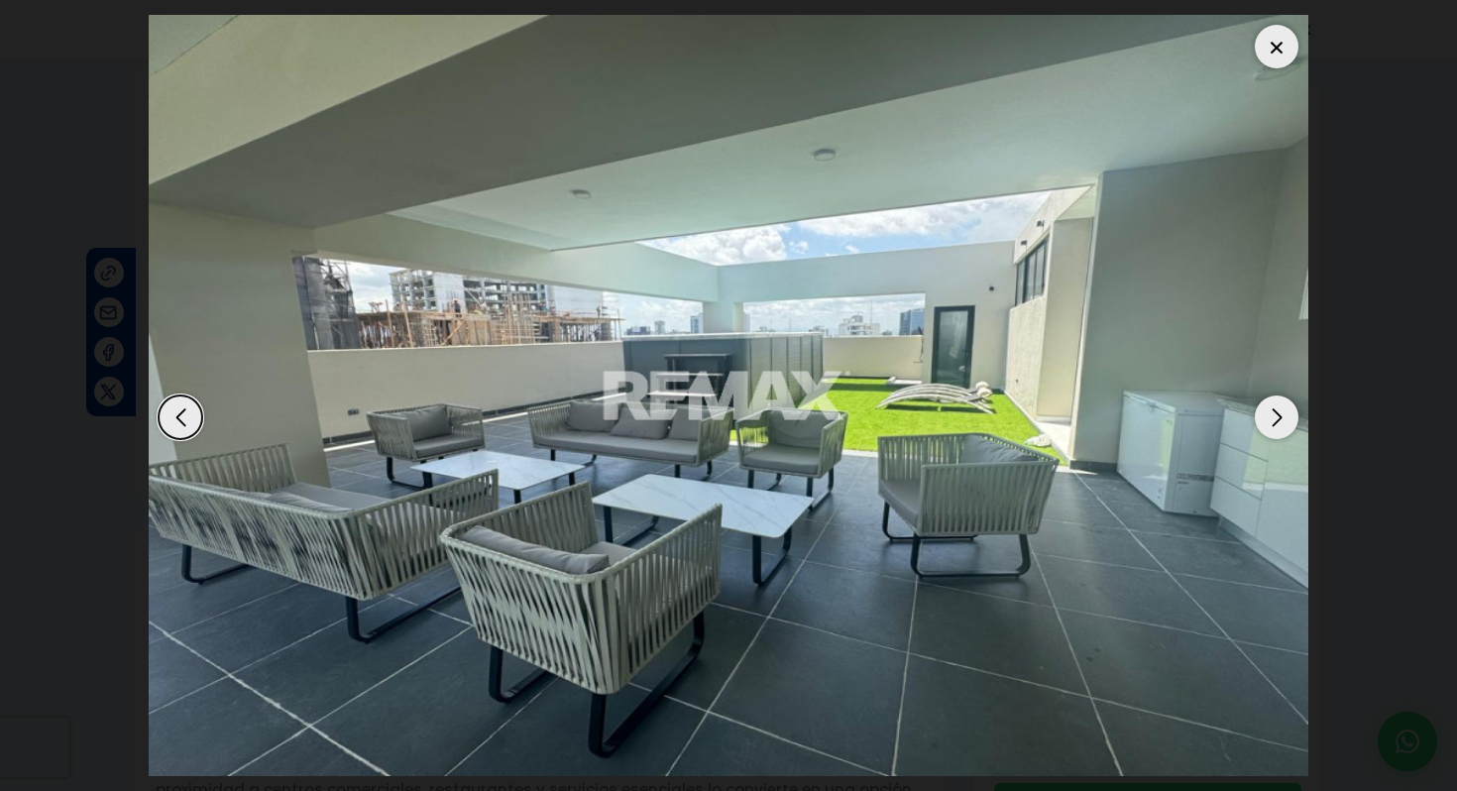
click at [134, 325] on dialog at bounding box center [729, 395] width 1190 height 791
click at [134, 569] on dialog at bounding box center [729, 395] width 1190 height 791
click at [1268, 34] on div at bounding box center [1277, 47] width 44 height 44
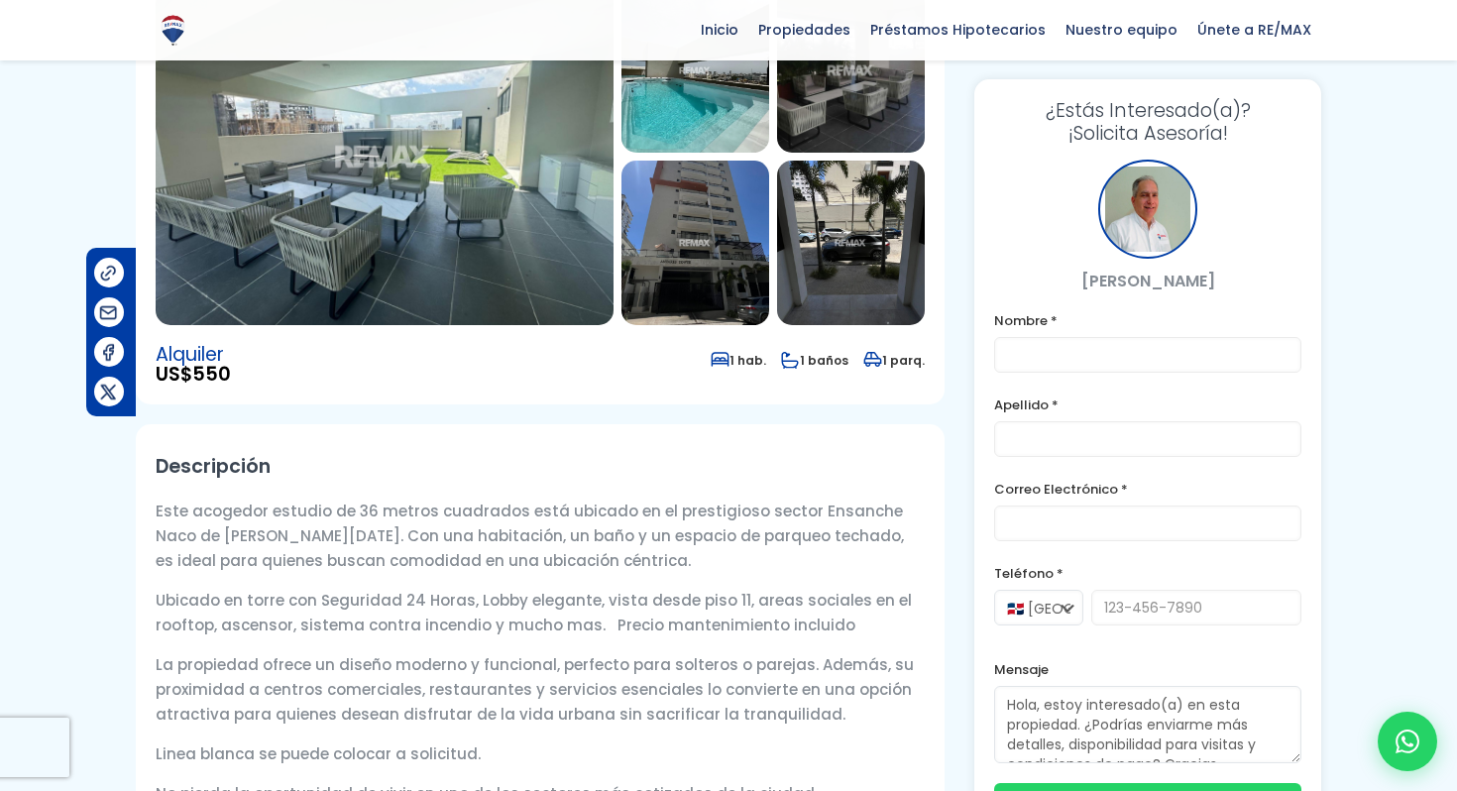
scroll to position [220, 0]
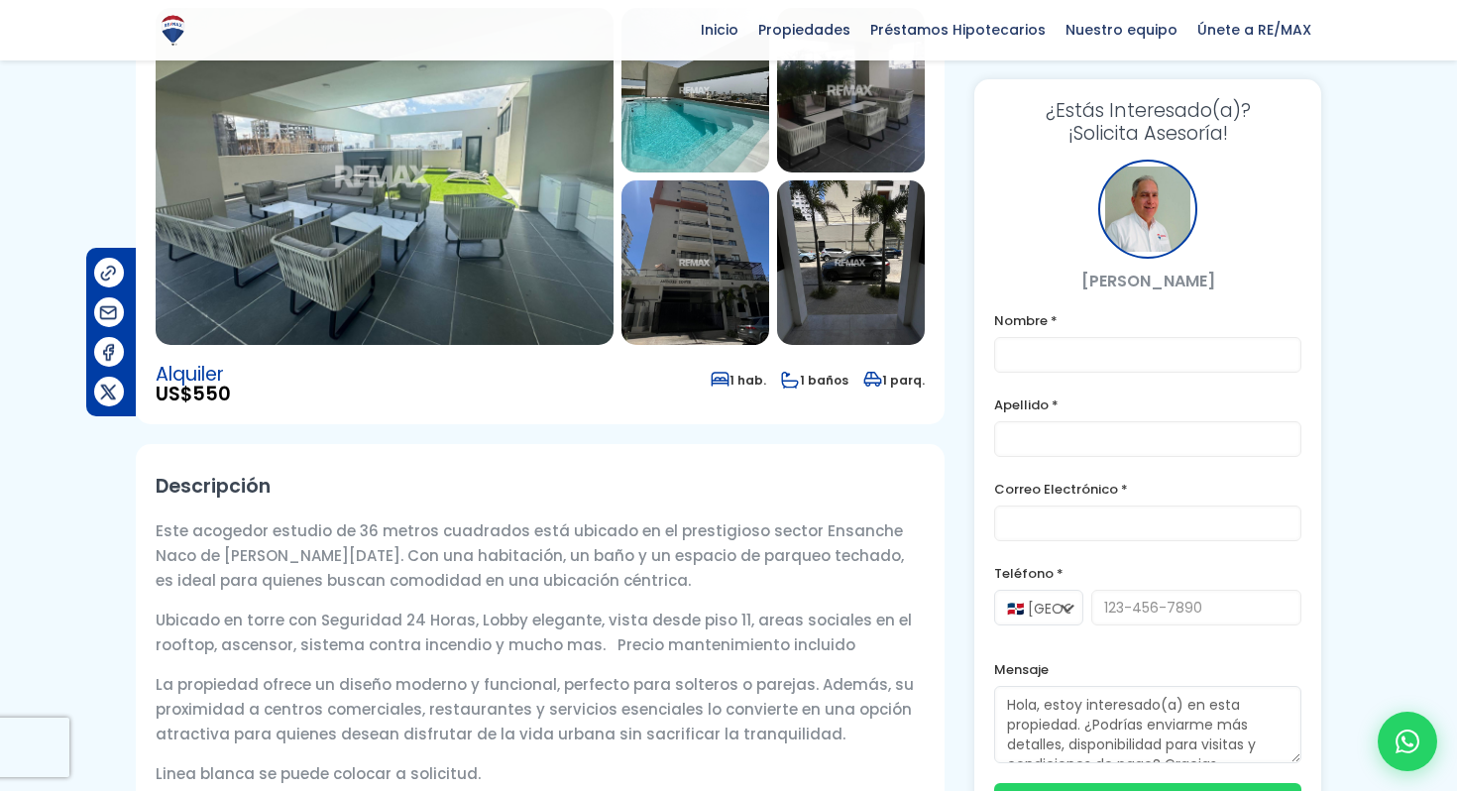
click at [559, 239] on img at bounding box center [385, 176] width 458 height 337
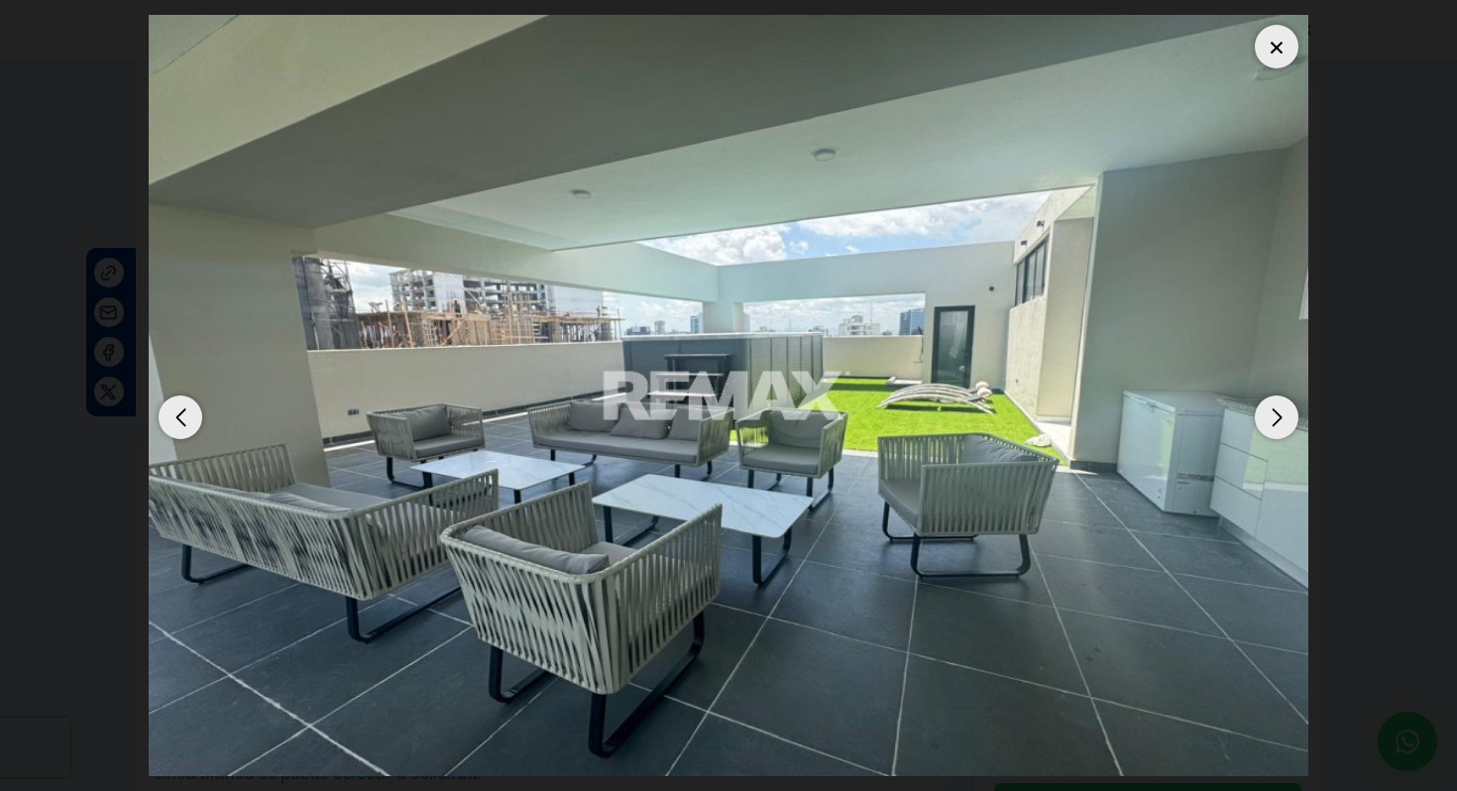
click at [1266, 424] on div "Next slide" at bounding box center [1277, 418] width 44 height 44
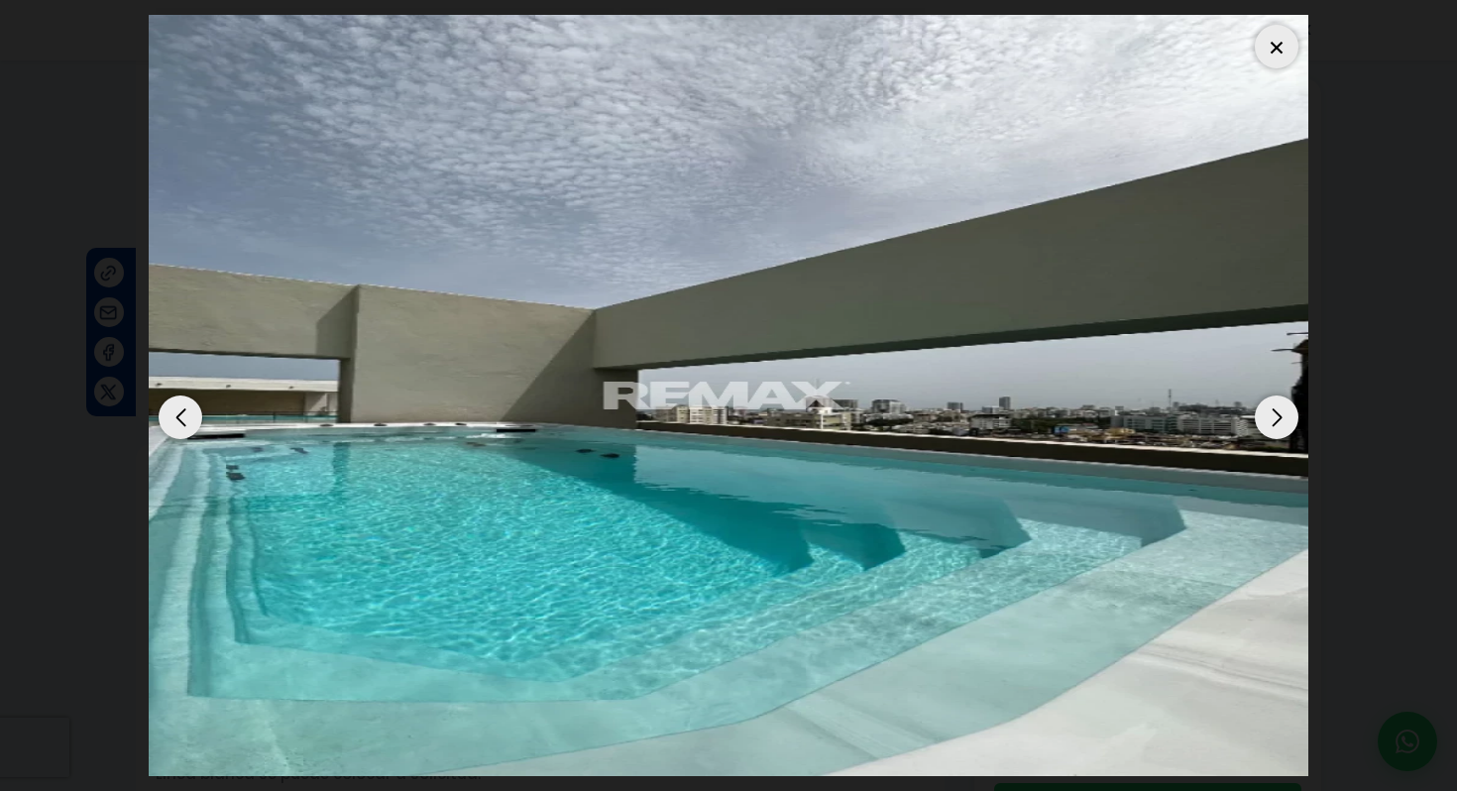
click at [1266, 424] on div "Next slide" at bounding box center [1277, 418] width 44 height 44
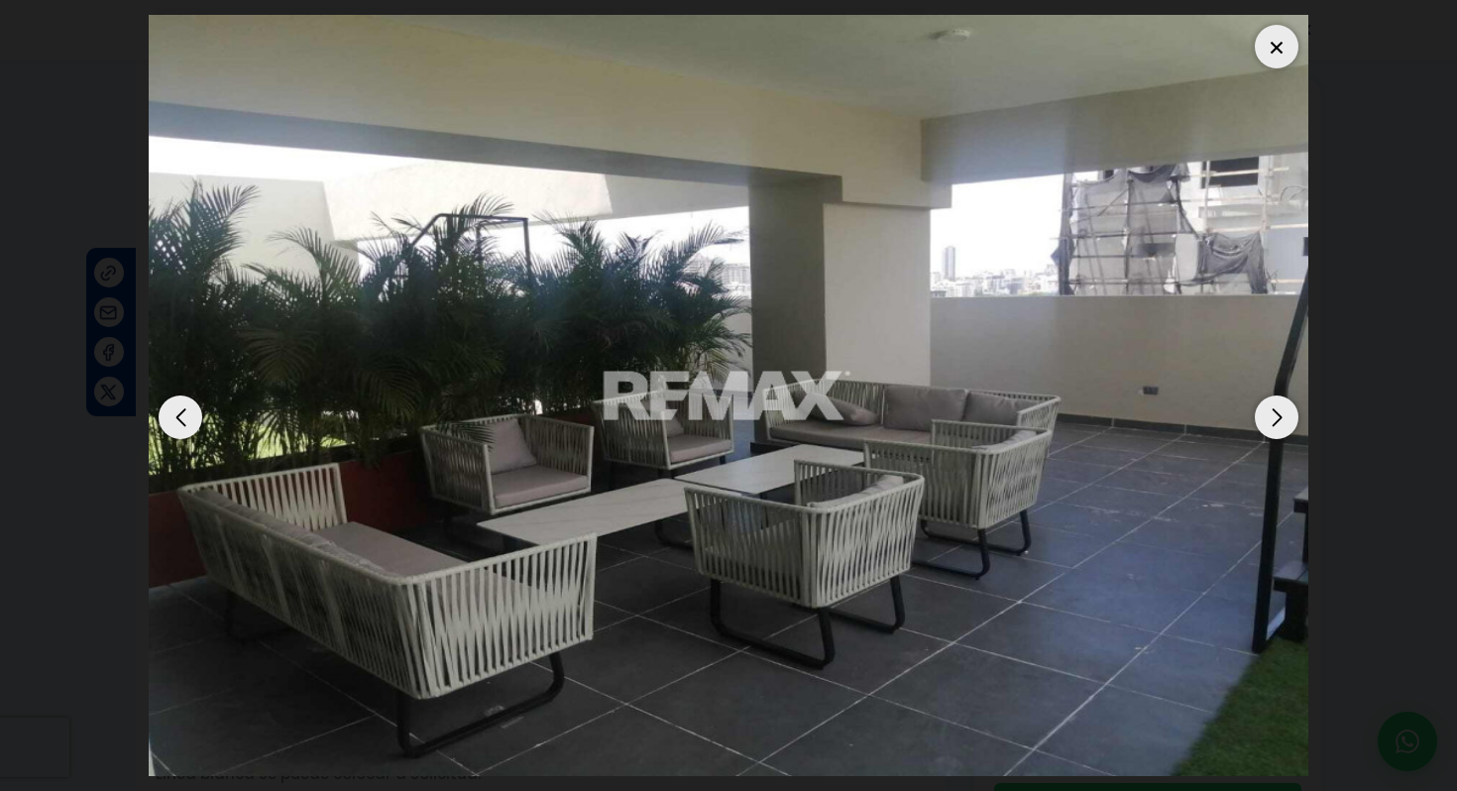
click at [1266, 424] on div "Next slide" at bounding box center [1277, 418] width 44 height 44
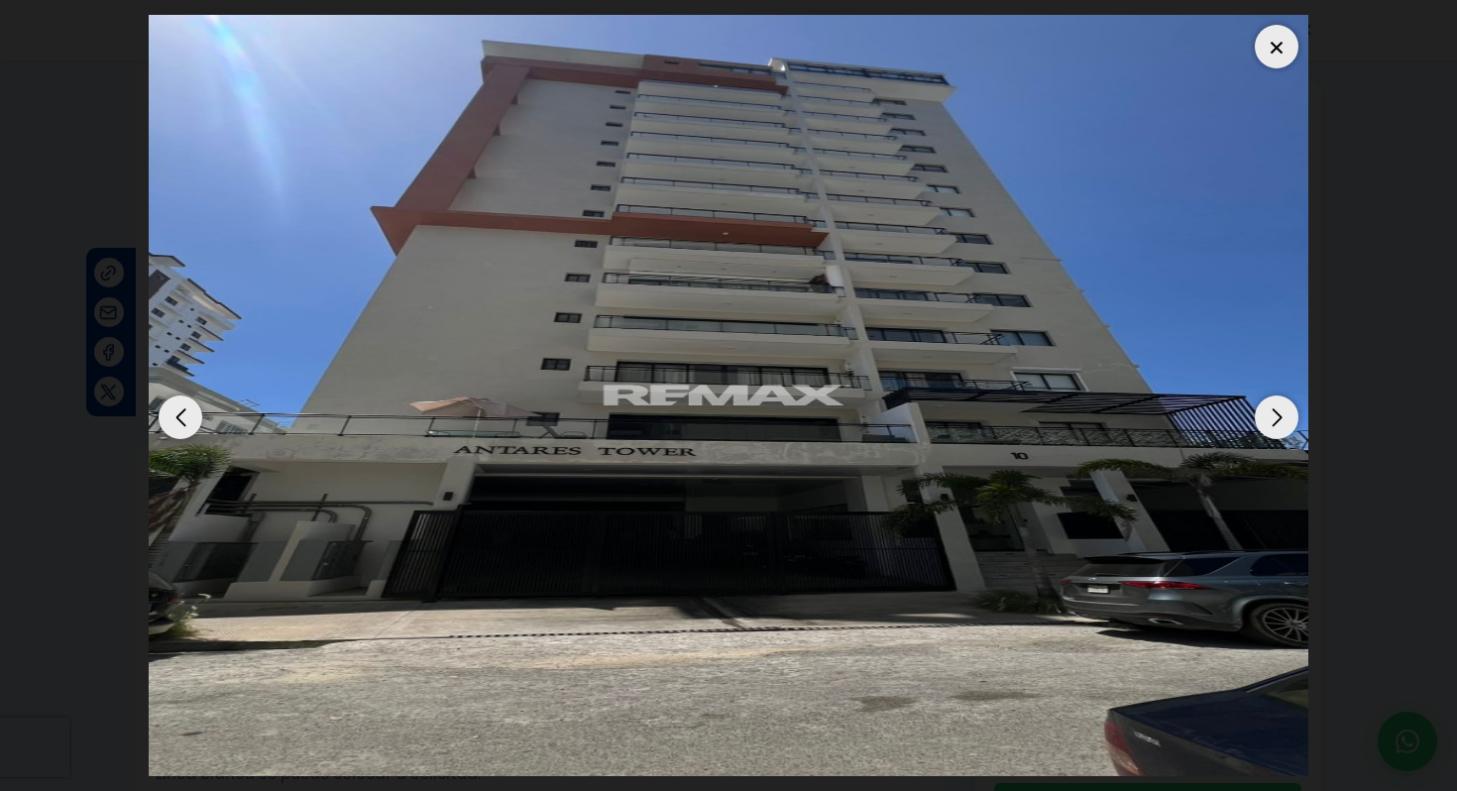
click at [1266, 424] on div "Next slide" at bounding box center [1277, 418] width 44 height 44
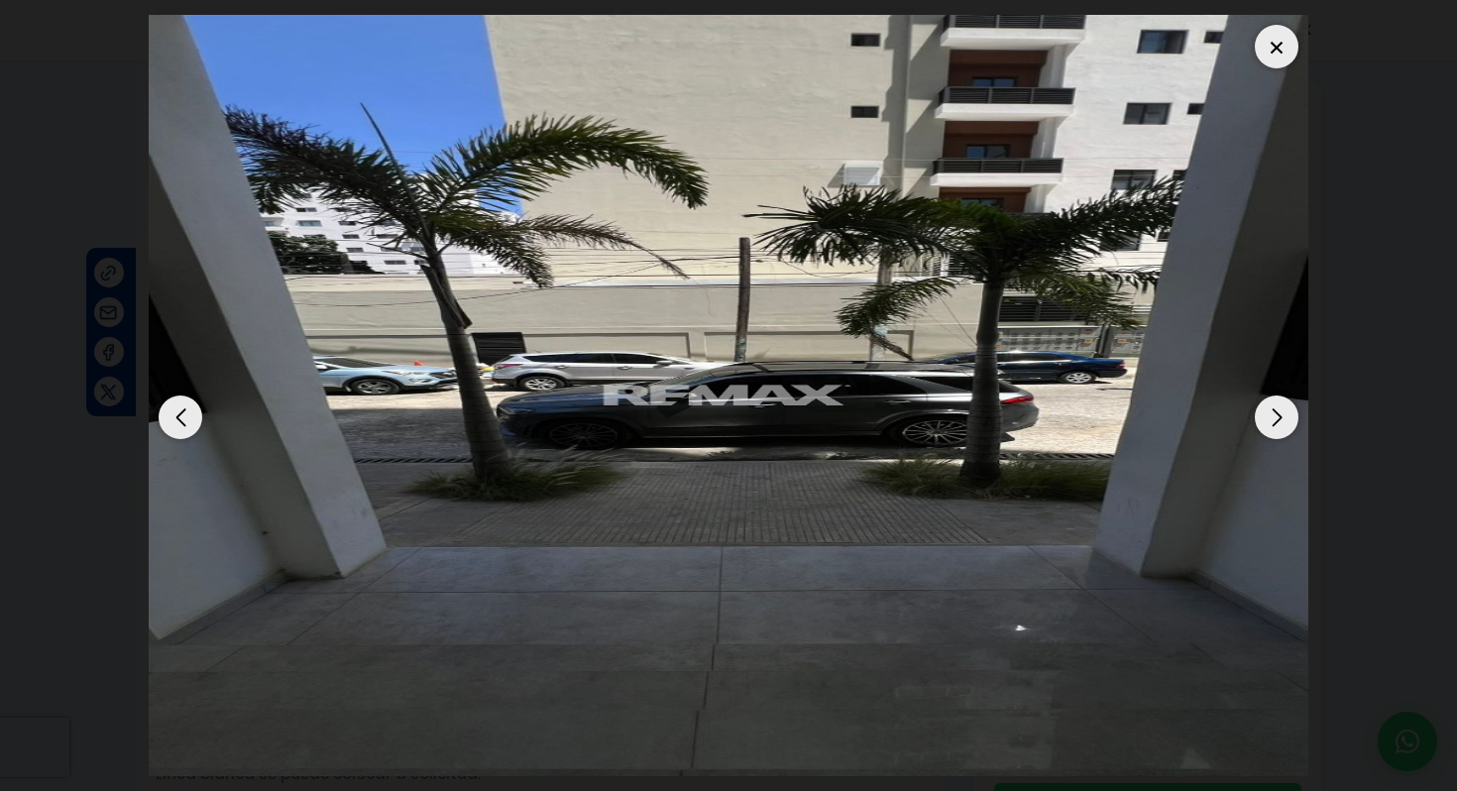
click at [1266, 424] on div "Next slide" at bounding box center [1277, 418] width 44 height 44
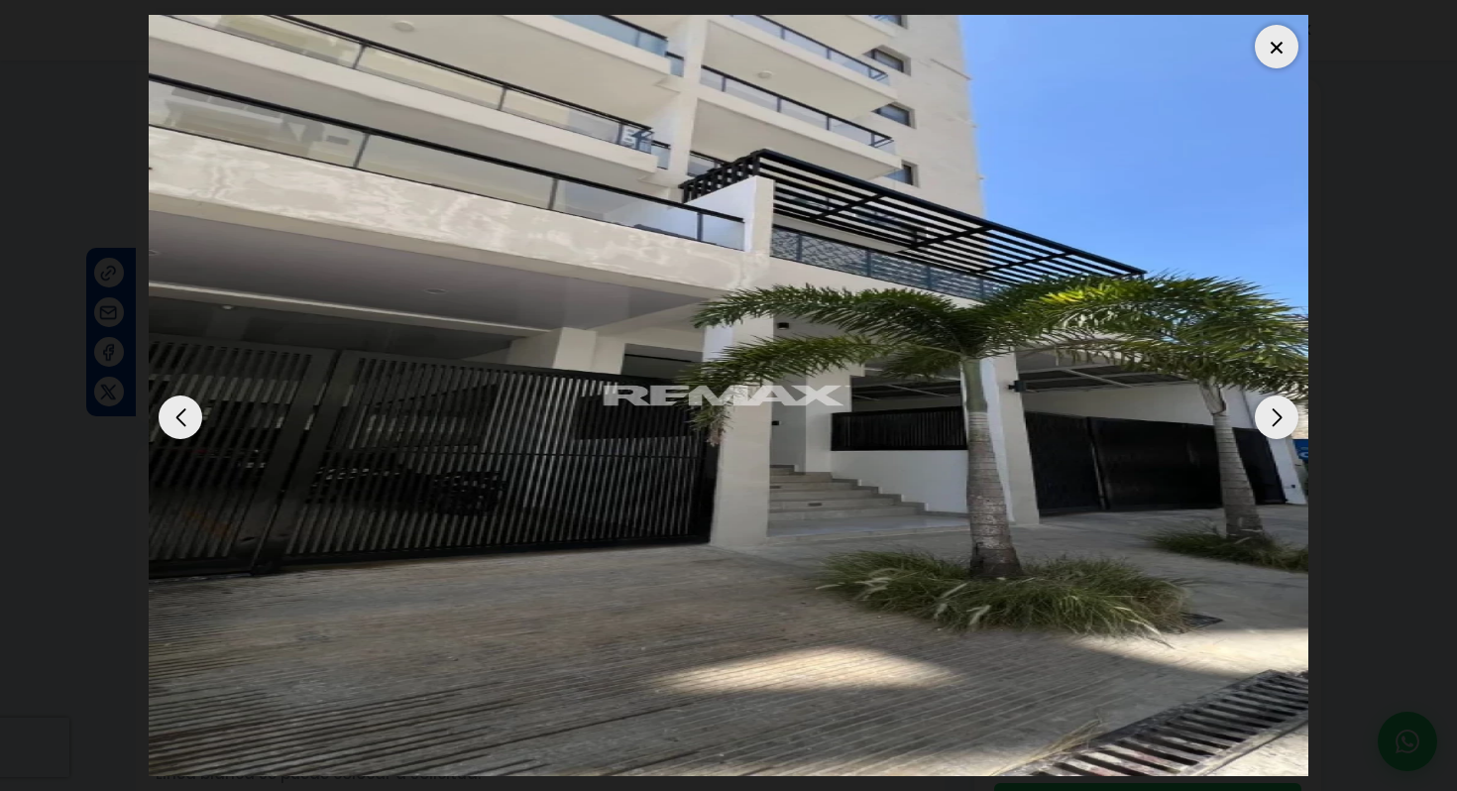
click at [1266, 424] on div "Next slide" at bounding box center [1277, 418] width 44 height 44
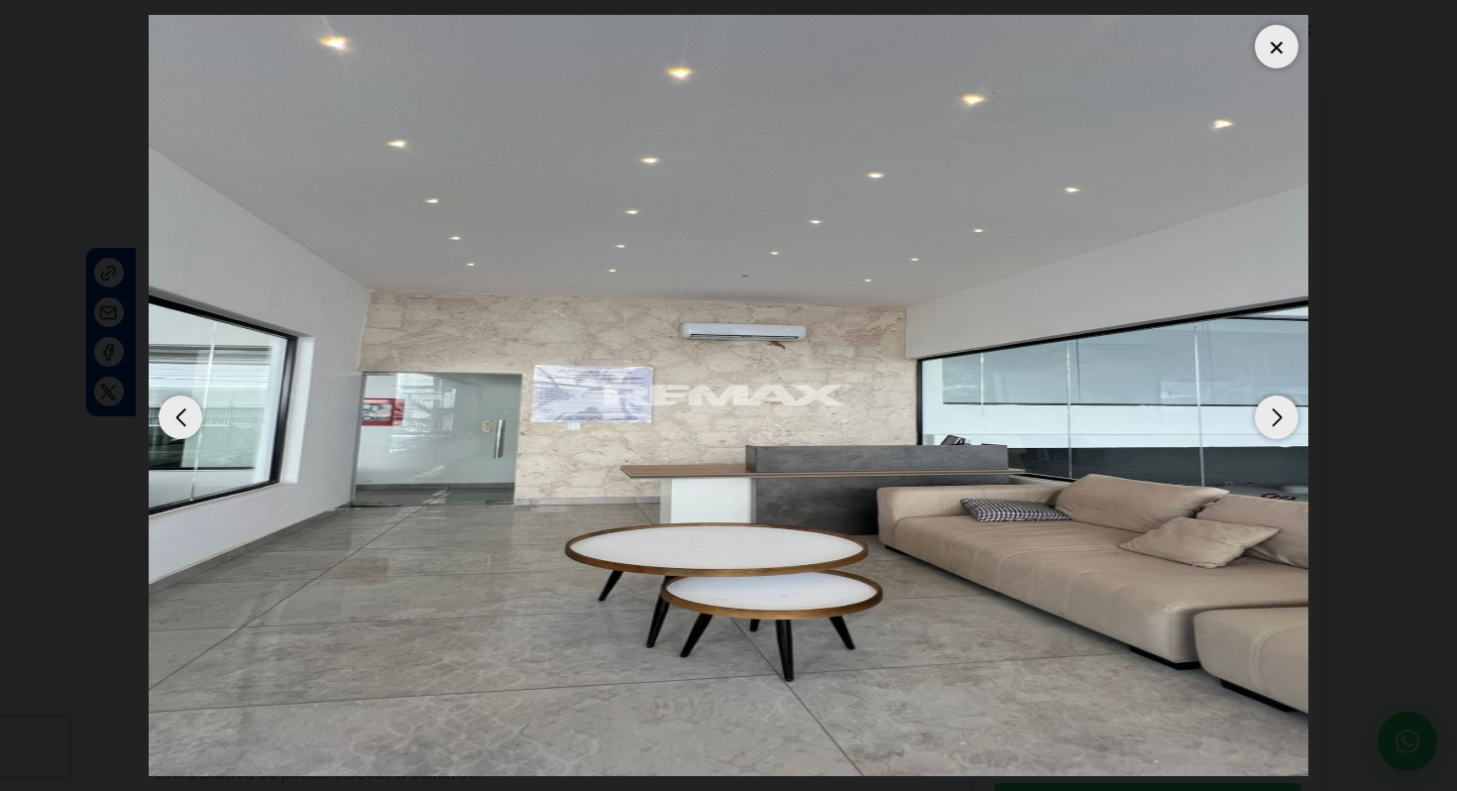
click at [1266, 424] on div "Next slide" at bounding box center [1277, 418] width 44 height 44
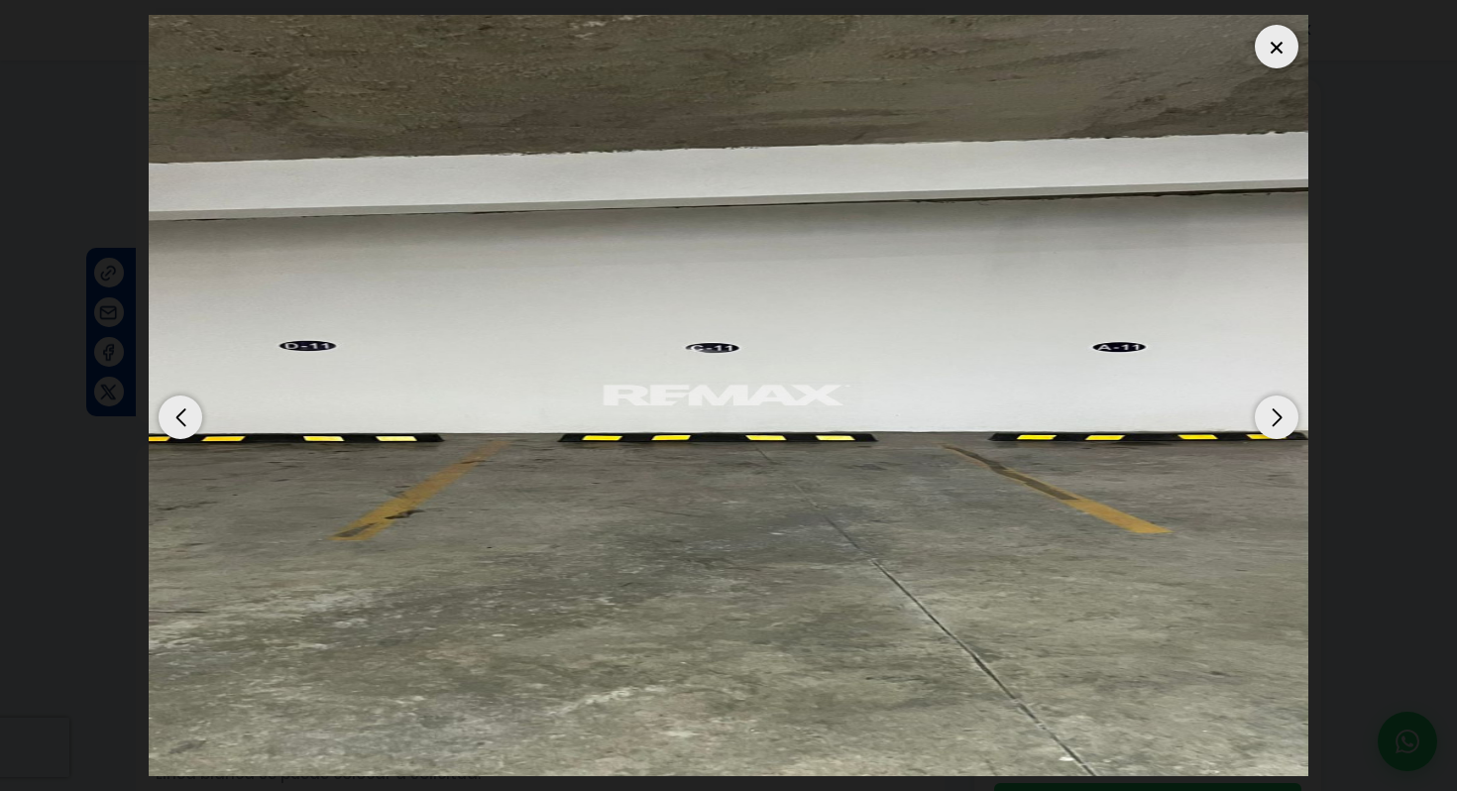
click at [1266, 424] on div "Next slide" at bounding box center [1277, 418] width 44 height 44
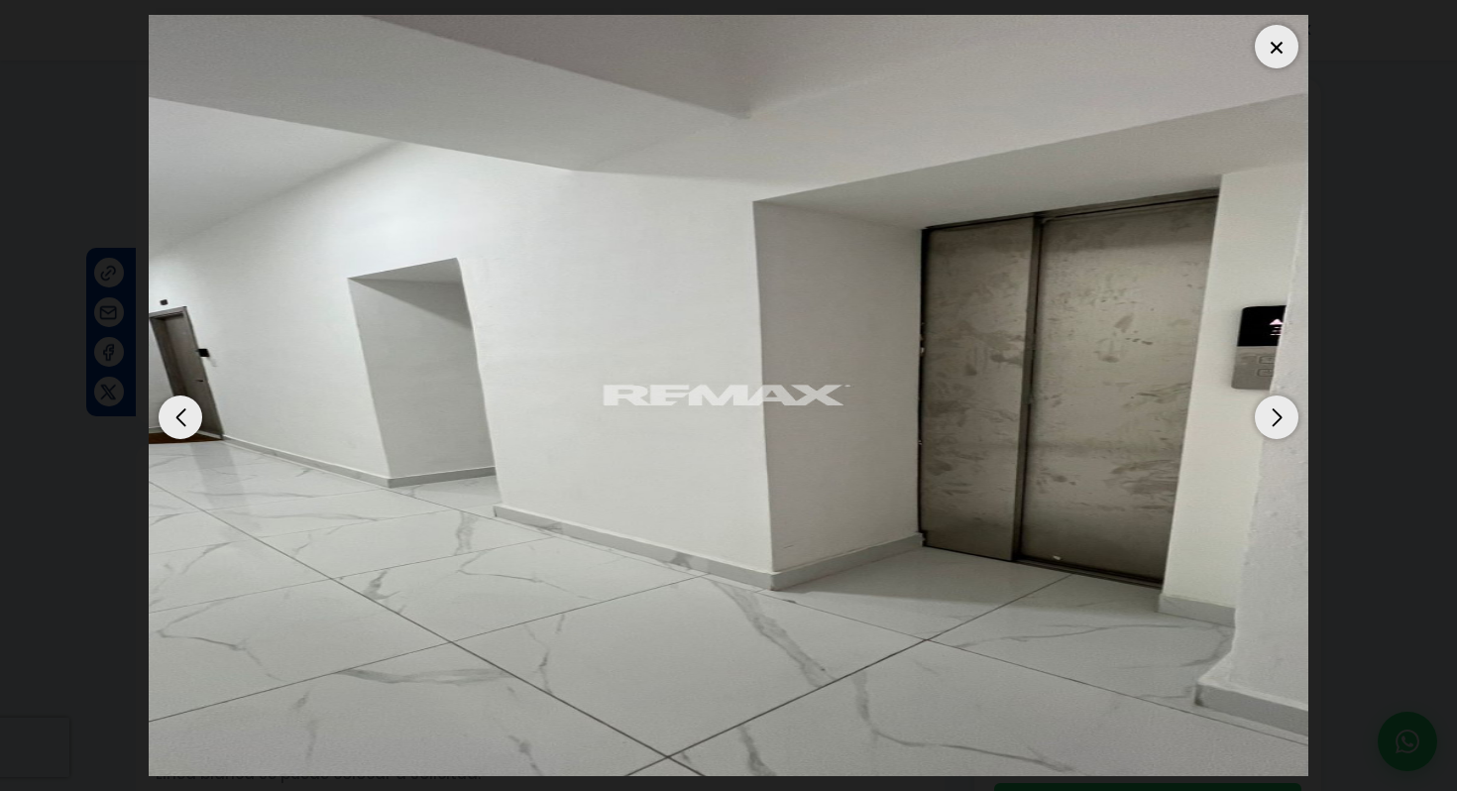
click at [1266, 424] on div "Next slide" at bounding box center [1277, 418] width 44 height 44
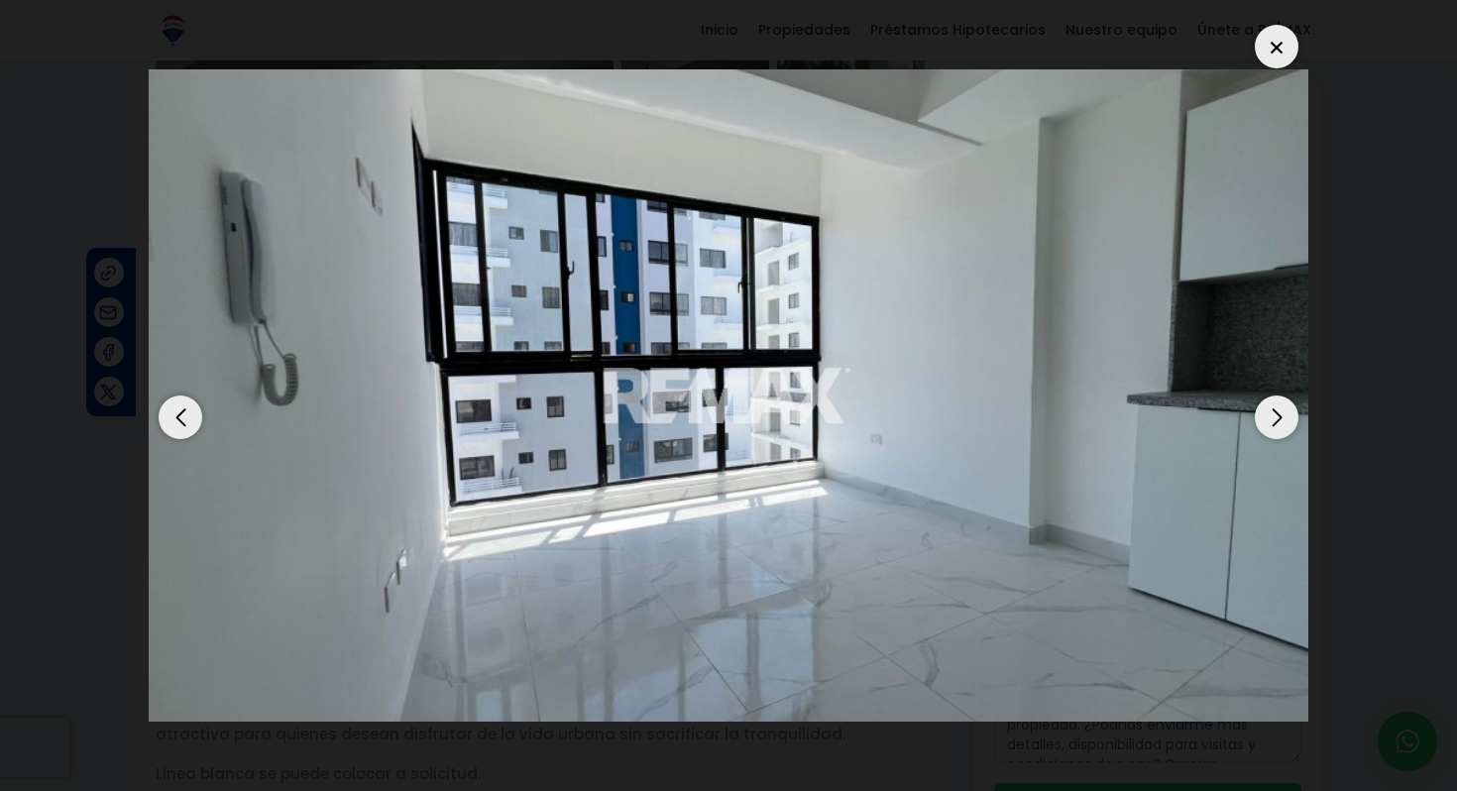
click at [1286, 426] on div "Next slide" at bounding box center [1277, 418] width 44 height 44
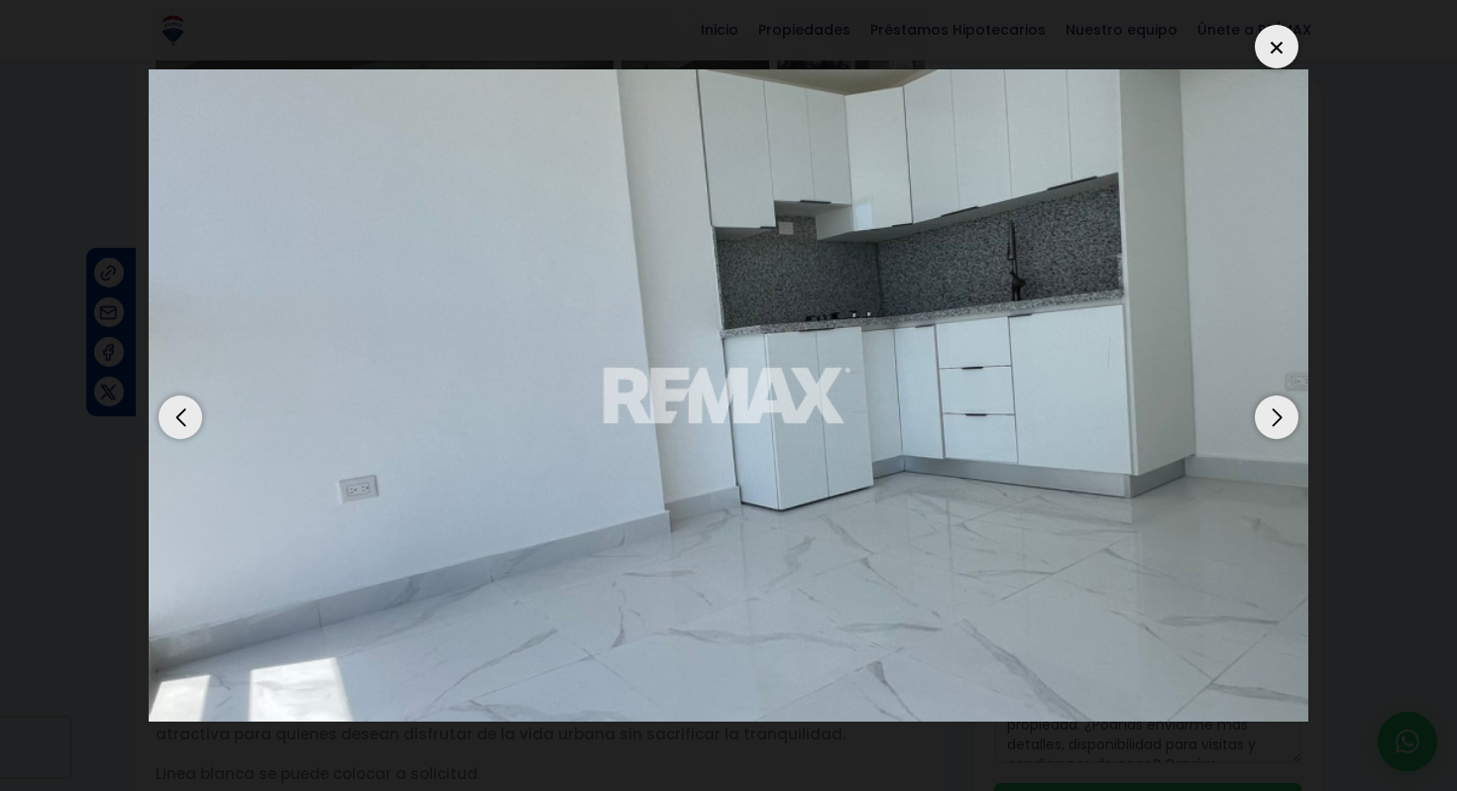
click at [1270, 420] on div "Next slide" at bounding box center [1277, 418] width 44 height 44
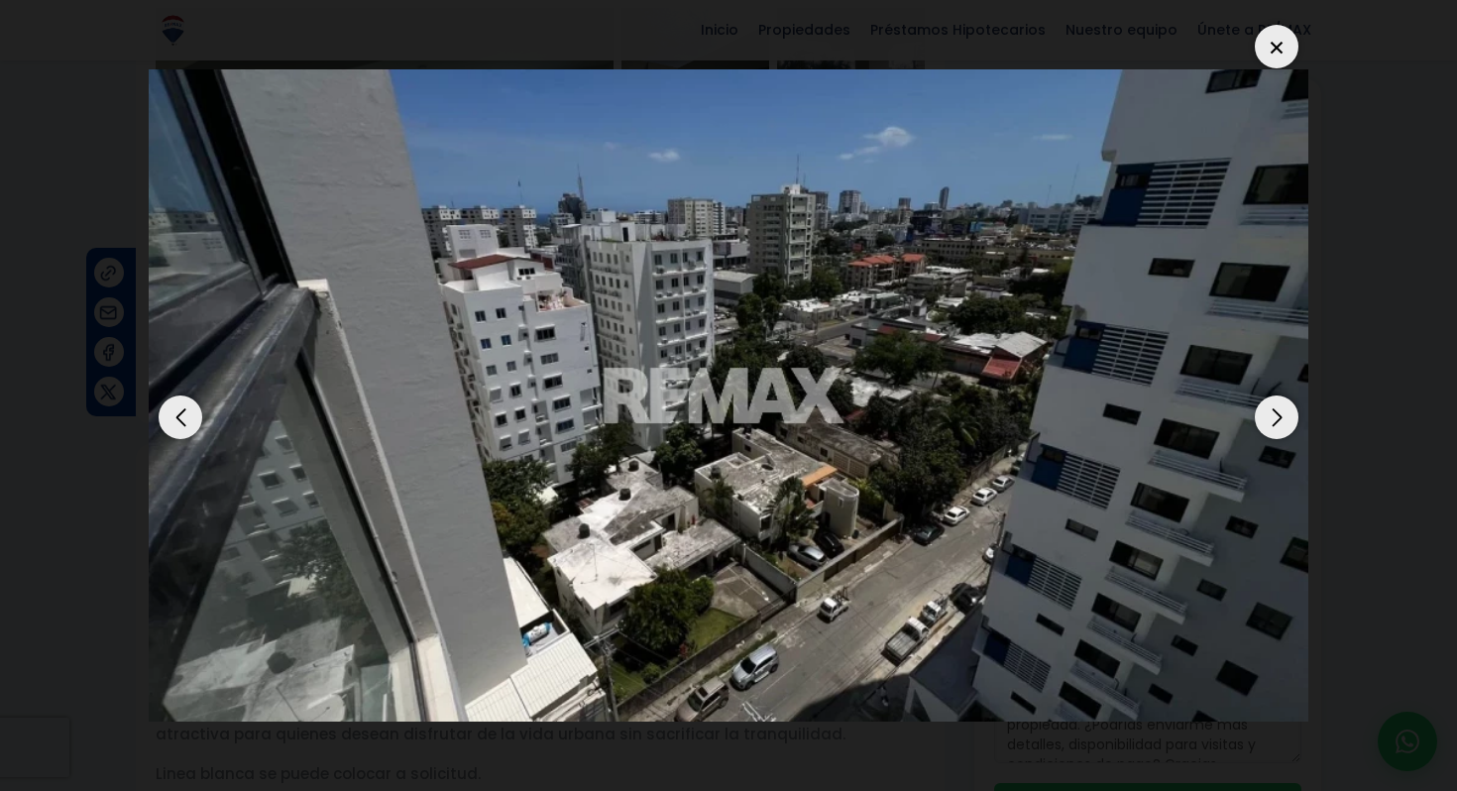
click at [1270, 420] on div "Next slide" at bounding box center [1277, 418] width 44 height 44
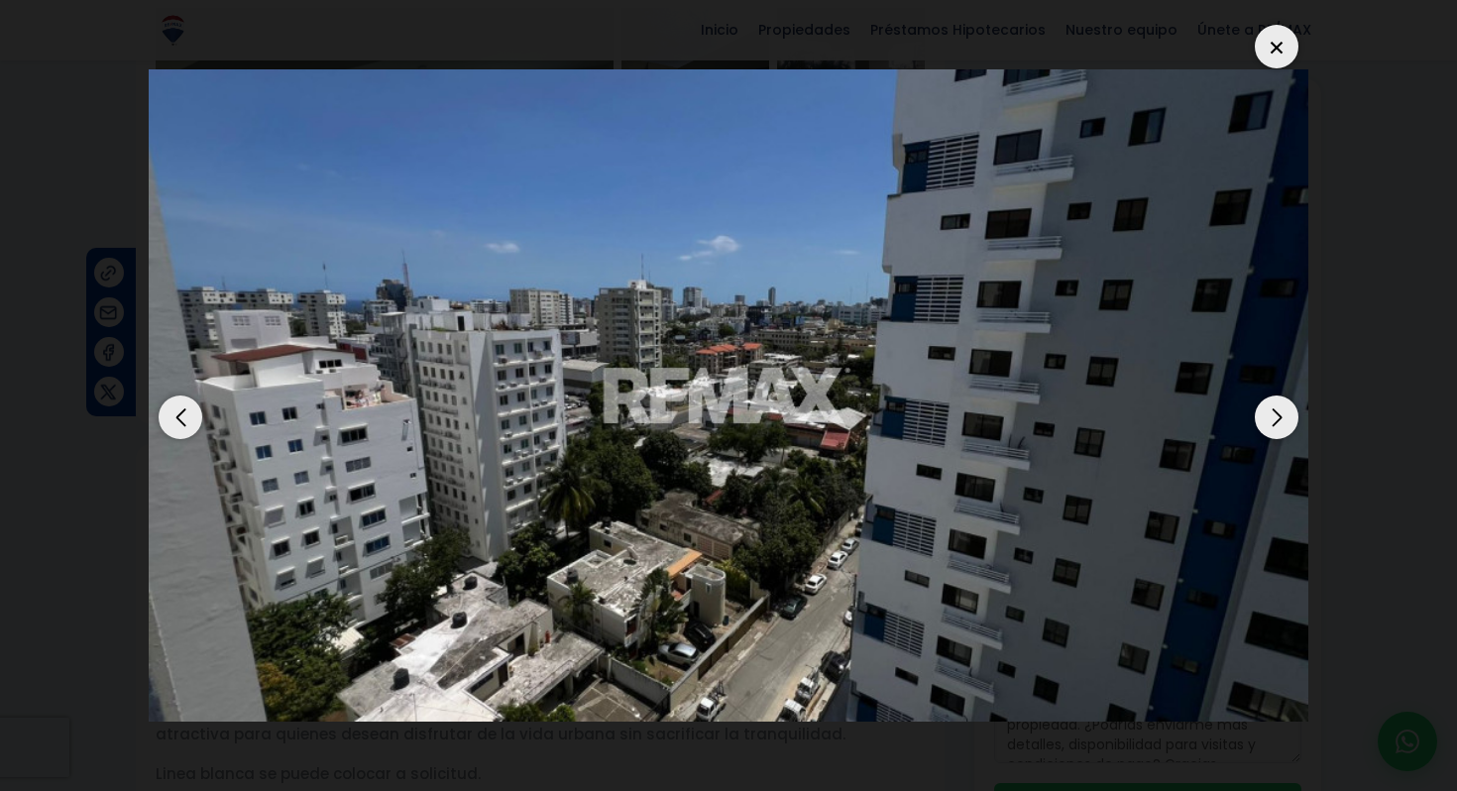
click at [1270, 420] on div "Next slide" at bounding box center [1277, 418] width 44 height 44
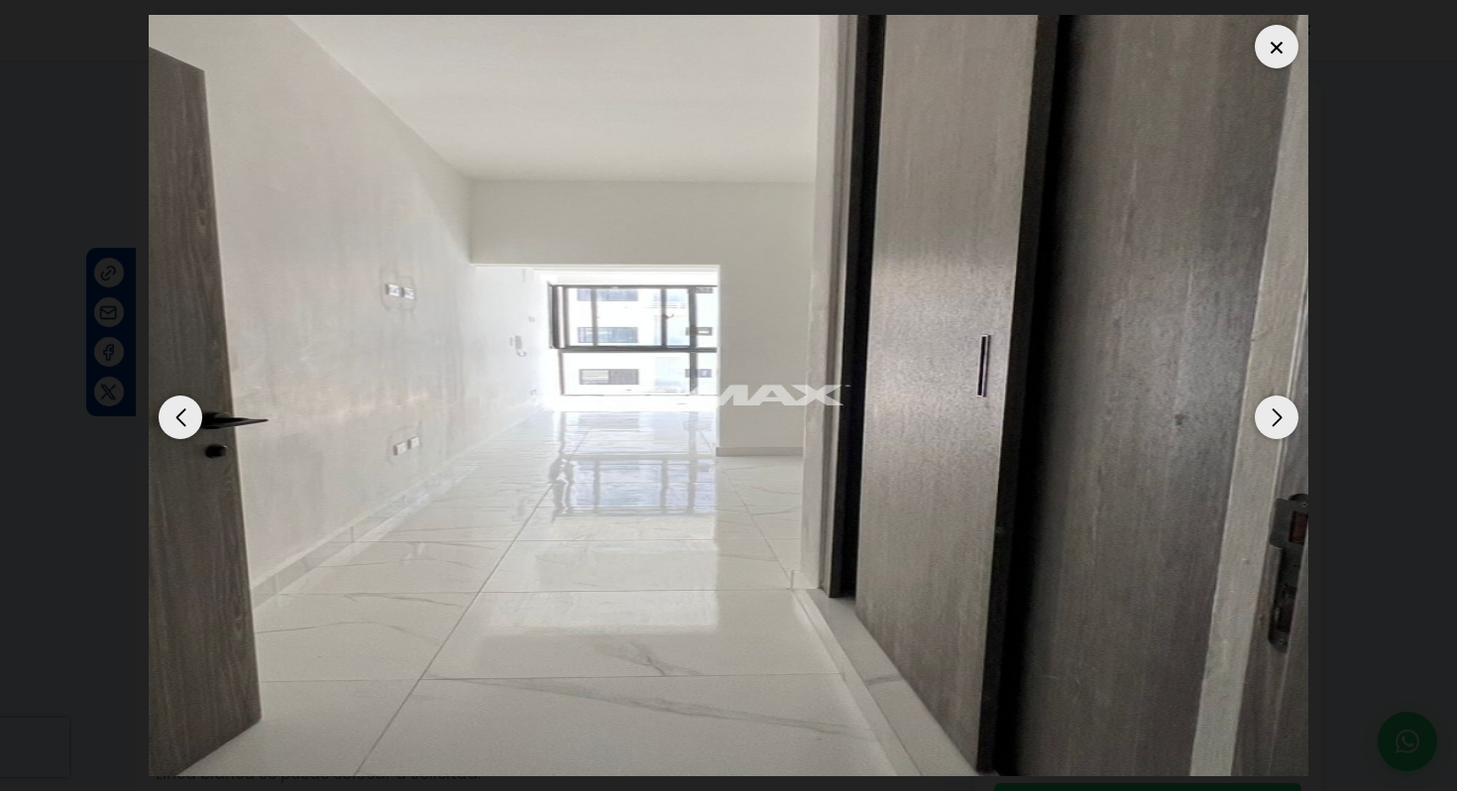
click at [196, 398] on img "14 / 16" at bounding box center [729, 395] width 1160 height 761
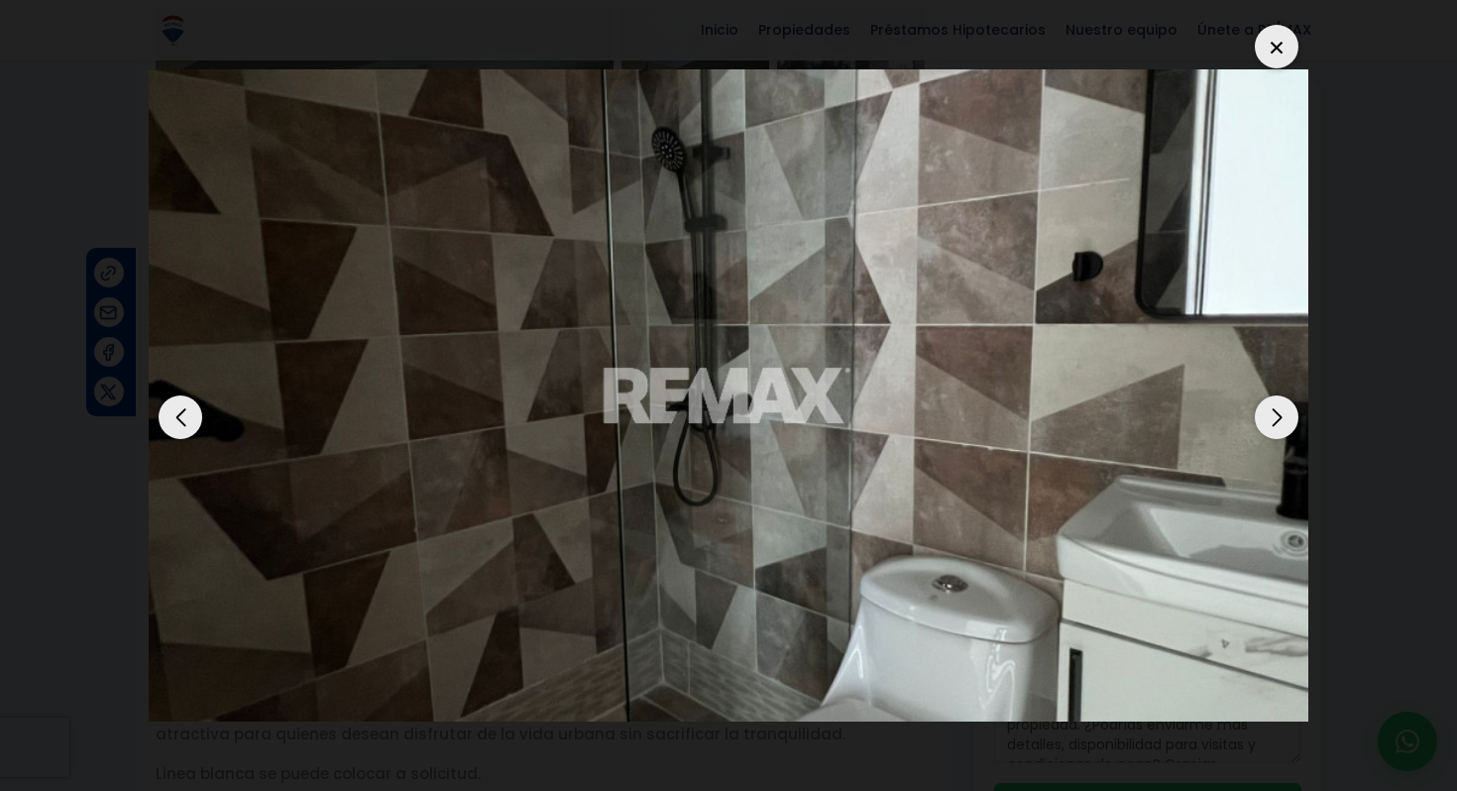
click at [191, 405] on div "Previous slide" at bounding box center [181, 418] width 44 height 44
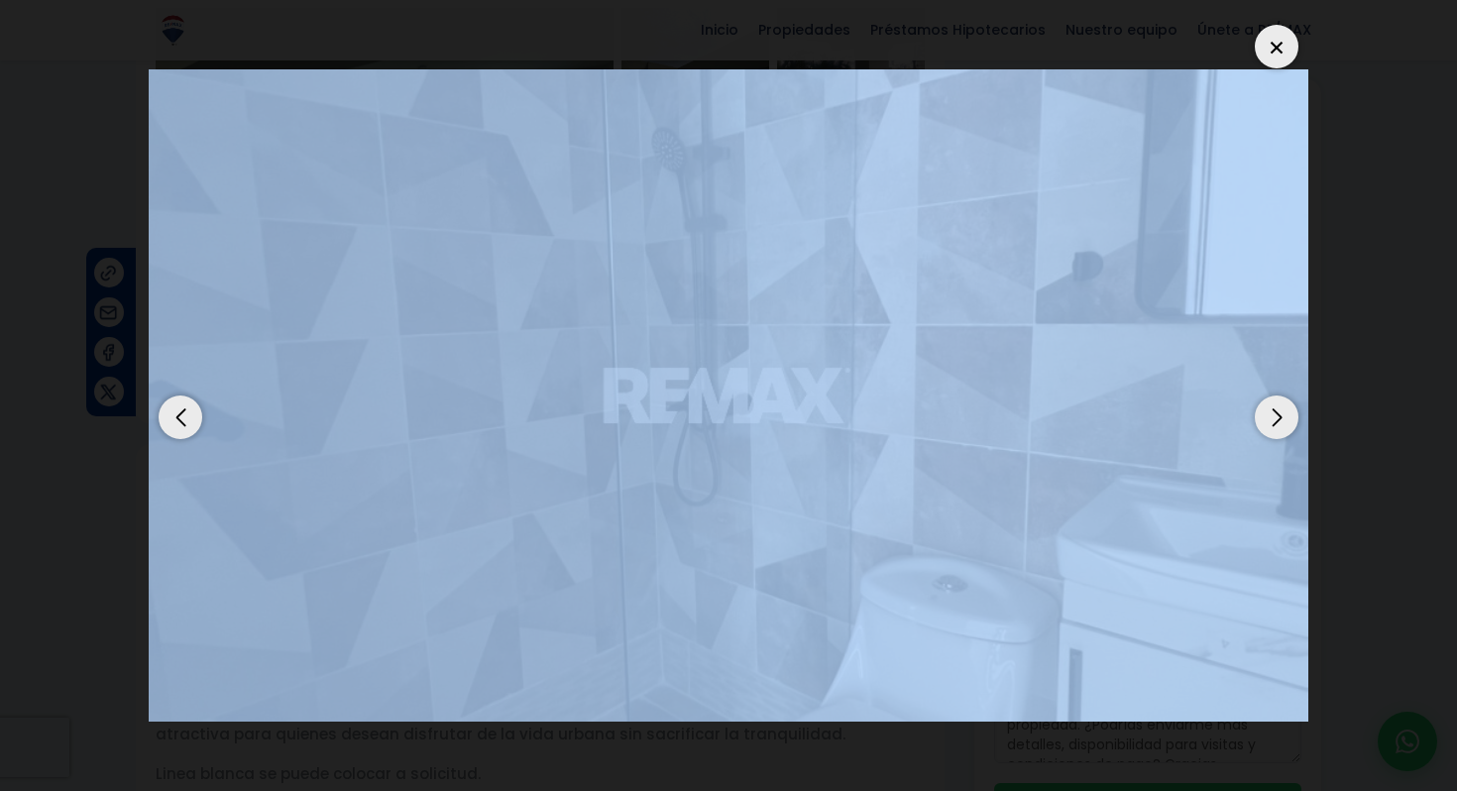
click at [191, 405] on div "Previous slide" at bounding box center [181, 418] width 44 height 44
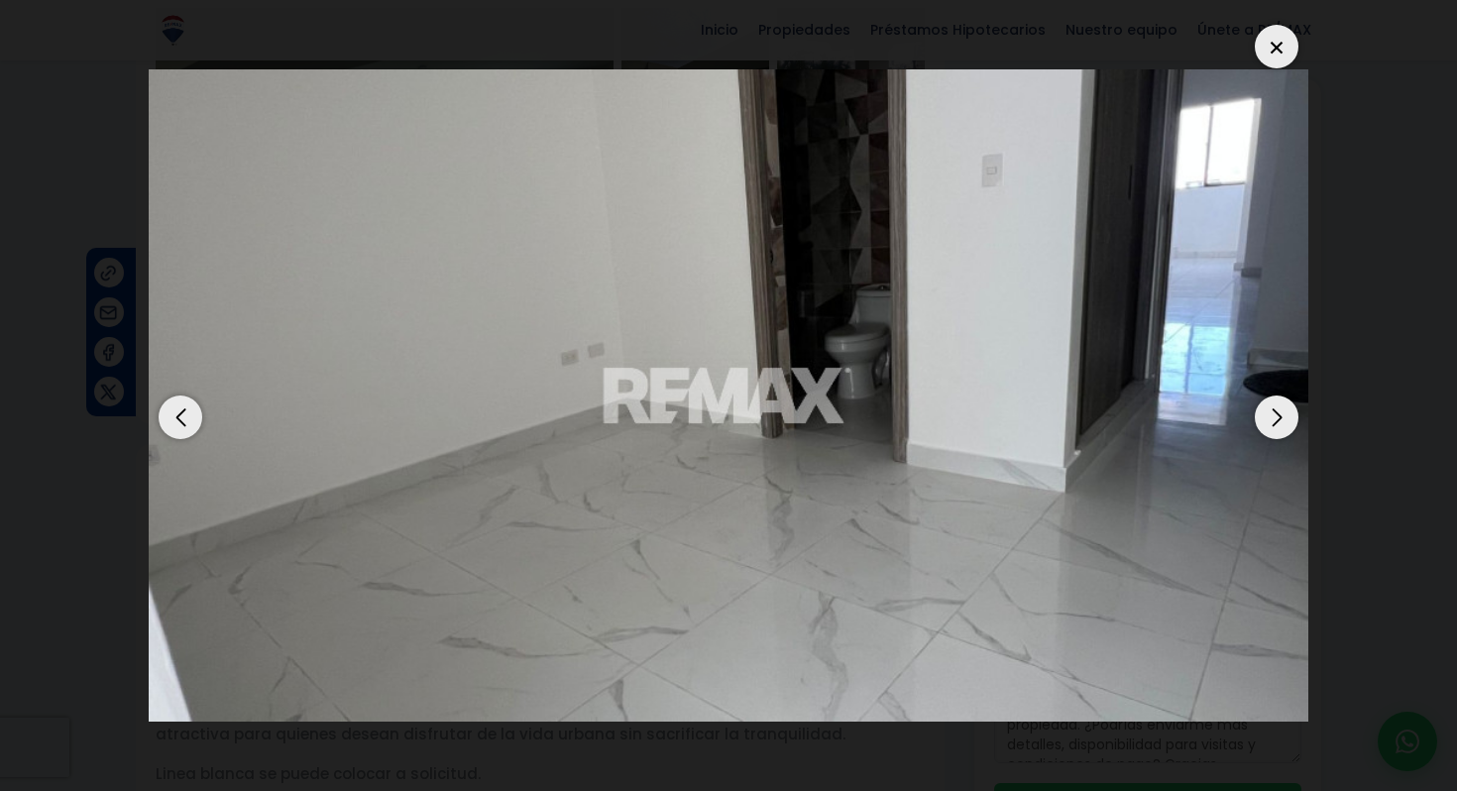
click at [191, 405] on div "Previous slide" at bounding box center [181, 418] width 44 height 44
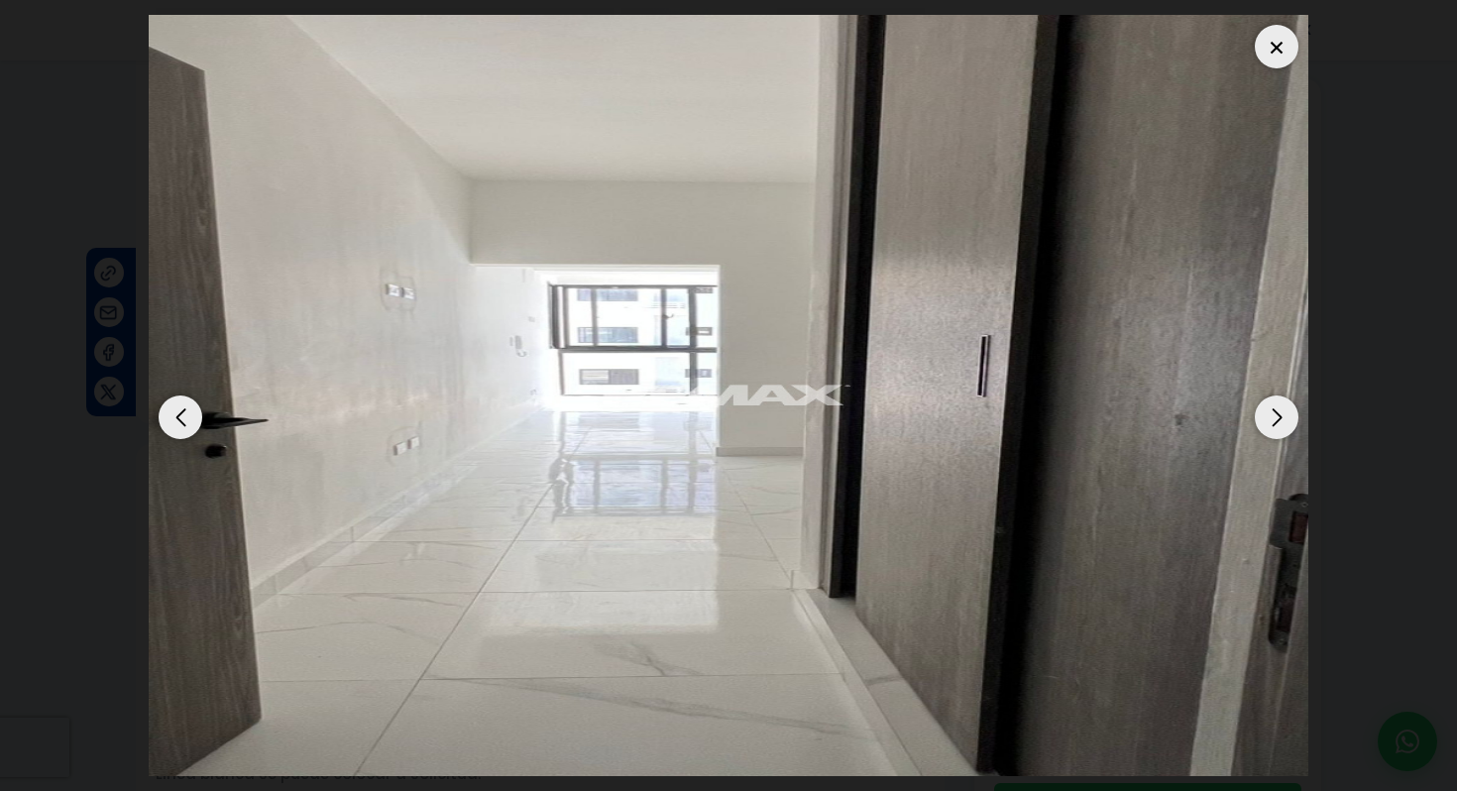
click at [191, 405] on div "Previous slide" at bounding box center [181, 418] width 44 height 44
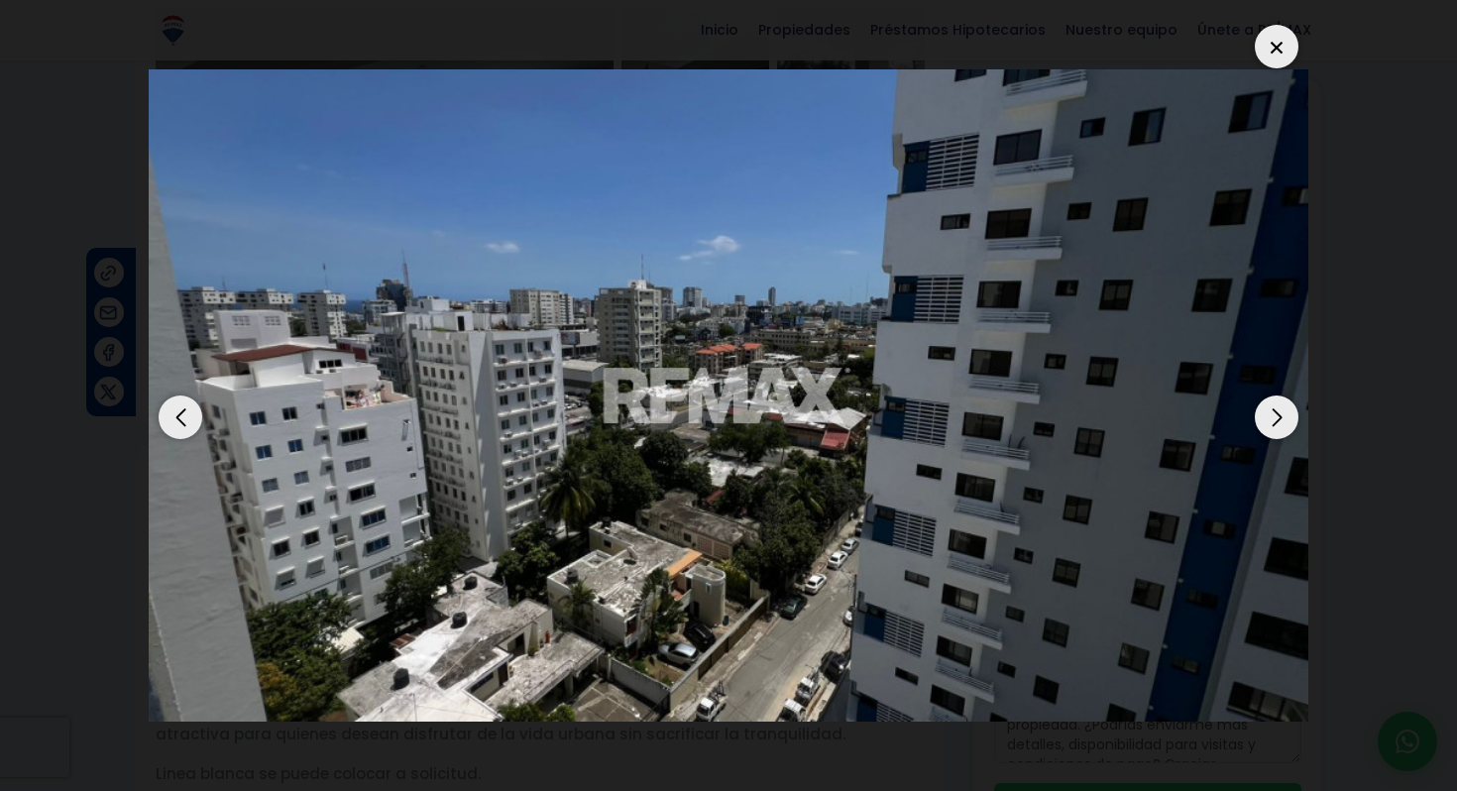
click at [191, 405] on div "Previous slide" at bounding box center [181, 418] width 44 height 44
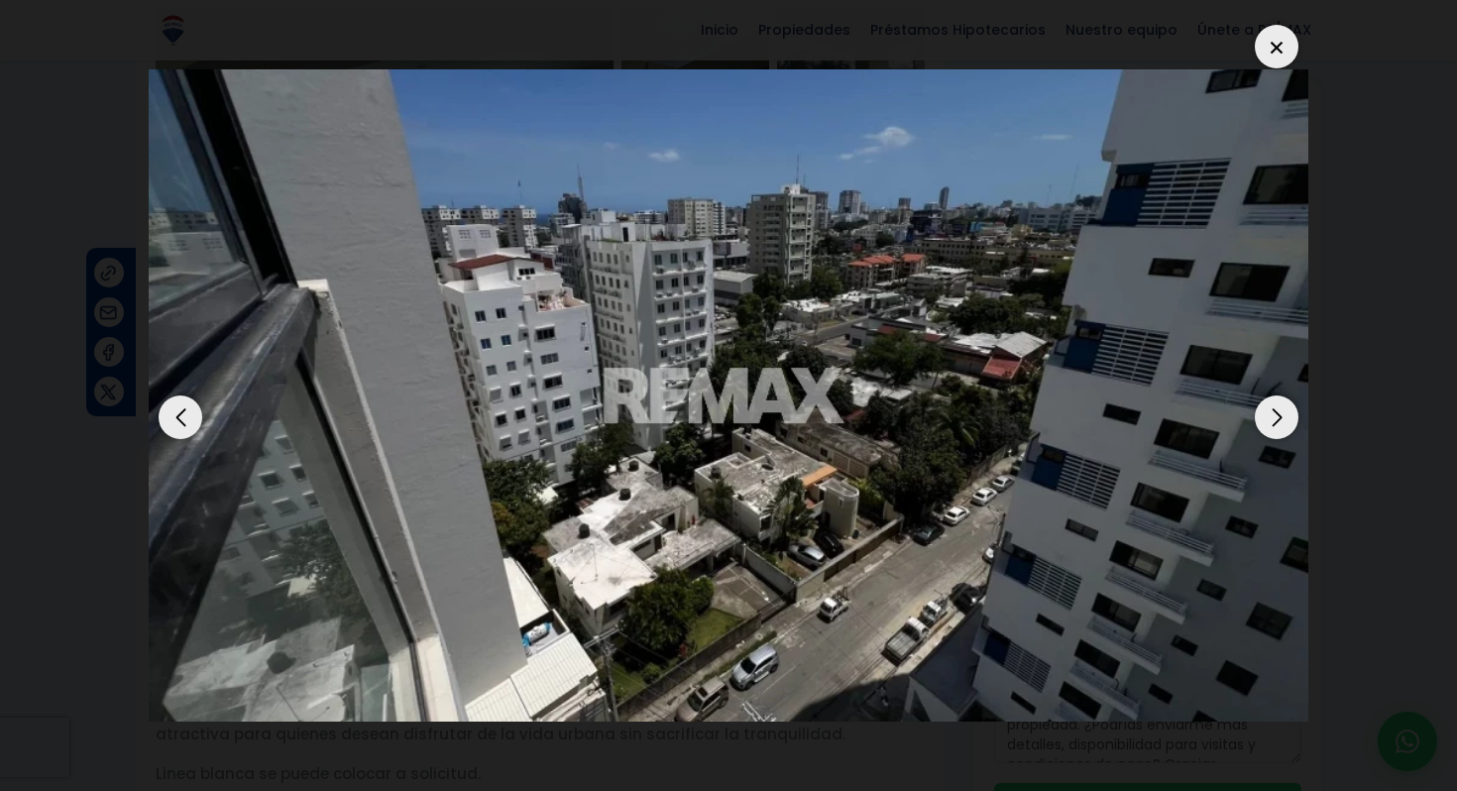
click at [191, 405] on div "Previous slide" at bounding box center [181, 418] width 44 height 44
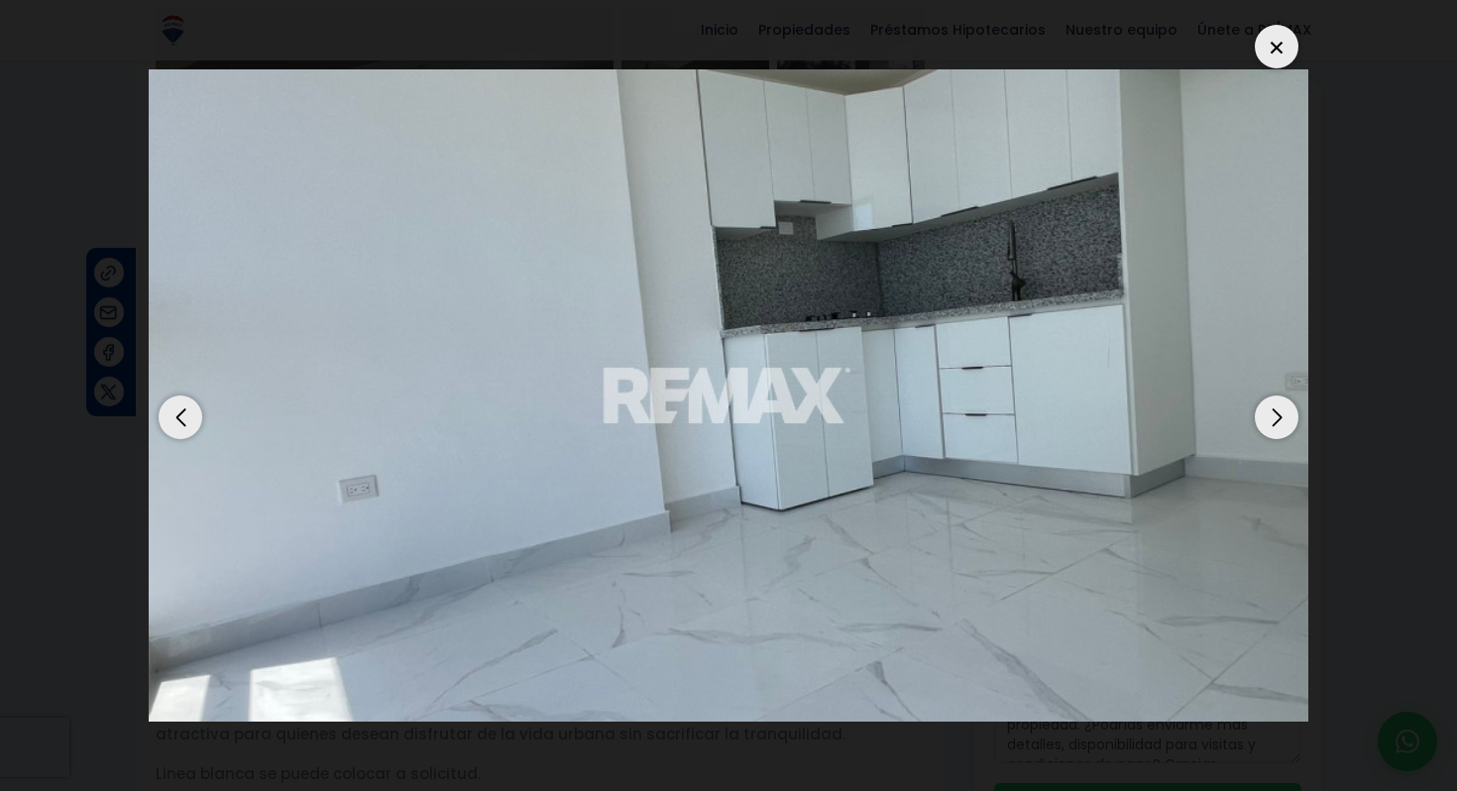
click at [191, 405] on div "Previous slide" at bounding box center [181, 418] width 44 height 44
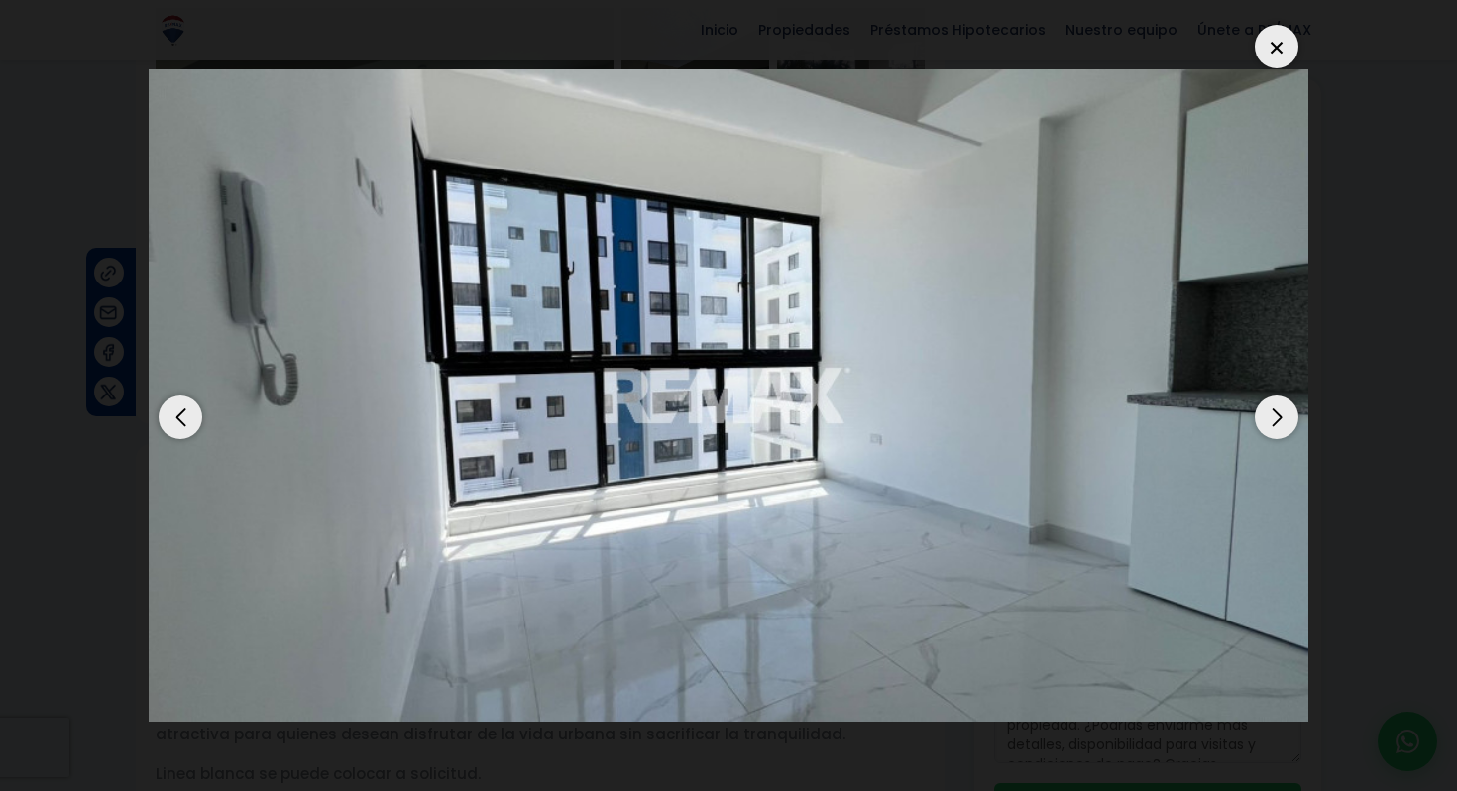
click at [1257, 421] on div "Next slide" at bounding box center [1277, 418] width 44 height 44
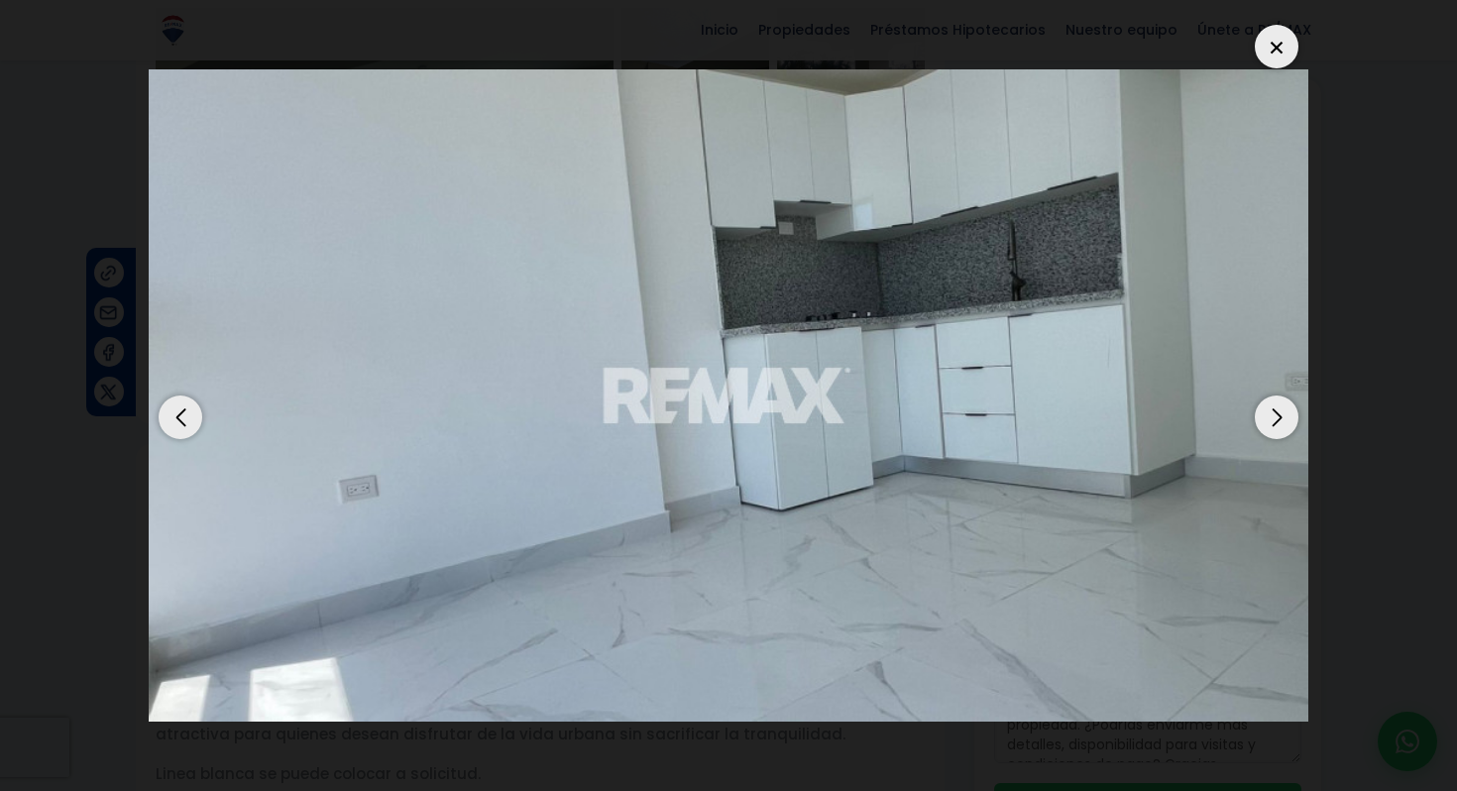
click at [1257, 421] on div "Next slide" at bounding box center [1277, 418] width 44 height 44
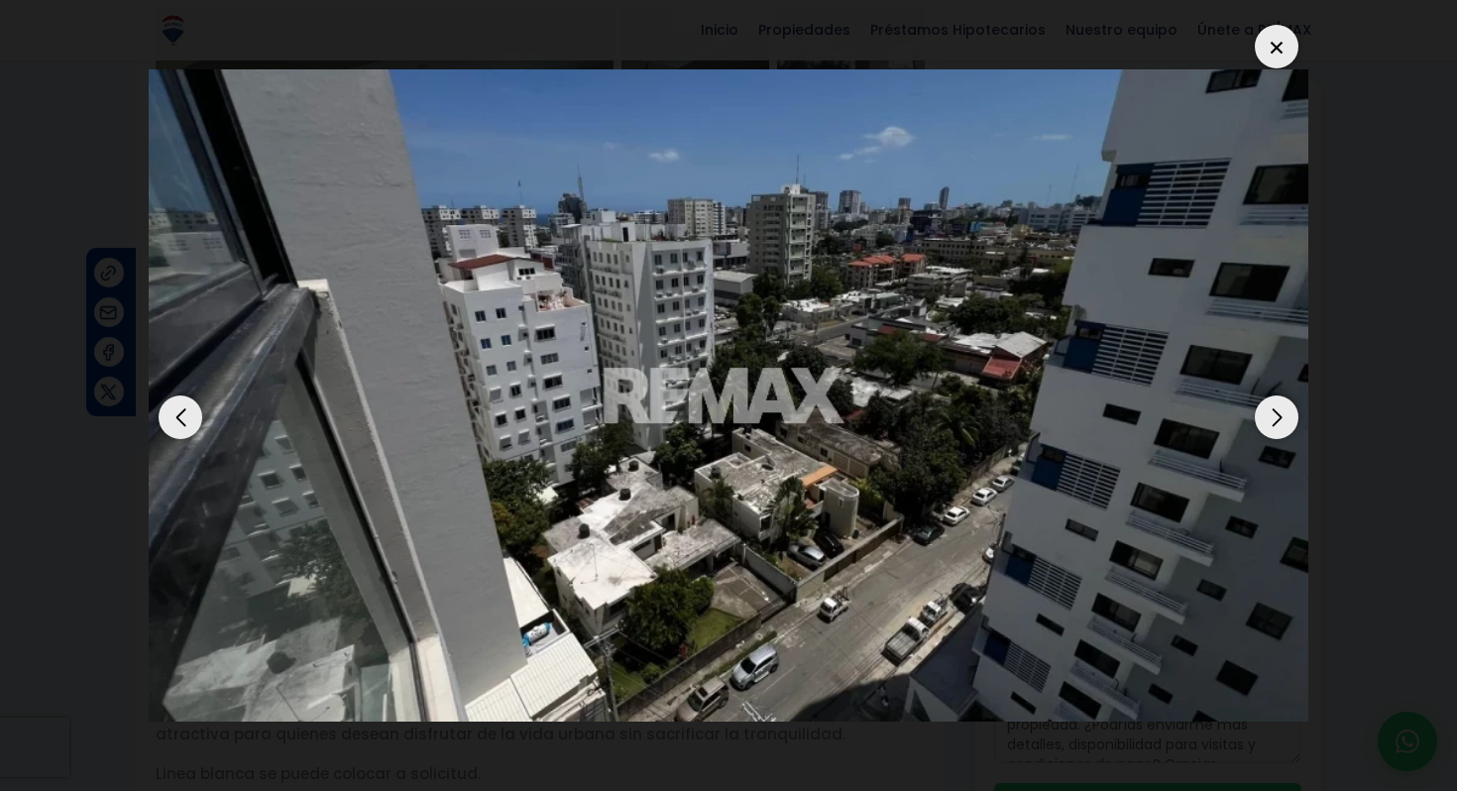
click at [1257, 421] on div "Next slide" at bounding box center [1277, 418] width 44 height 44
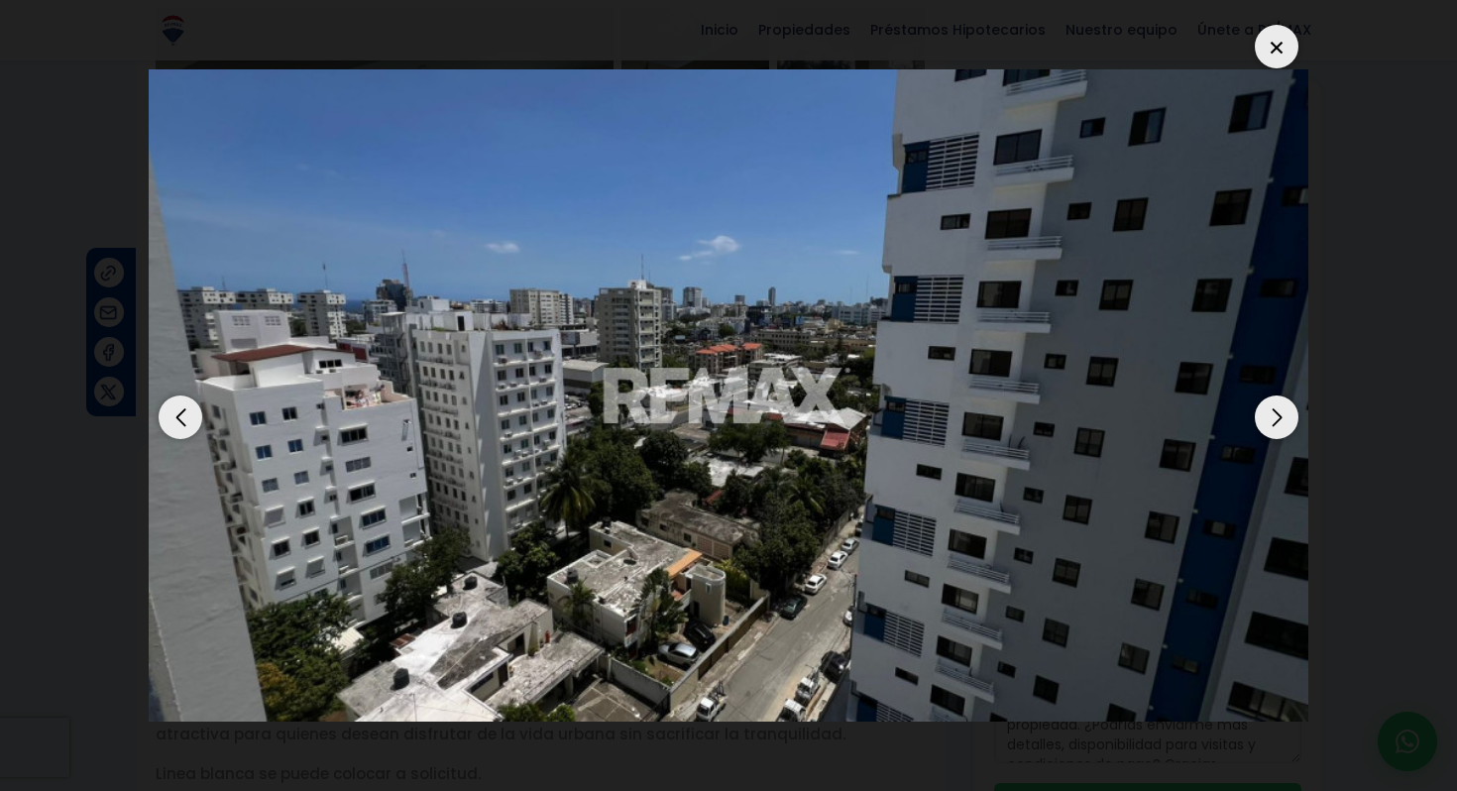
click at [1257, 421] on div "Next slide" at bounding box center [1277, 418] width 44 height 44
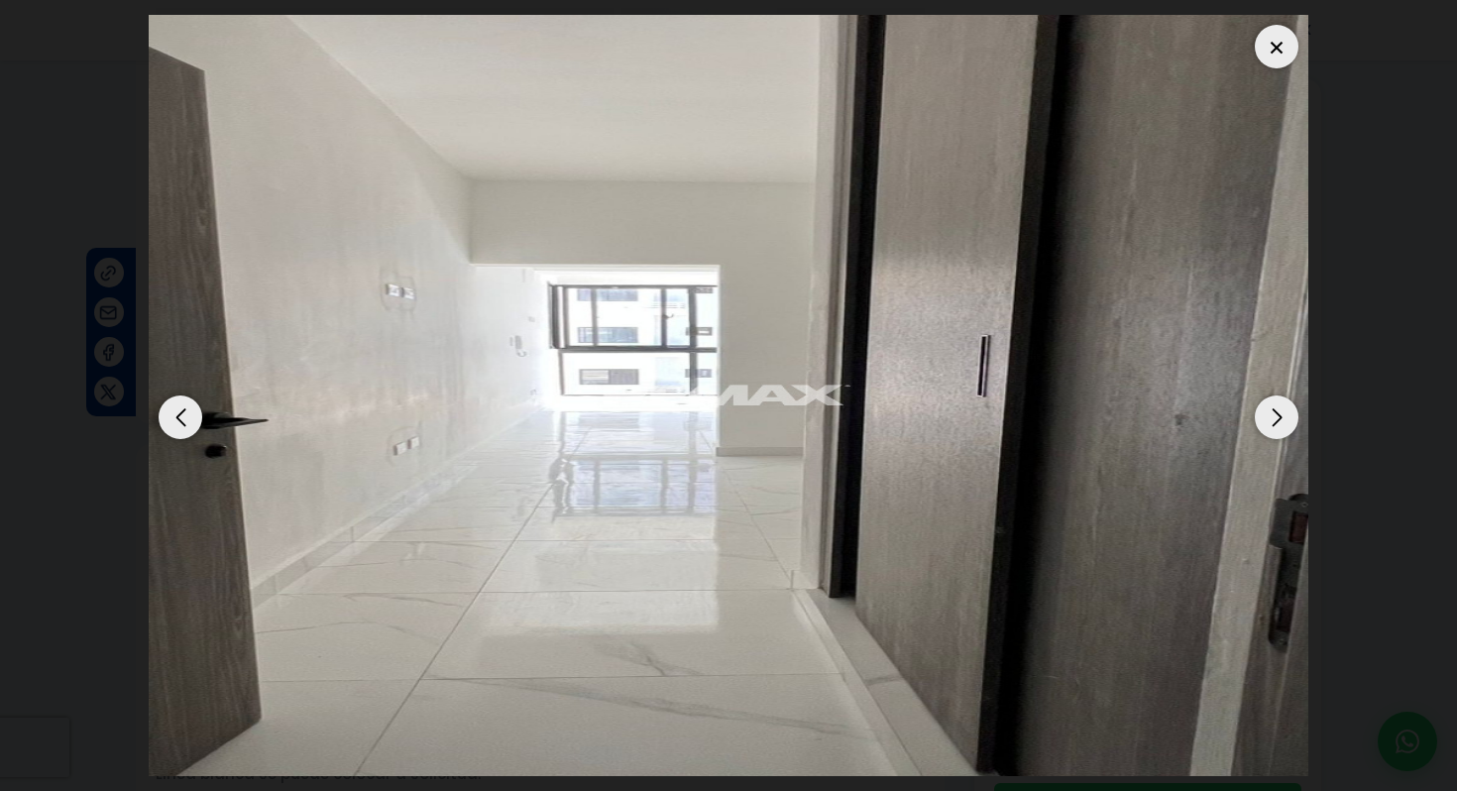
click at [1257, 421] on div "Next slide" at bounding box center [1277, 418] width 44 height 44
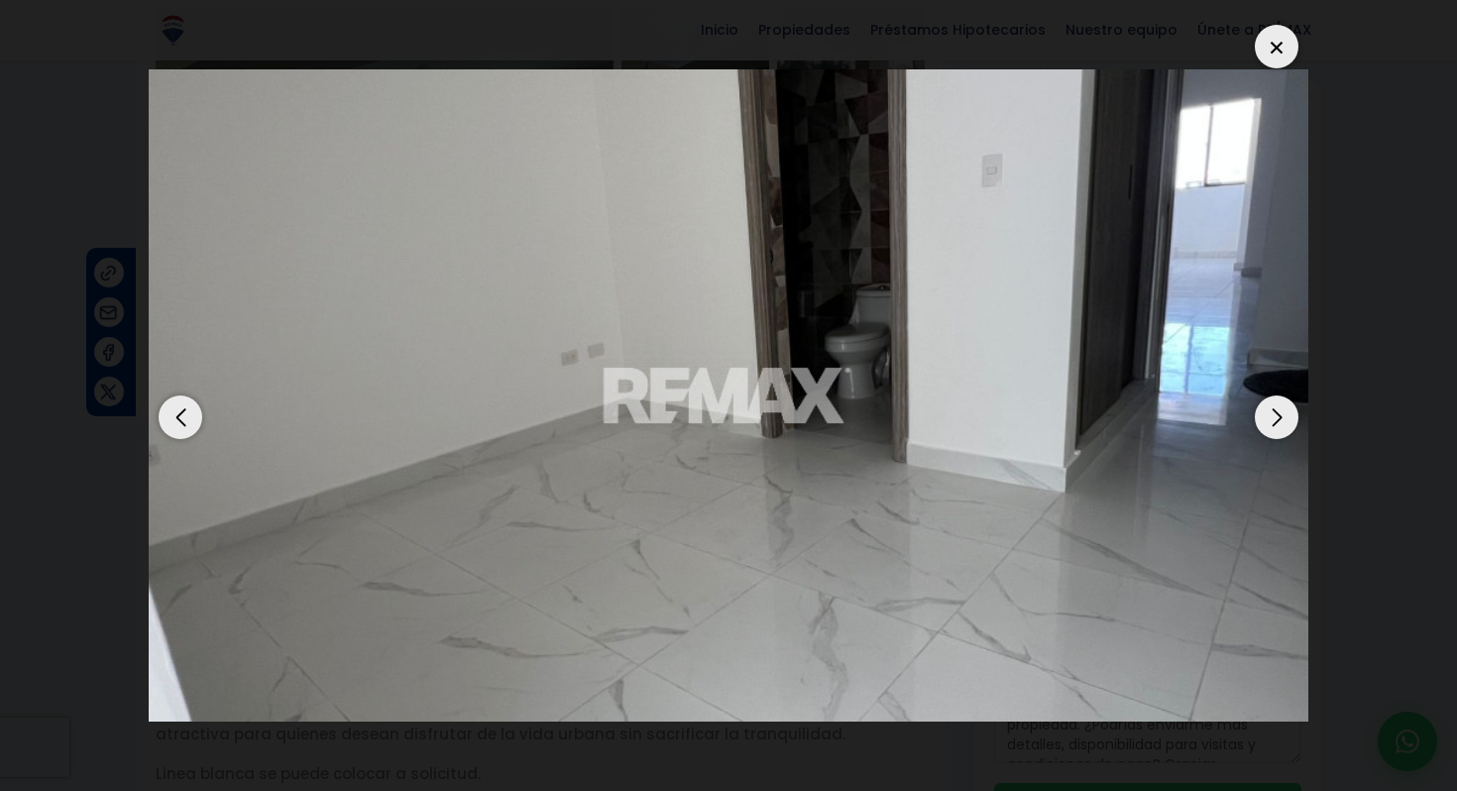
click at [1257, 421] on div "Next slide" at bounding box center [1277, 418] width 44 height 44
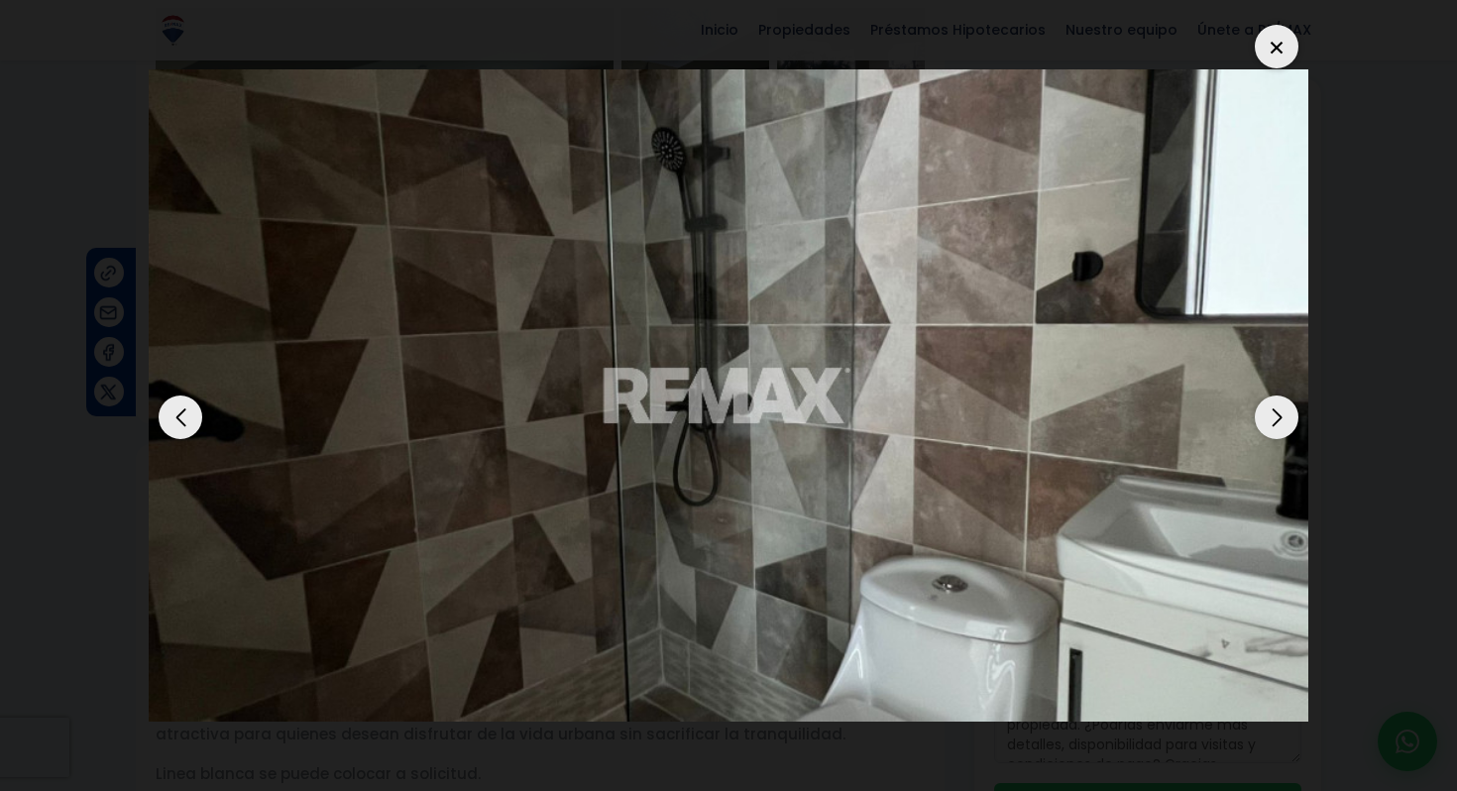
click at [1257, 421] on div "Next slide" at bounding box center [1277, 418] width 44 height 44
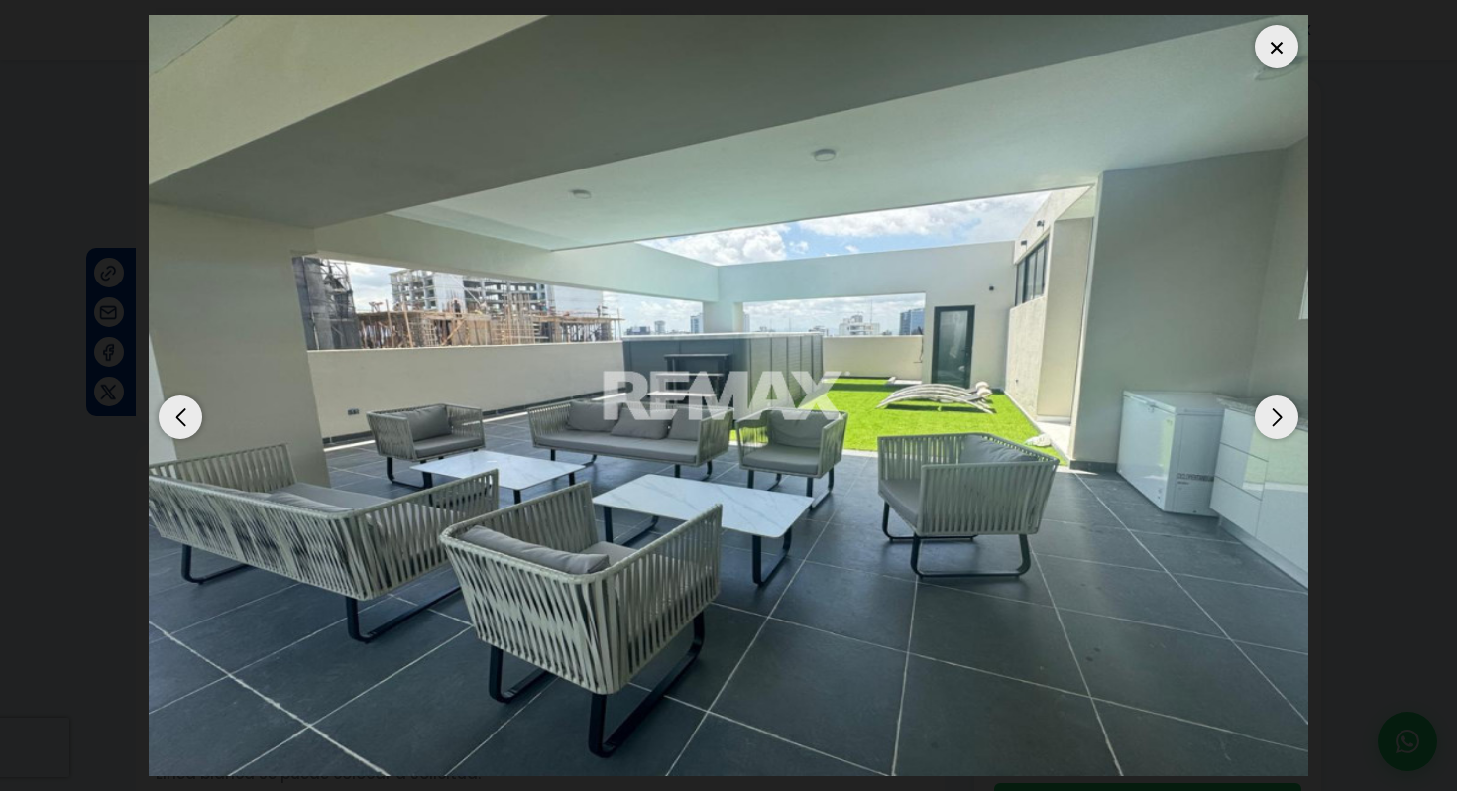
click at [1257, 421] on div "Next slide" at bounding box center [1277, 418] width 44 height 44
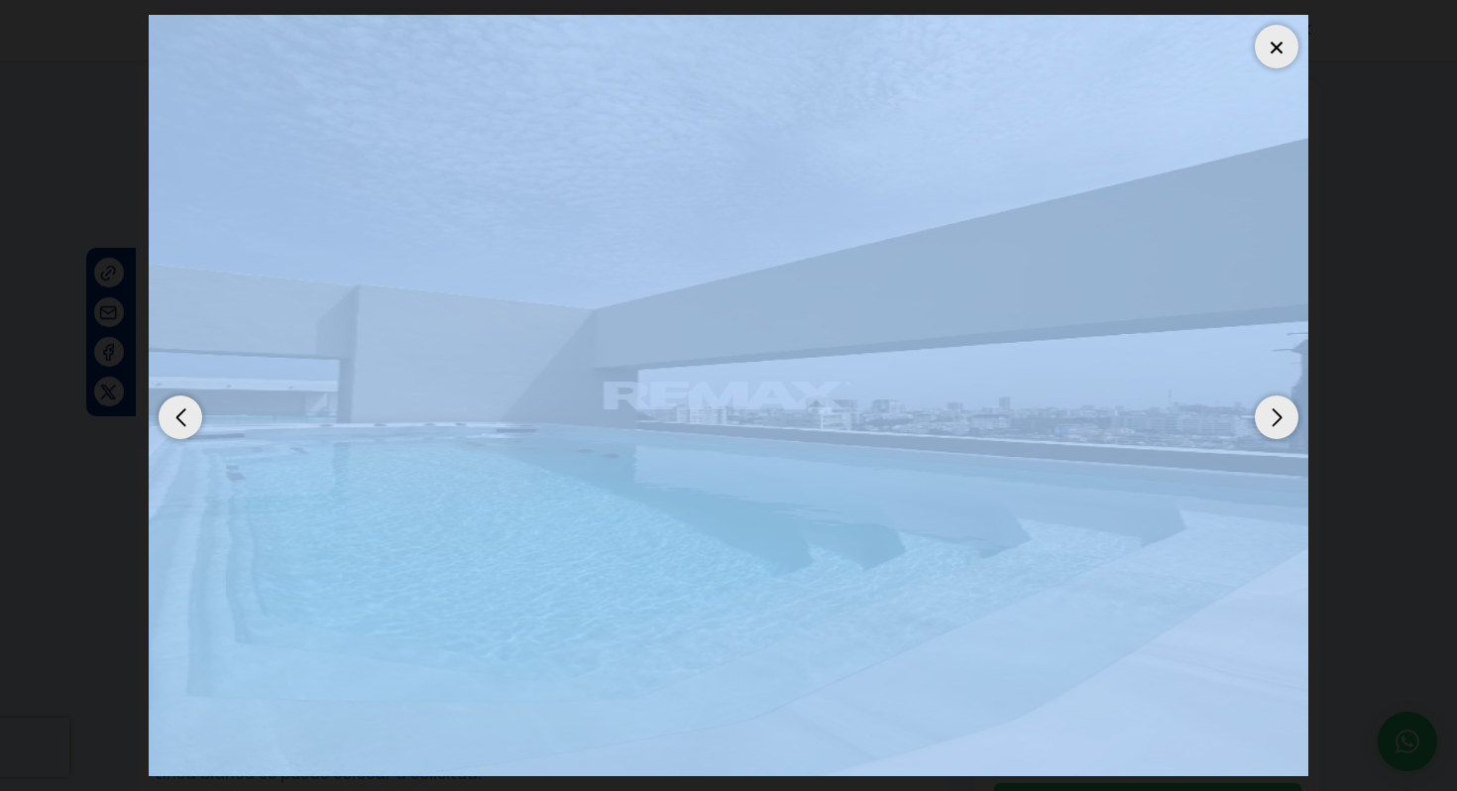
click at [1257, 421] on div "Next slide" at bounding box center [1277, 418] width 44 height 44
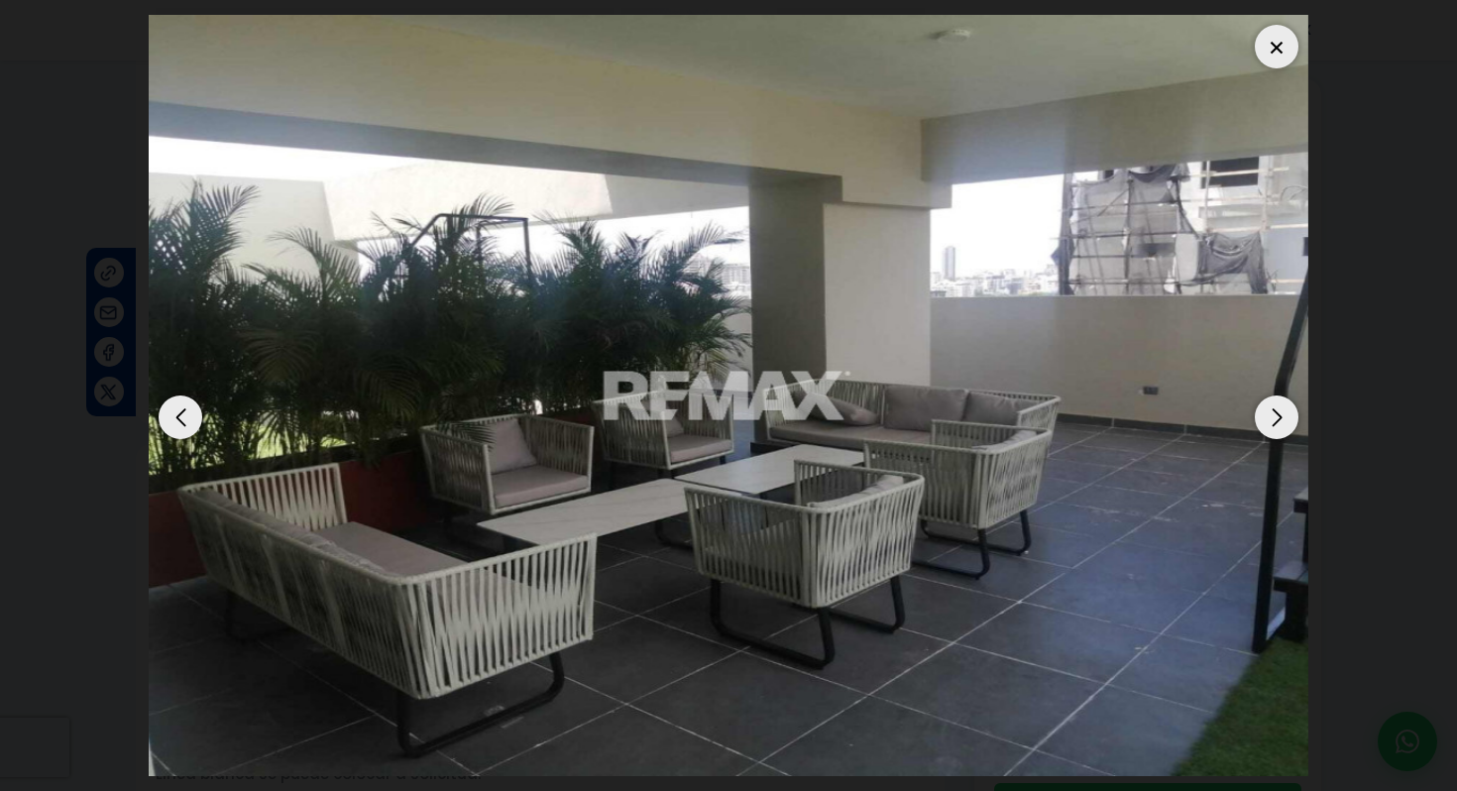
click at [1257, 421] on div "Next slide" at bounding box center [1277, 418] width 44 height 44
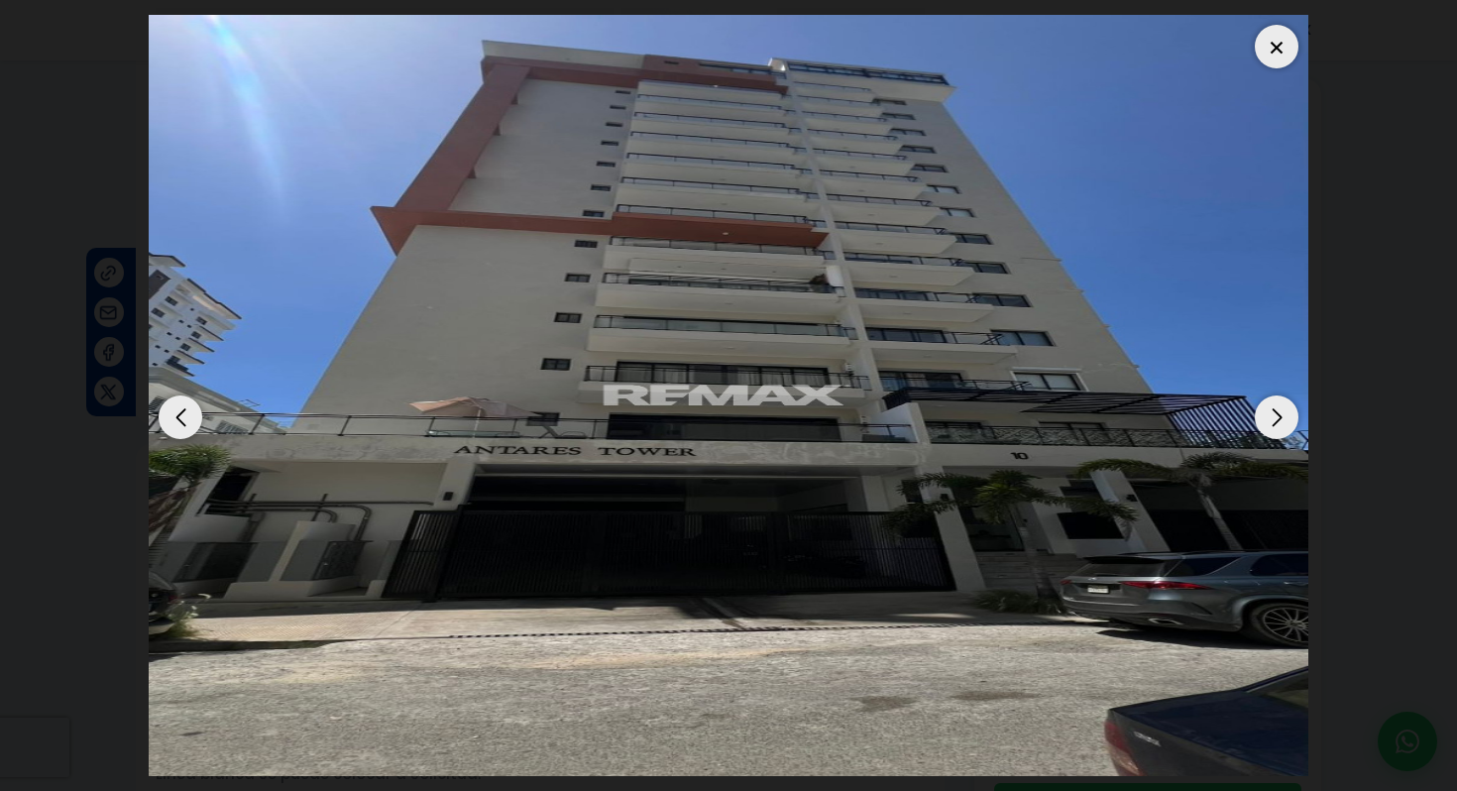
click at [1284, 37] on div at bounding box center [1277, 47] width 44 height 44
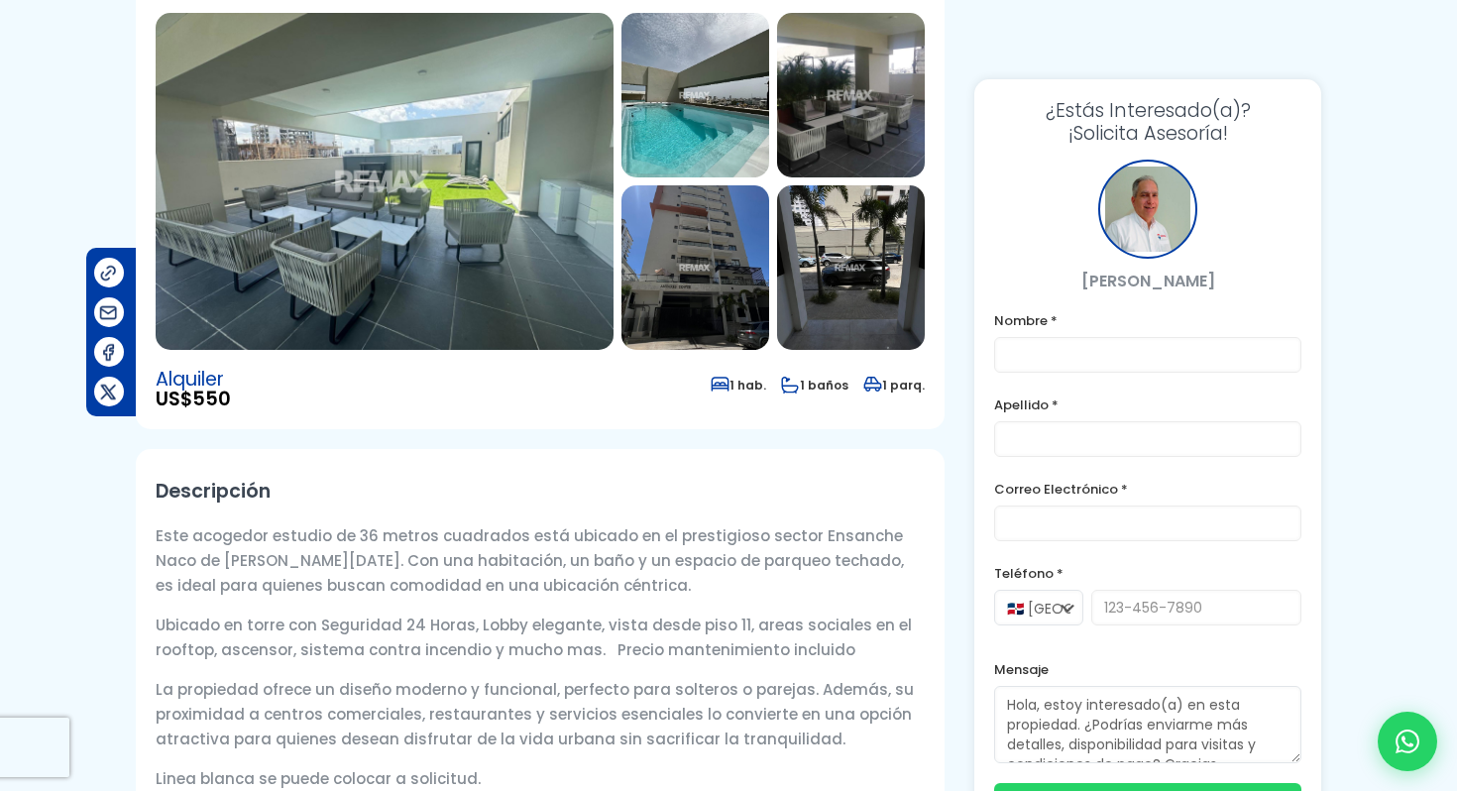
scroll to position [0, 0]
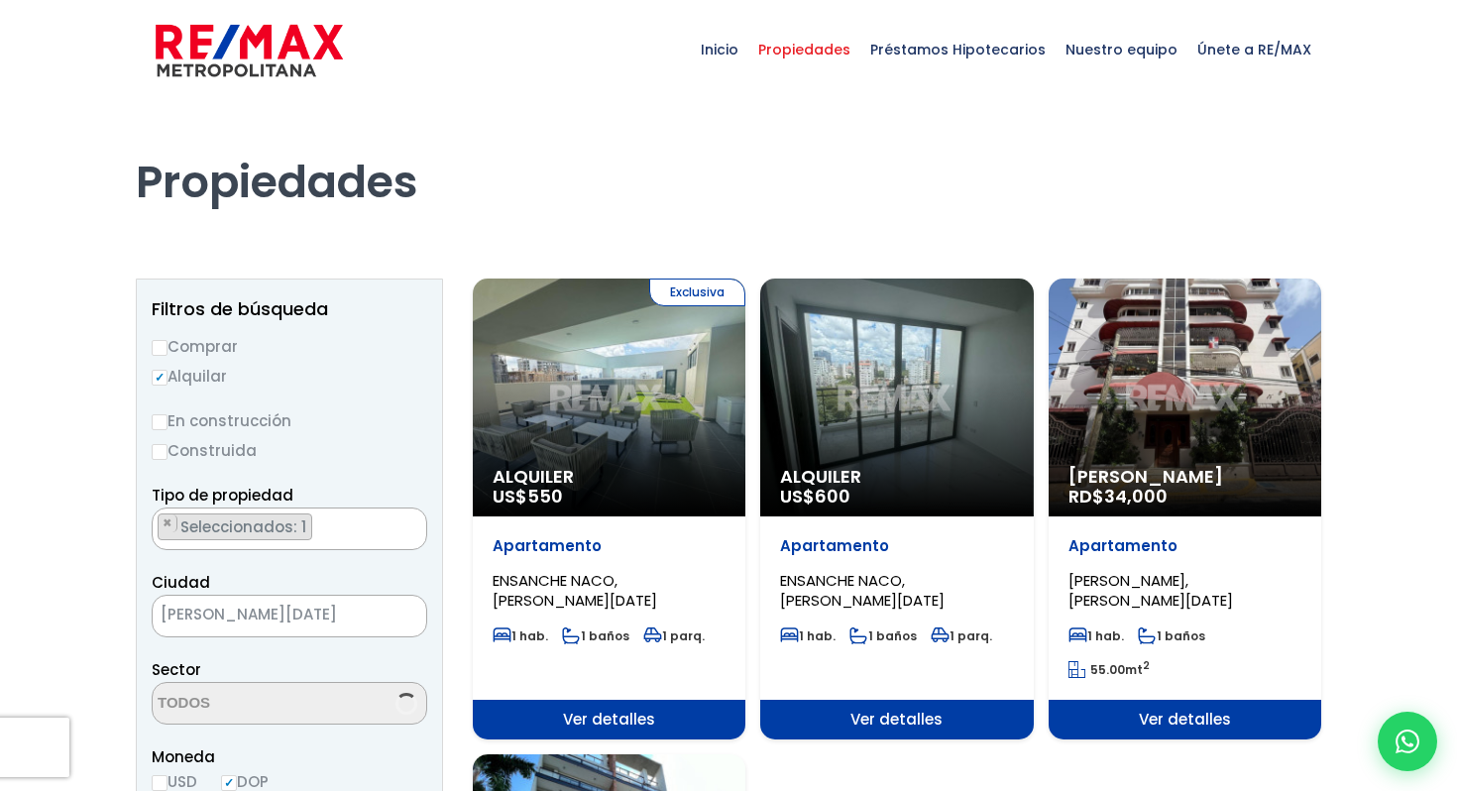
scroll to position [5541, 0]
select select "225"
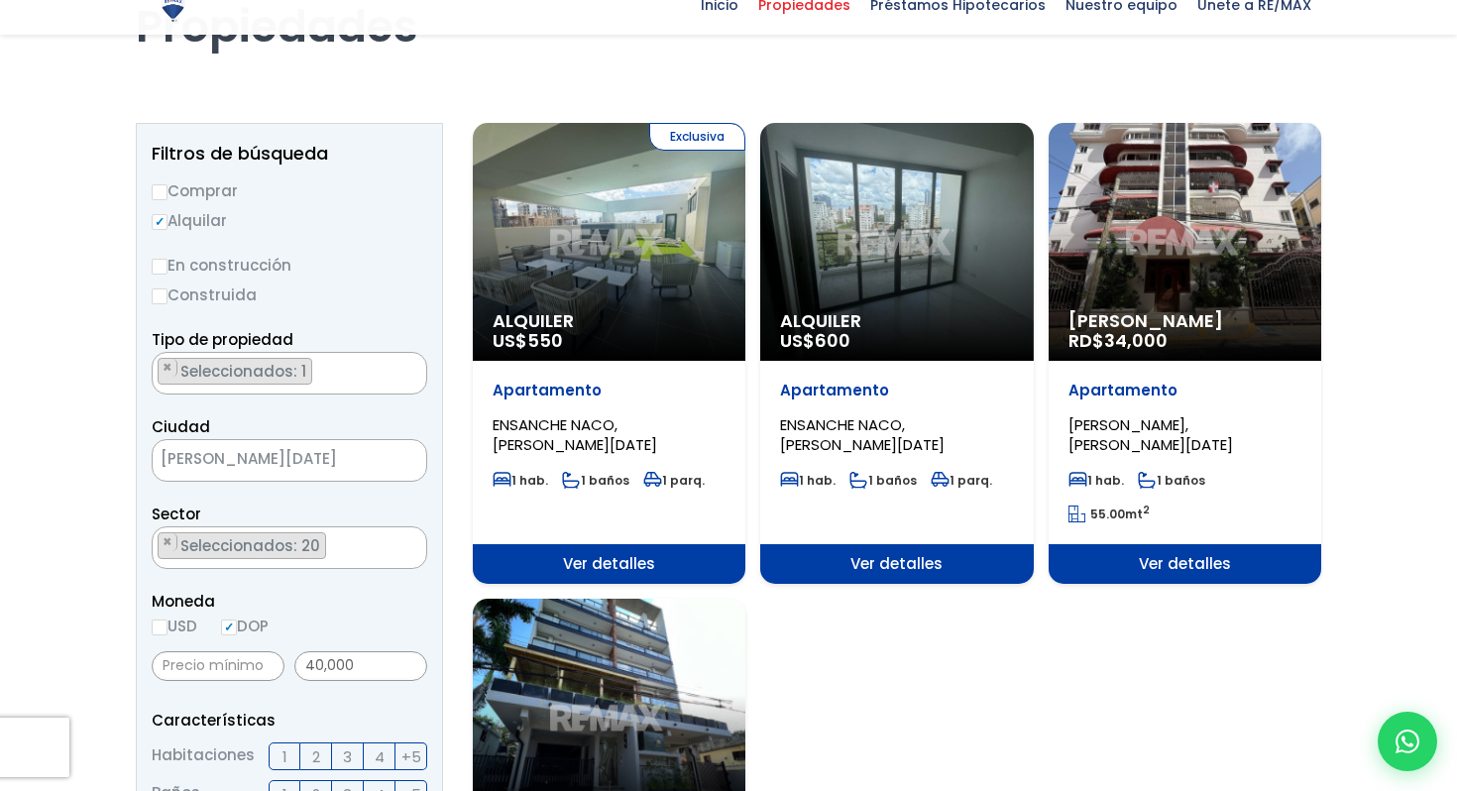
scroll to position [172, 0]
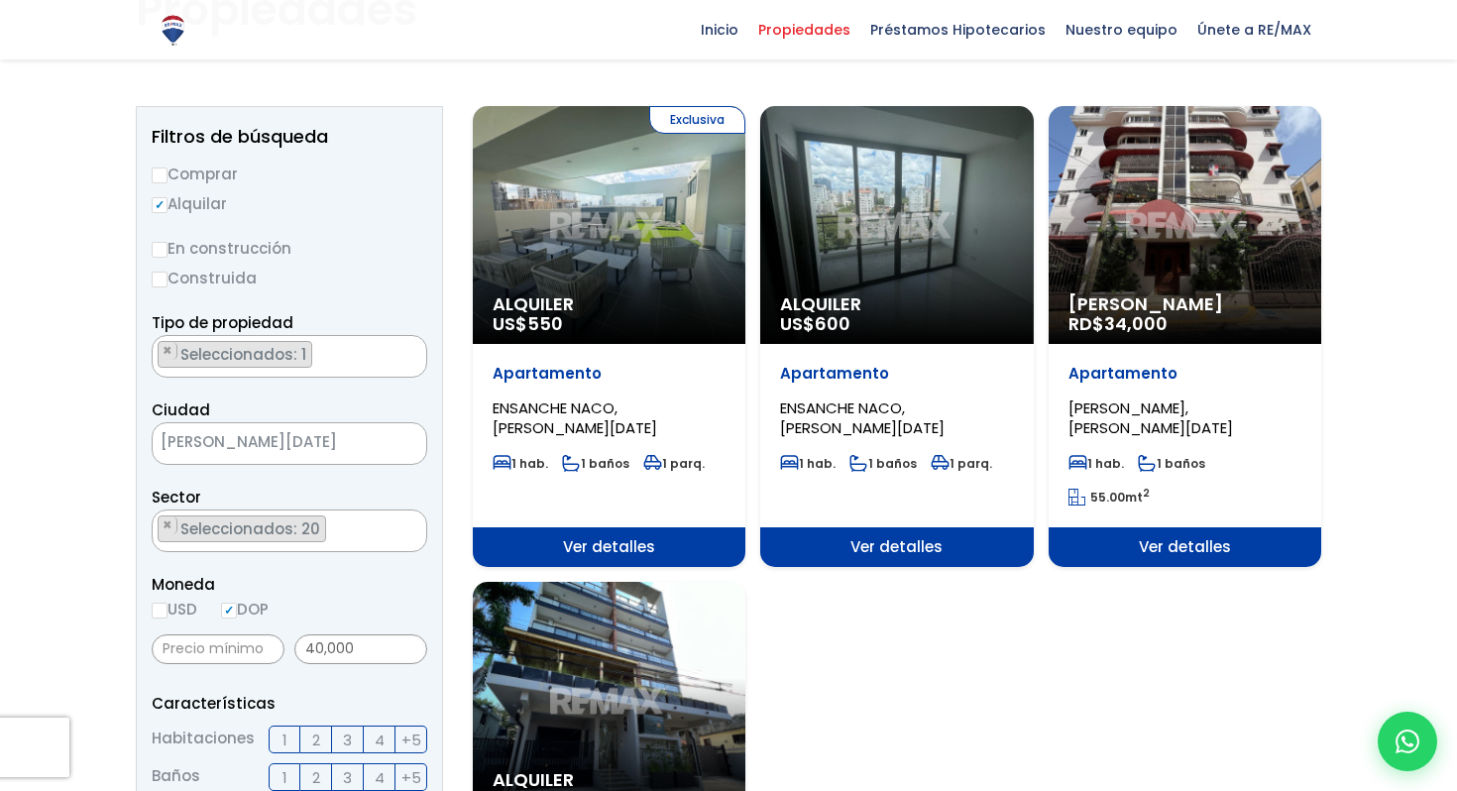
click at [867, 336] on div "Alquiler US$ 600" at bounding box center [896, 319] width 273 height 50
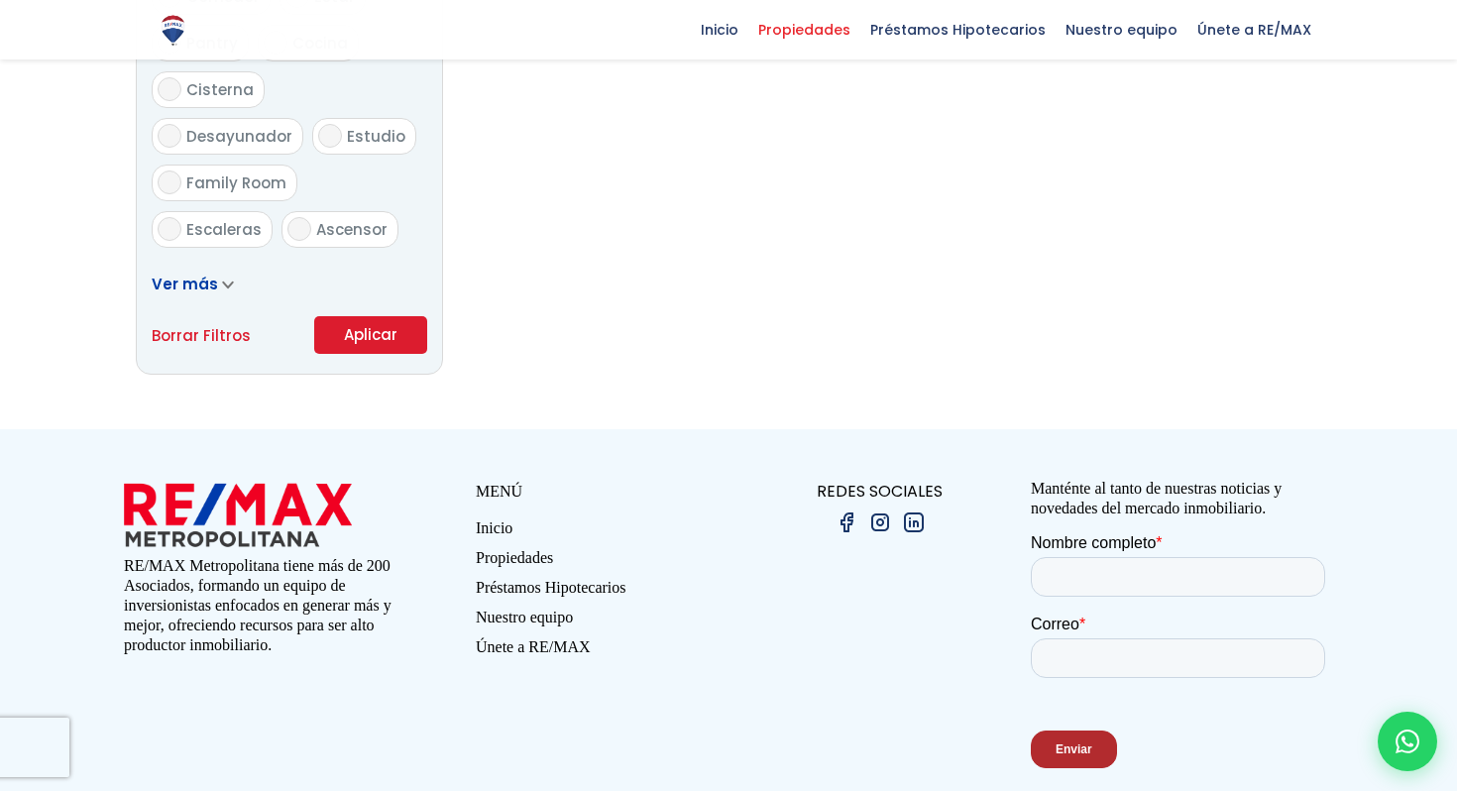
scroll to position [937, 0]
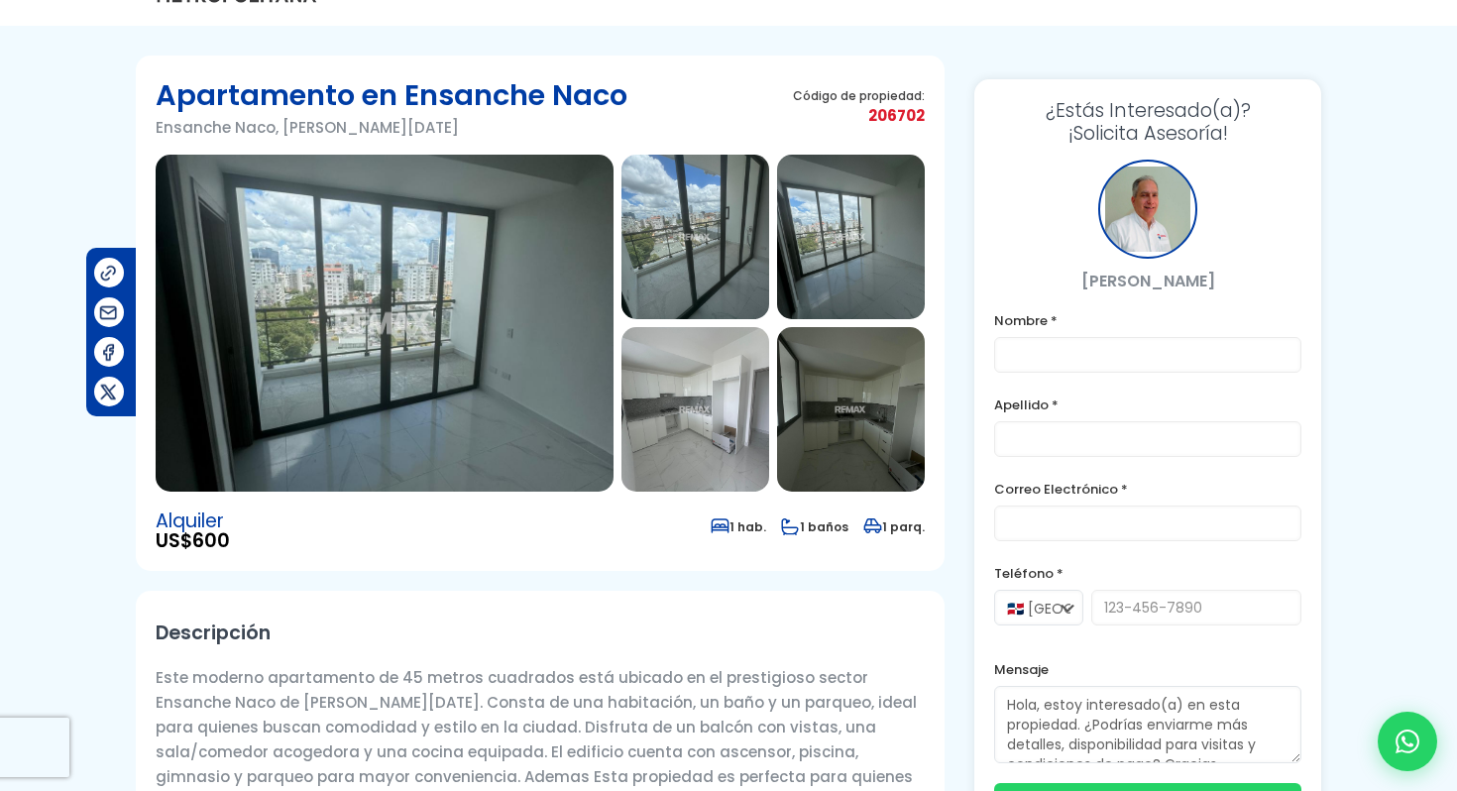
scroll to position [73, 0]
click at [592, 380] on img at bounding box center [385, 324] width 458 height 337
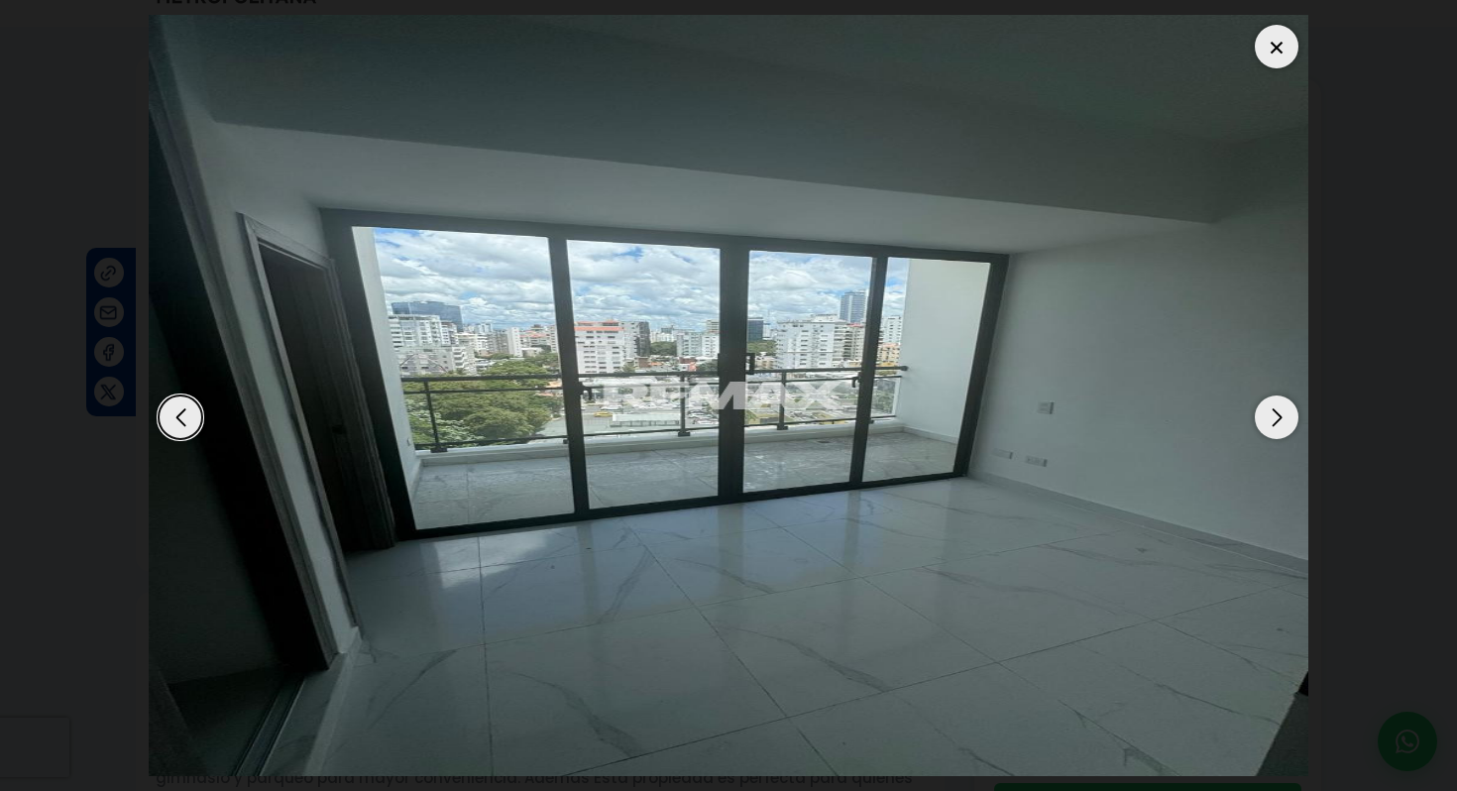
click at [1275, 421] on div "Next slide" at bounding box center [1277, 418] width 44 height 44
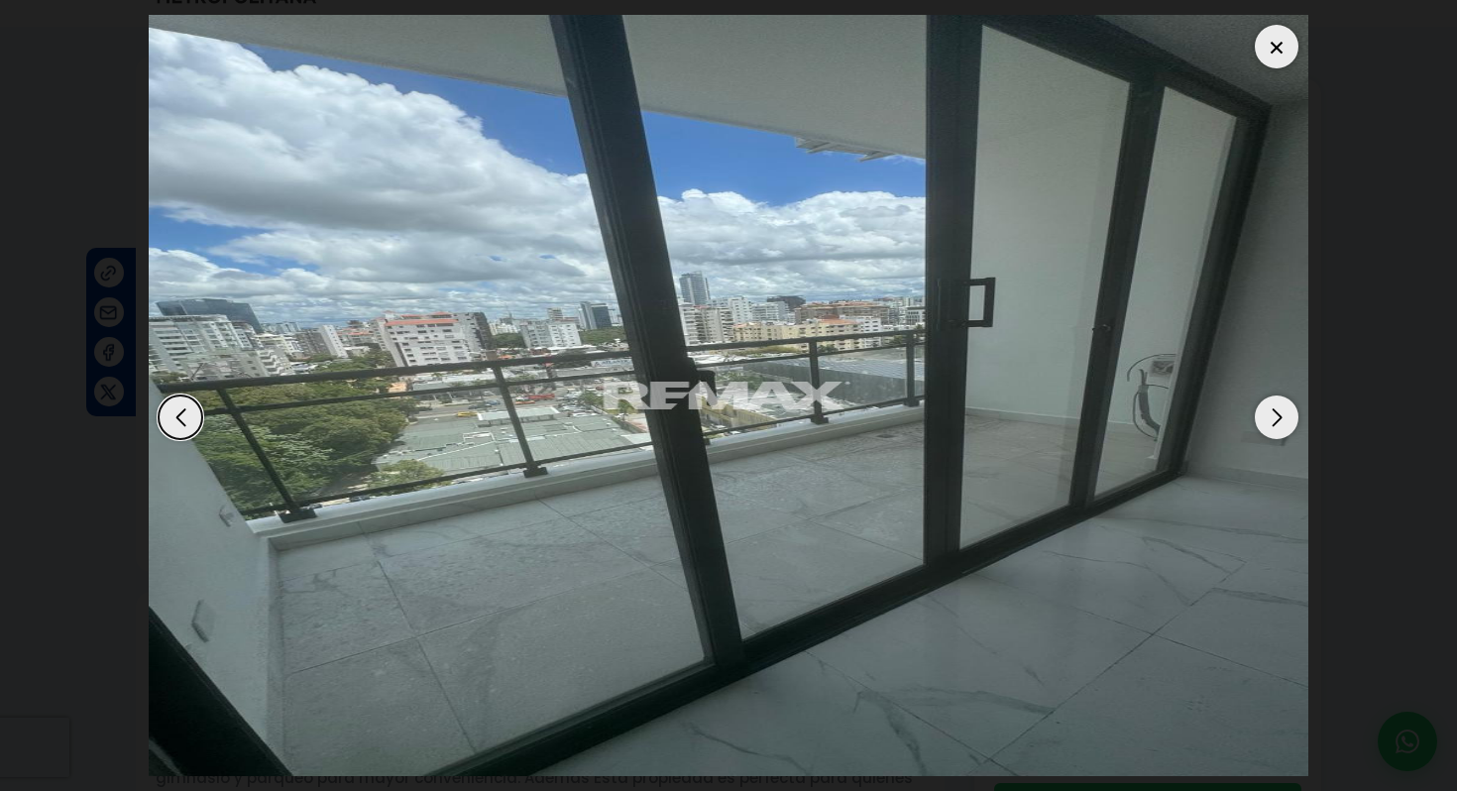
click at [1275, 421] on div "Next slide" at bounding box center [1277, 418] width 44 height 44
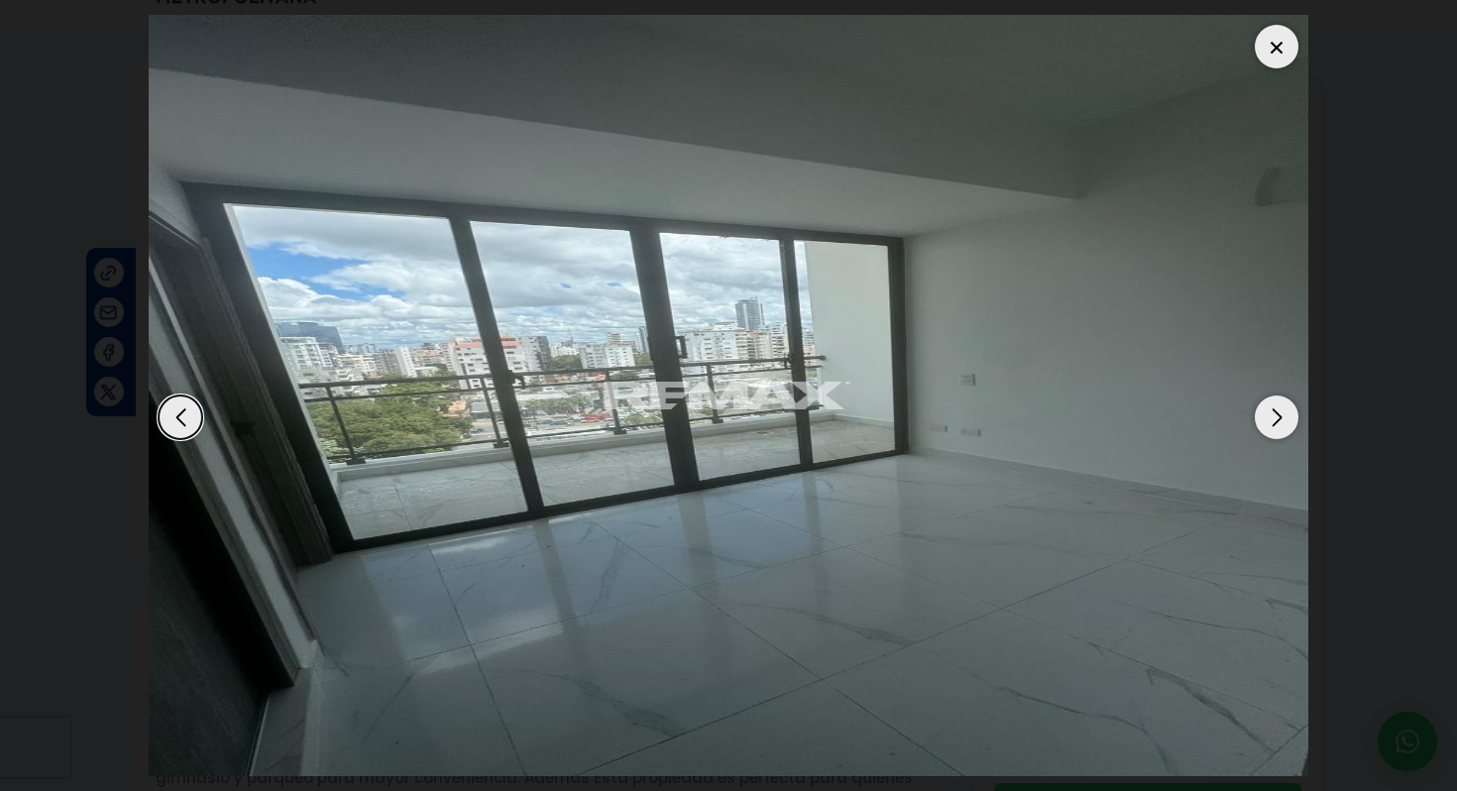
click at [1275, 421] on div "Next slide" at bounding box center [1277, 418] width 44 height 44
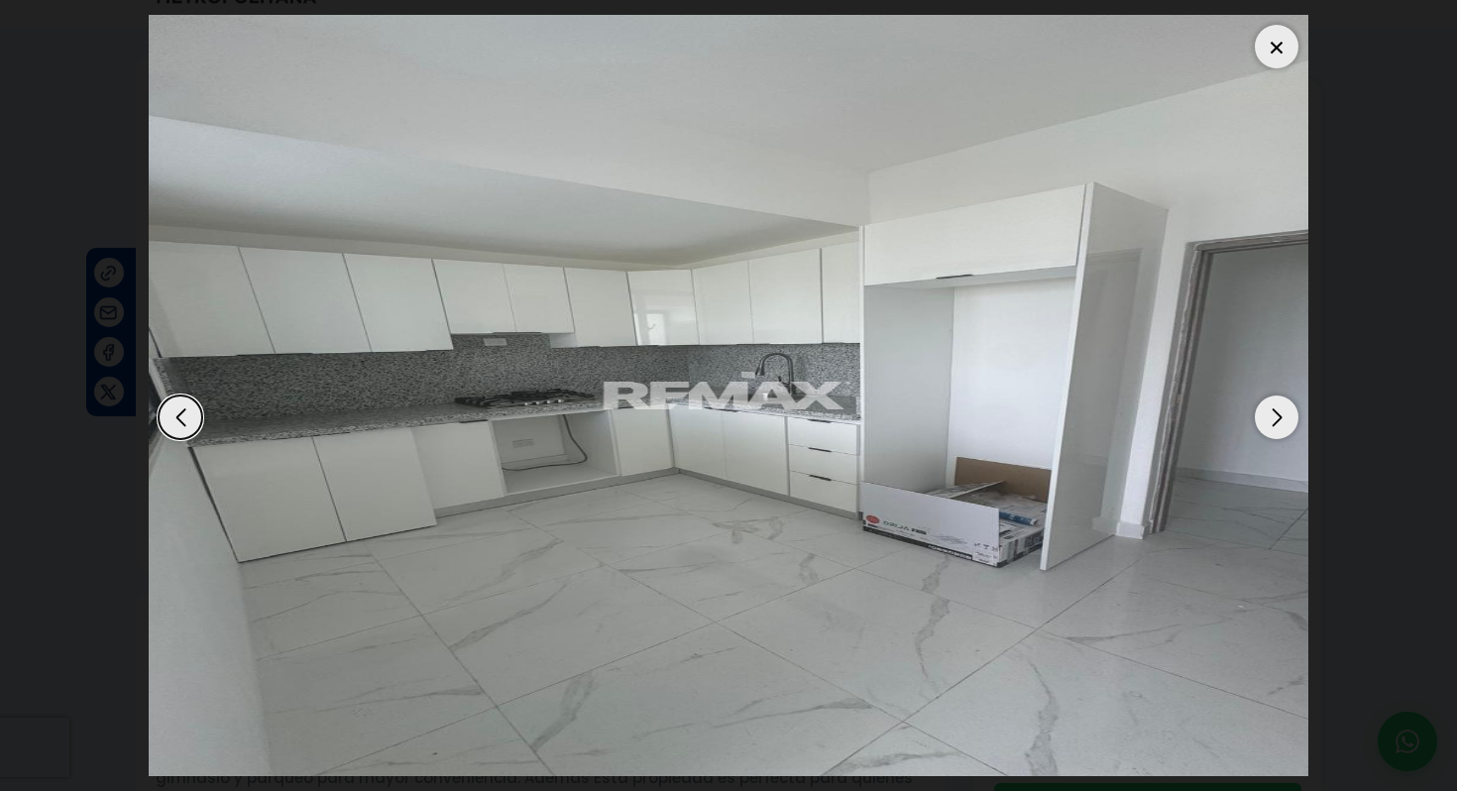
click at [1275, 421] on div "Next slide" at bounding box center [1277, 418] width 44 height 44
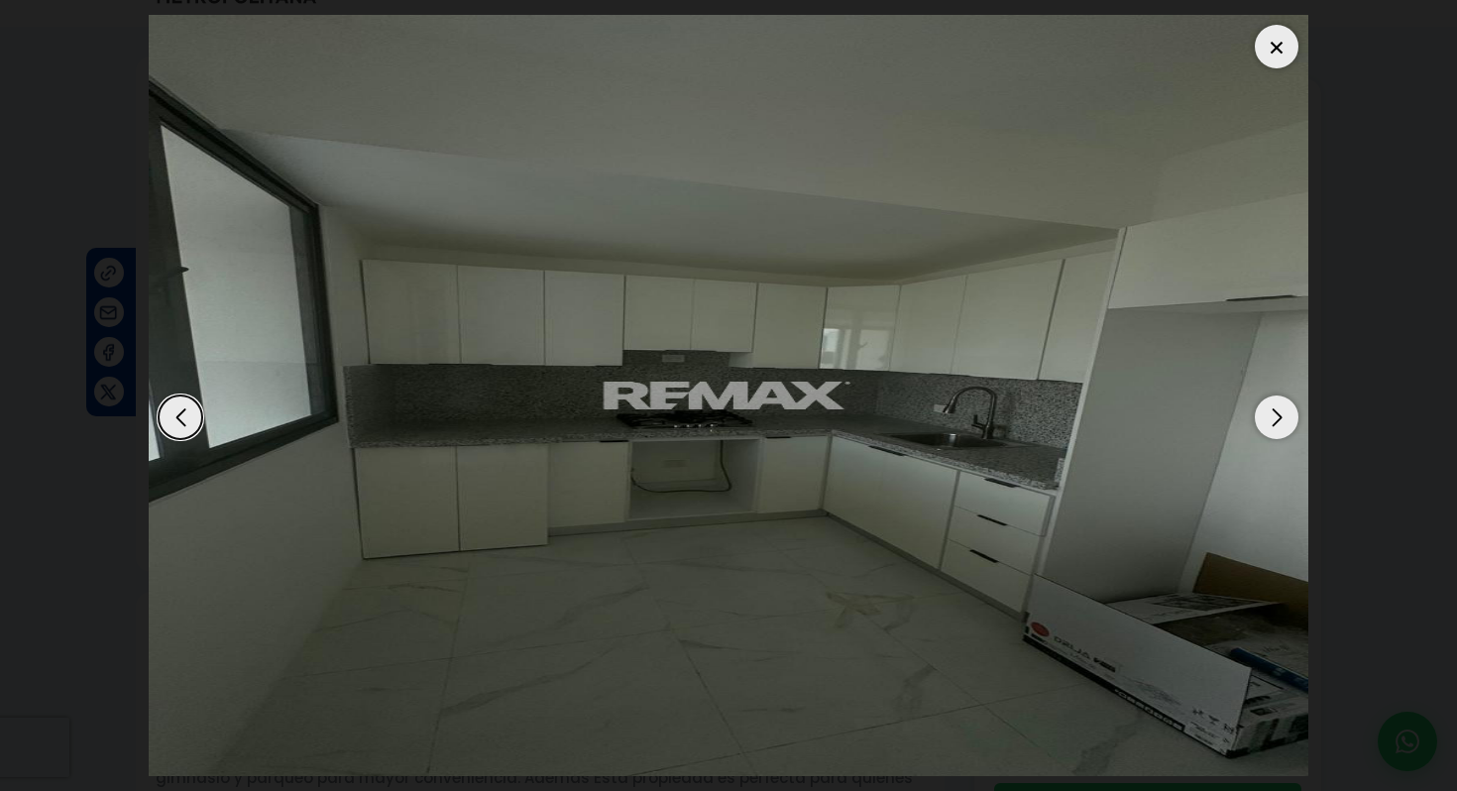
click at [1275, 421] on div "Next slide" at bounding box center [1277, 418] width 44 height 44
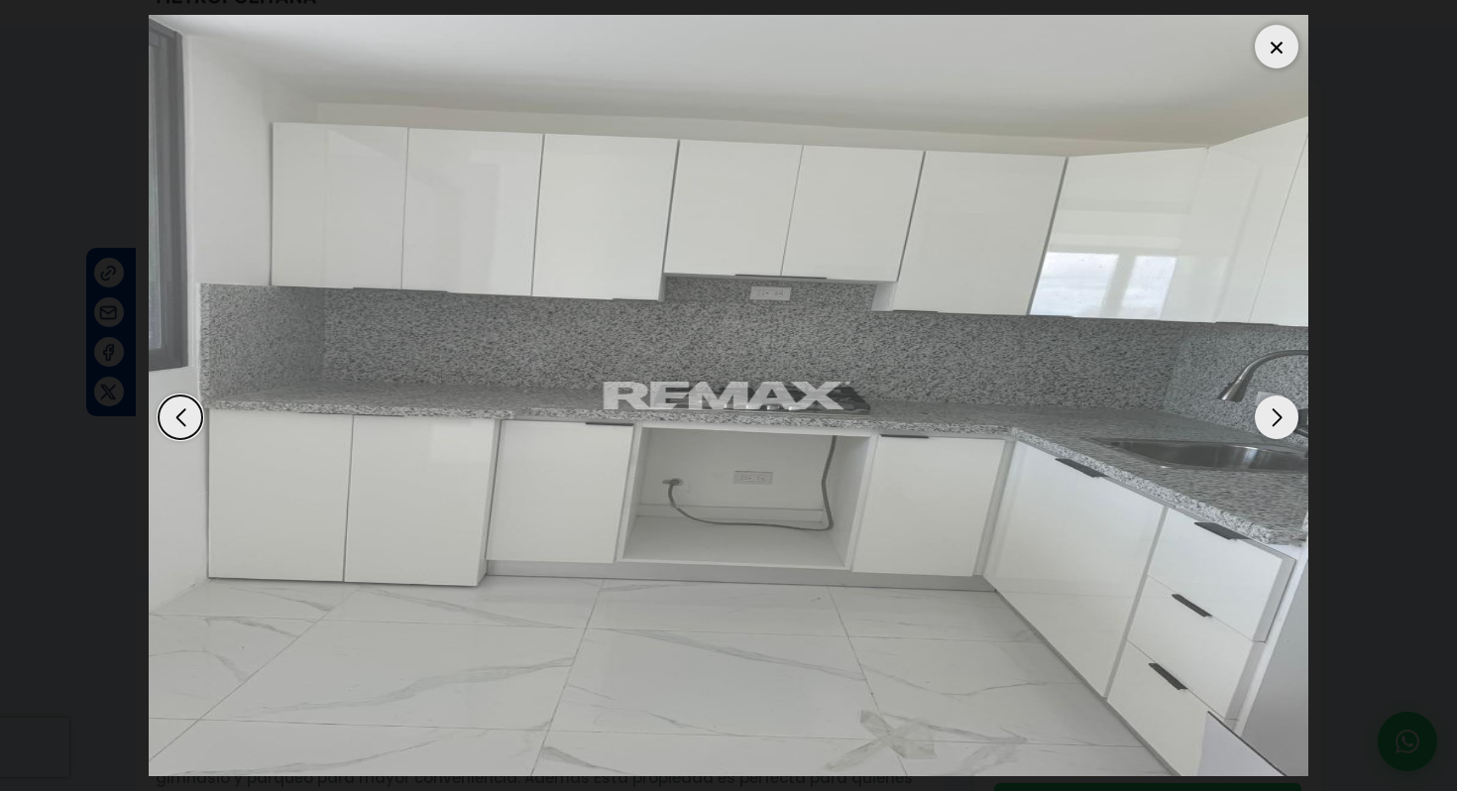
click at [1275, 421] on div "Next slide" at bounding box center [1277, 418] width 44 height 44
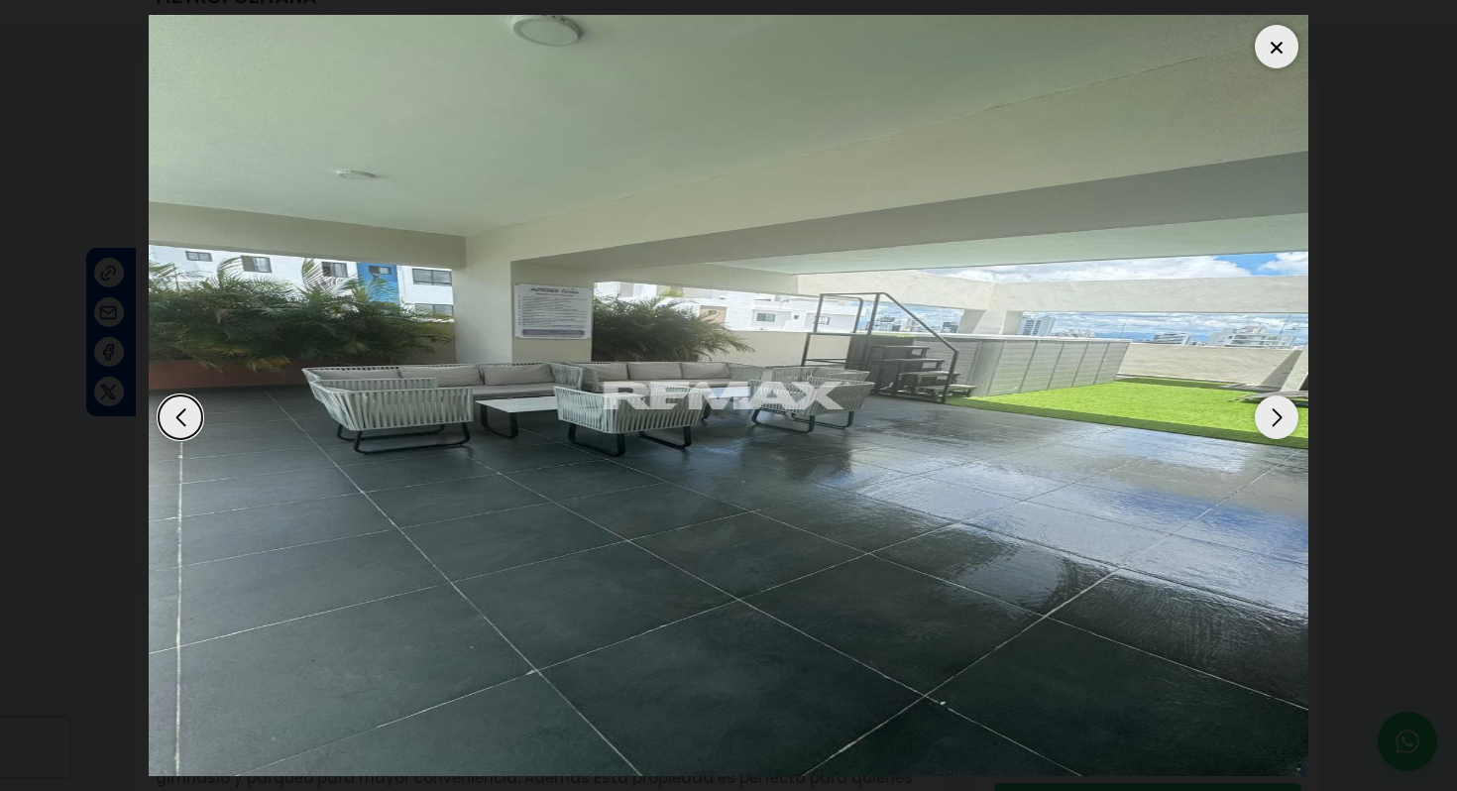
click at [1275, 421] on div "Next slide" at bounding box center [1277, 418] width 44 height 44
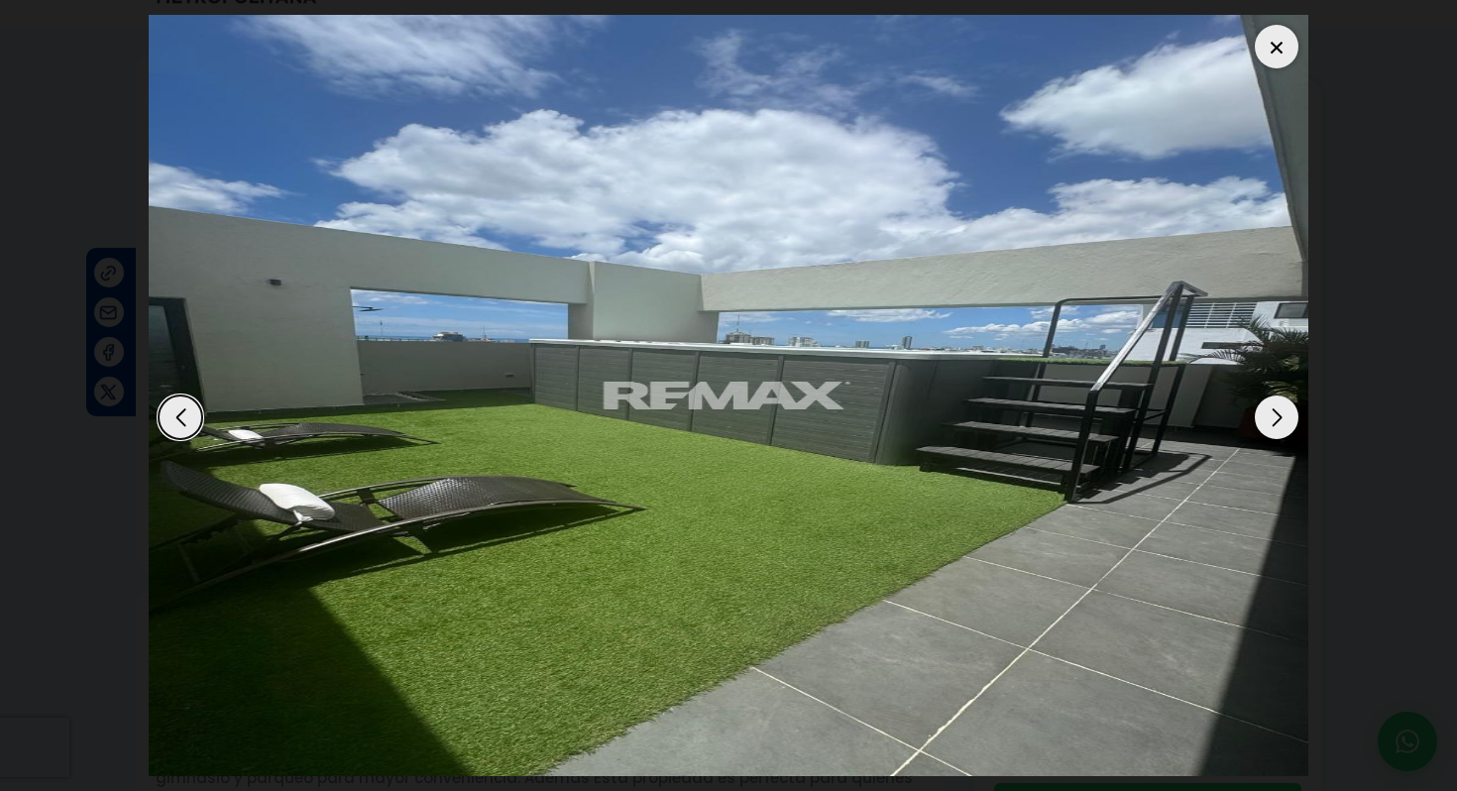
click at [1275, 421] on div "Next slide" at bounding box center [1277, 418] width 44 height 44
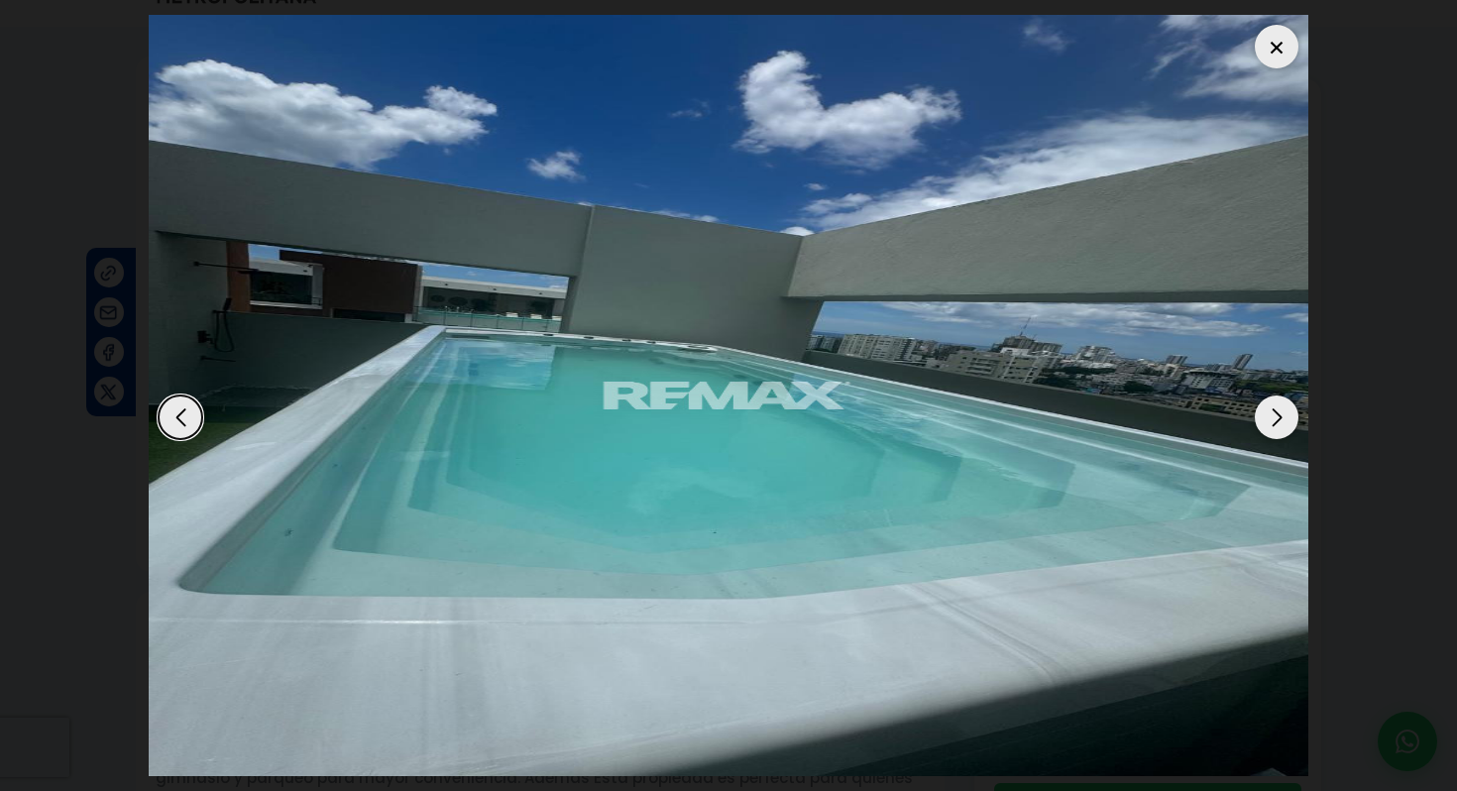
click at [1275, 421] on div "Next slide" at bounding box center [1277, 418] width 44 height 44
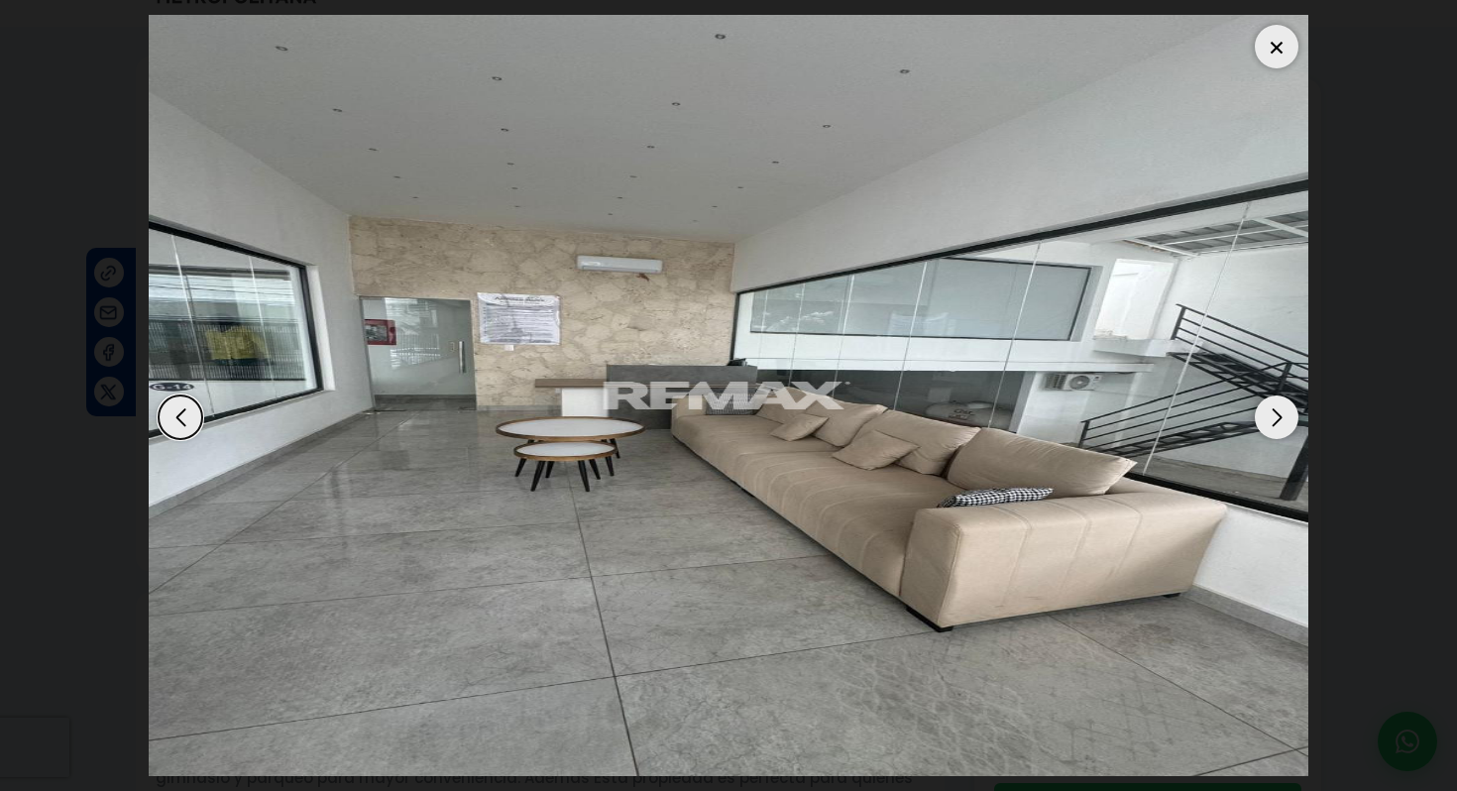
click at [1275, 421] on div "Next slide" at bounding box center [1277, 418] width 44 height 44
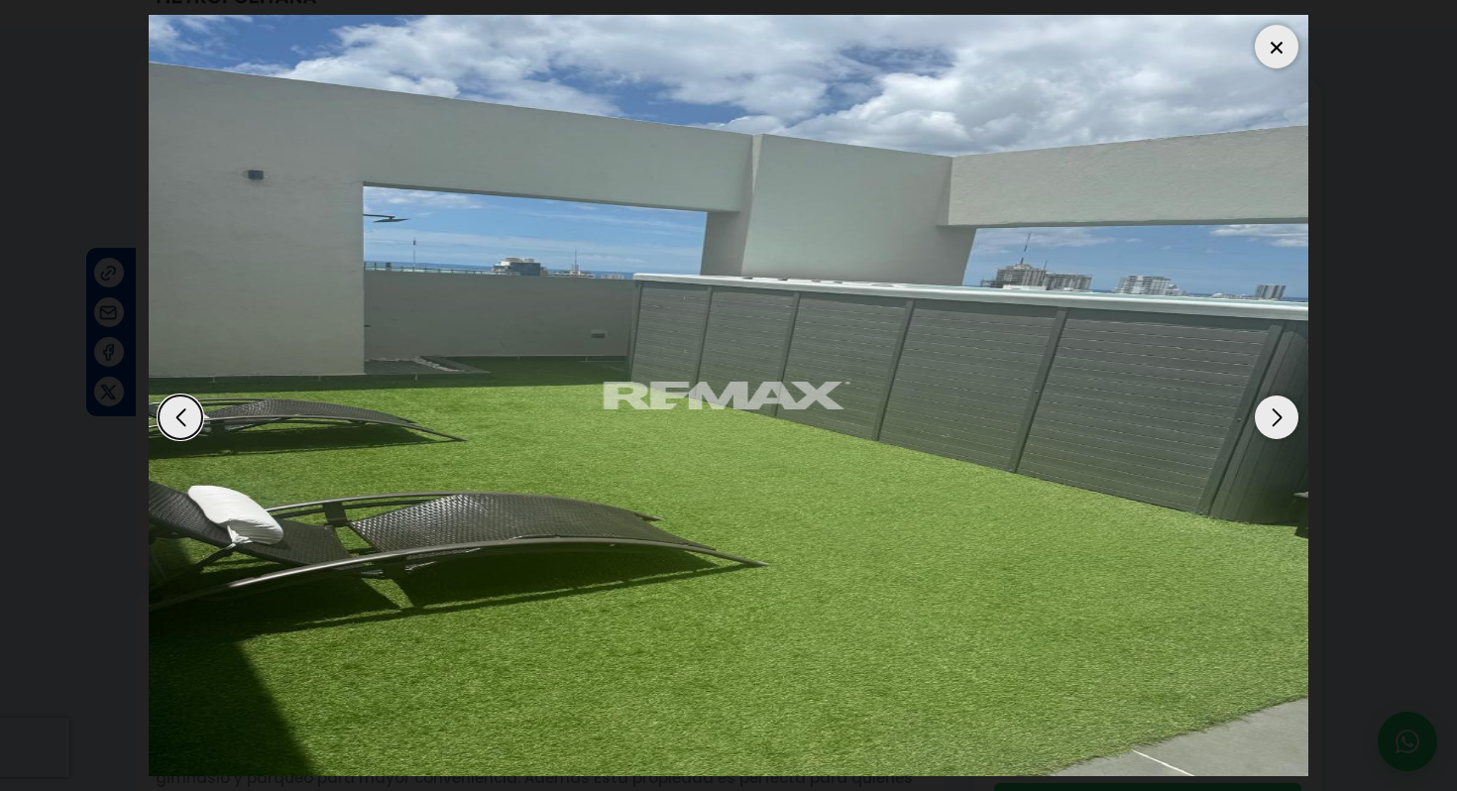
click at [1275, 421] on div "Next slide" at bounding box center [1277, 418] width 44 height 44
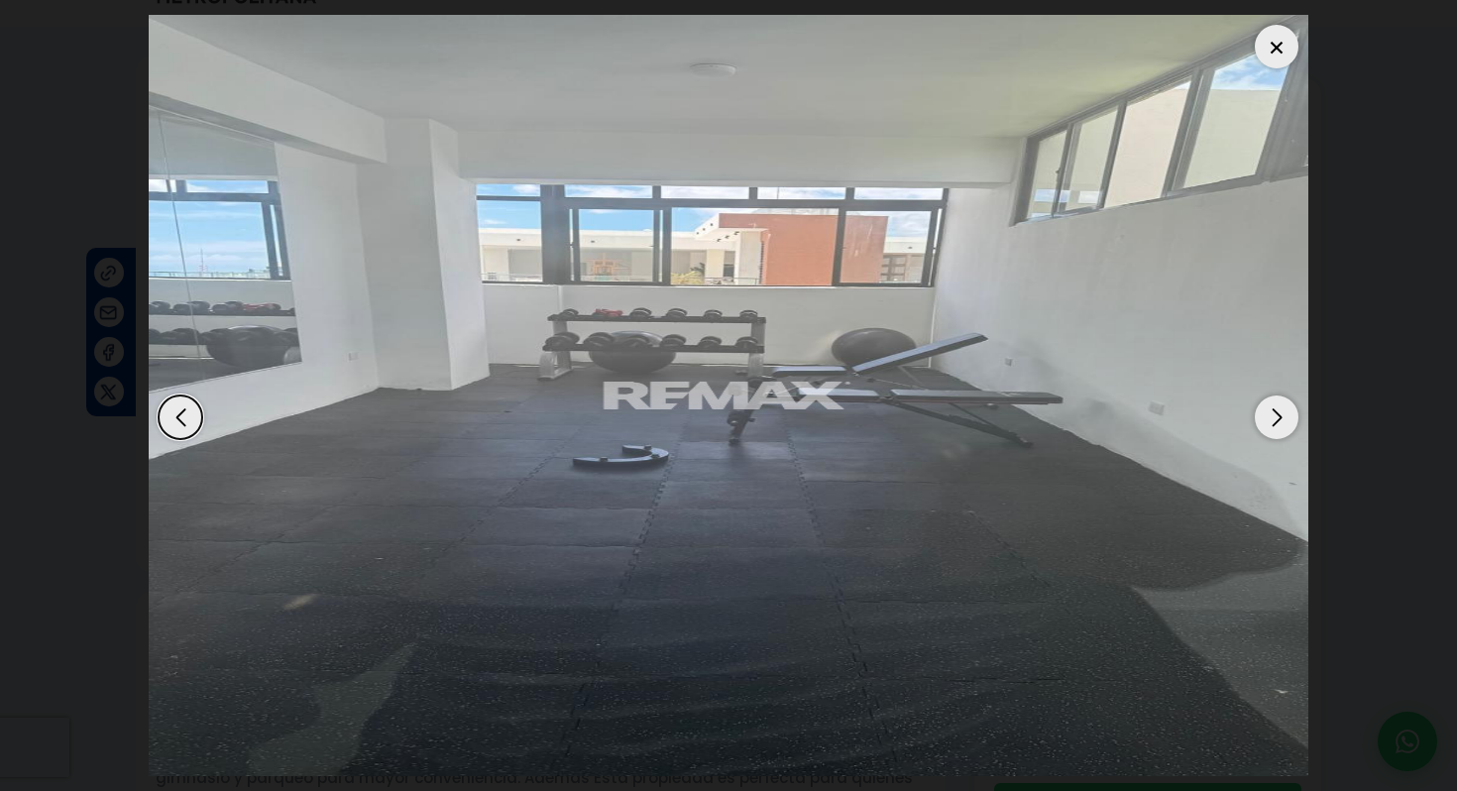
click at [1275, 421] on div "Next slide" at bounding box center [1277, 418] width 44 height 44
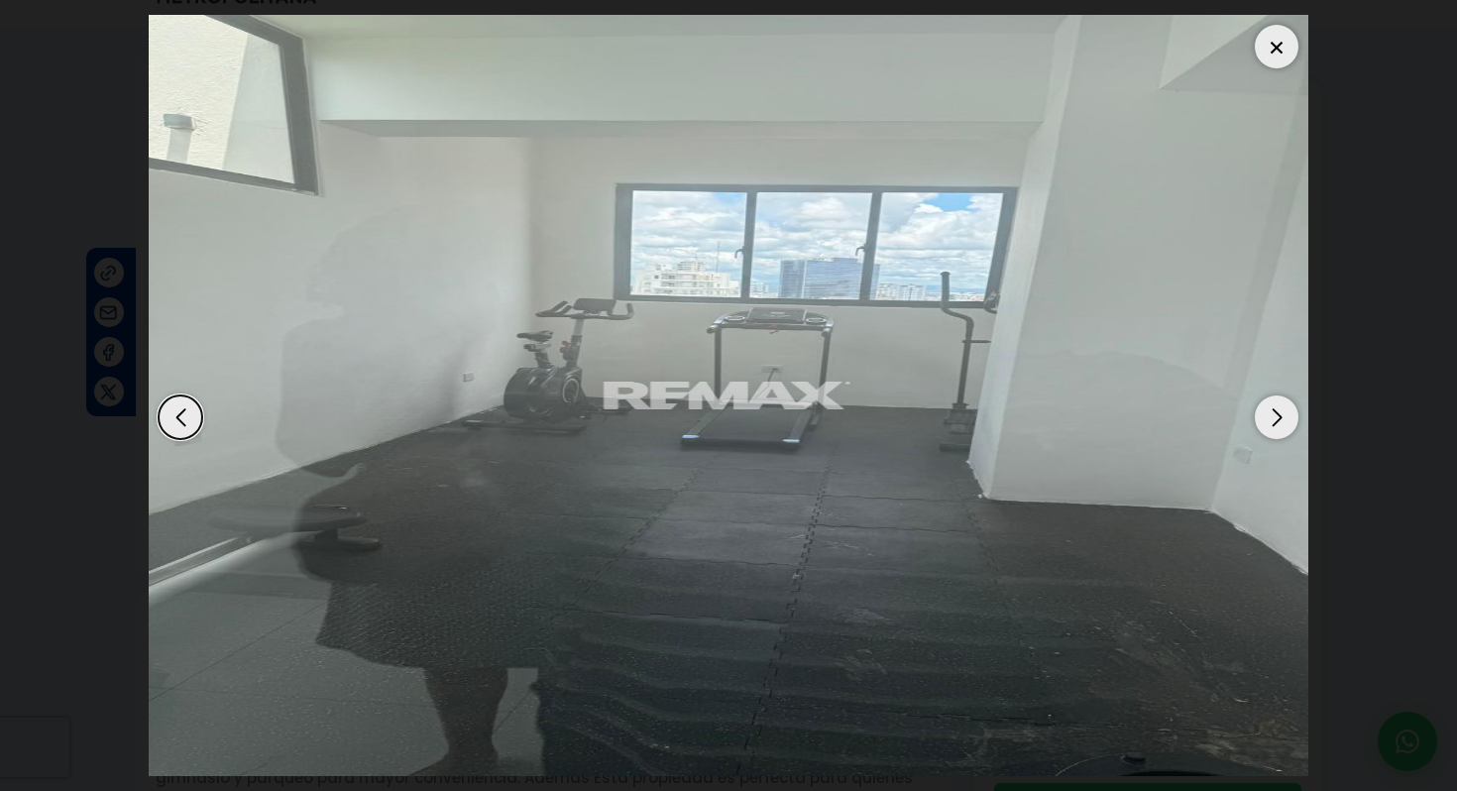
click at [1275, 421] on div "Next slide" at bounding box center [1277, 418] width 44 height 44
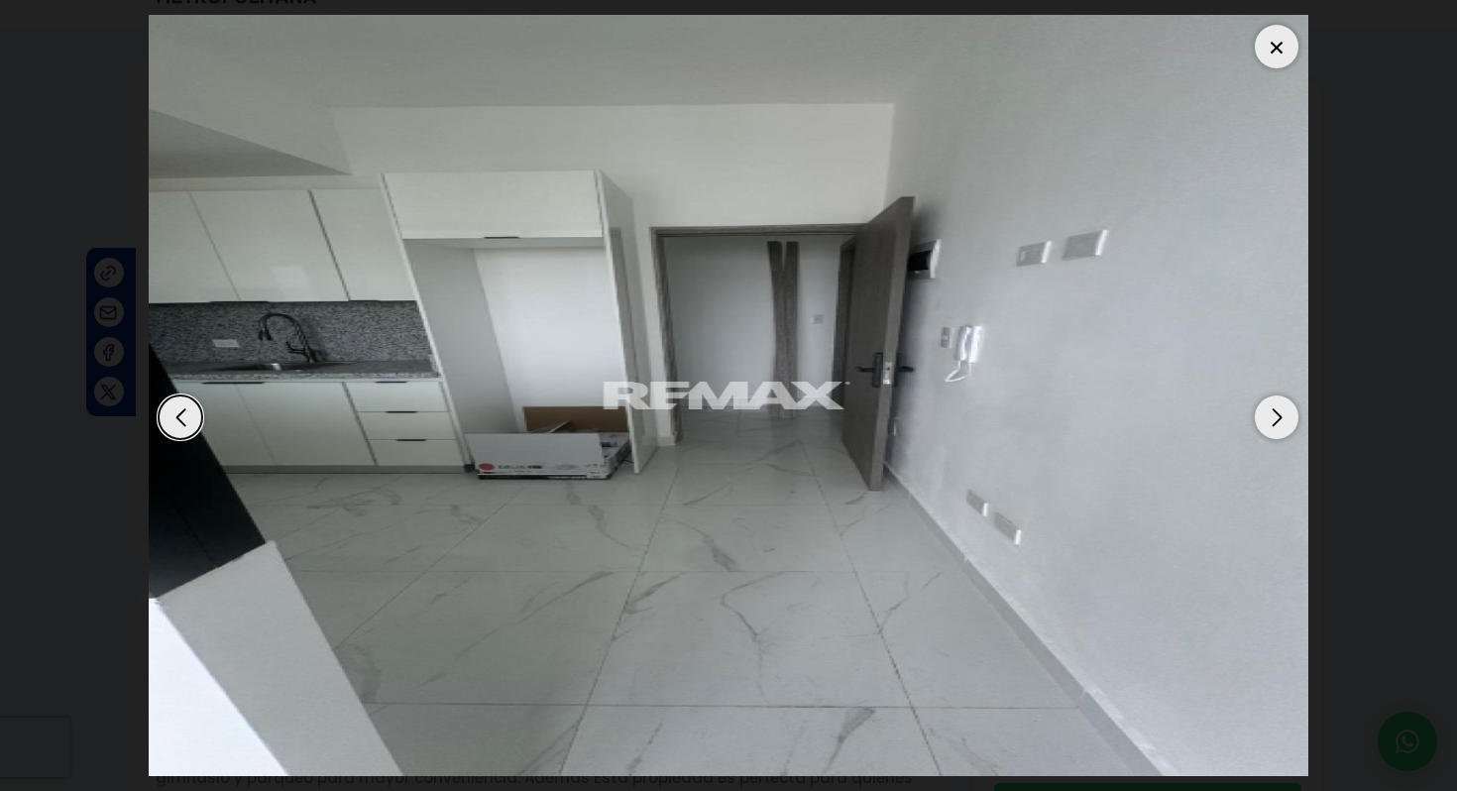
click at [1275, 421] on div "Next slide" at bounding box center [1277, 418] width 44 height 44
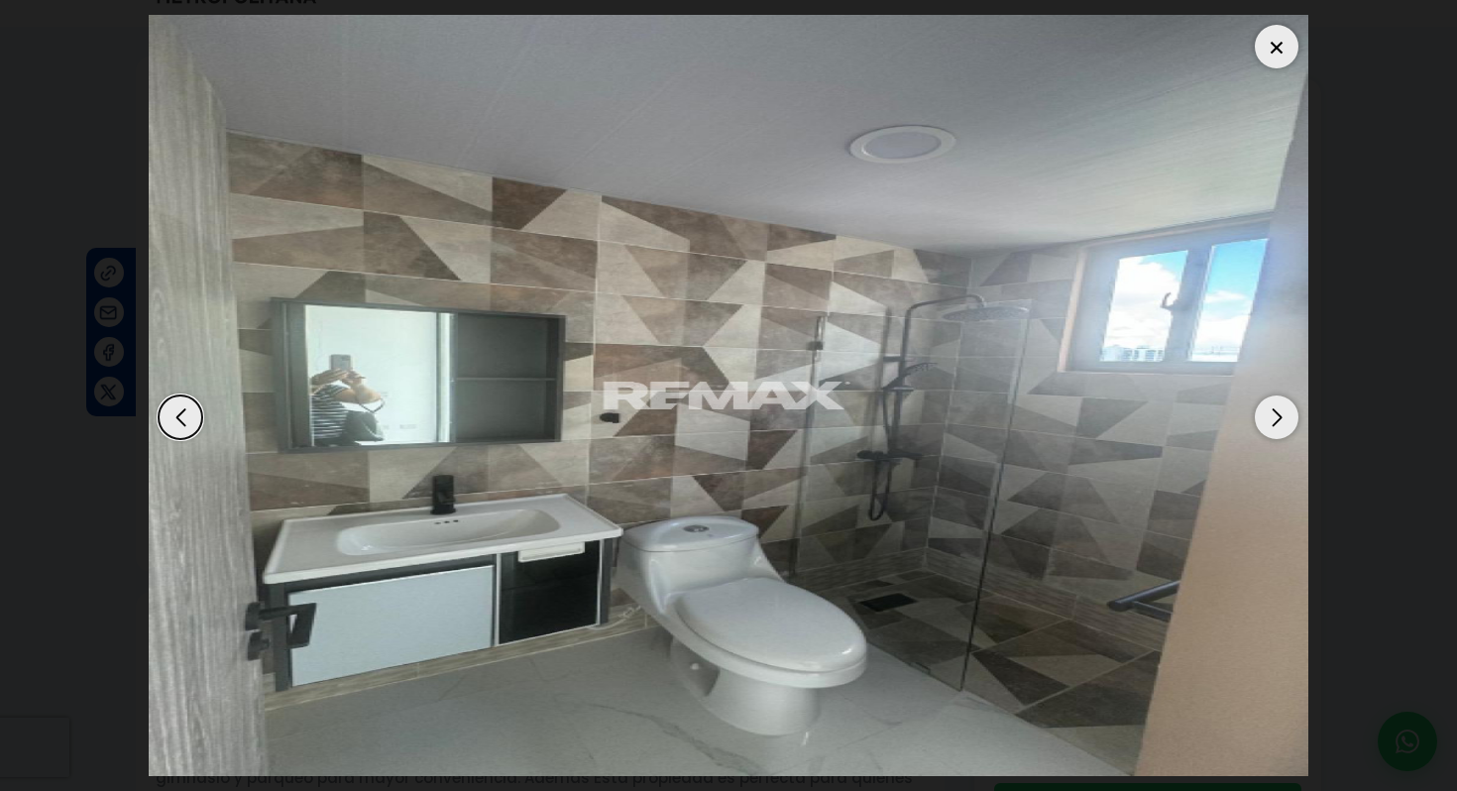
click at [1275, 421] on div "Next slide" at bounding box center [1277, 418] width 44 height 44
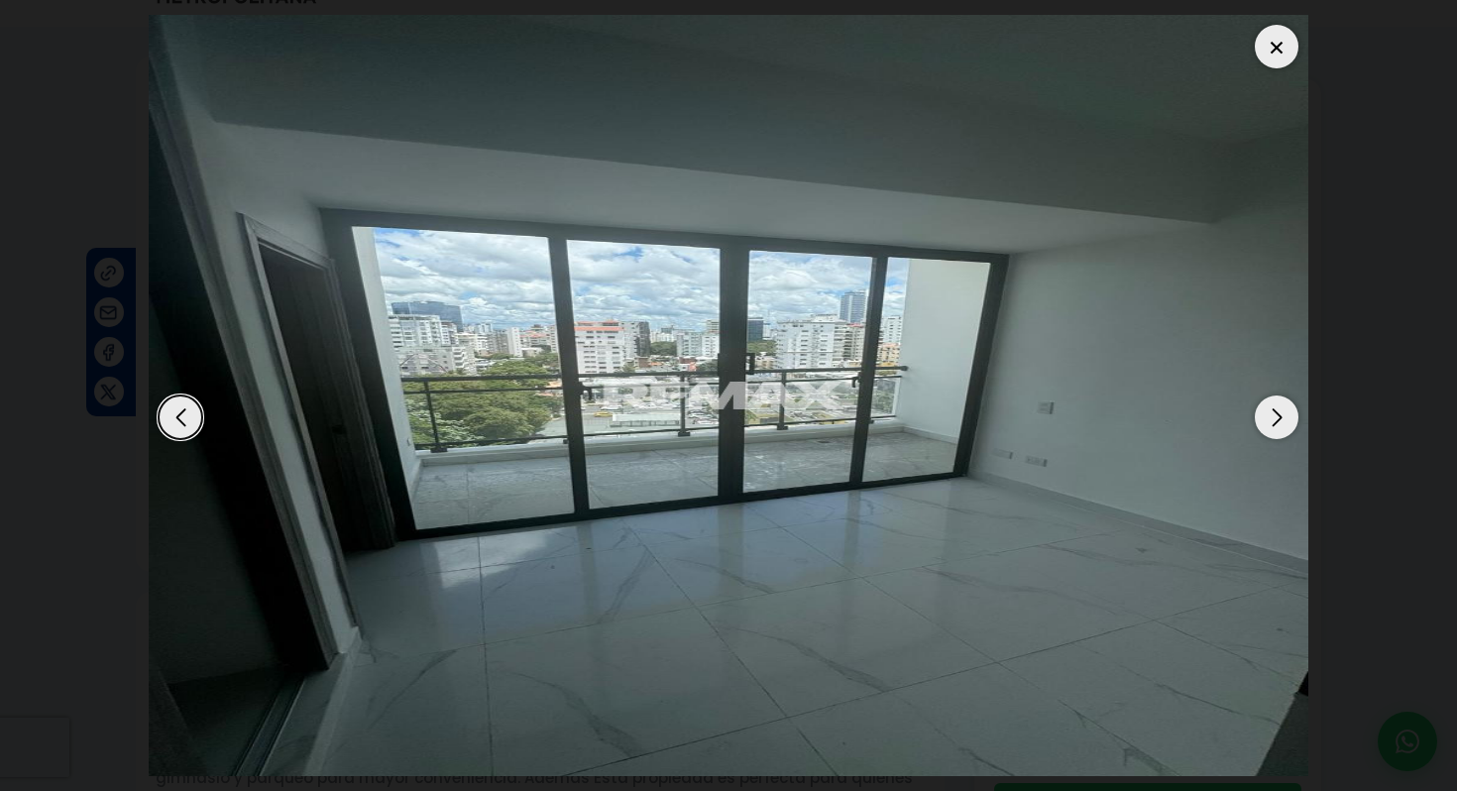
click at [1275, 421] on div "Next slide" at bounding box center [1277, 418] width 44 height 44
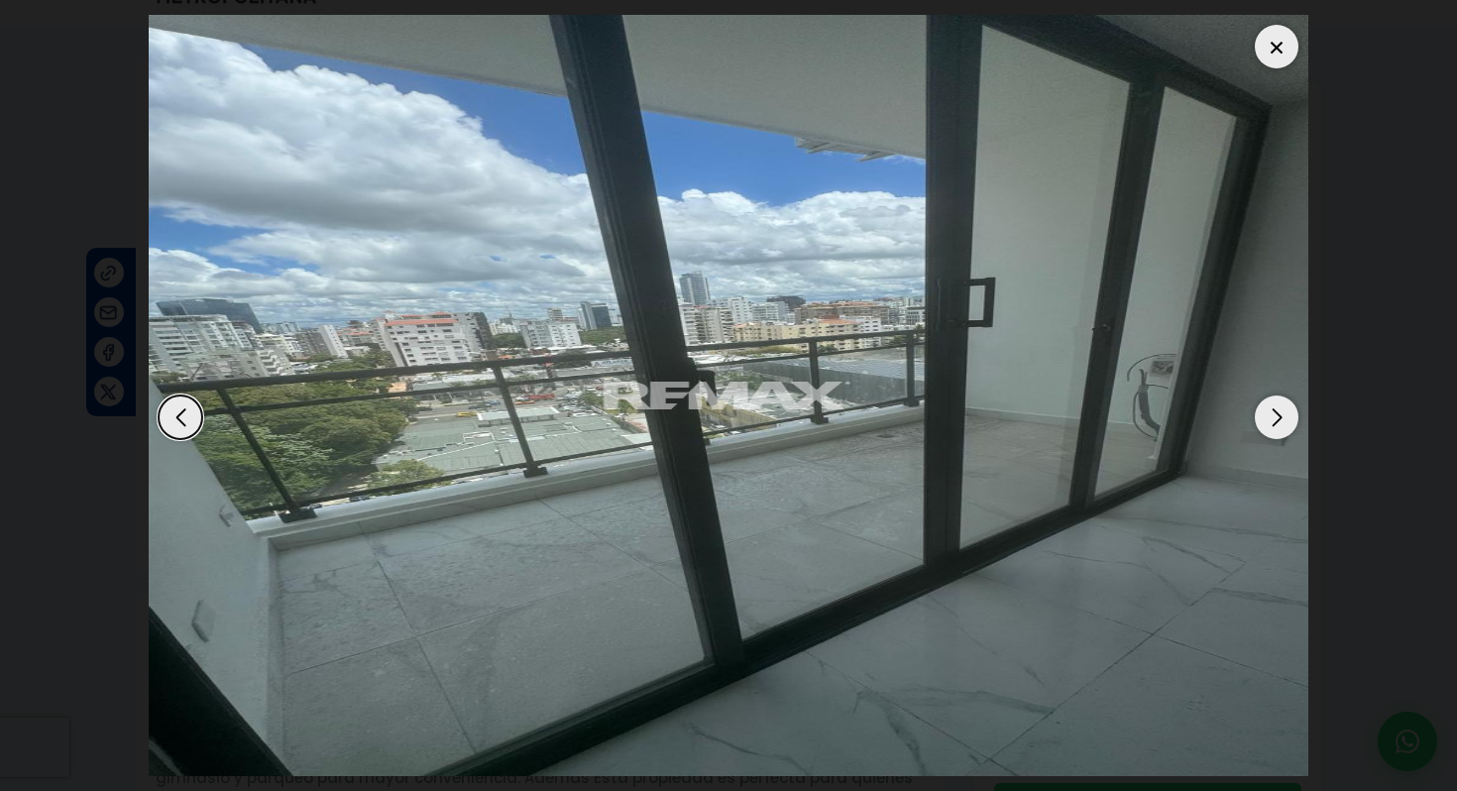
click at [1275, 421] on div "Next slide" at bounding box center [1277, 418] width 44 height 44
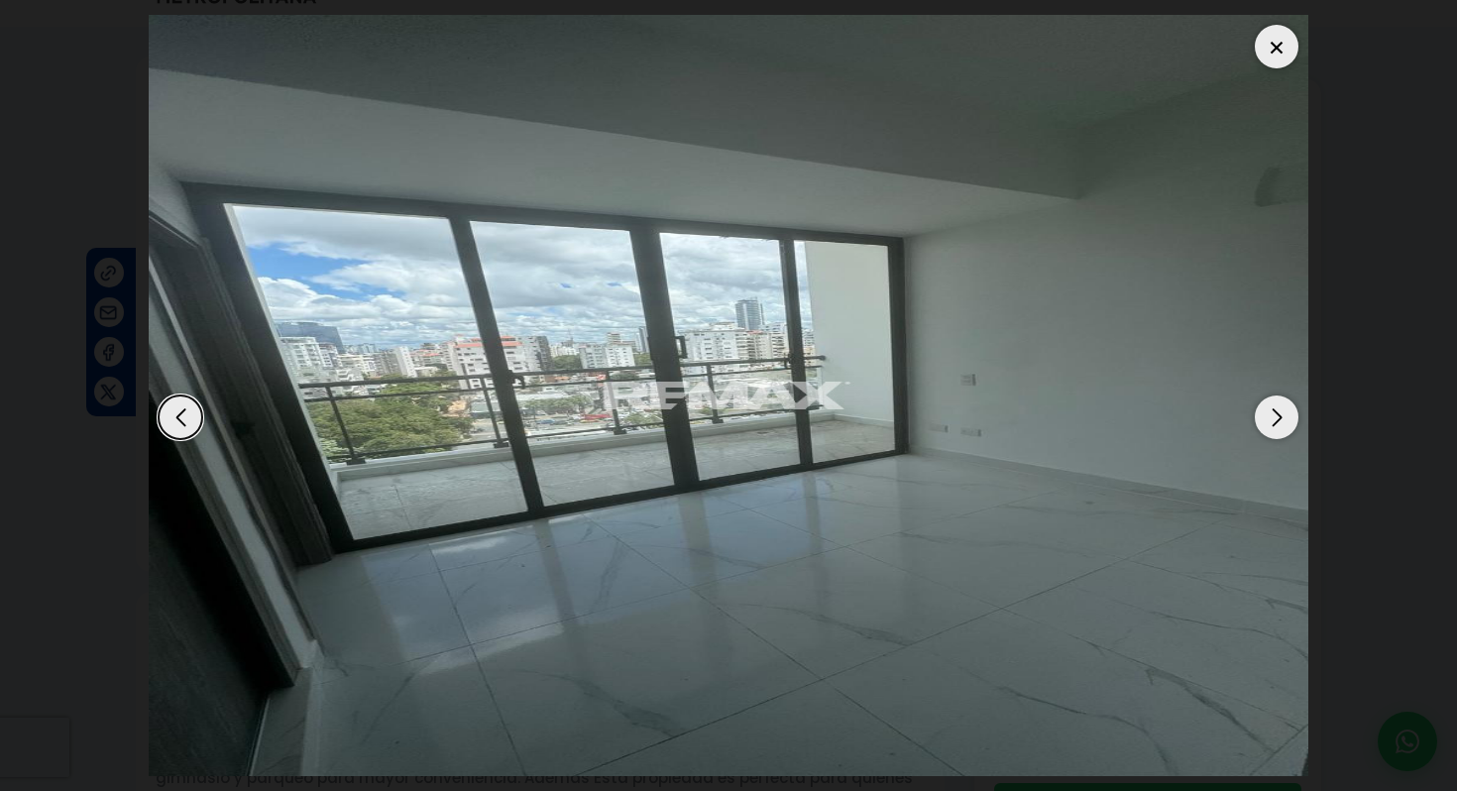
click at [1275, 421] on div "Next slide" at bounding box center [1277, 418] width 44 height 44
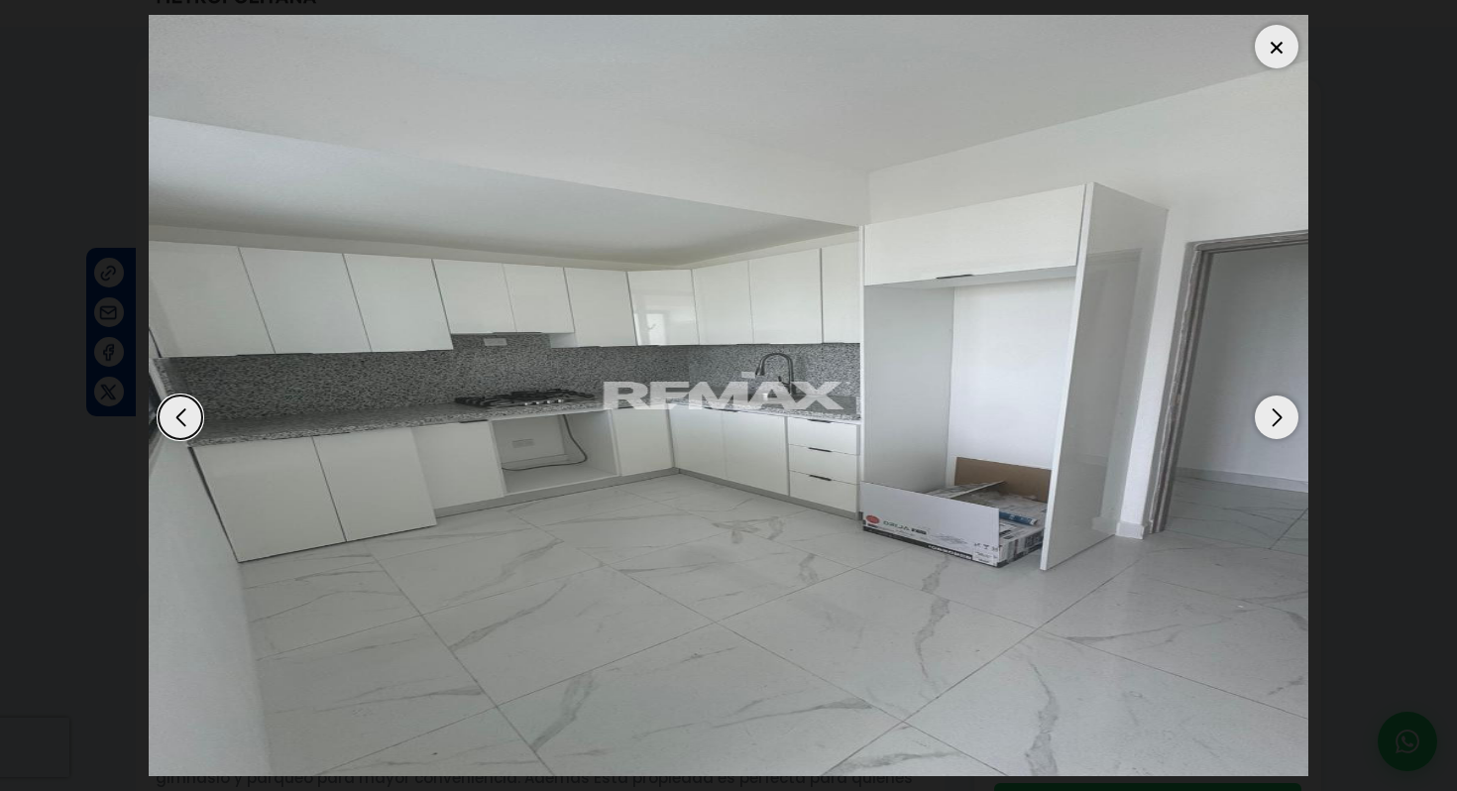
click at [1275, 421] on div "Next slide" at bounding box center [1277, 418] width 44 height 44
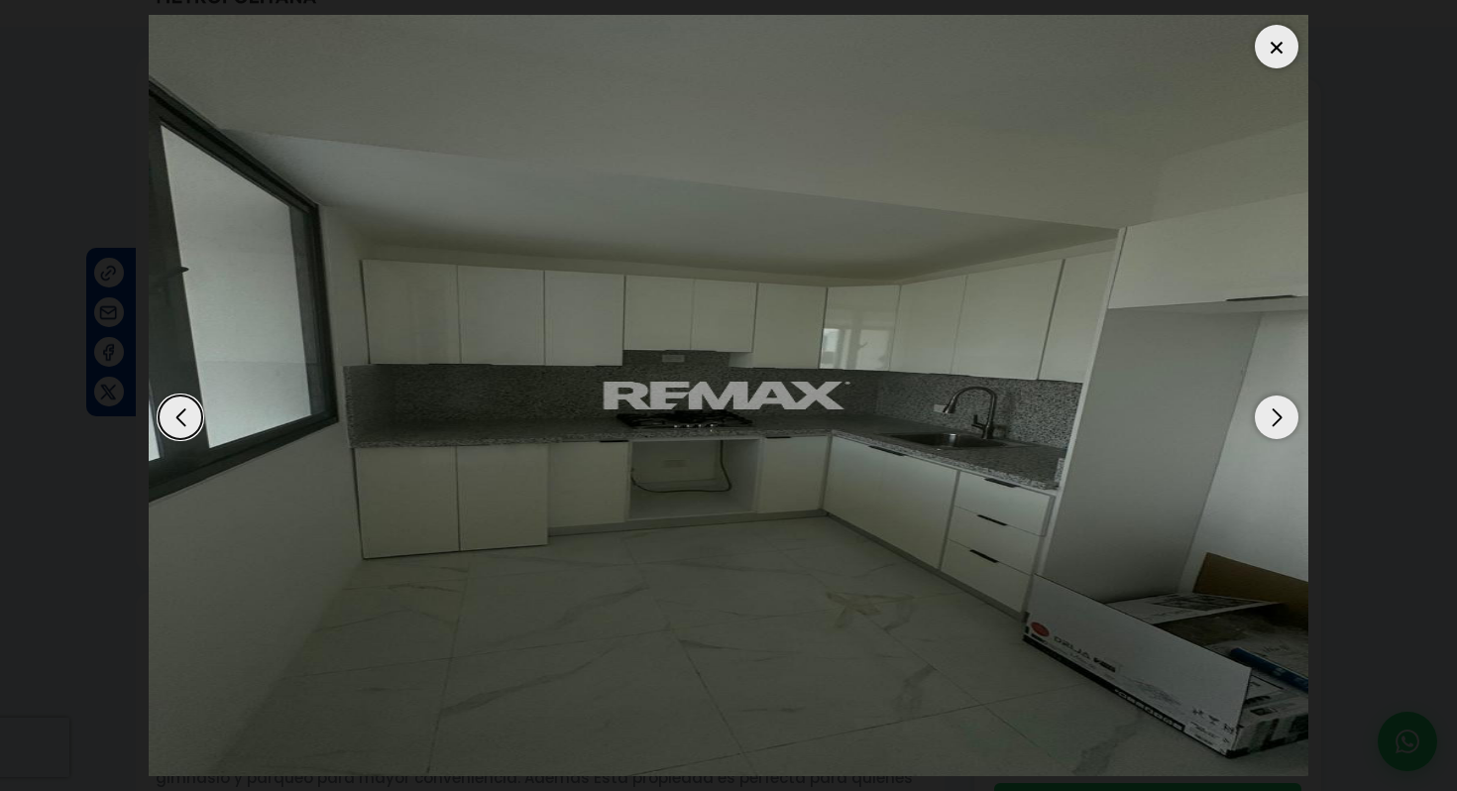
click at [1275, 421] on div "Next slide" at bounding box center [1277, 418] width 44 height 44
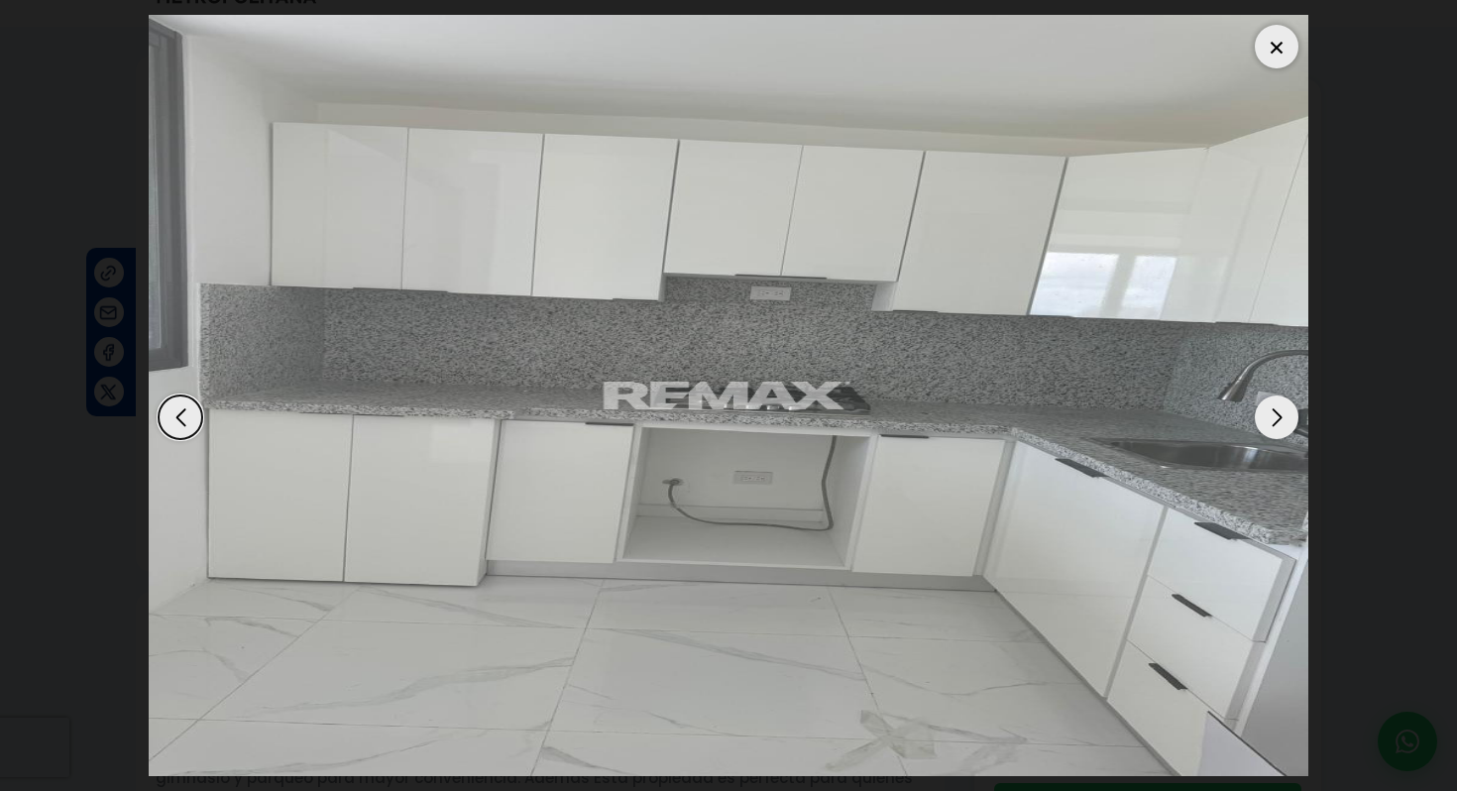
click at [1275, 421] on div "Next slide" at bounding box center [1277, 418] width 44 height 44
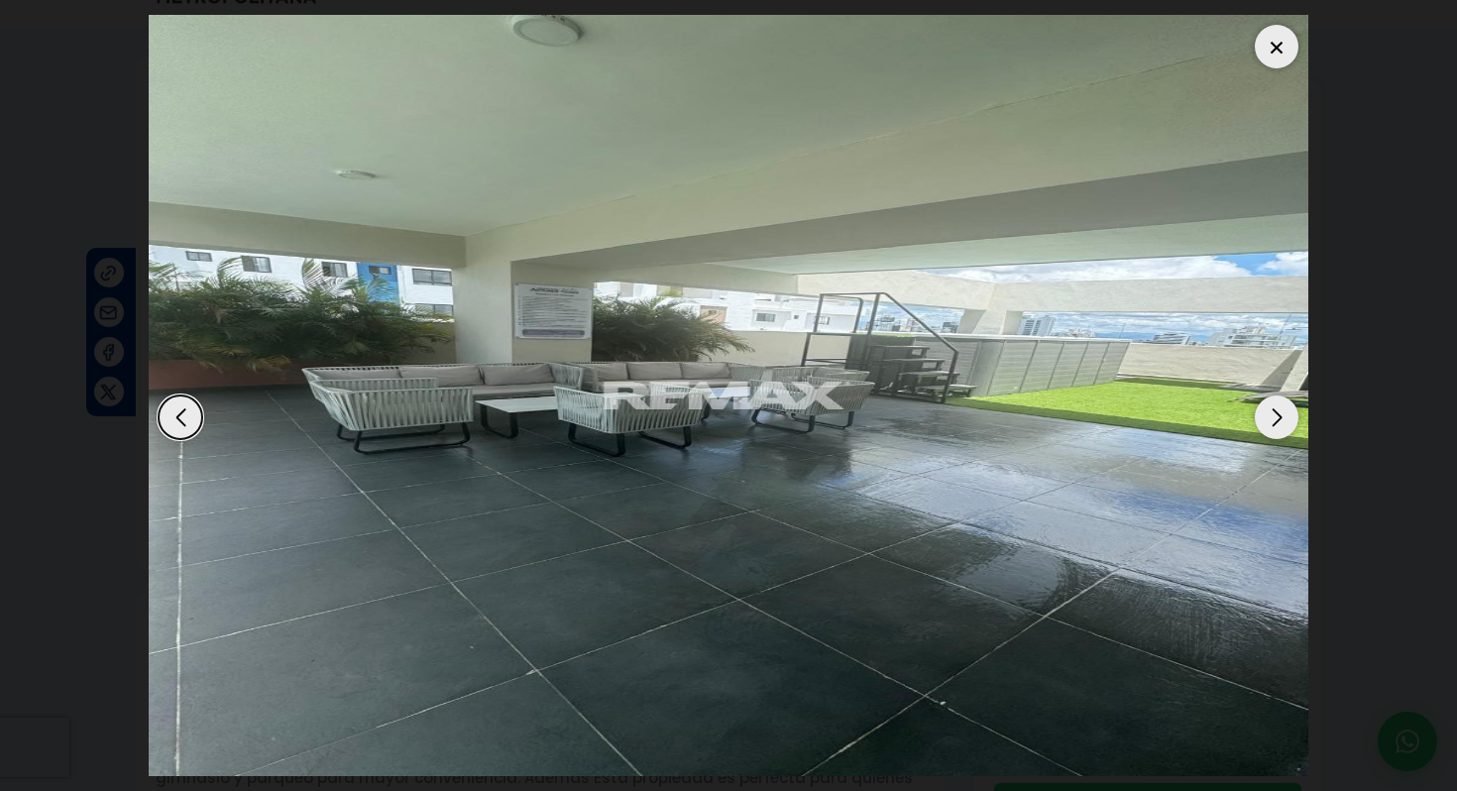
click at [1275, 421] on div "Next slide" at bounding box center [1277, 418] width 44 height 44
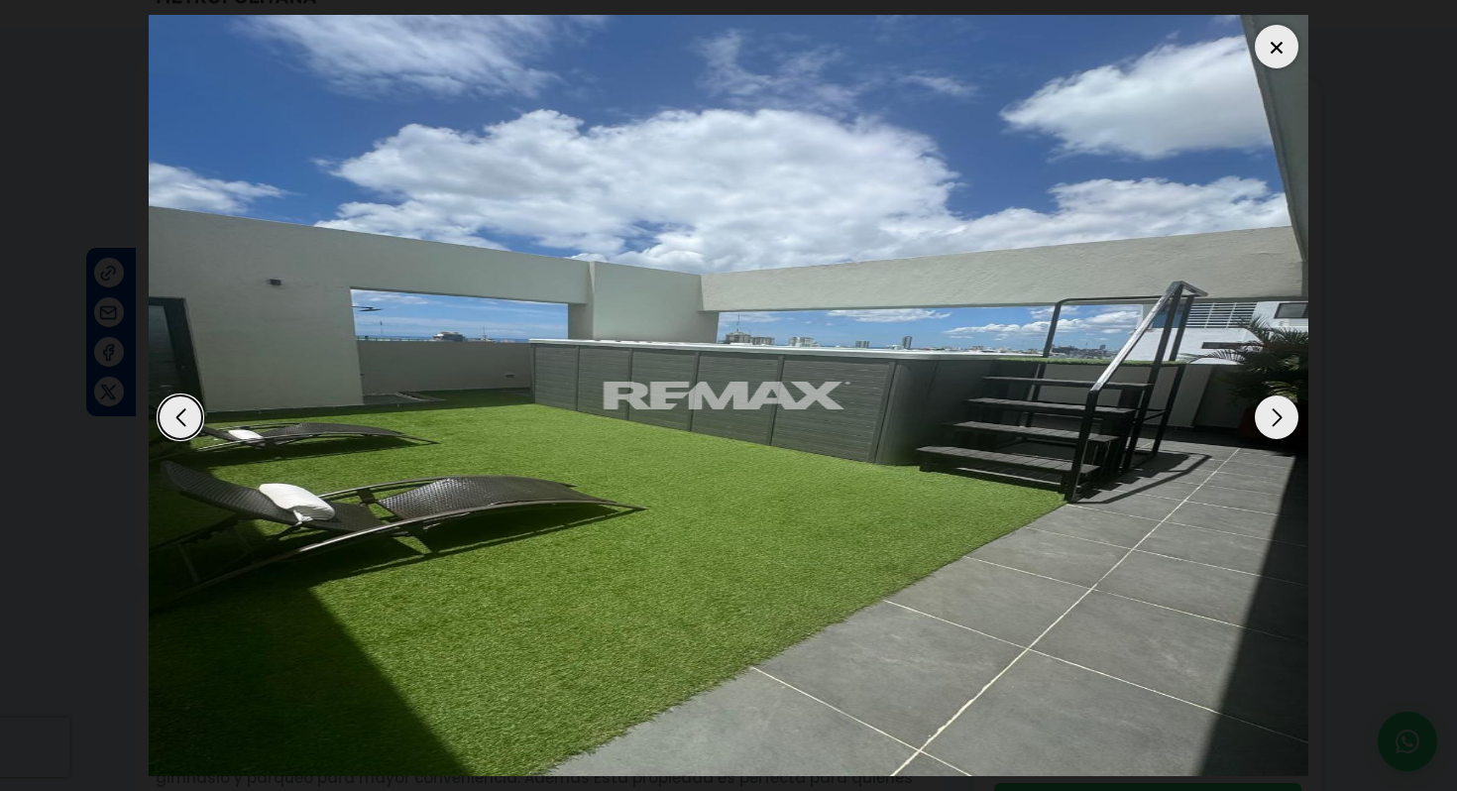
click at [1284, 42] on div at bounding box center [1277, 47] width 44 height 44
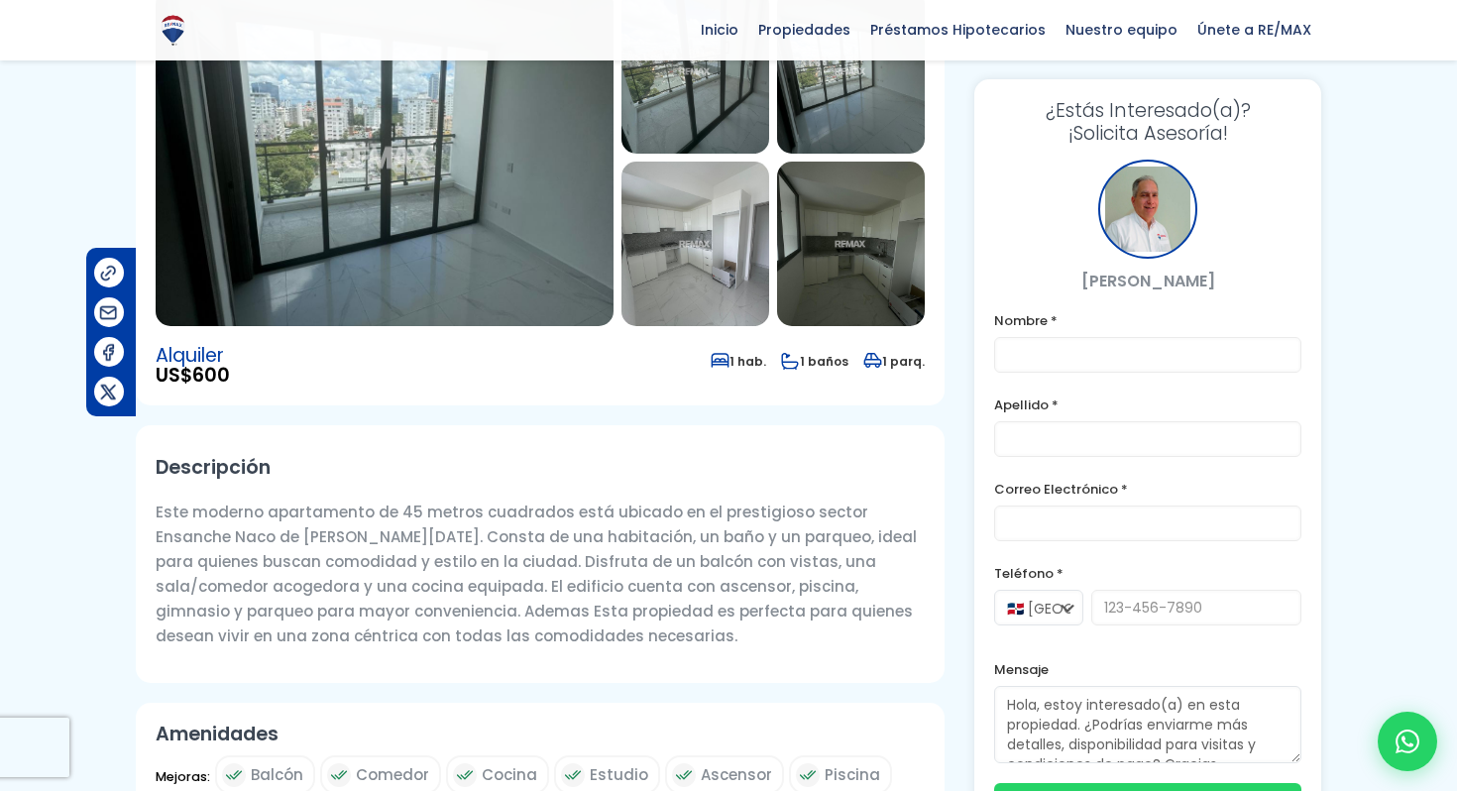
scroll to position [521, 0]
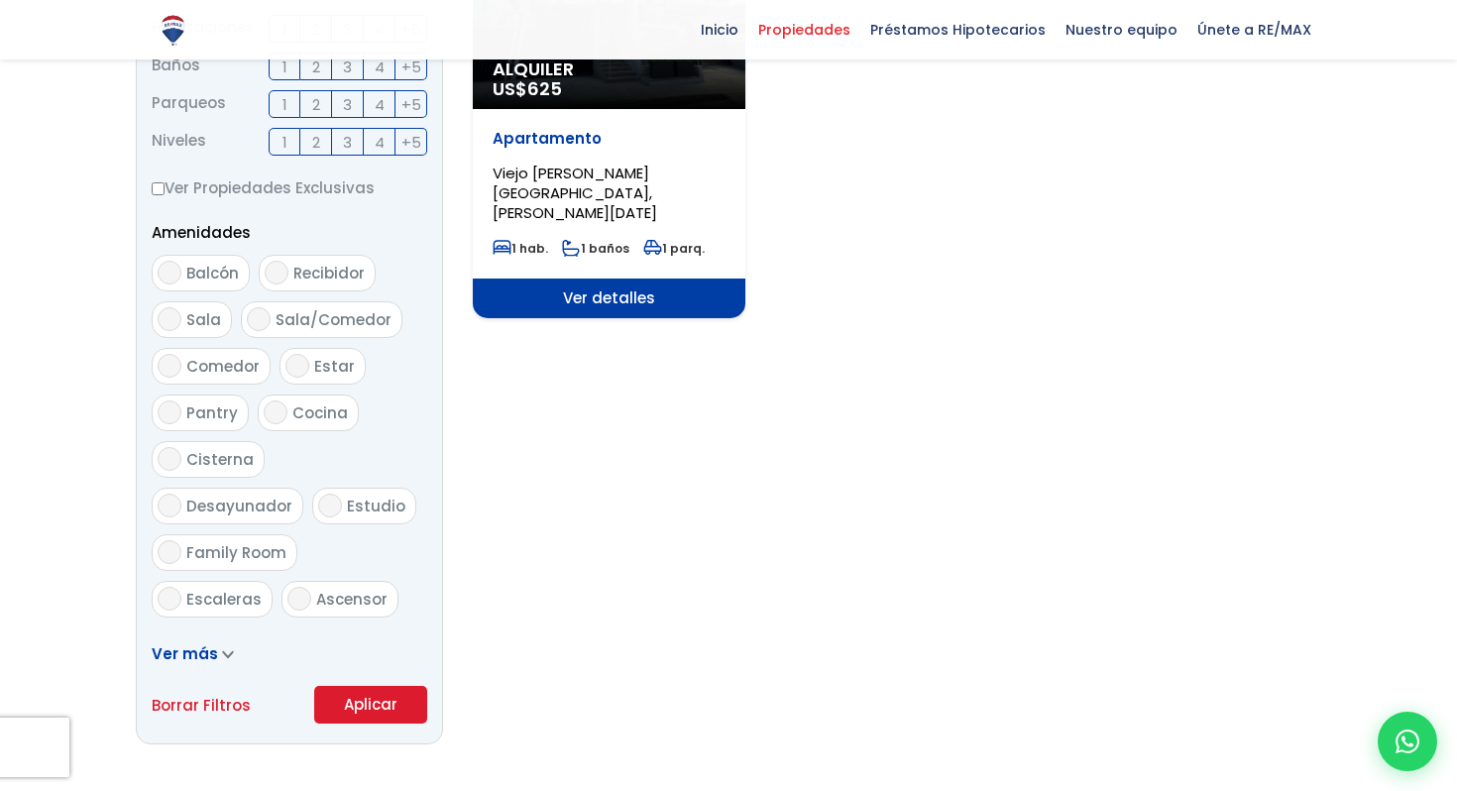
scroll to position [5541, 0]
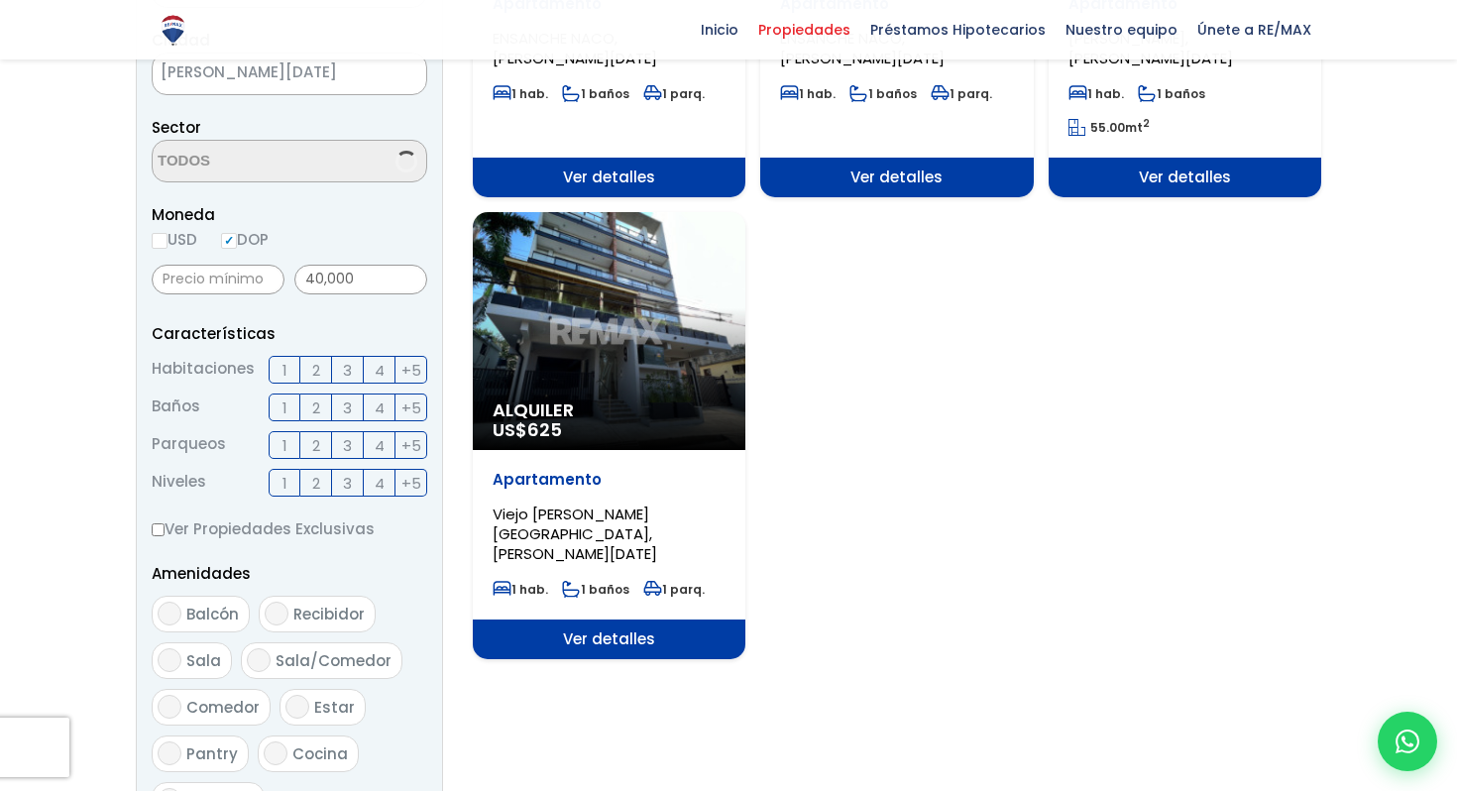
select select "225"
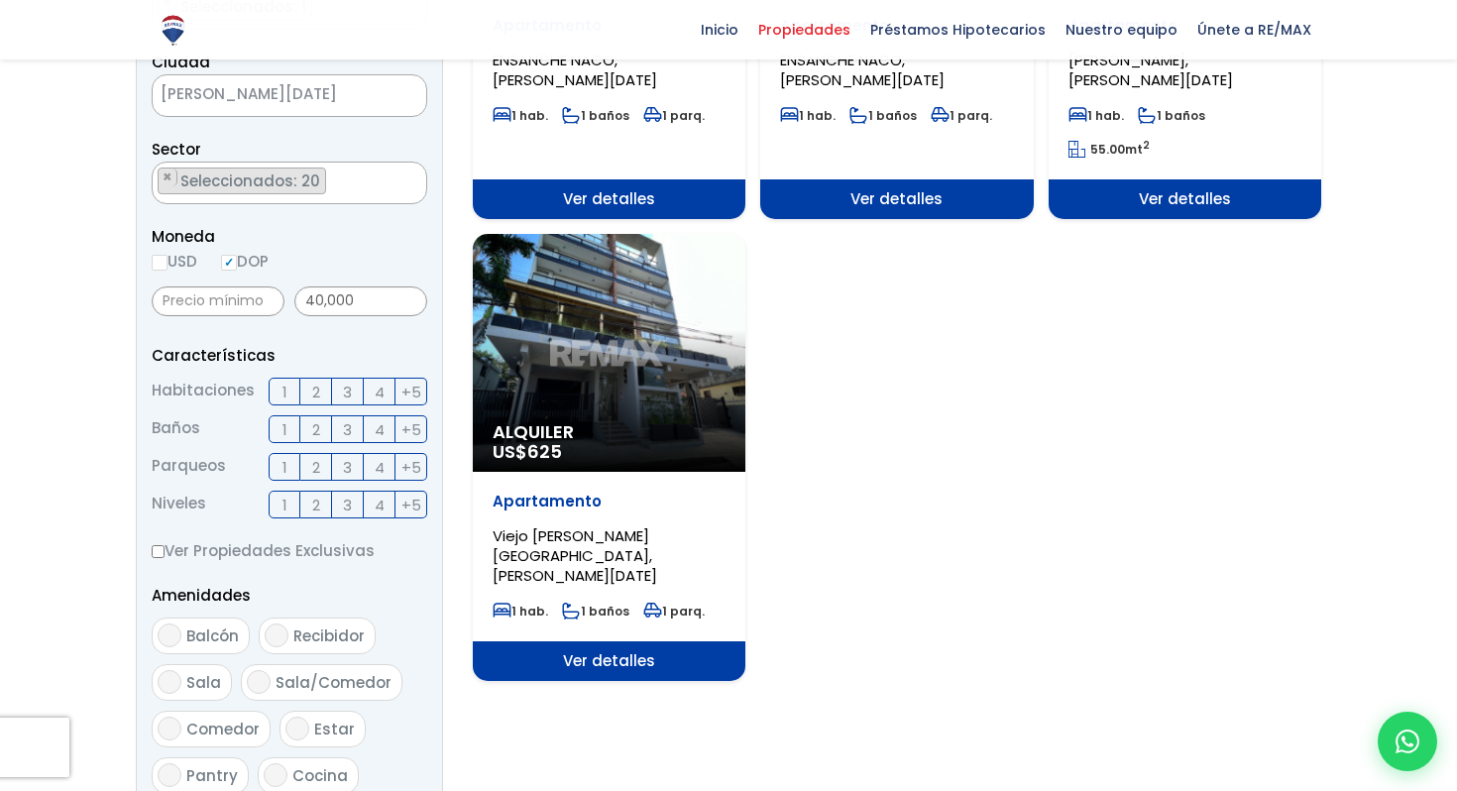
scroll to position [510, 0]
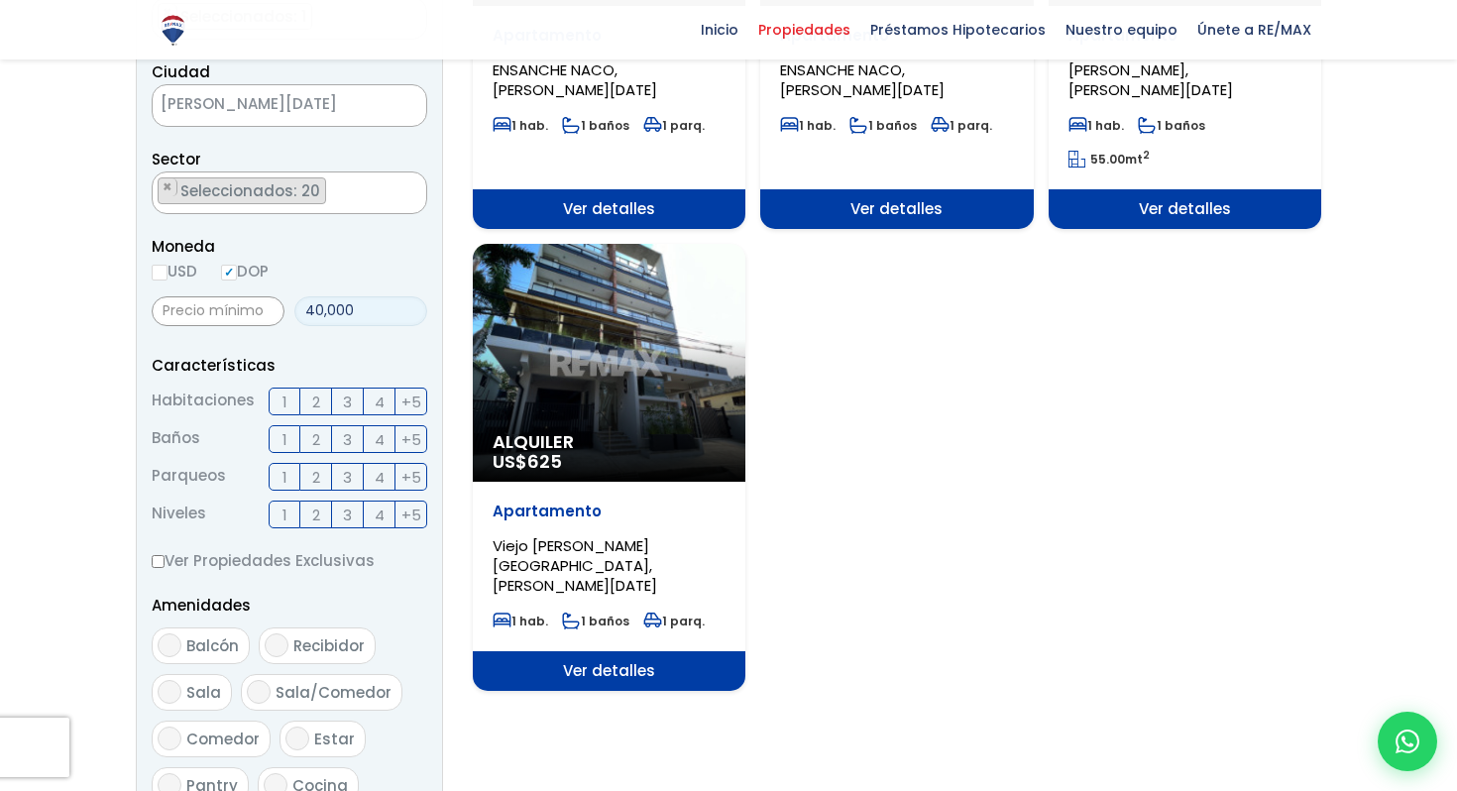
drag, startPoint x: 380, startPoint y: 314, endPoint x: 298, endPoint y: 314, distance: 81.3
click at [298, 314] on input "40,000" at bounding box center [360, 311] width 133 height 30
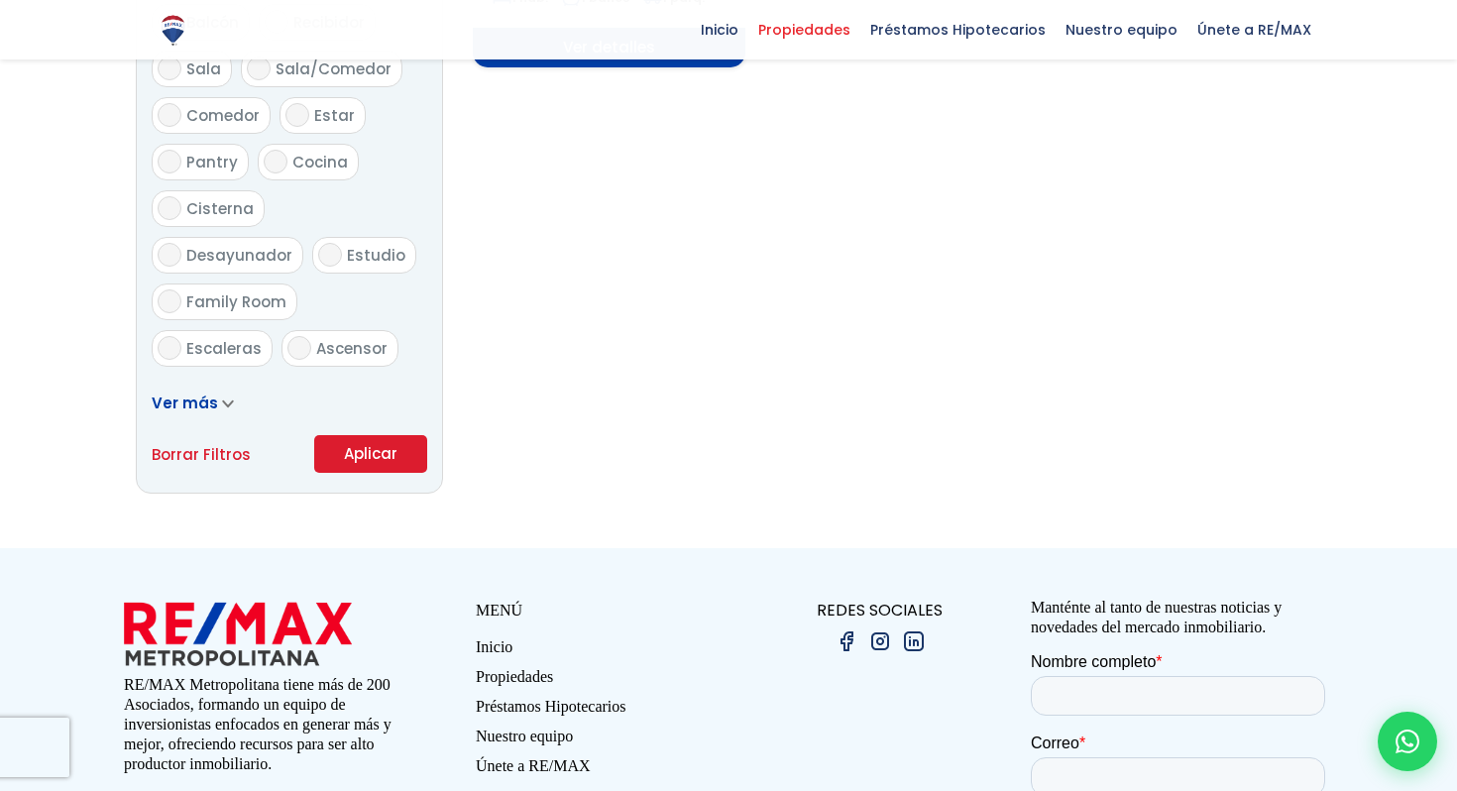
scroll to position [1226, 0]
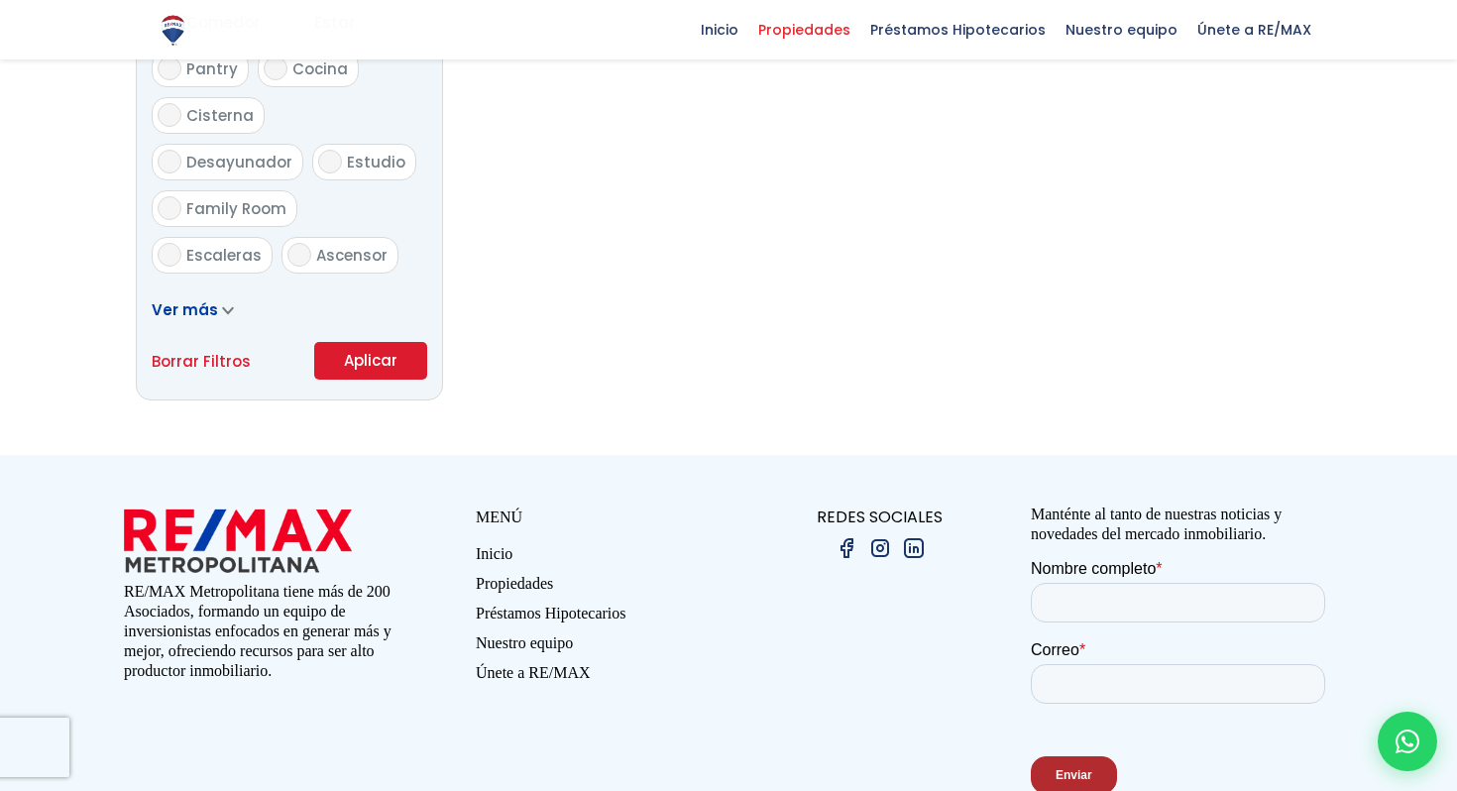
type input "45,000"
click at [384, 356] on button "Aplicar" at bounding box center [370, 361] width 113 height 38
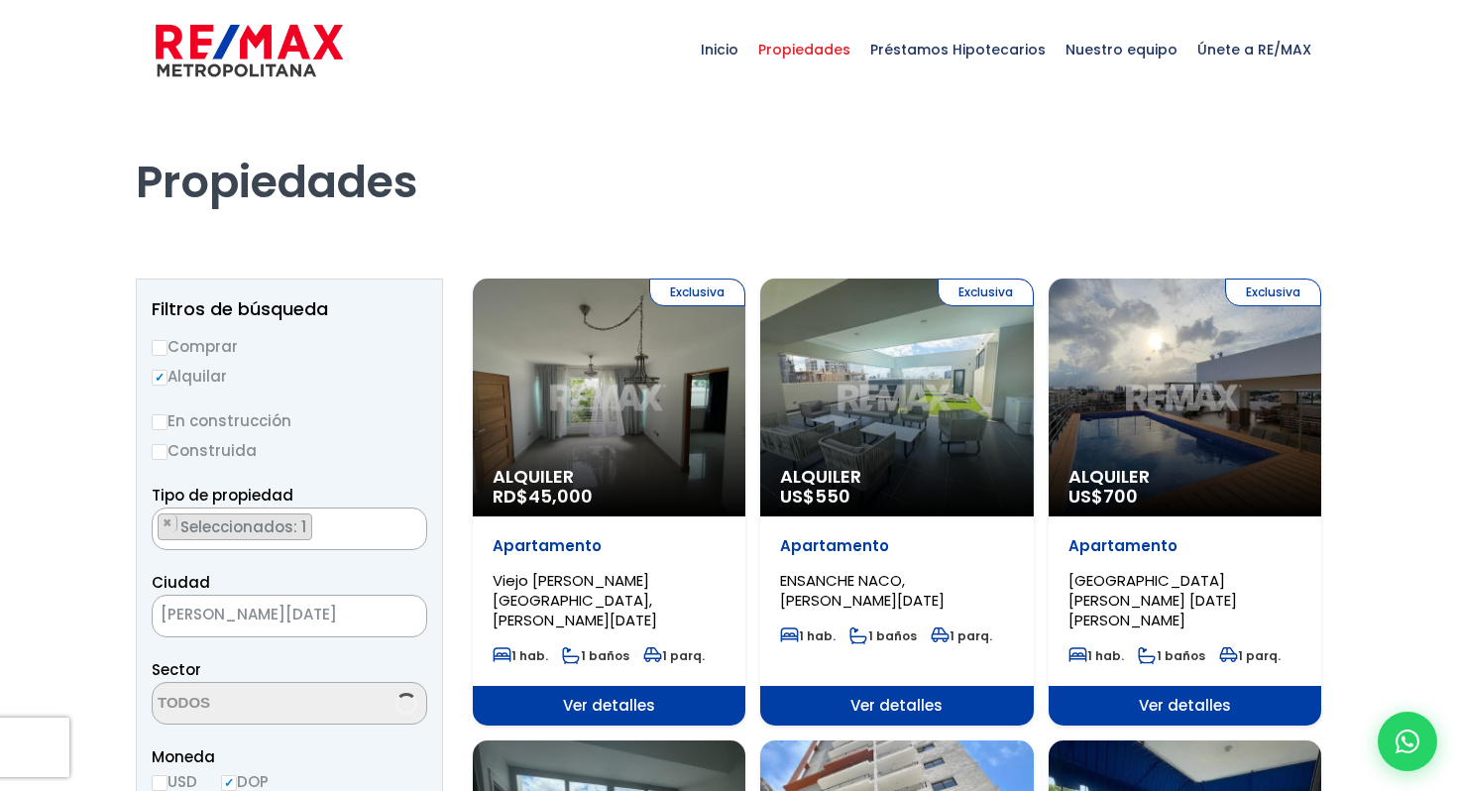
scroll to position [132, 0]
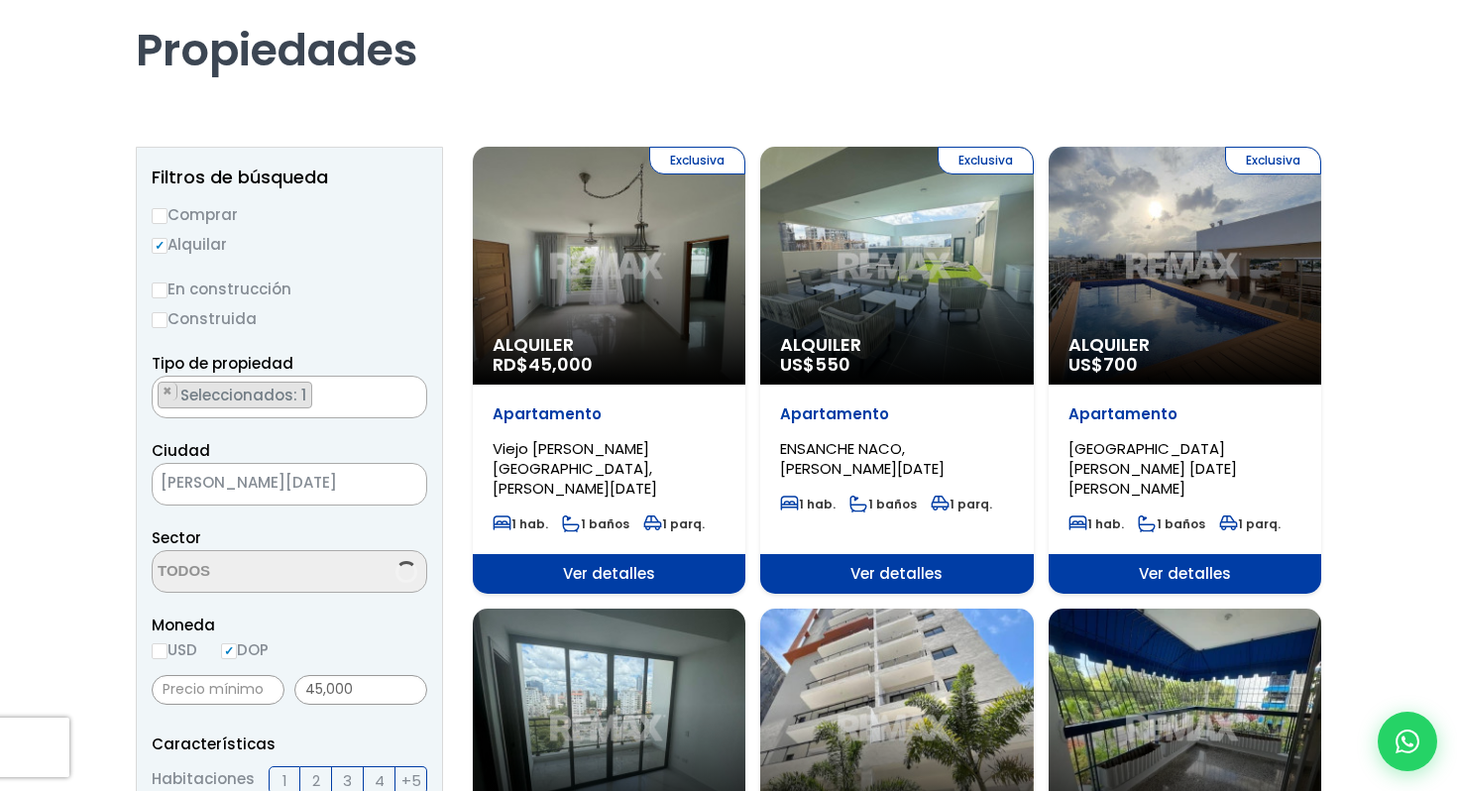
select select "225"
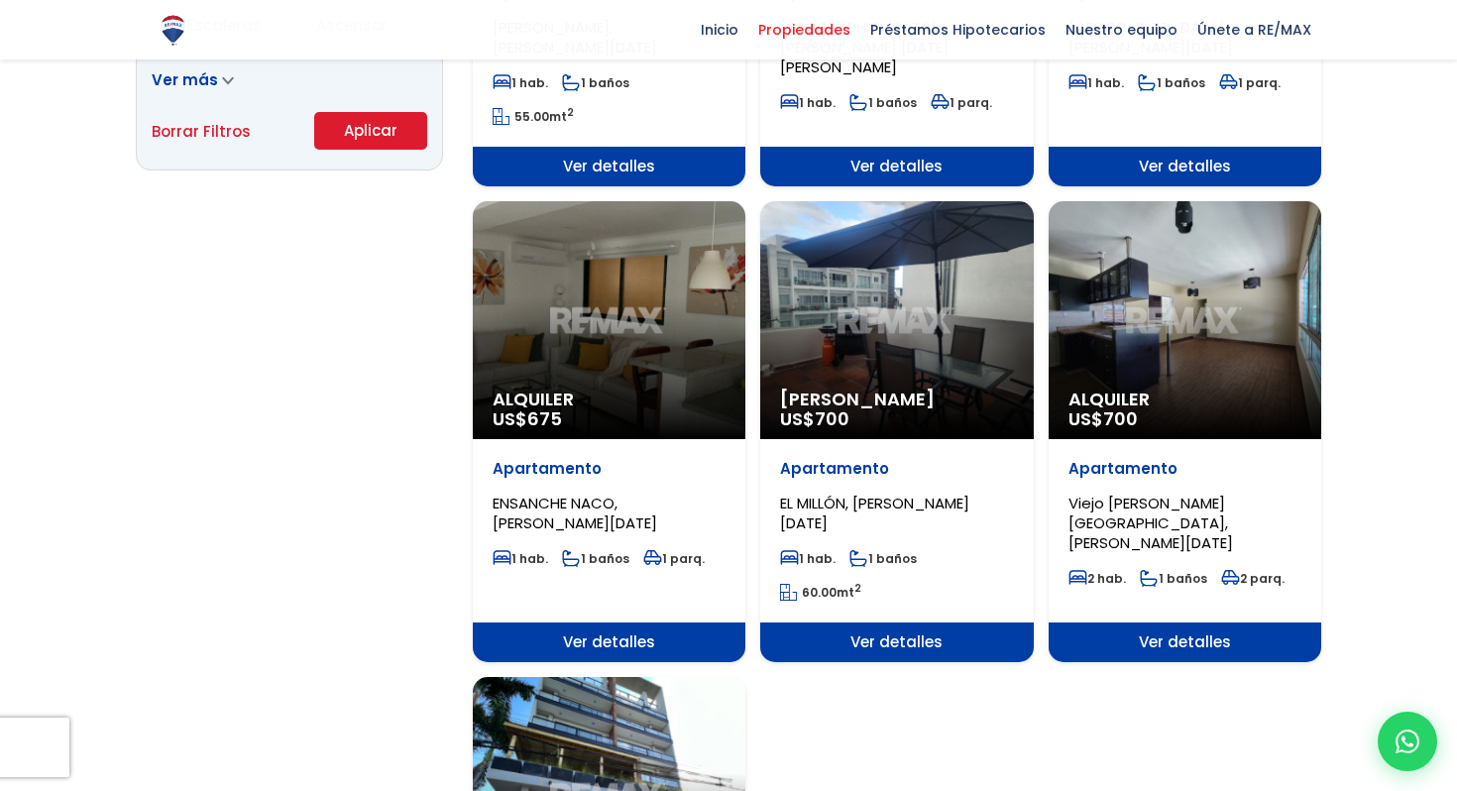
scroll to position [1450, 0]
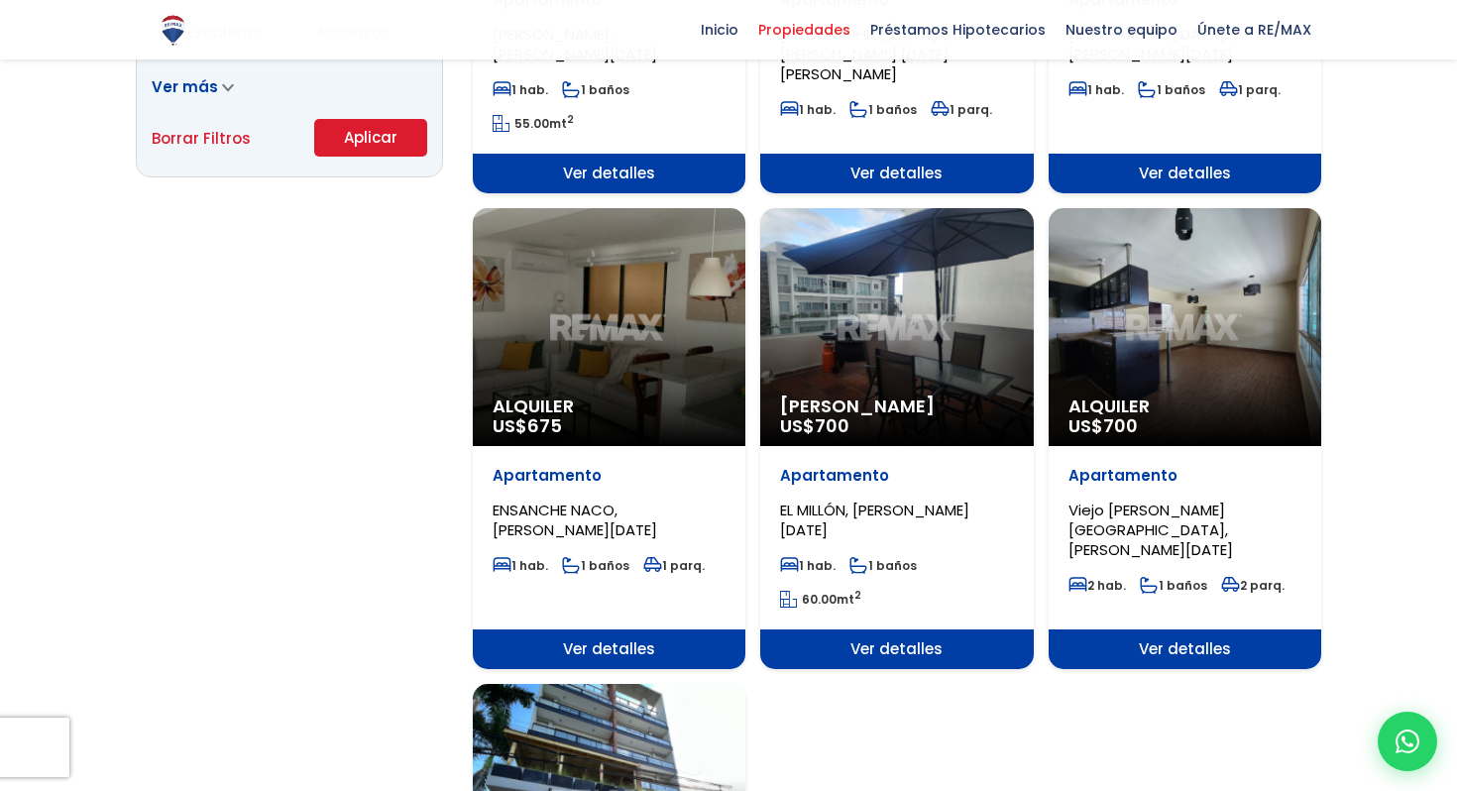
click at [1211, 362] on div "Alquiler US$ 700" at bounding box center [1185, 327] width 273 height 238
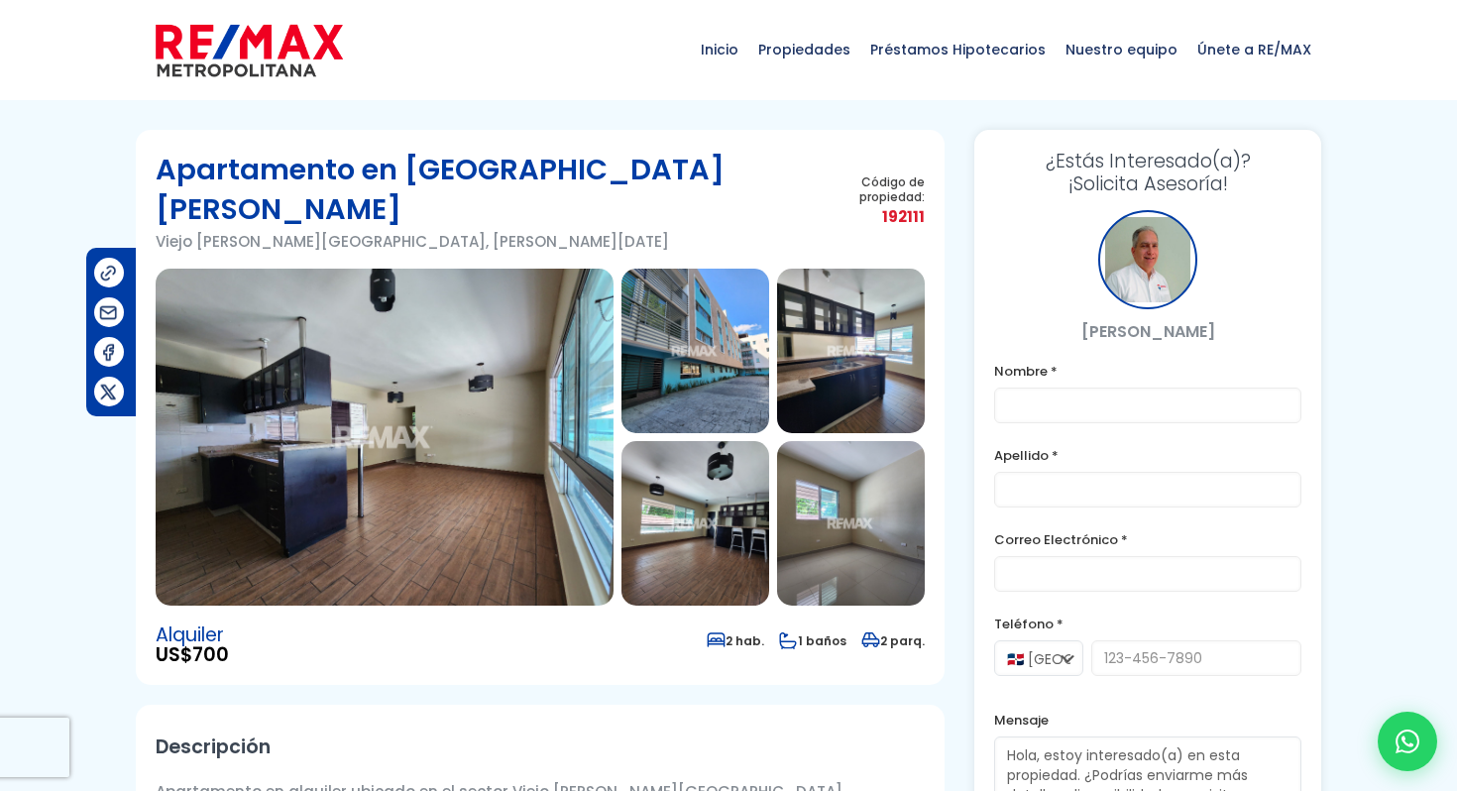
click at [506, 500] on img at bounding box center [385, 437] width 458 height 337
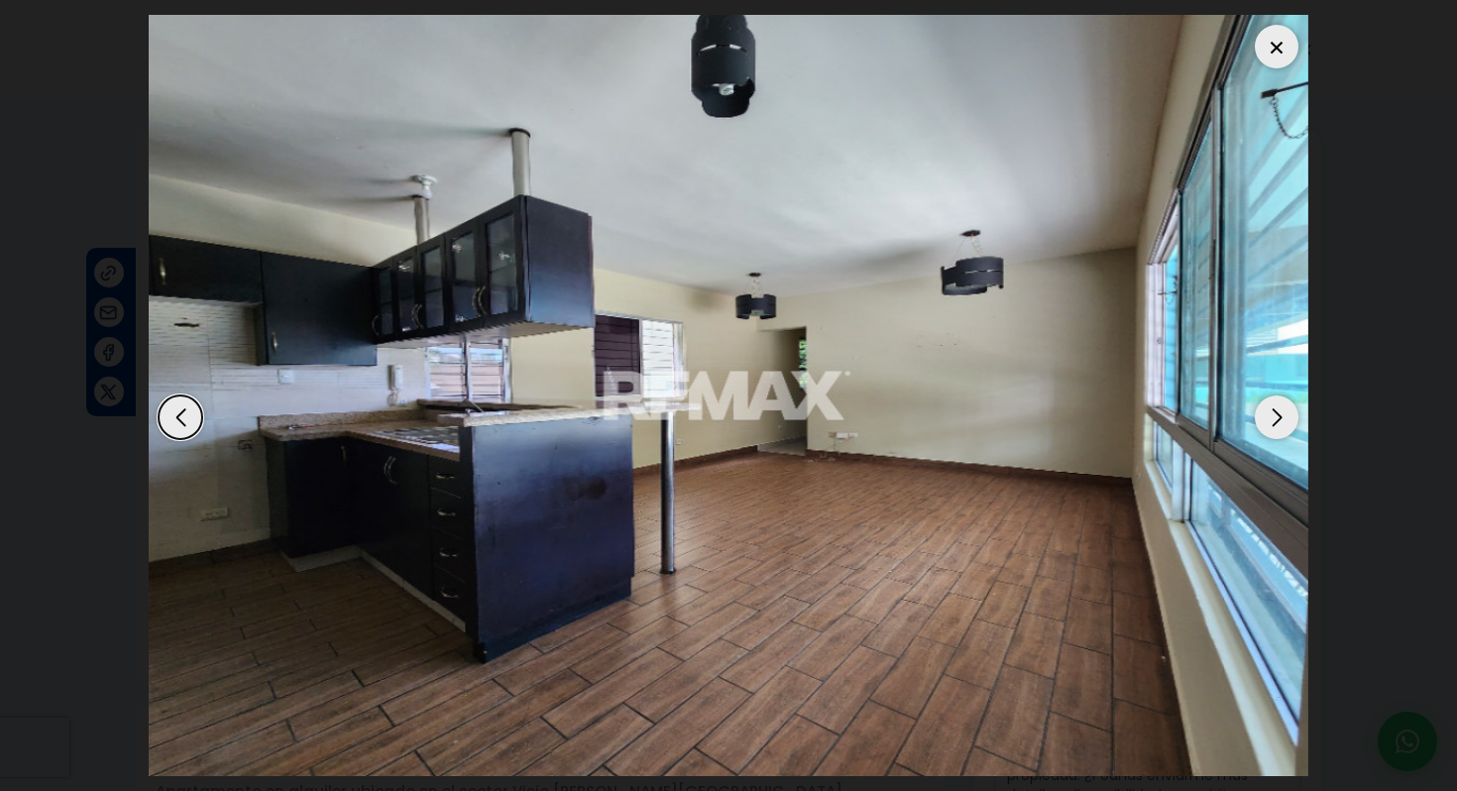
click at [1293, 409] on div "Next slide" at bounding box center [1277, 418] width 44 height 44
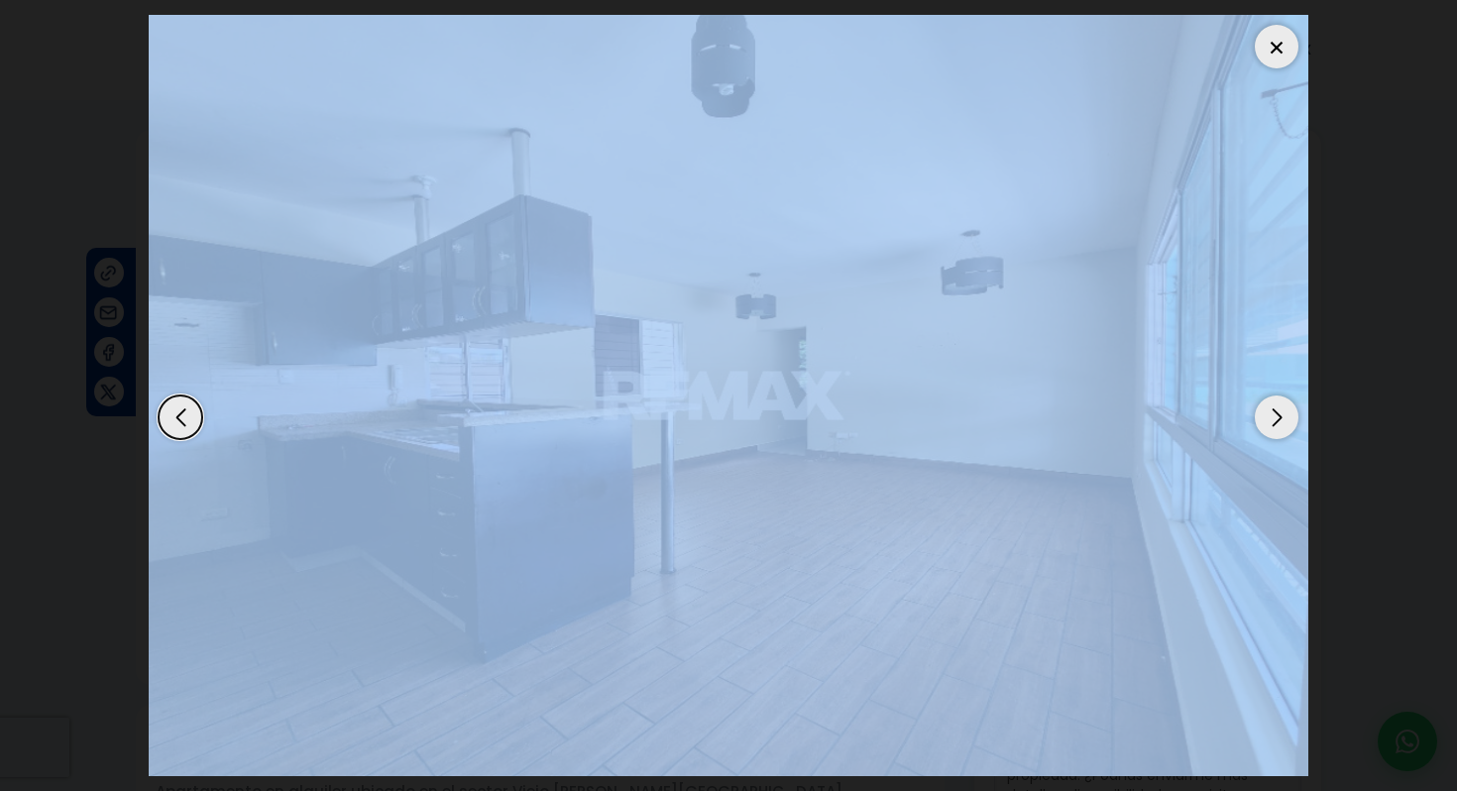
click at [1293, 409] on div "Next slide" at bounding box center [1277, 418] width 44 height 44
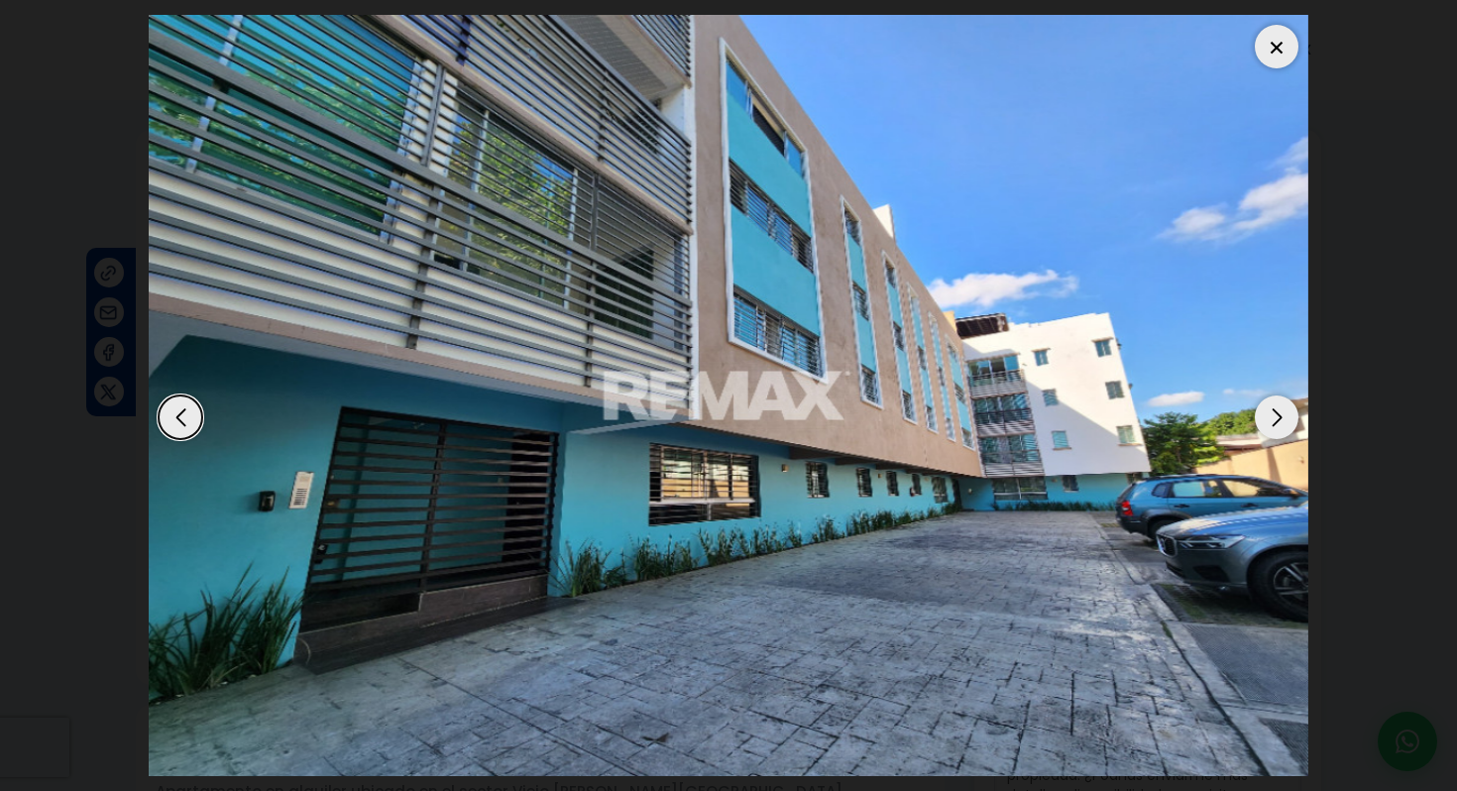
click at [1293, 409] on div "Next slide" at bounding box center [1277, 418] width 44 height 44
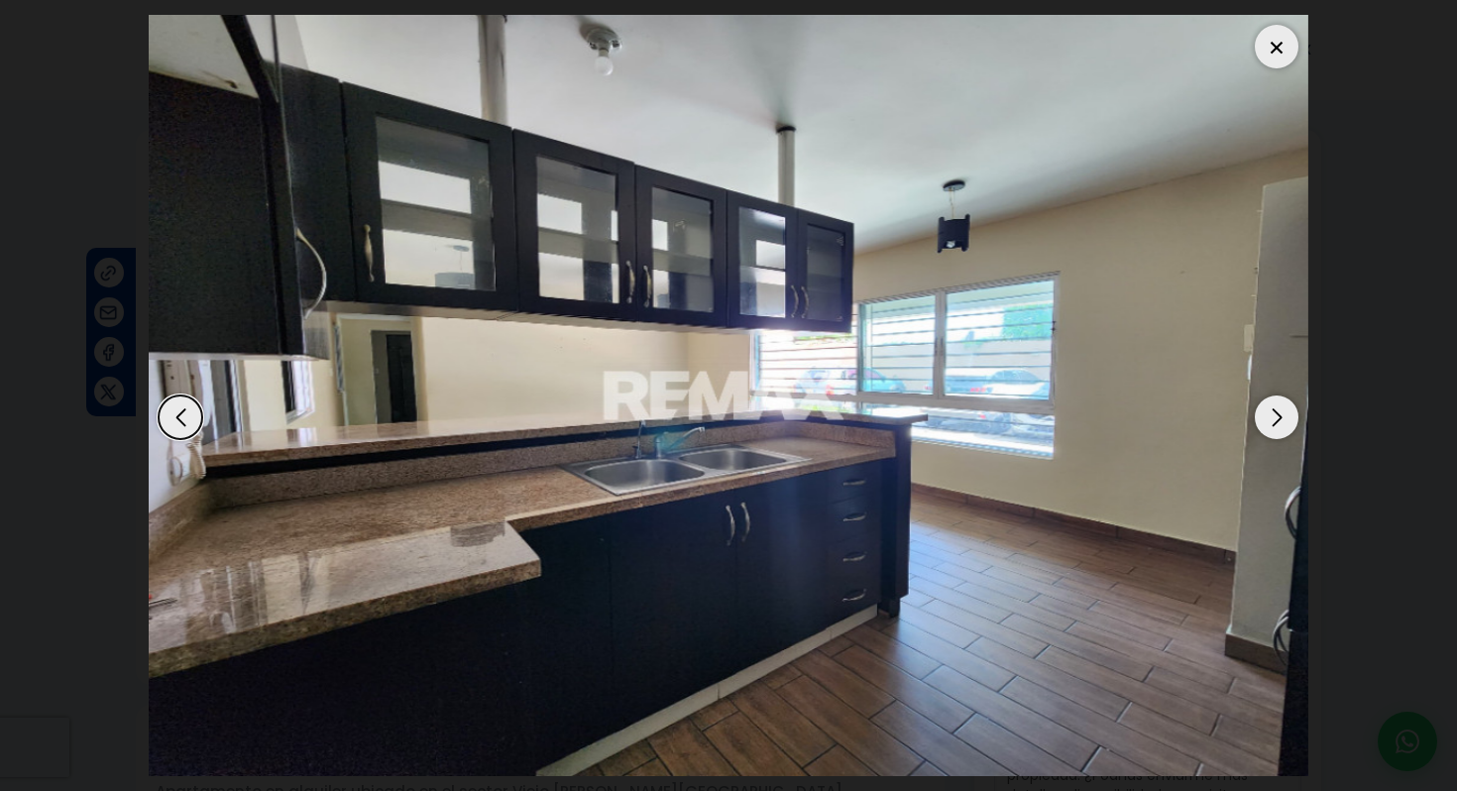
click at [1293, 409] on div "Next slide" at bounding box center [1277, 418] width 44 height 44
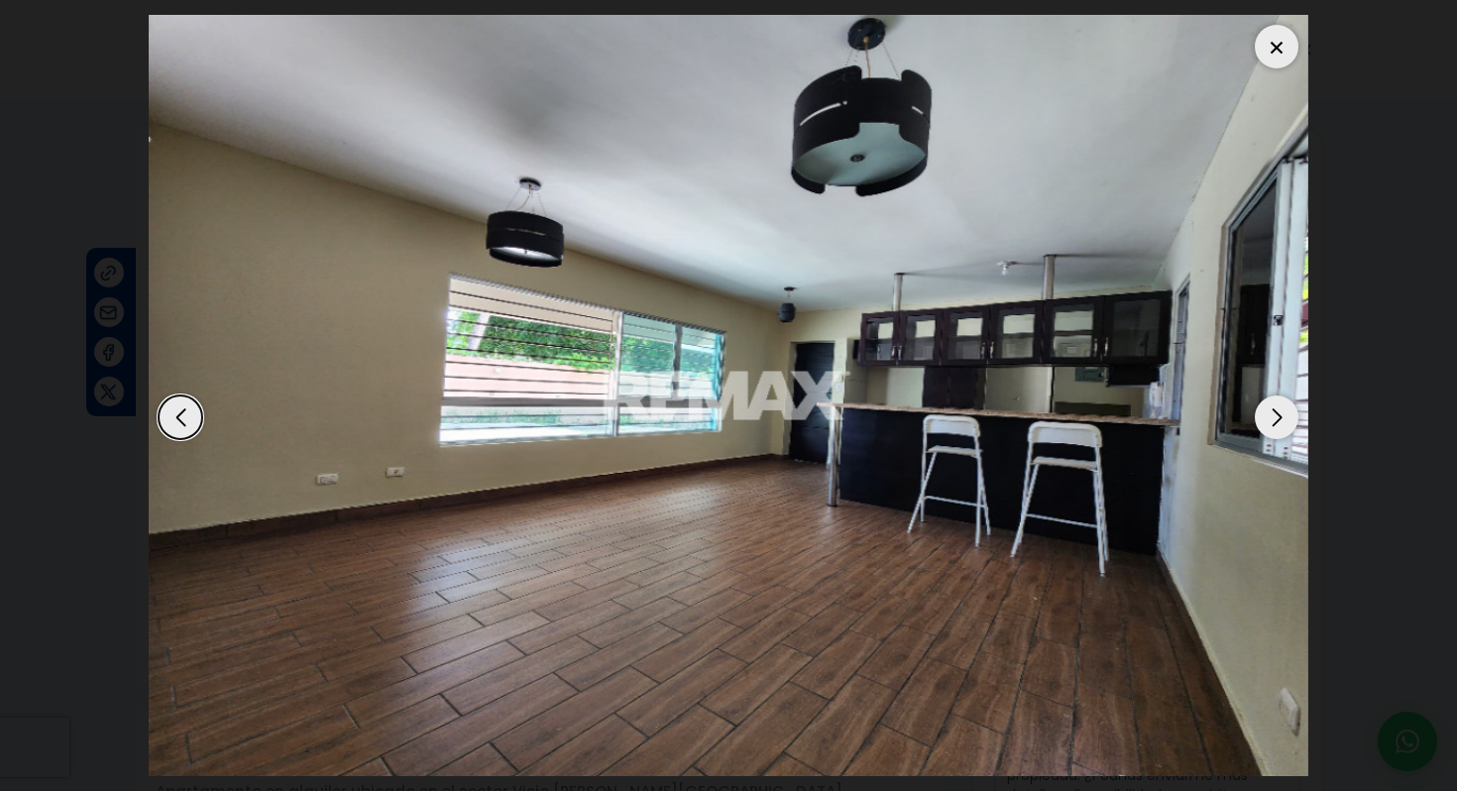
click at [134, 78] on dialog at bounding box center [729, 395] width 1190 height 791
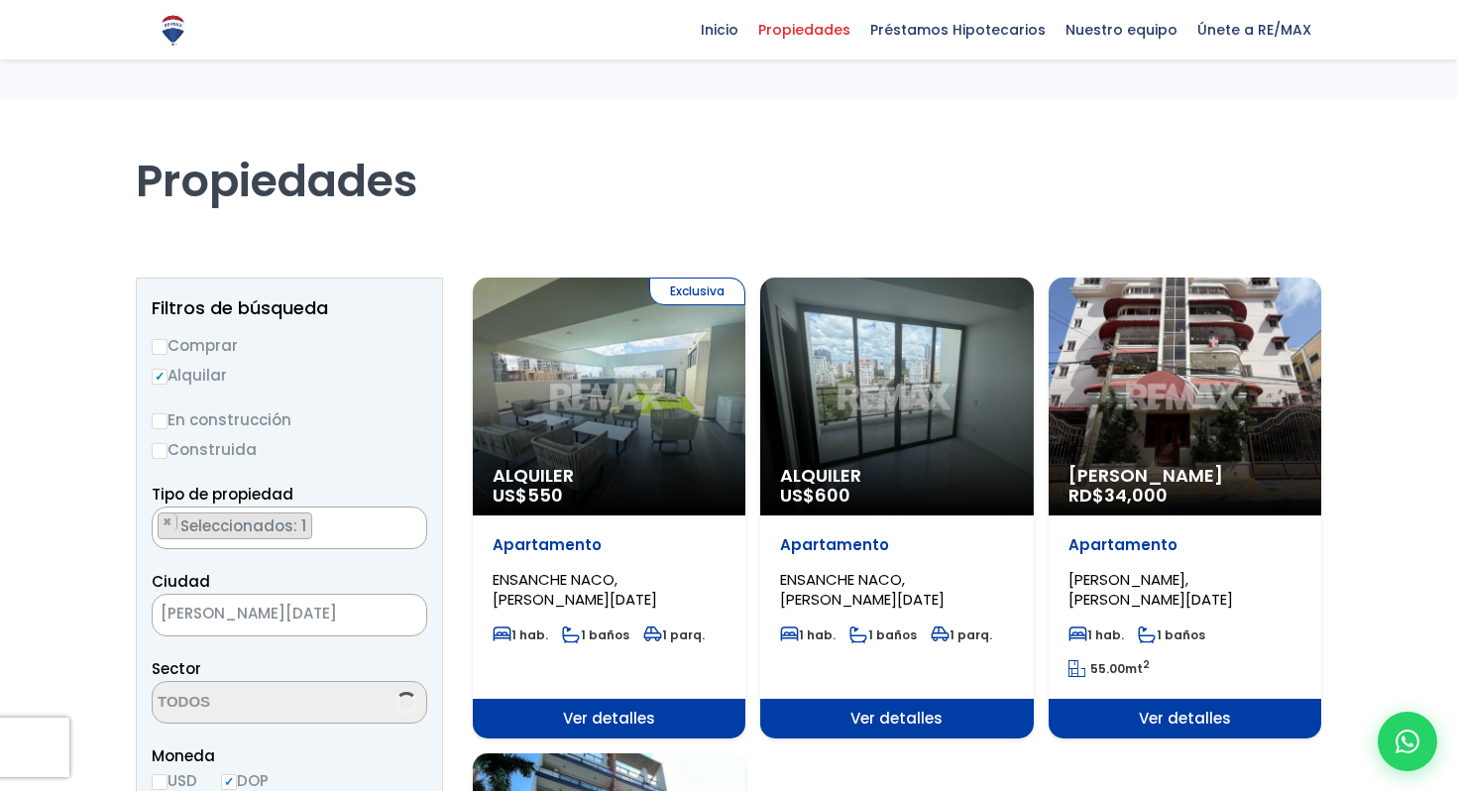
scroll to position [5541, 0]
select select "225"
